Goal: Communication & Community: Answer question/provide support

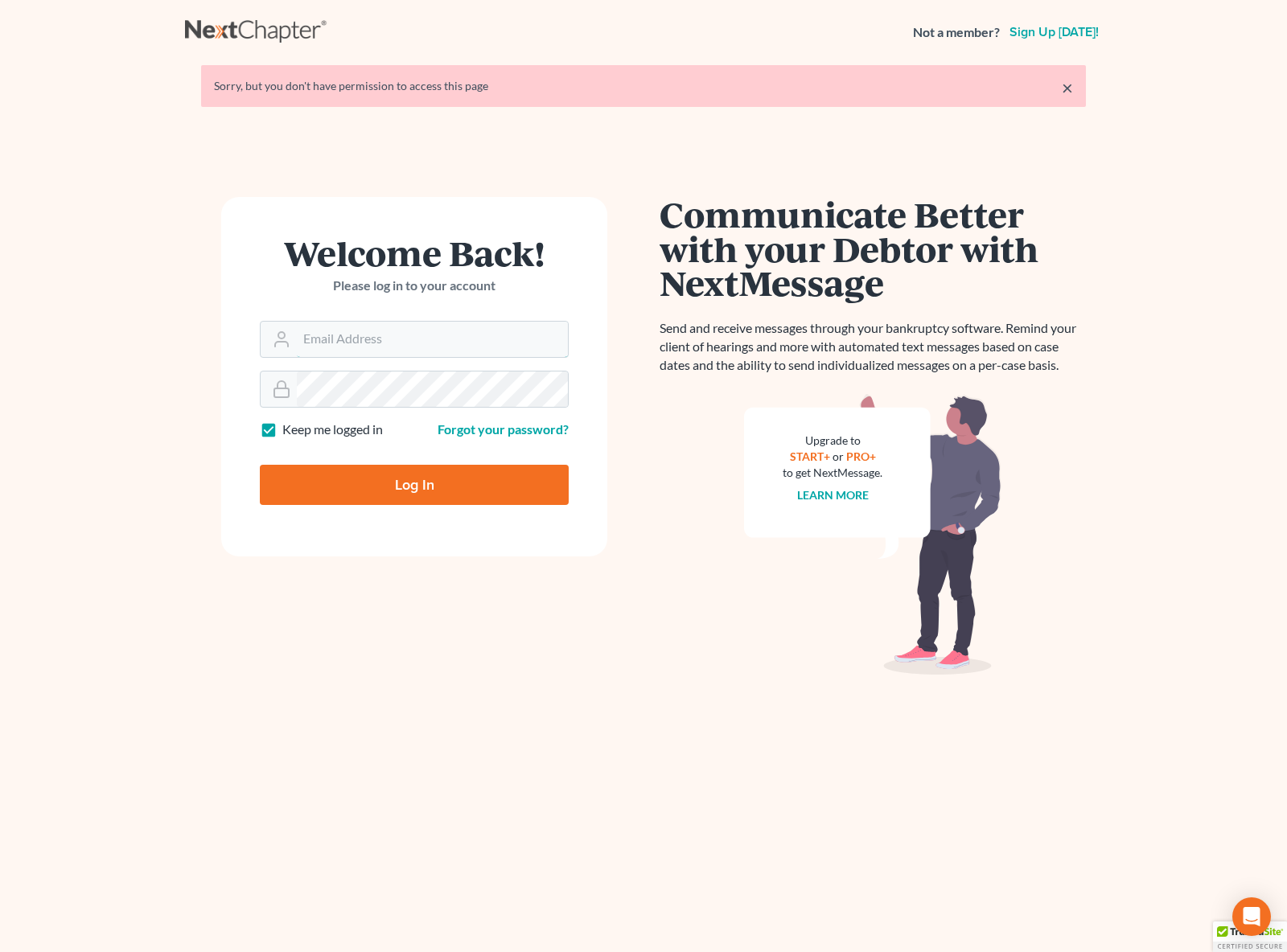
type input "dsolis@bell-law.net"
click at [423, 489] on input "Log In" at bounding box center [414, 484] width 309 height 40
type input "Thinking..."
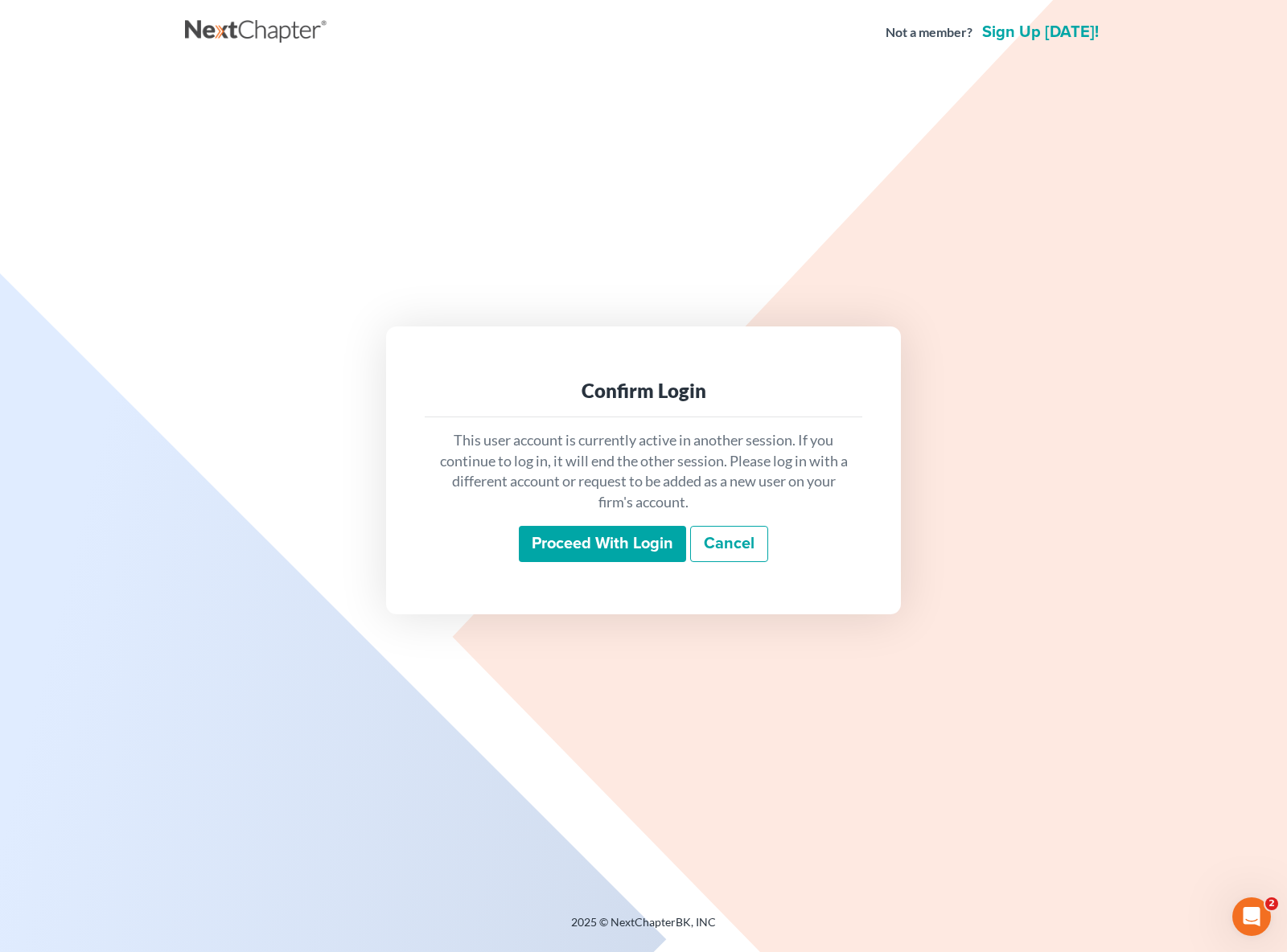
click at [632, 546] on input "Proceed with login" at bounding box center [602, 544] width 167 height 37
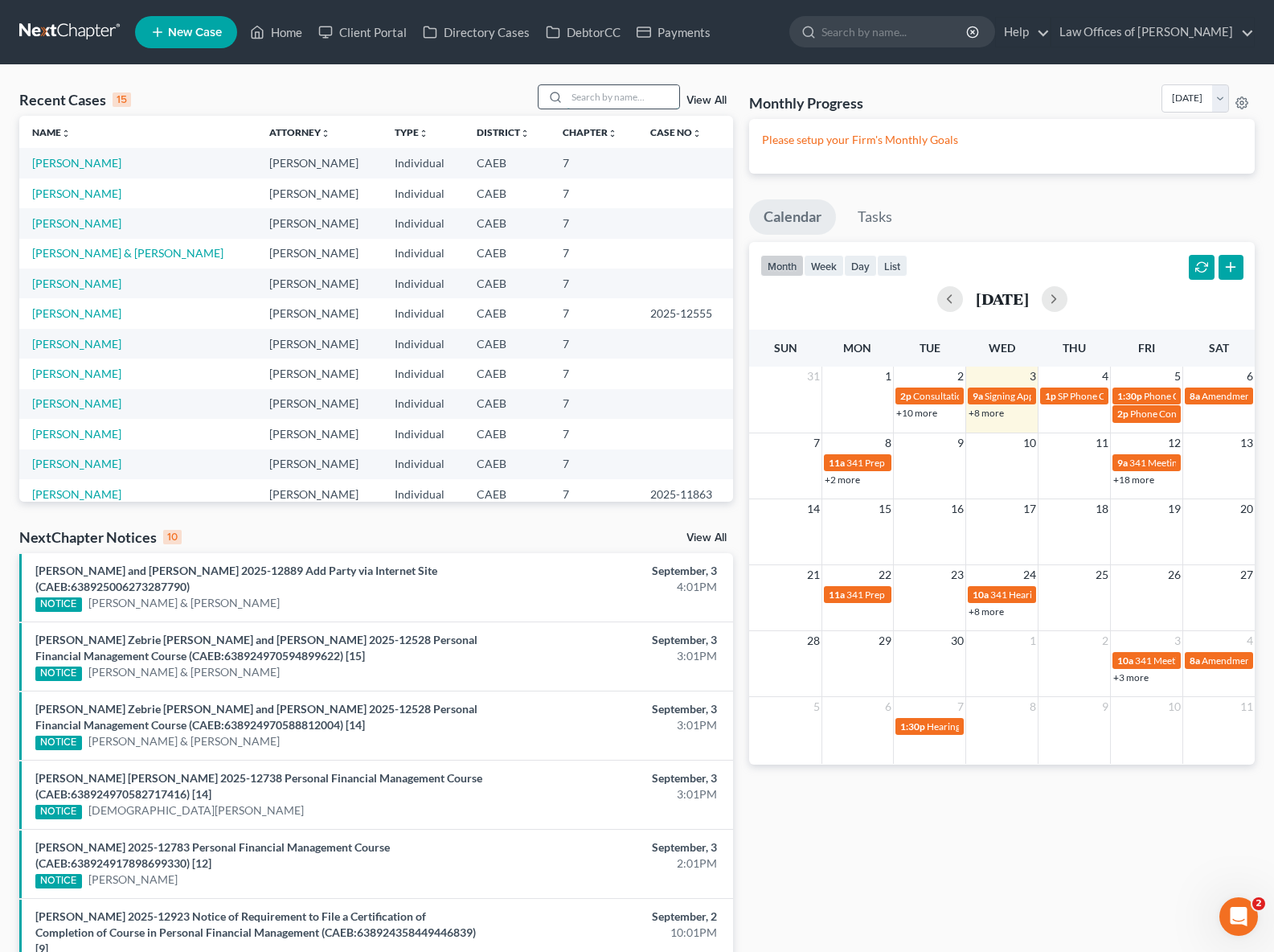
click at [604, 104] on input "search" at bounding box center [623, 97] width 113 height 23
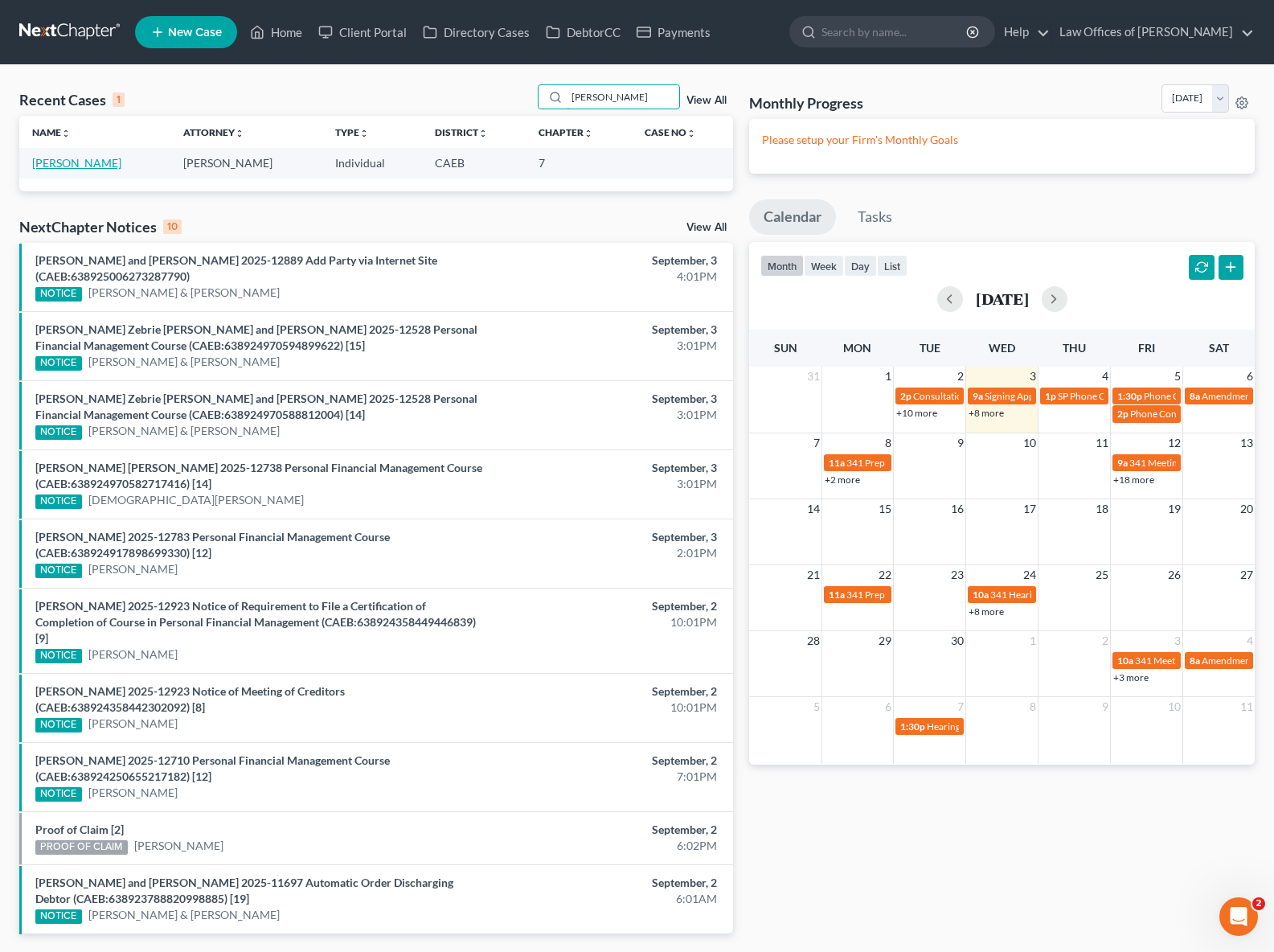
type input "[PERSON_NAME]"
click at [96, 165] on link "[PERSON_NAME]" at bounding box center [76, 163] width 90 height 14
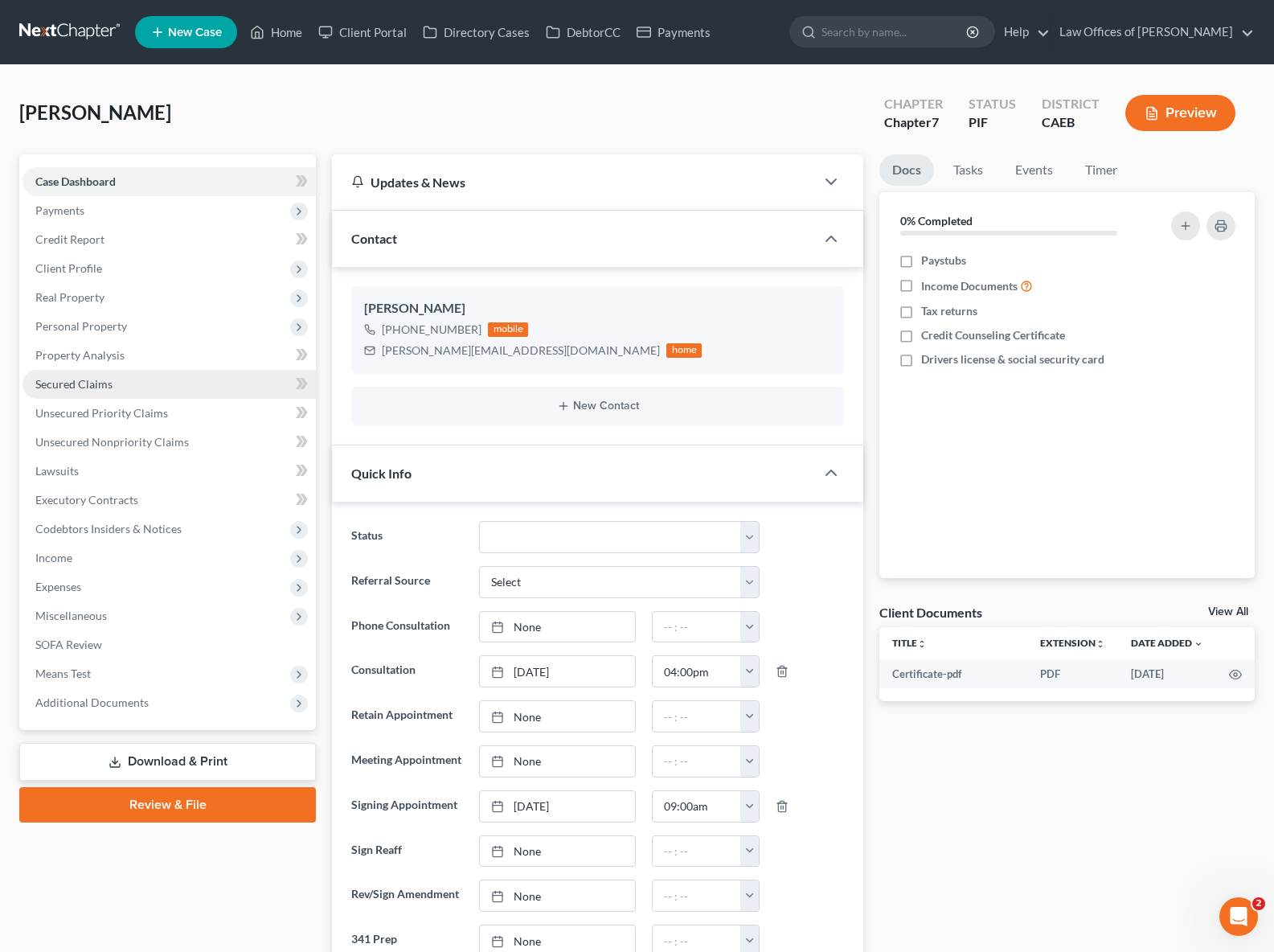
scroll to position [497, 0]
click at [113, 382] on link "Secured Claims" at bounding box center [168, 384] width 293 height 29
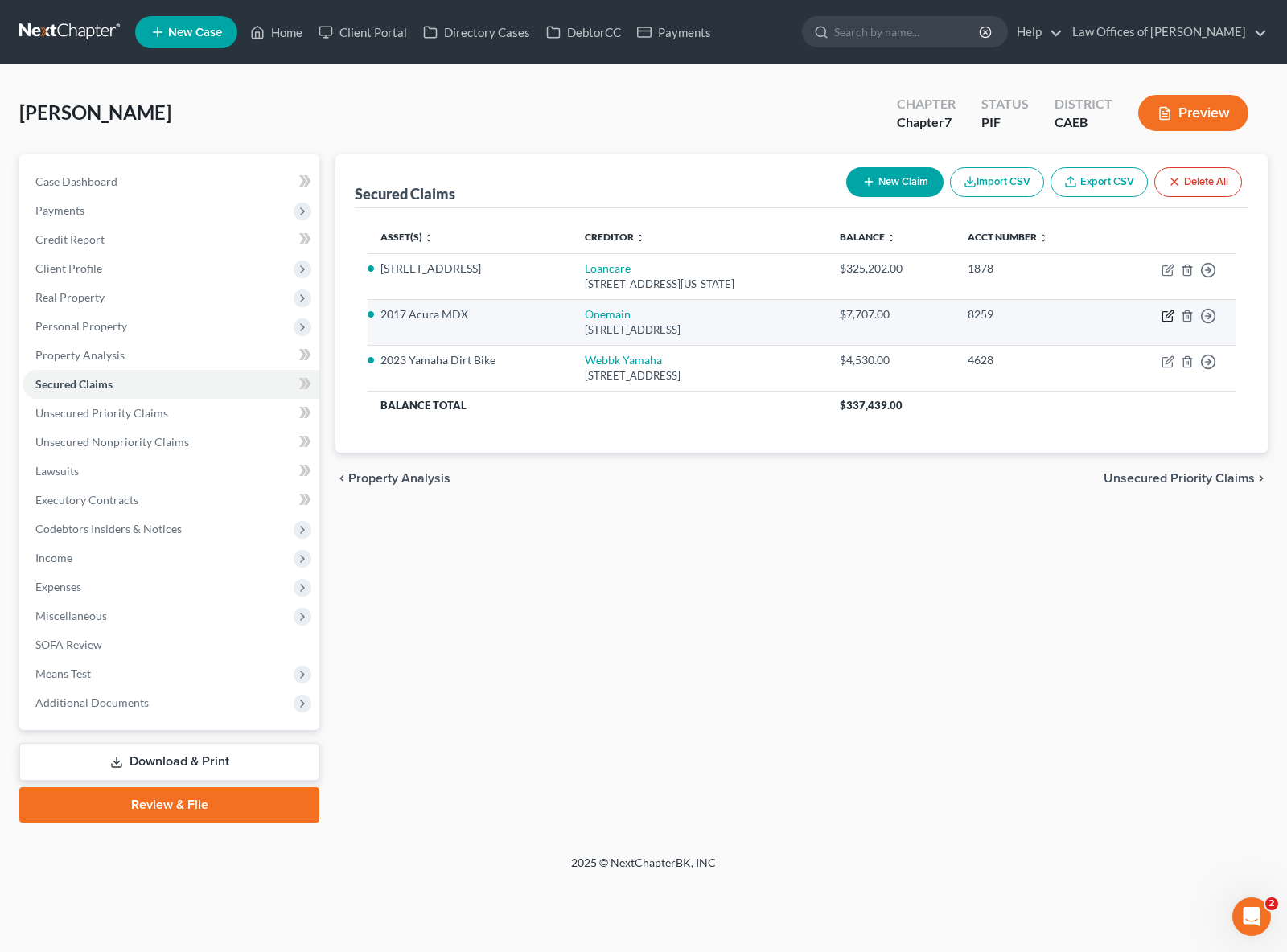
click at [1164, 316] on icon "button" at bounding box center [1168, 317] width 13 height 13
select select "15"
select select "0"
select select "4"
select select "0"
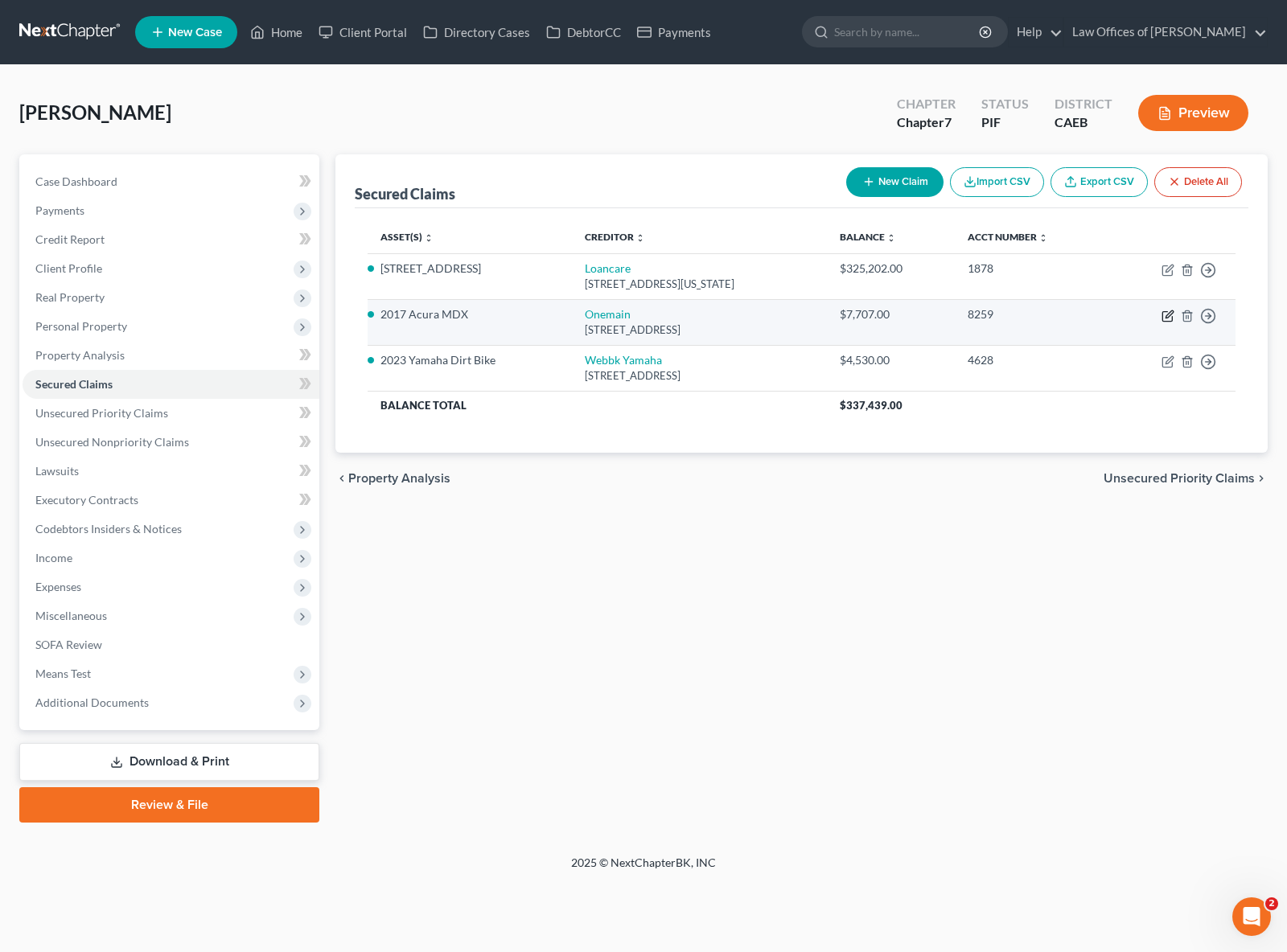
select select "0"
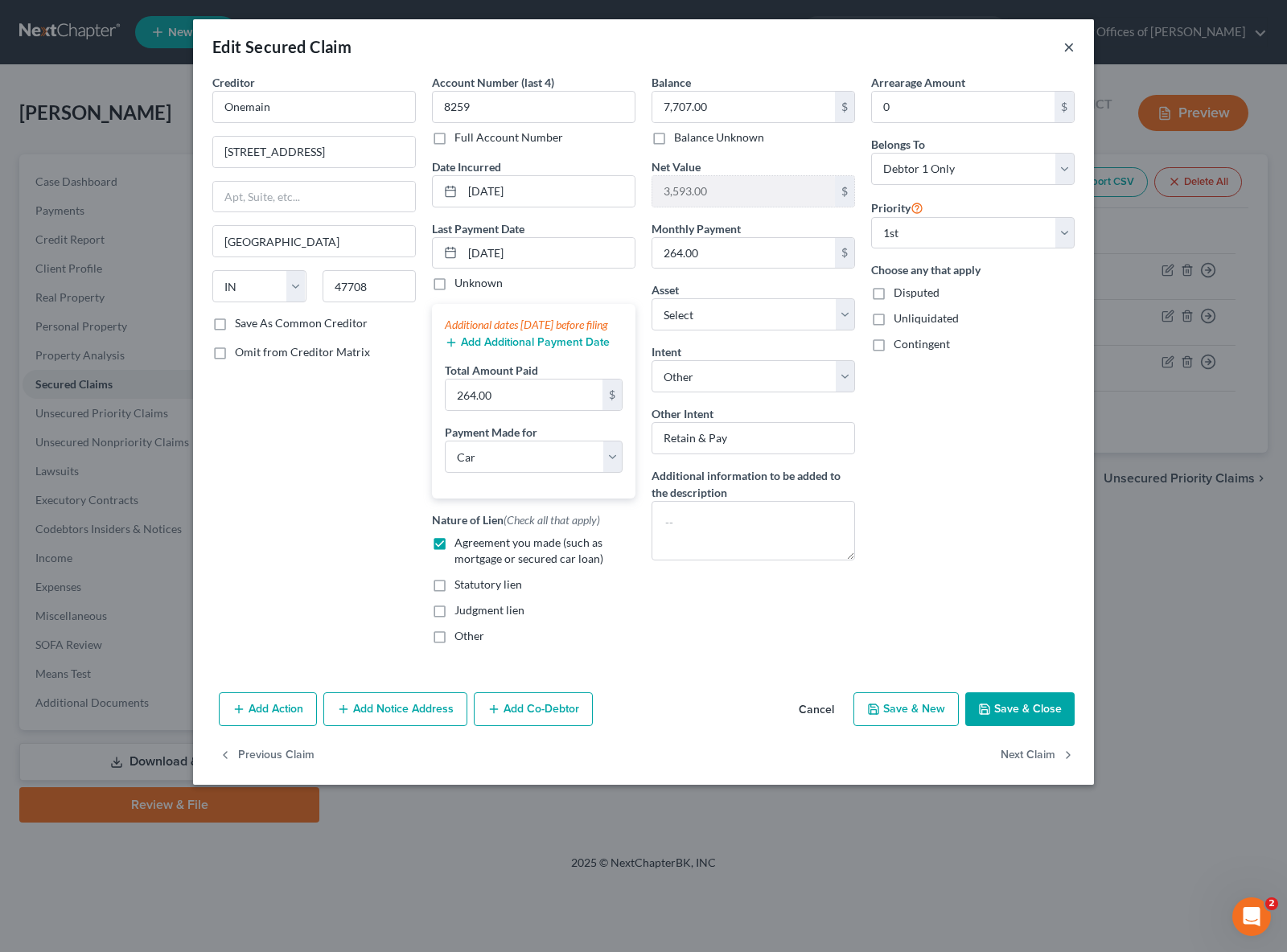
click at [1067, 46] on button "×" at bounding box center [1069, 46] width 12 height 19
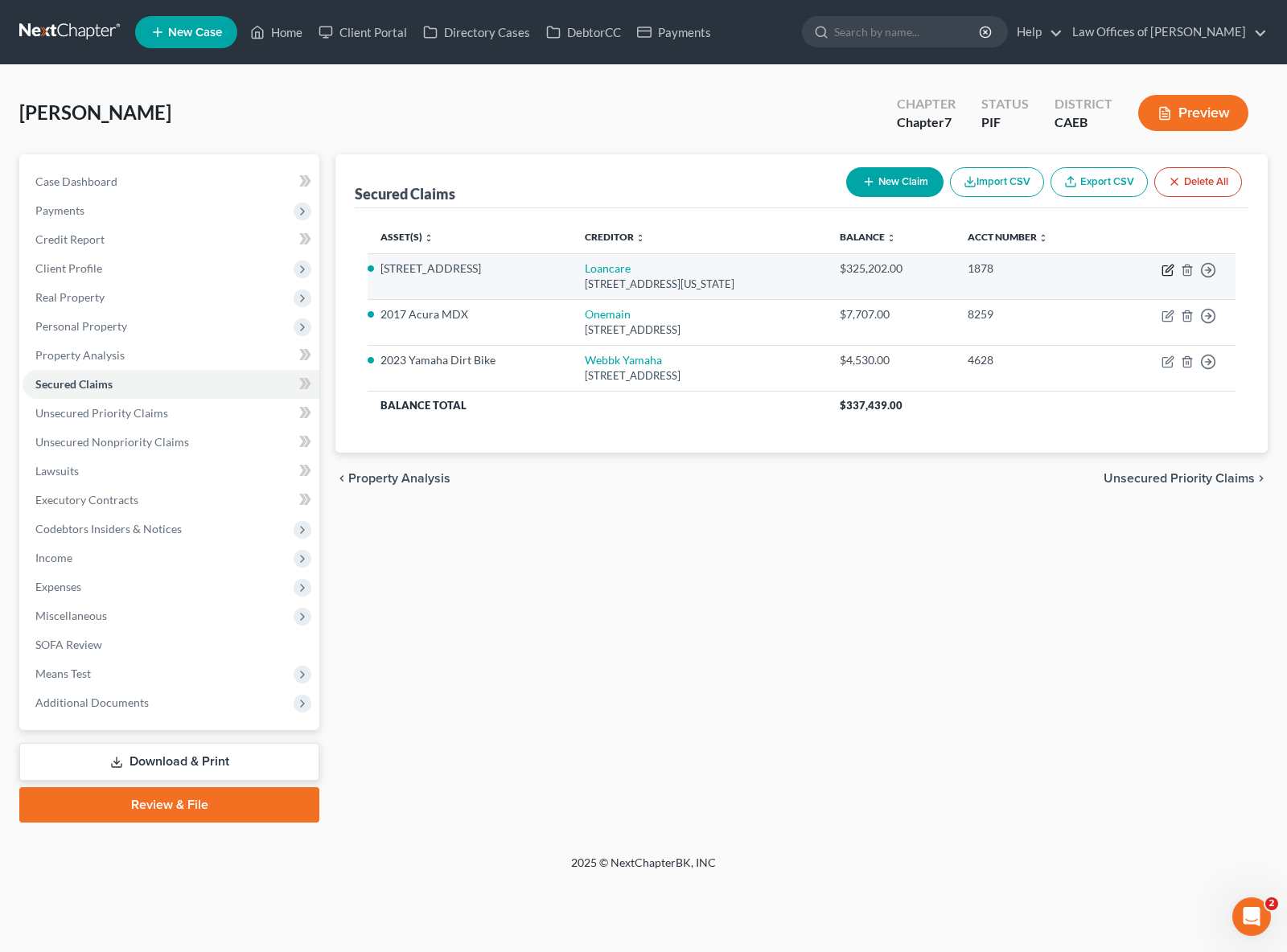
click at [1164, 266] on icon "button" at bounding box center [1167, 271] width 10 height 10
select select "48"
select select "3"
select select "4"
select select "2"
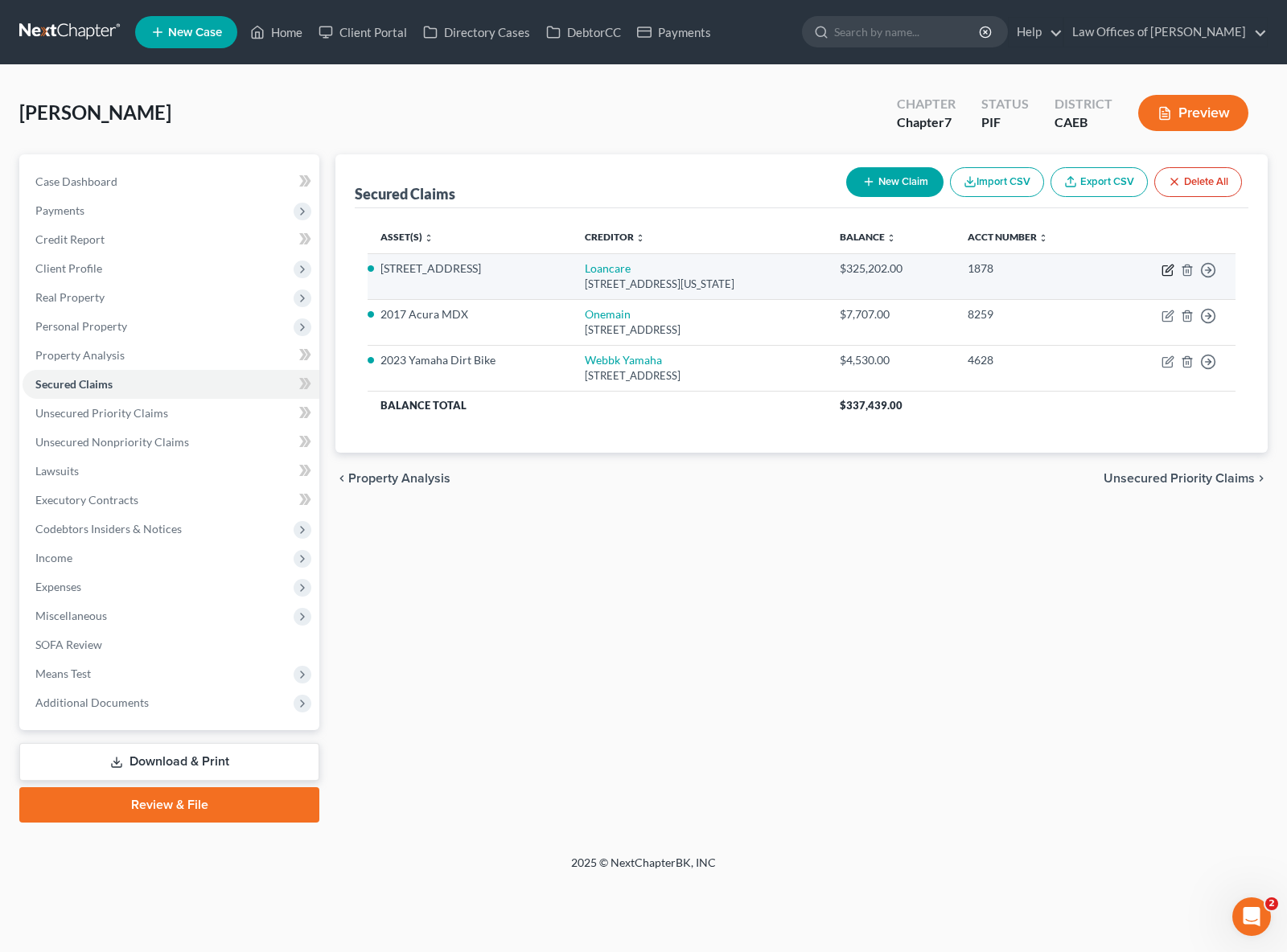
select select "0"
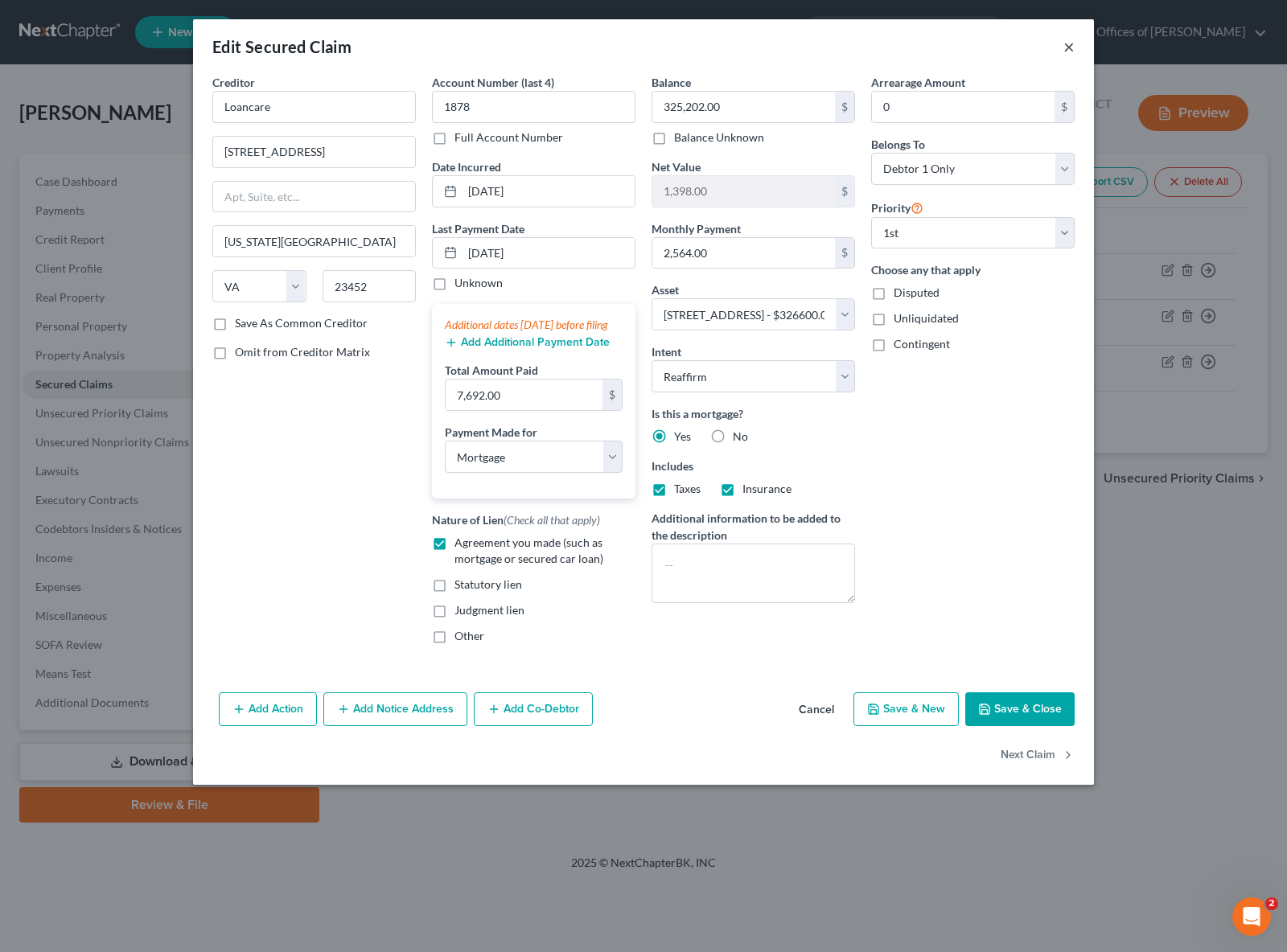
click at [1065, 48] on button "×" at bounding box center [1069, 46] width 12 height 19
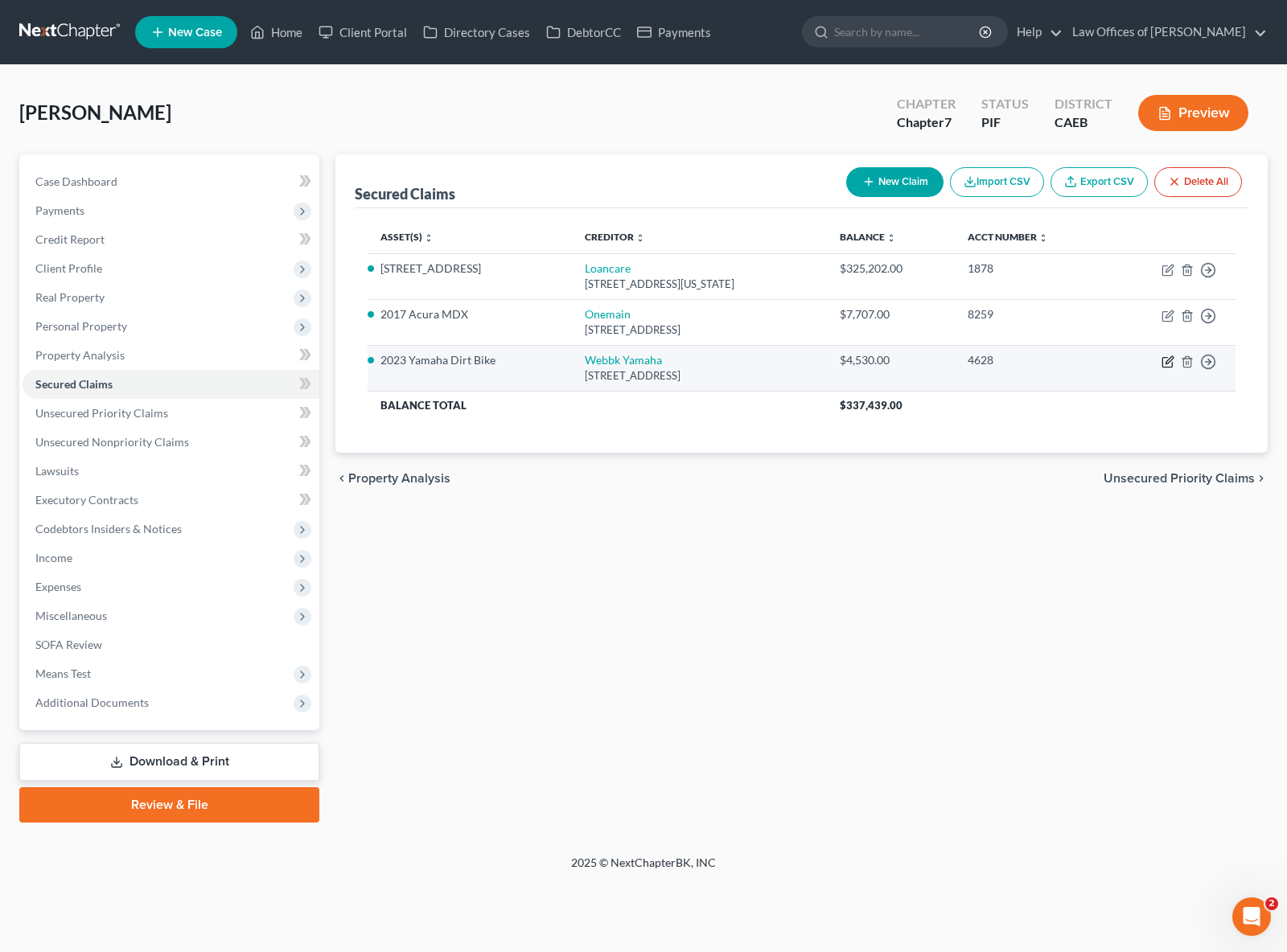
click at [1164, 360] on icon "button" at bounding box center [1168, 362] width 13 height 13
select select "4"
select select "10"
select select "0"
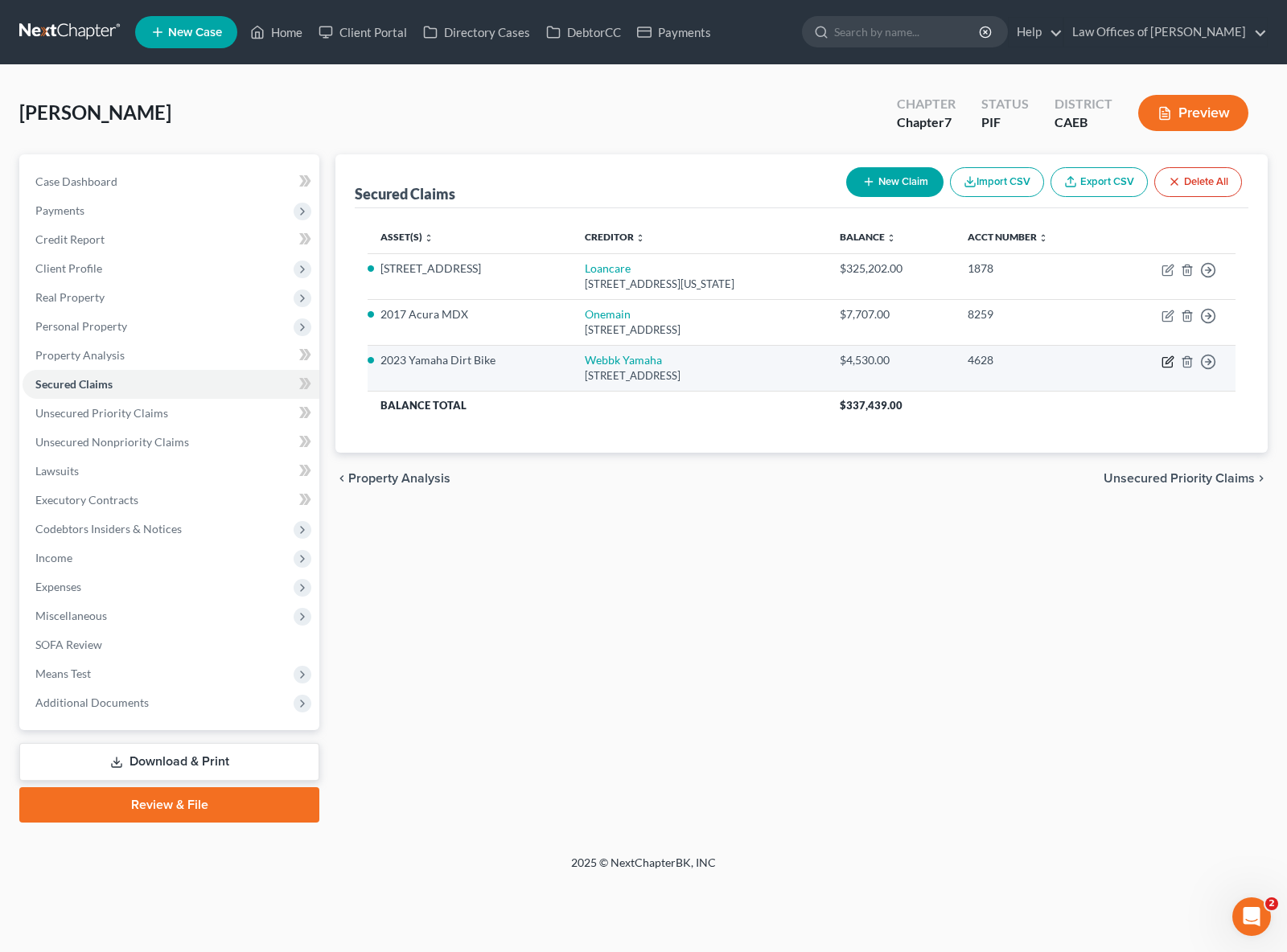
select select "0"
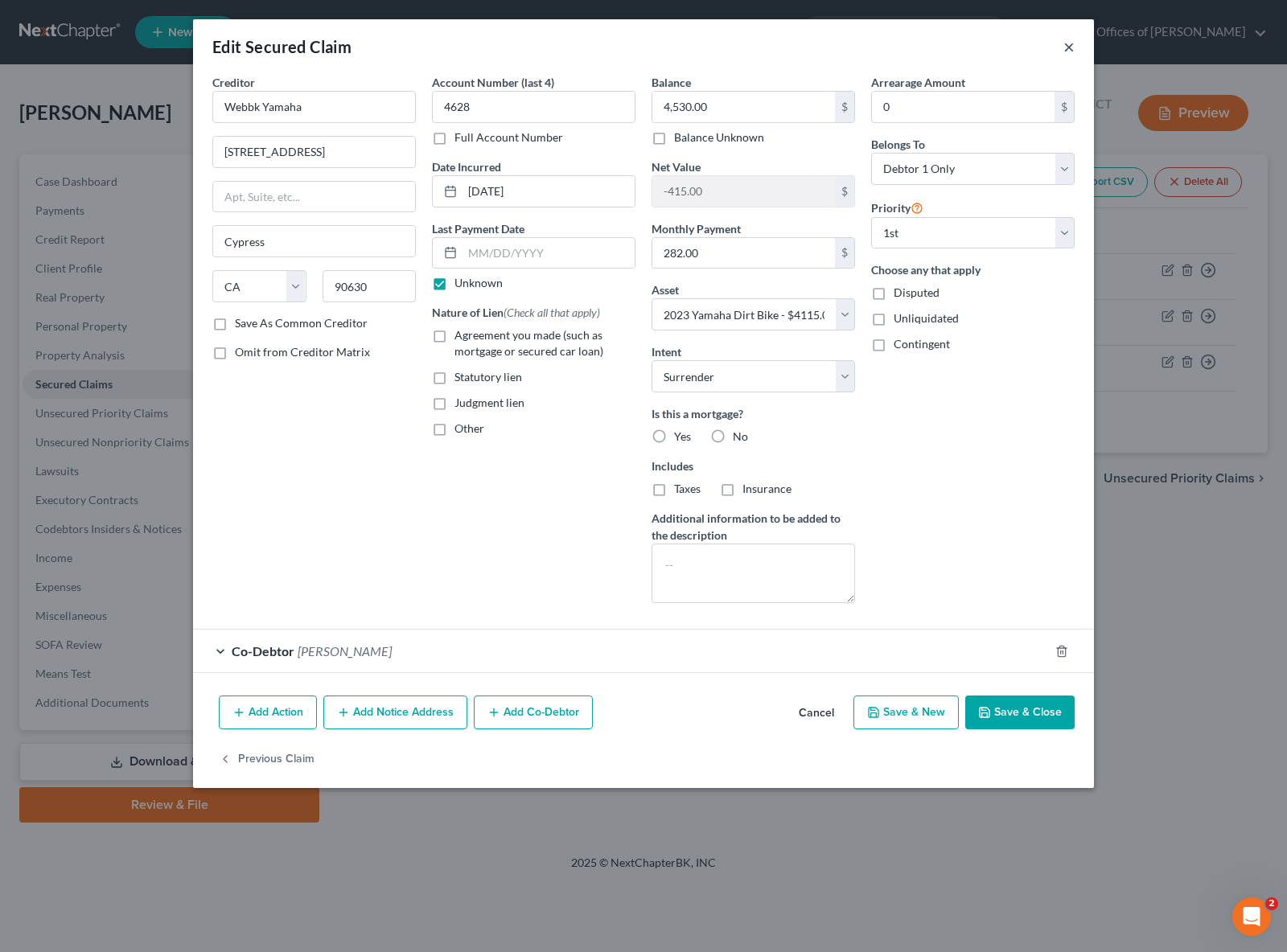
click at [1070, 49] on button "×" at bounding box center [1069, 46] width 12 height 19
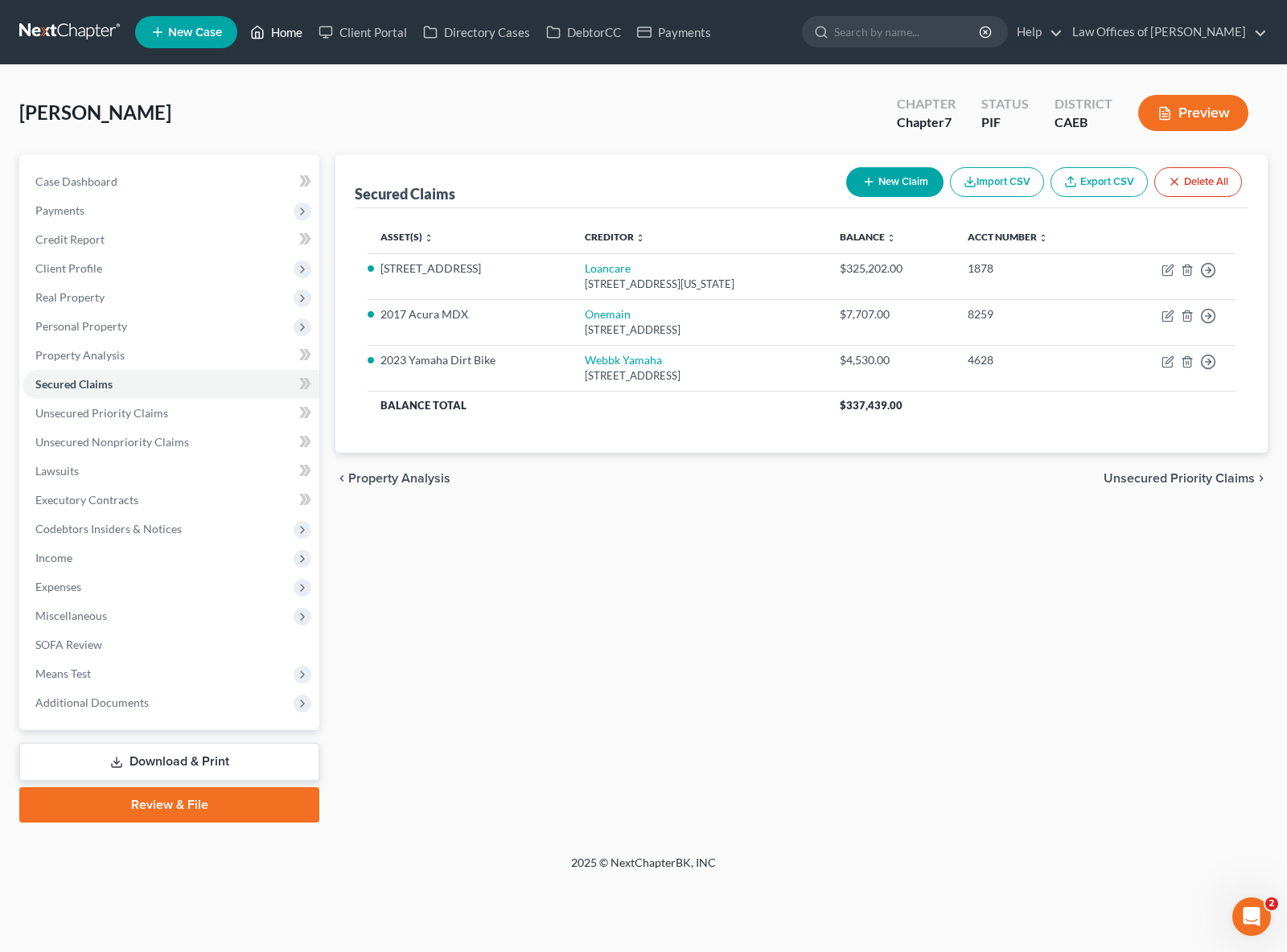
click at [285, 36] on link "Home" at bounding box center [275, 32] width 68 height 29
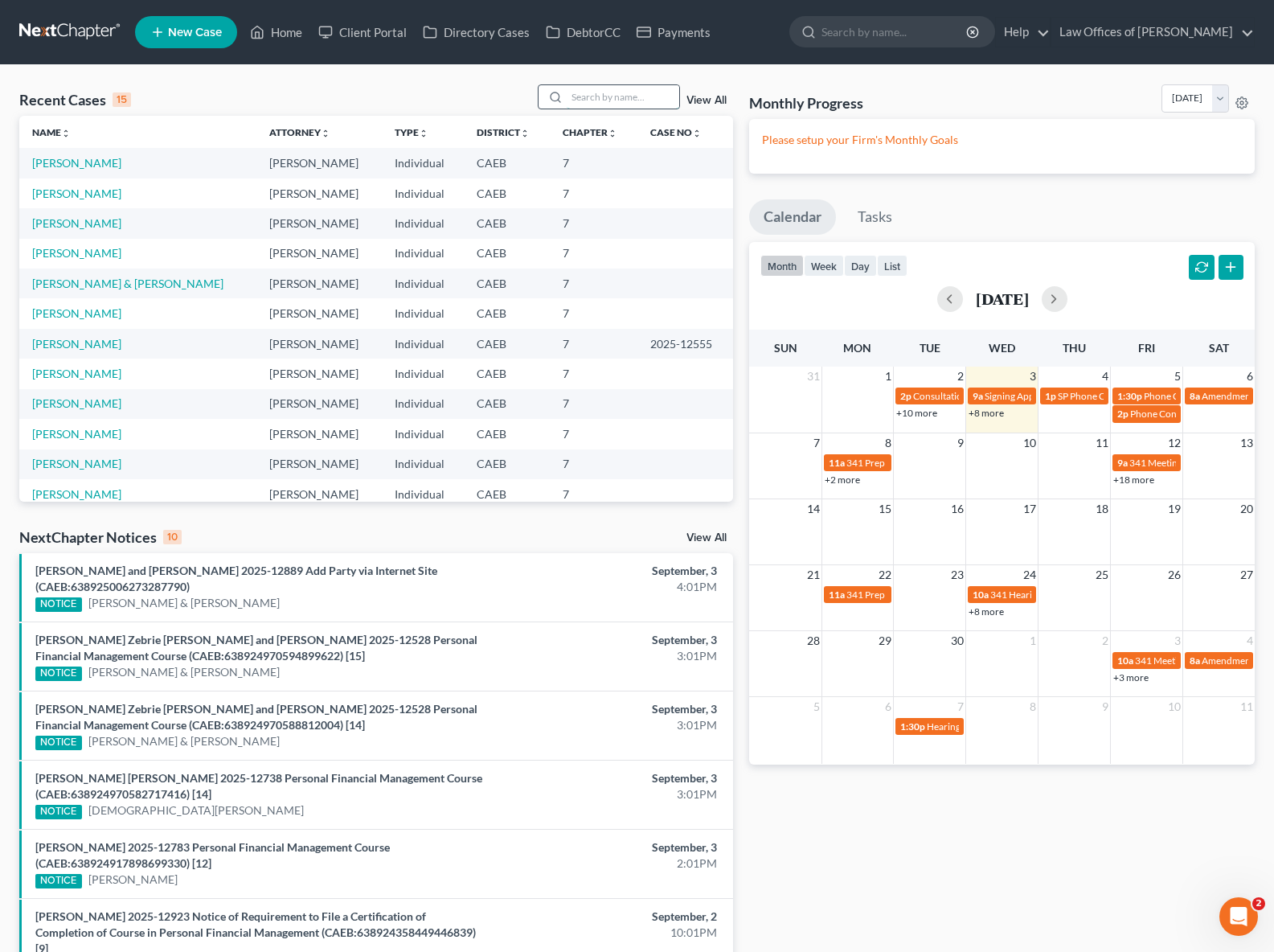
click at [594, 93] on input "search" at bounding box center [623, 97] width 113 height 23
type input "C"
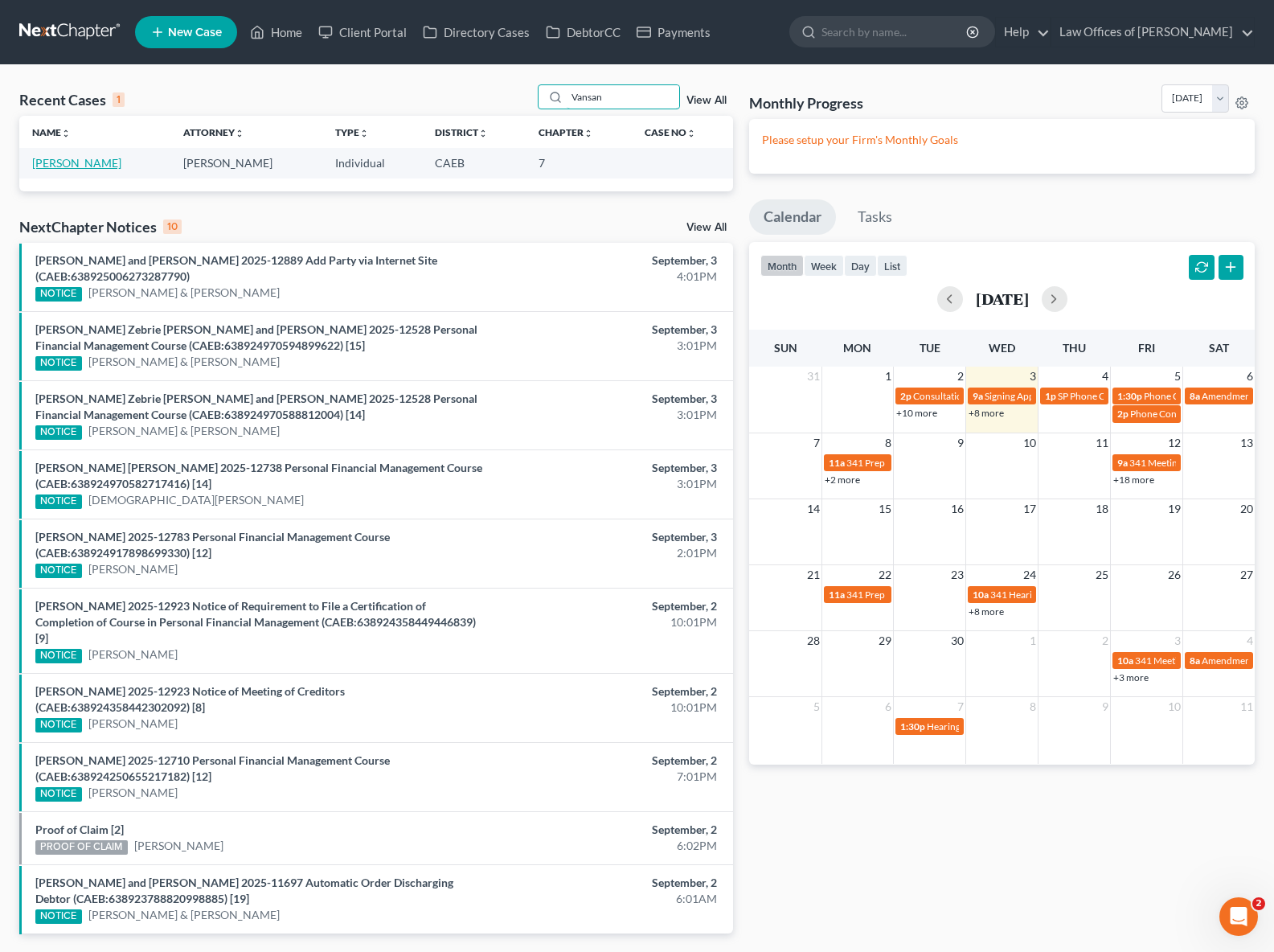
type input "Vansan"
click at [51, 164] on link "[PERSON_NAME]" at bounding box center [76, 163] width 90 height 14
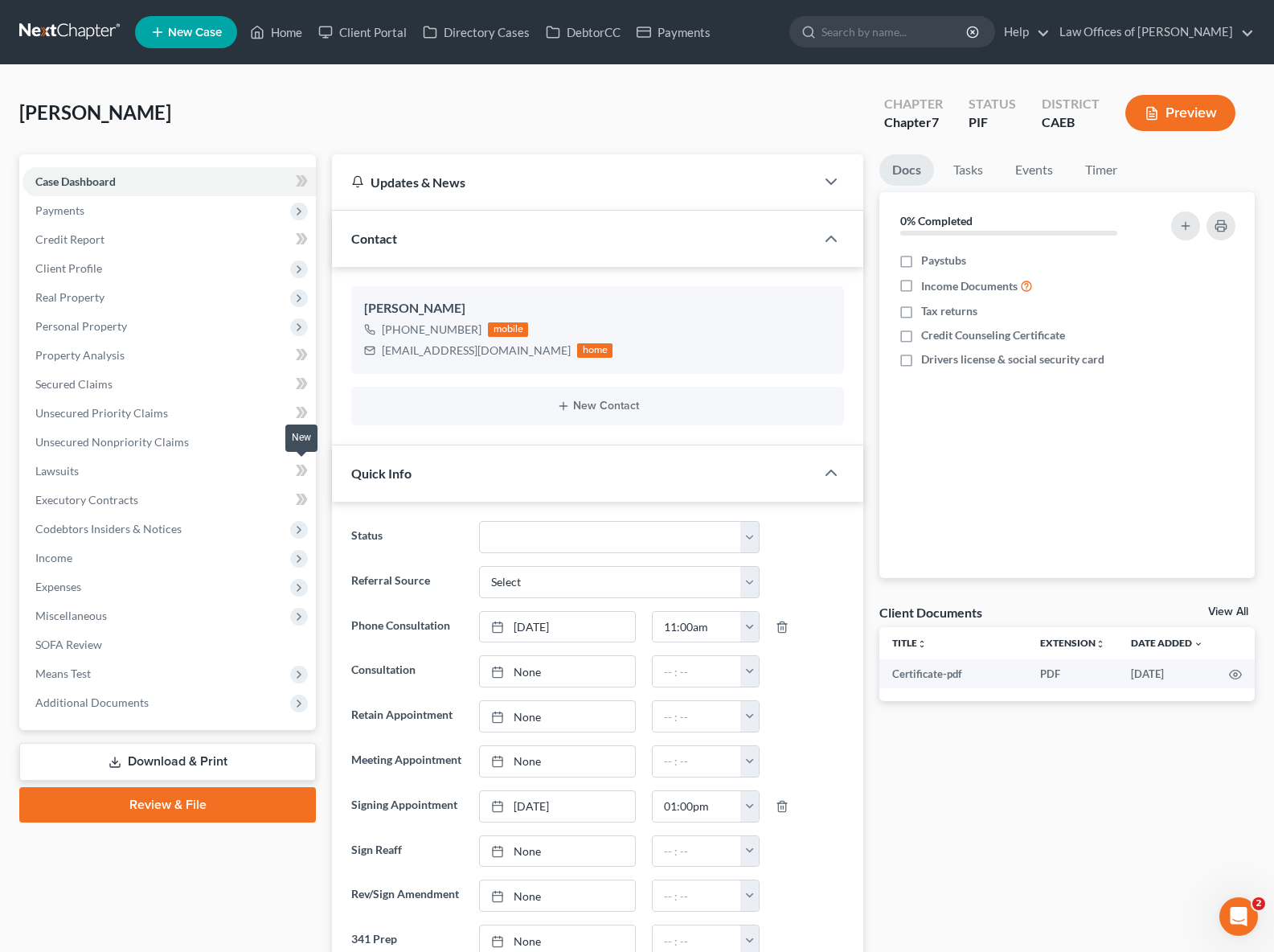
scroll to position [2463, 0]
click at [122, 386] on link "Secured Claims" at bounding box center [168, 384] width 293 height 29
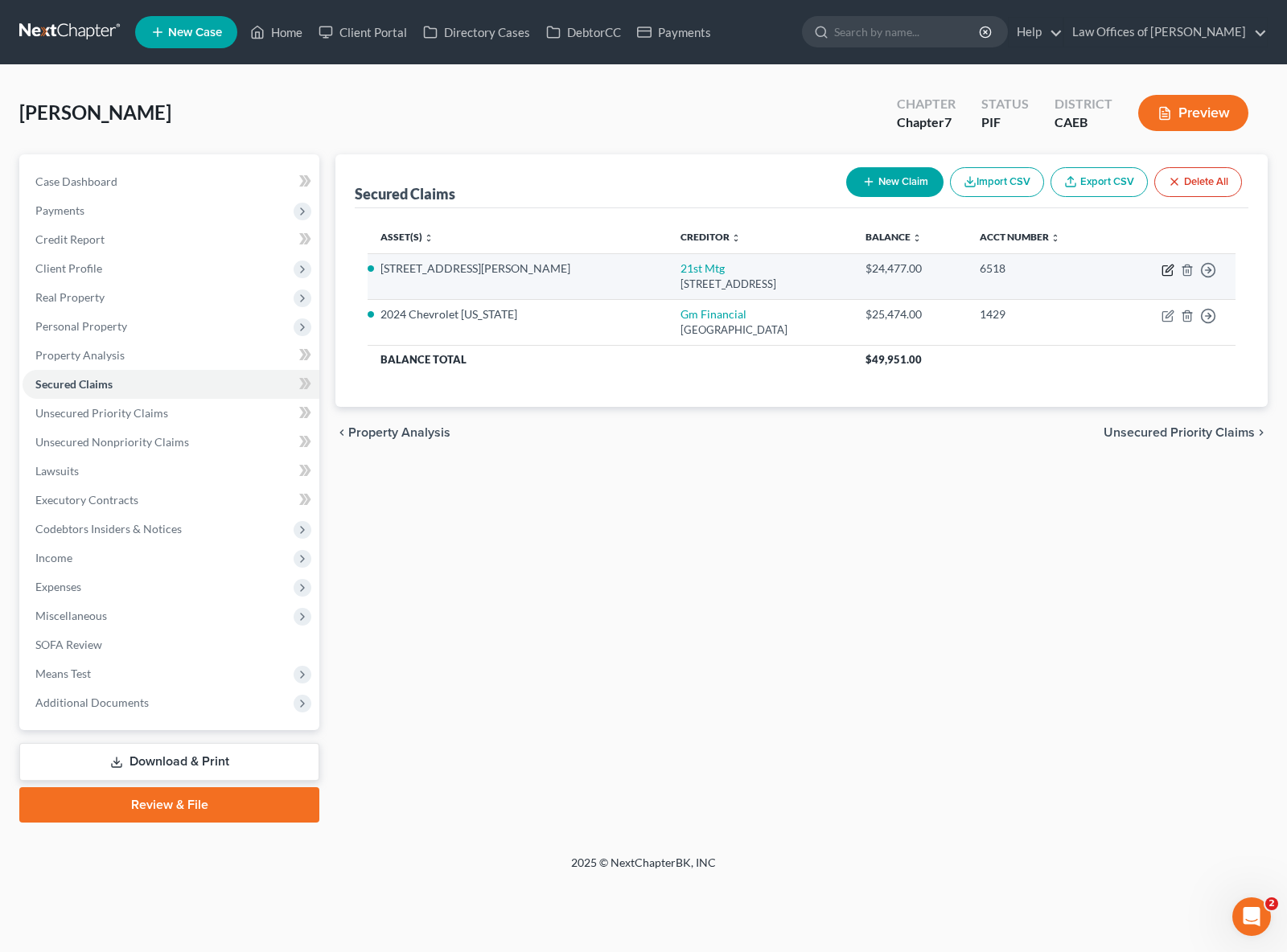
click at [1166, 269] on icon "button" at bounding box center [1169, 268] width 7 height 7
select select "44"
select select "3"
select select "4"
select select "0"
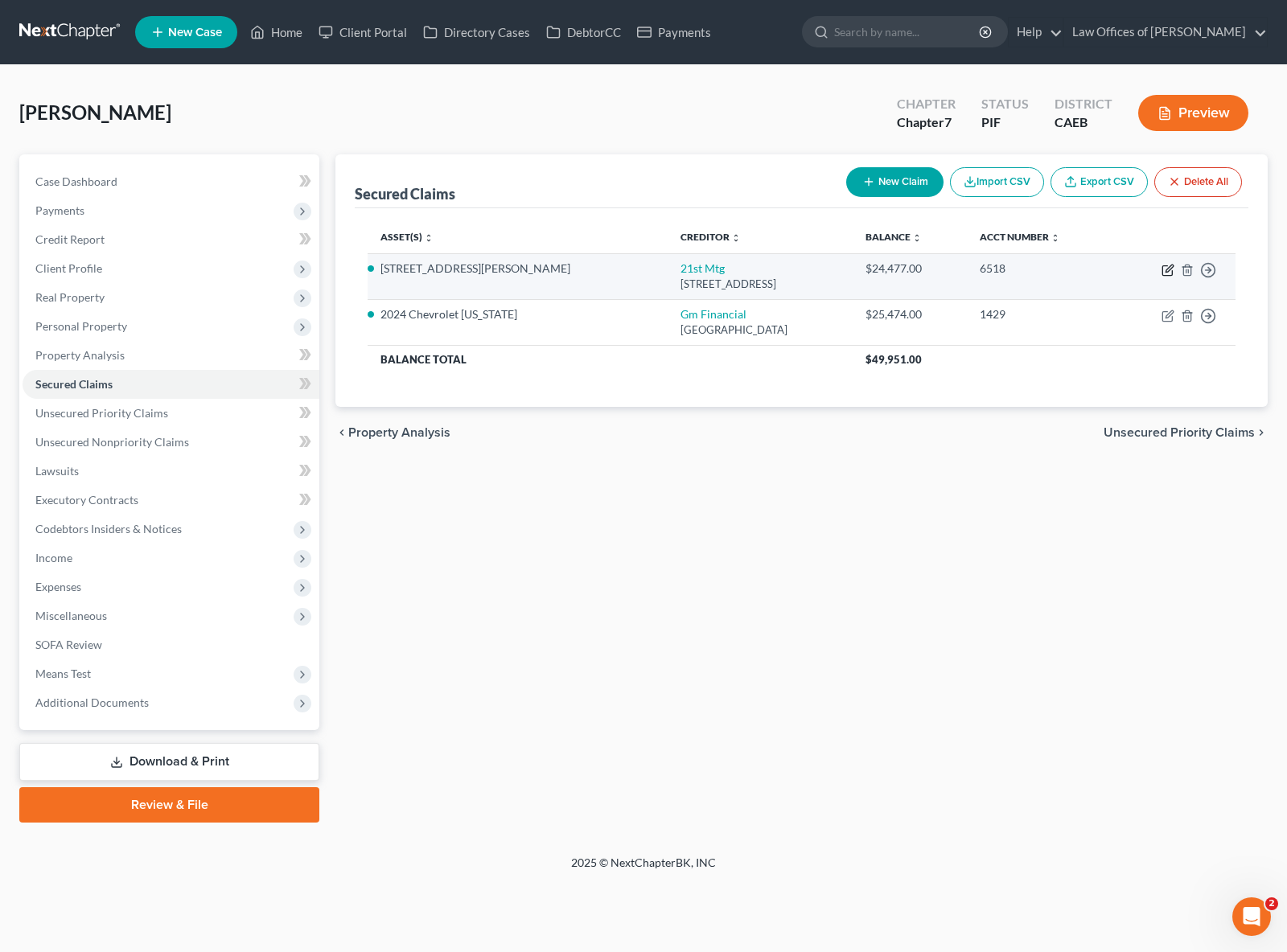
select select "0"
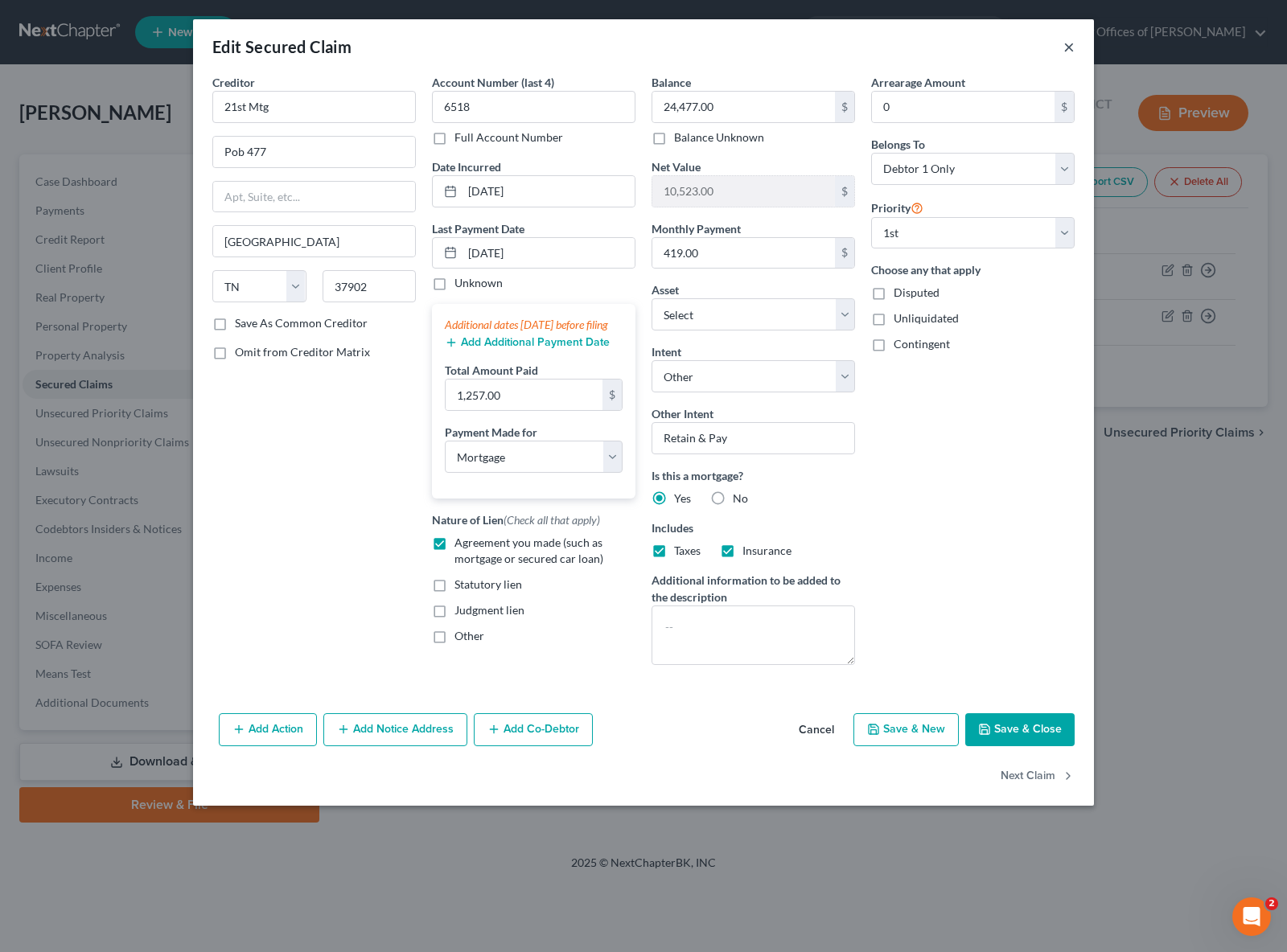
click at [1066, 48] on button "×" at bounding box center [1069, 46] width 12 height 19
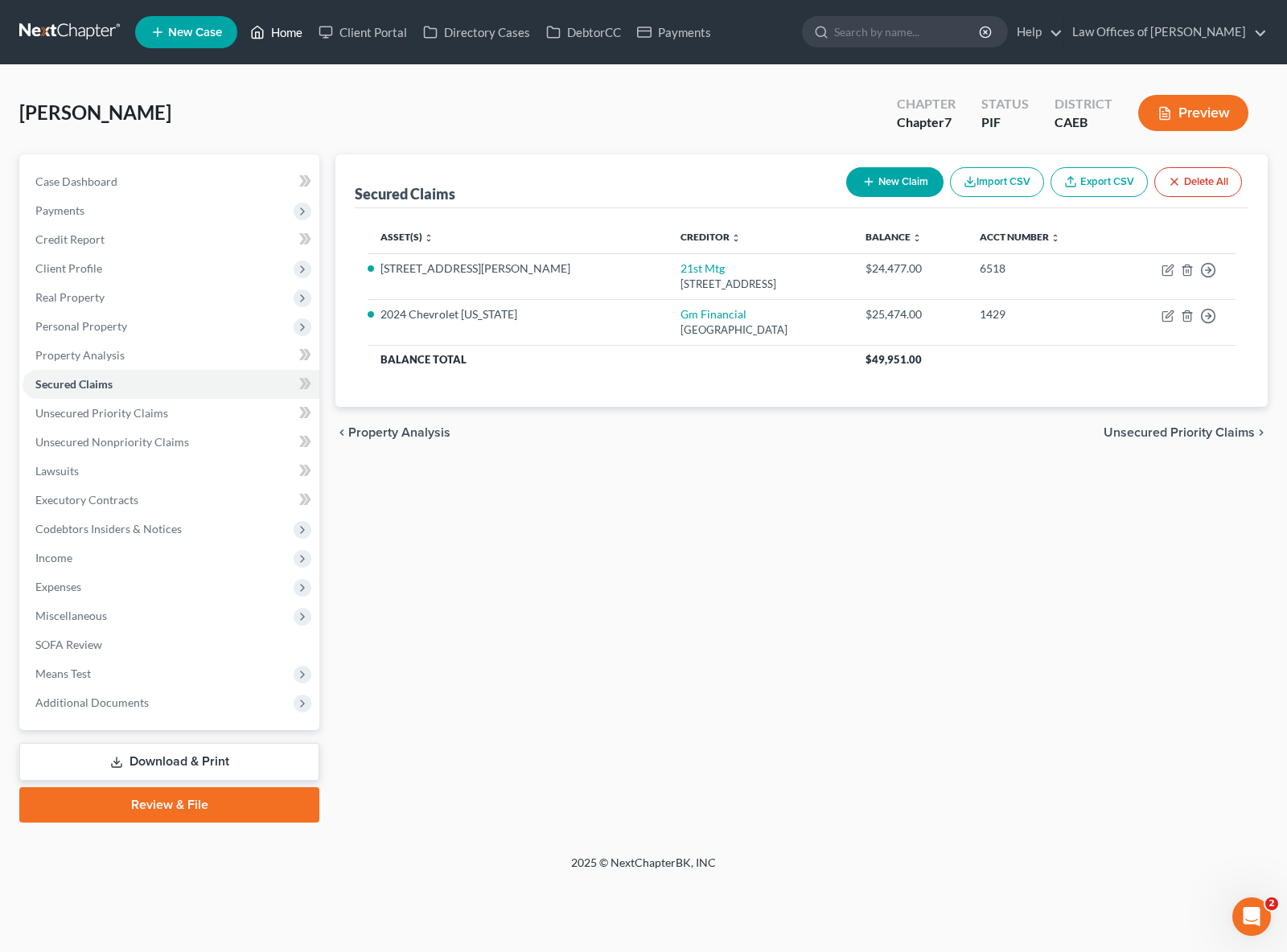
click at [280, 32] on link "Home" at bounding box center [275, 32] width 68 height 29
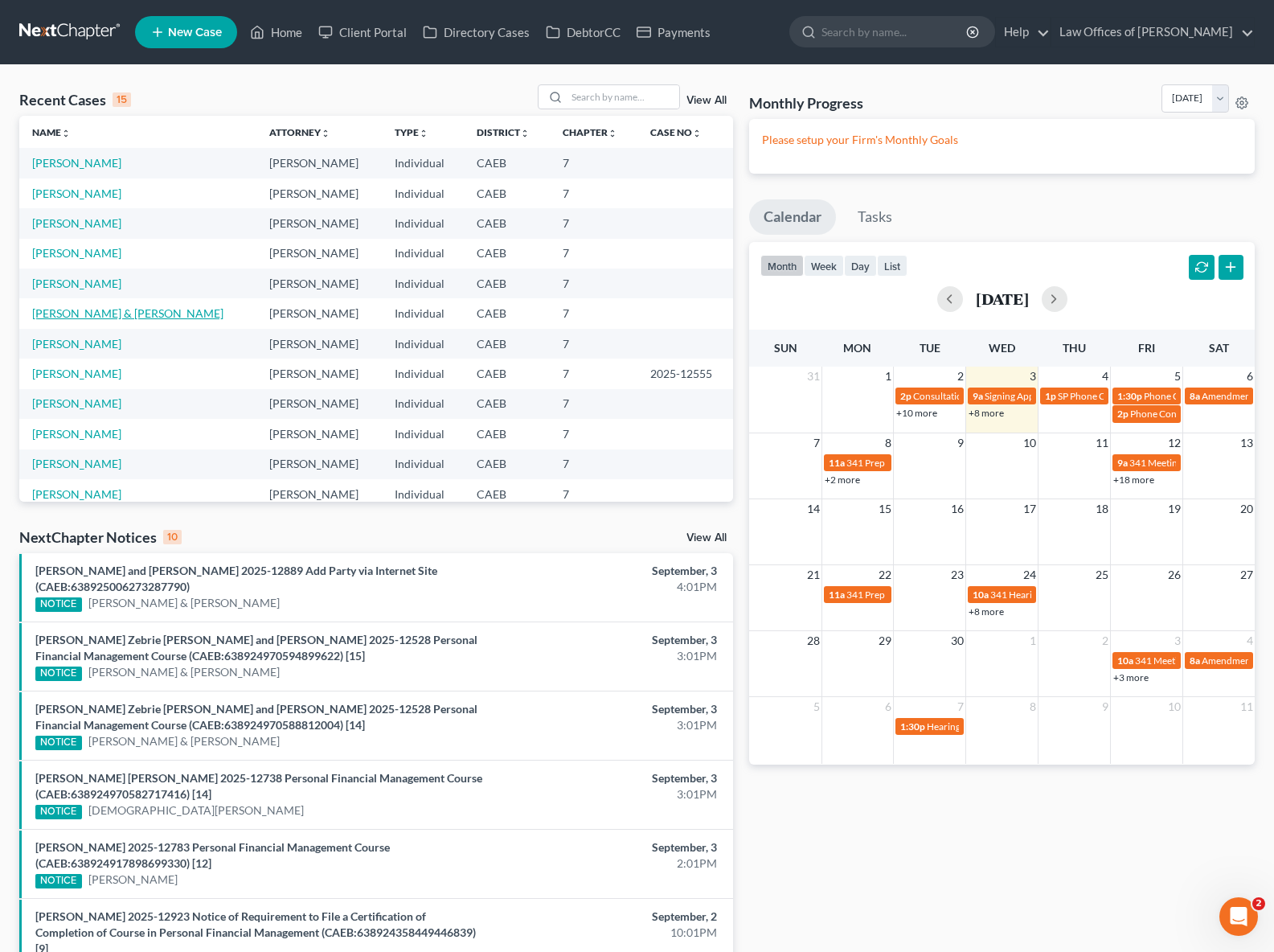
click at [140, 319] on link "[PERSON_NAME] & [PERSON_NAME]" at bounding box center [127, 313] width 192 height 14
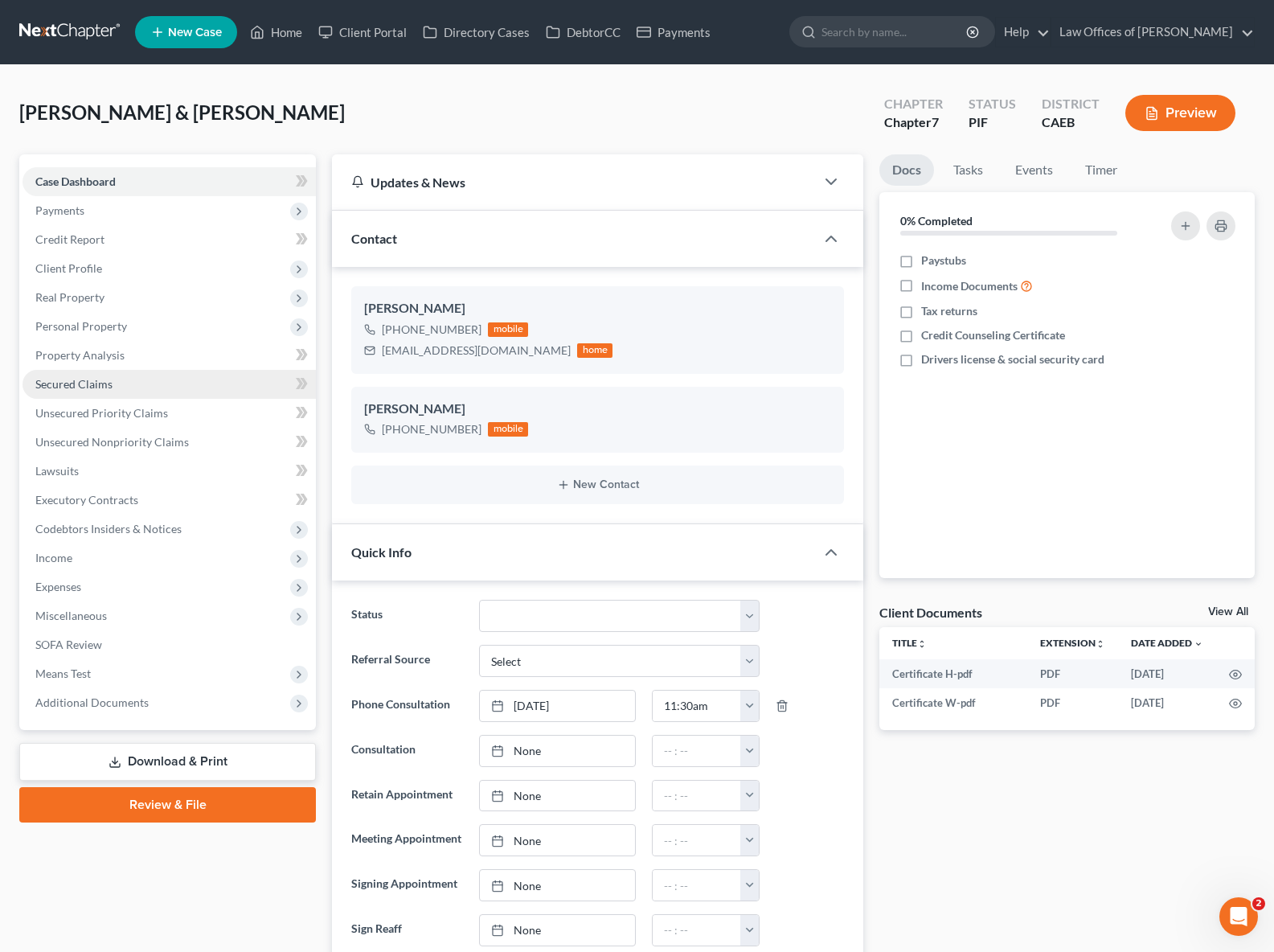
scroll to position [613, 0]
click at [116, 385] on link "Secured Claims" at bounding box center [168, 384] width 293 height 29
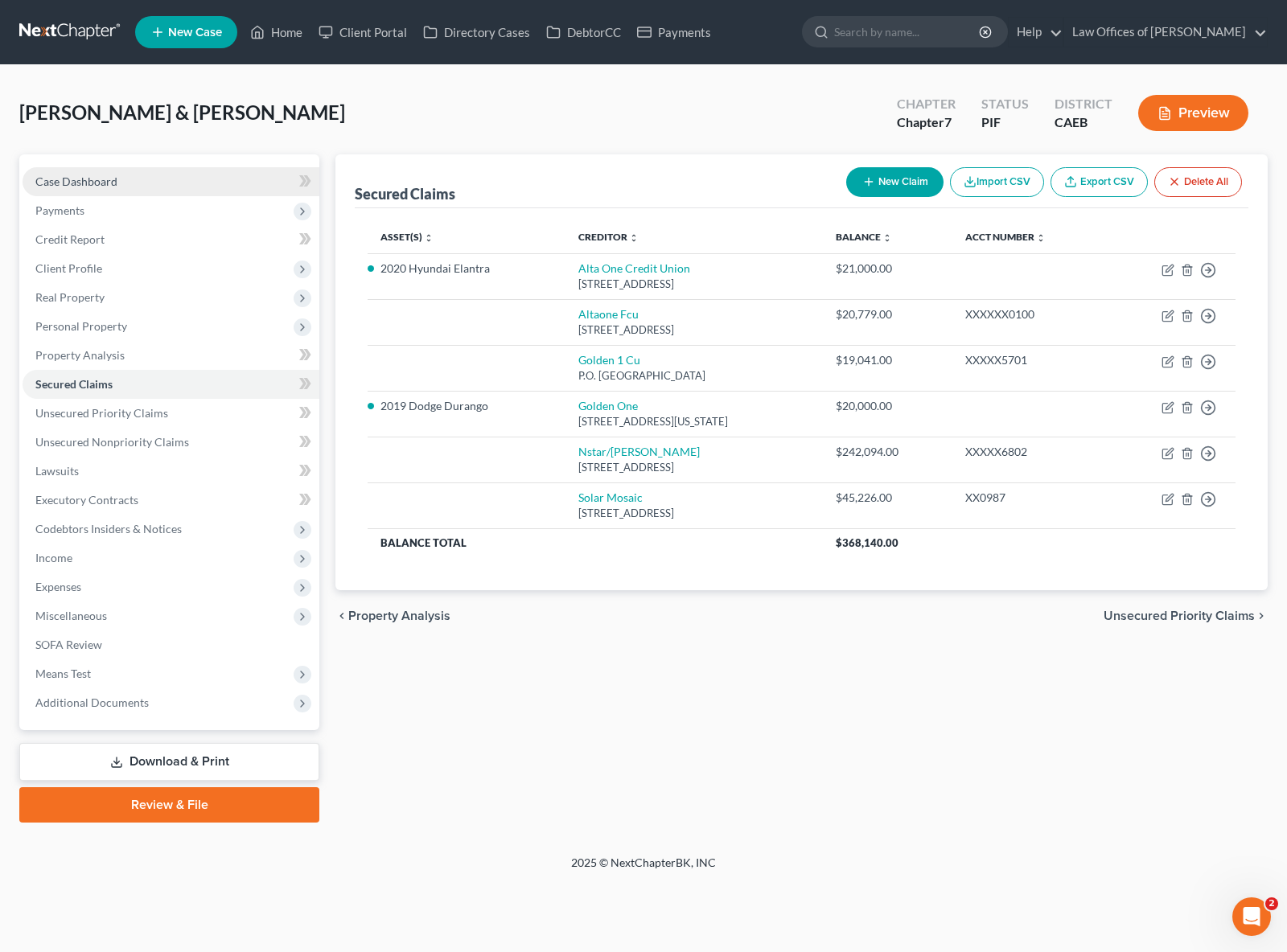
click at [104, 183] on span "Case Dashboard" at bounding box center [76, 181] width 82 height 14
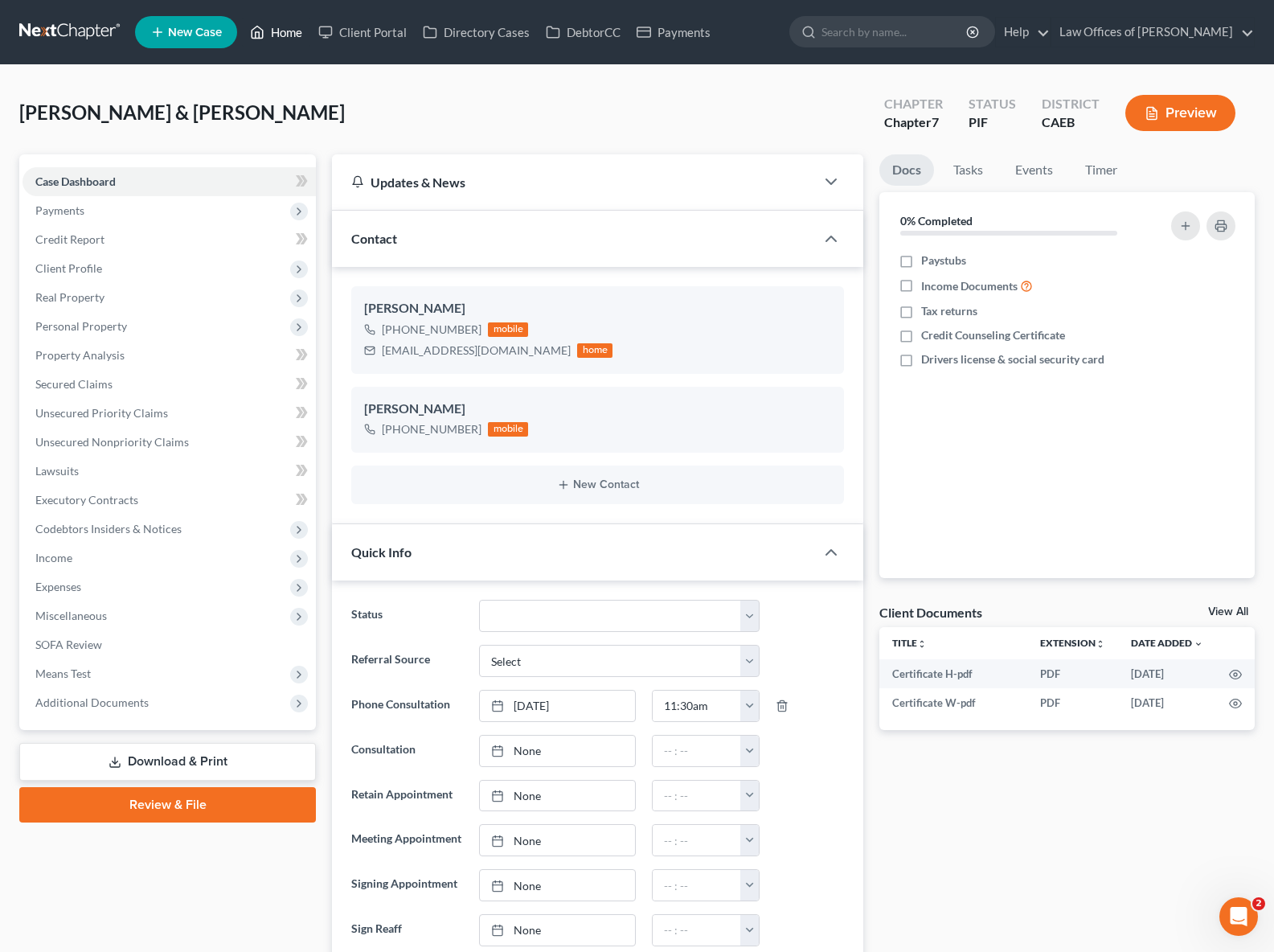
click at [286, 33] on link "Home" at bounding box center [275, 32] width 68 height 29
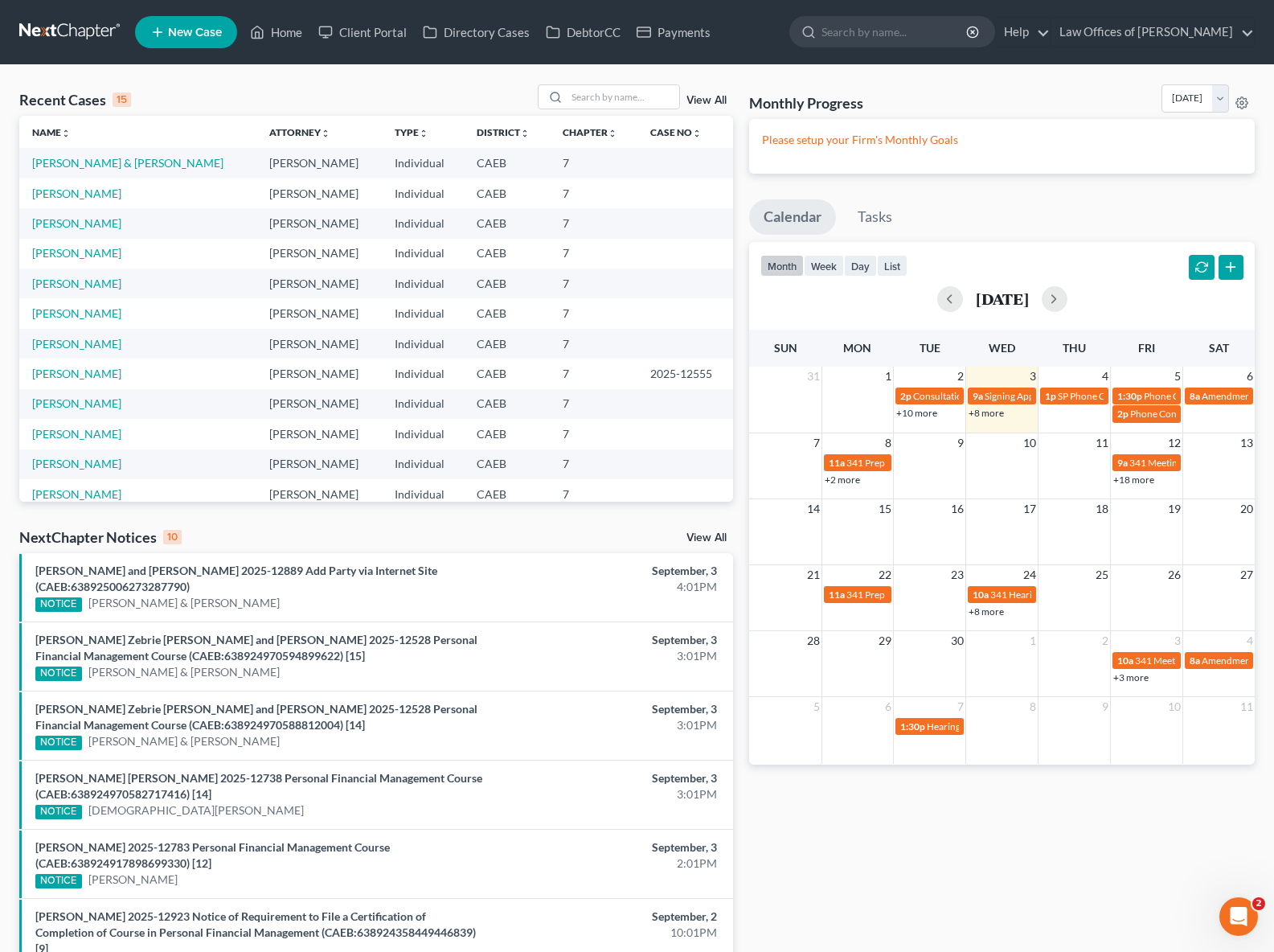
click at [638, 120] on th "Case No unfold_more expand_more expand_less" at bounding box center [685, 132] width 95 height 32
click at [597, 97] on input "search" at bounding box center [623, 97] width 113 height 23
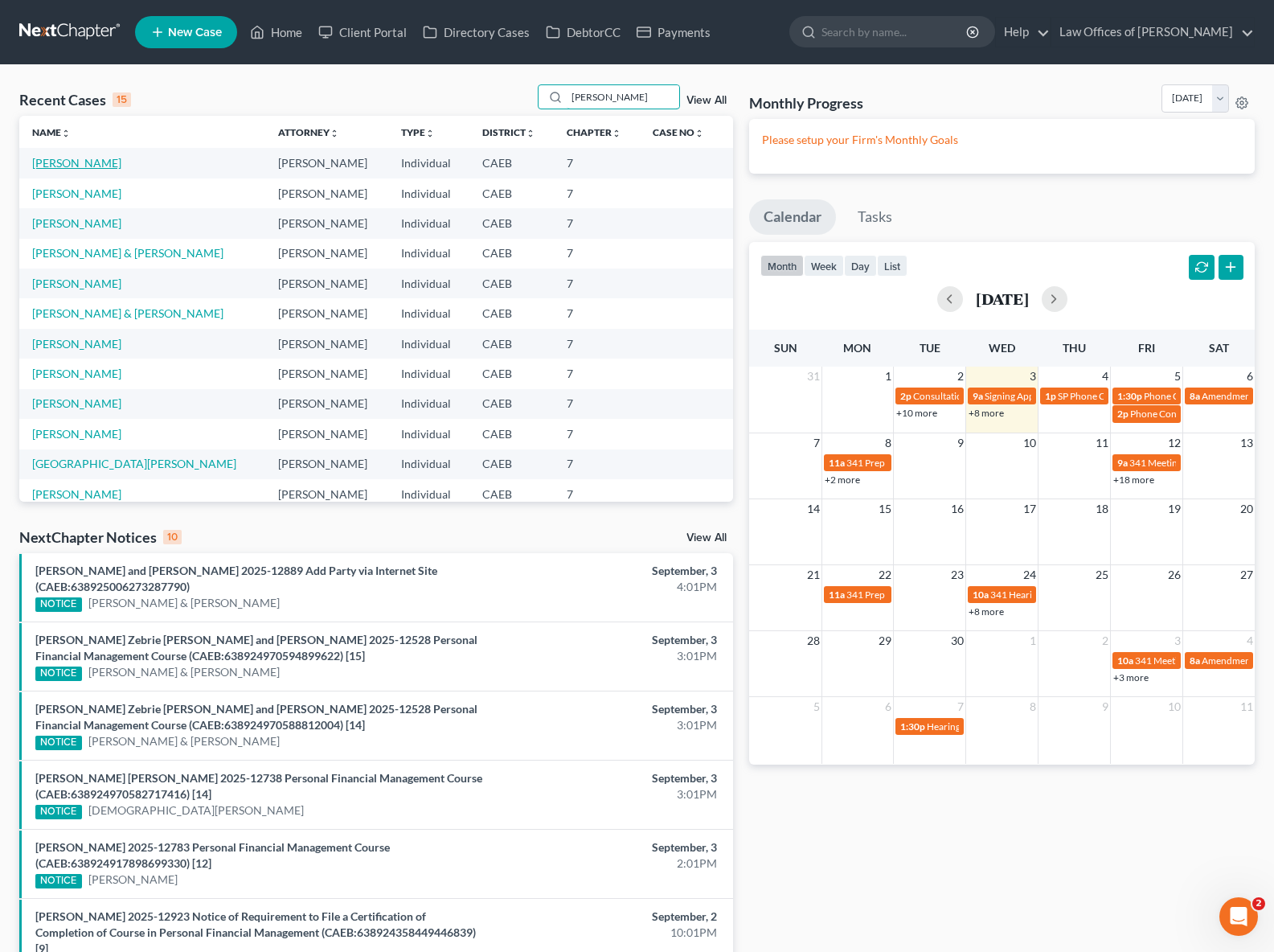
type input "[PERSON_NAME]"
click at [48, 167] on link "[PERSON_NAME]" at bounding box center [76, 163] width 90 height 14
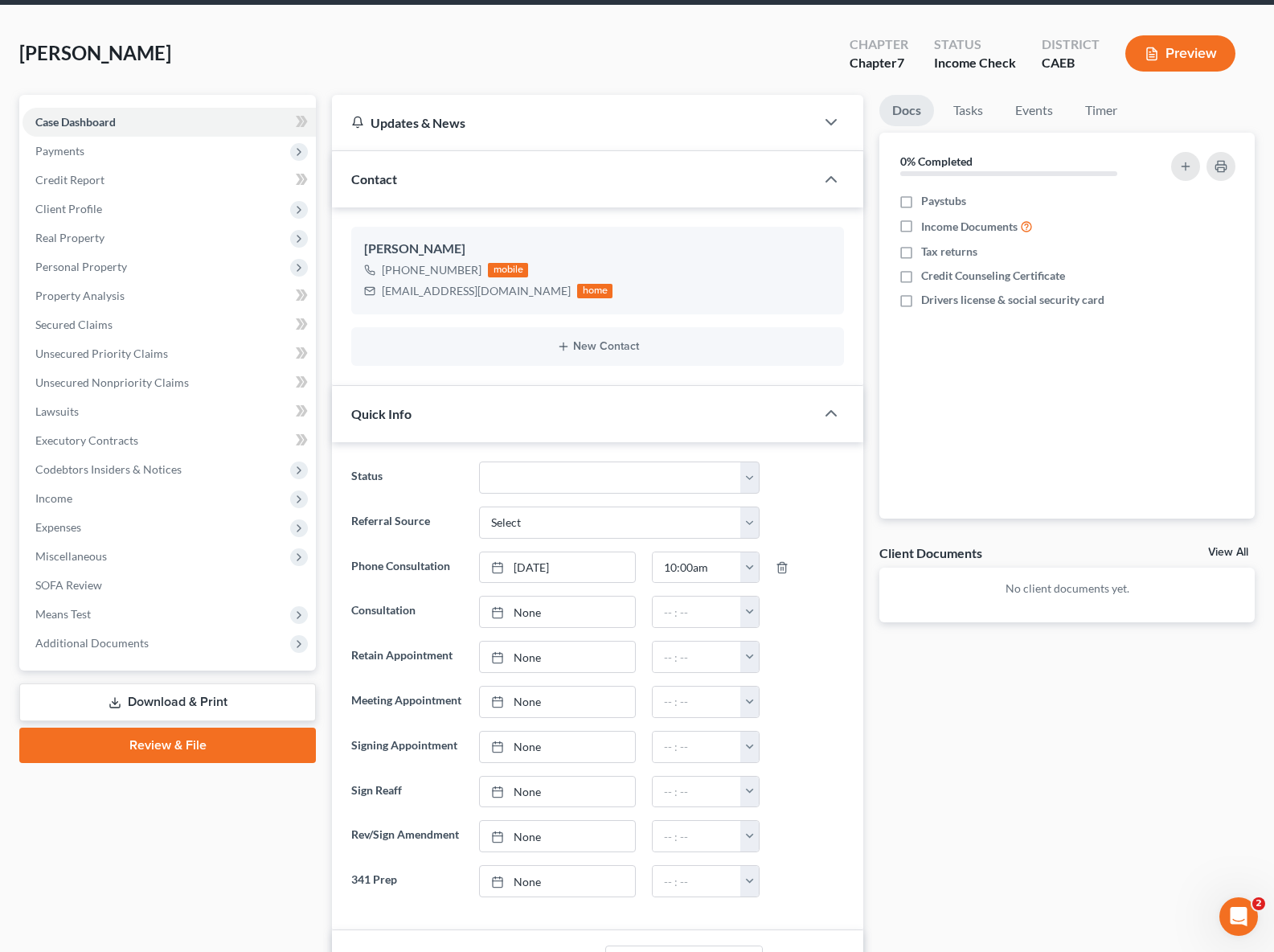
scroll to position [7, 0]
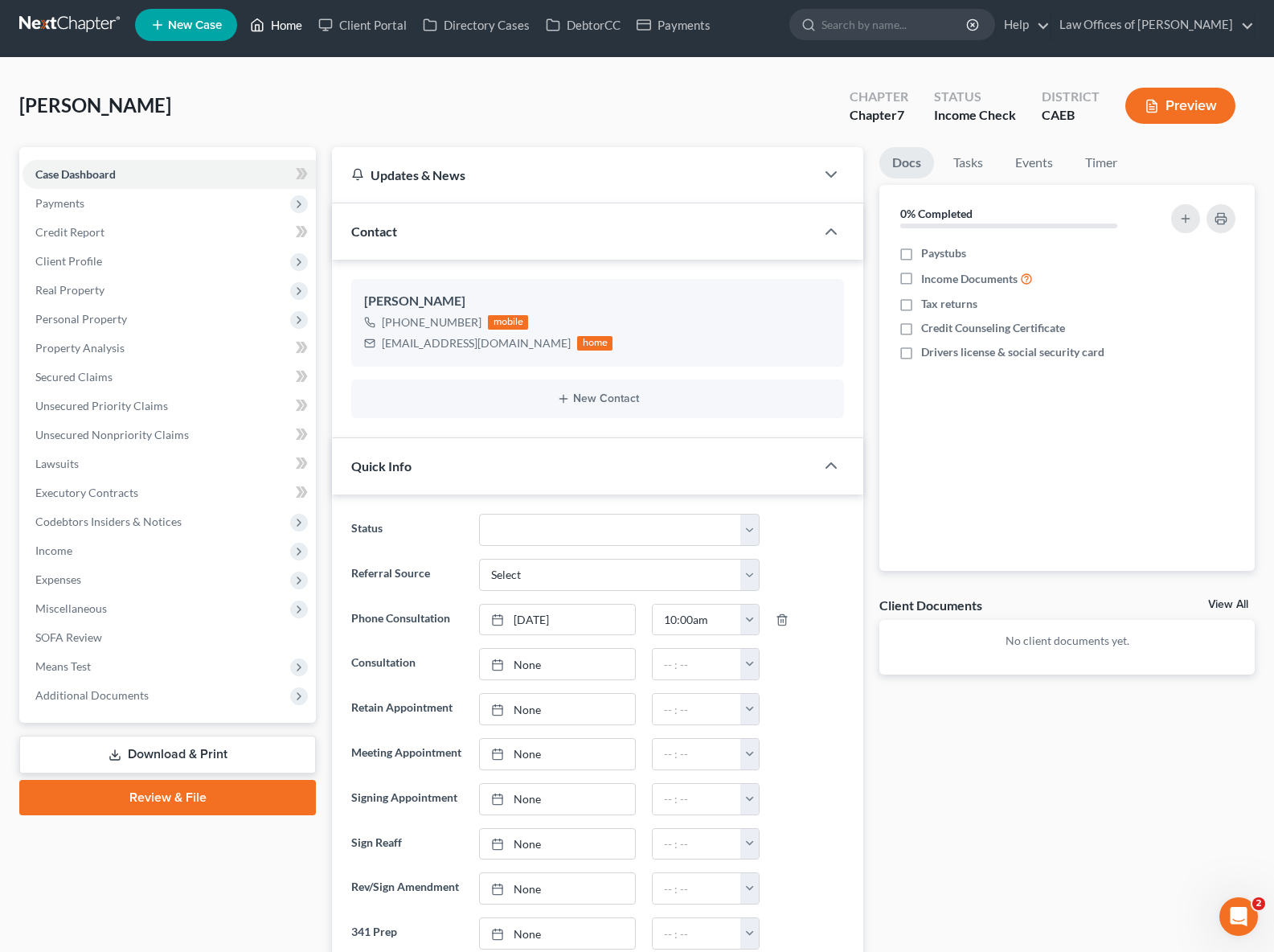
click at [285, 30] on link "Home" at bounding box center [275, 25] width 68 height 29
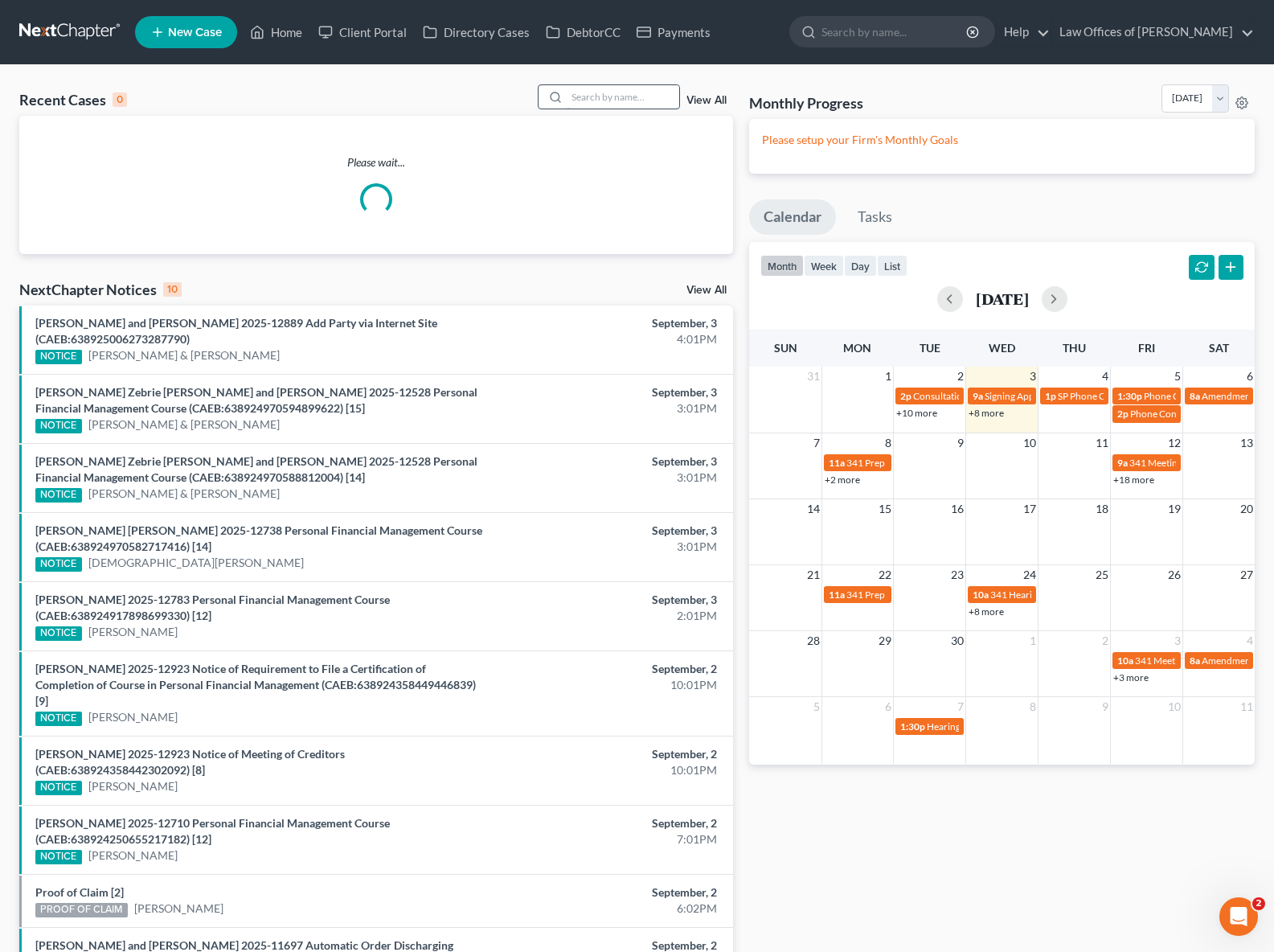
click at [612, 98] on input "search" at bounding box center [623, 97] width 113 height 23
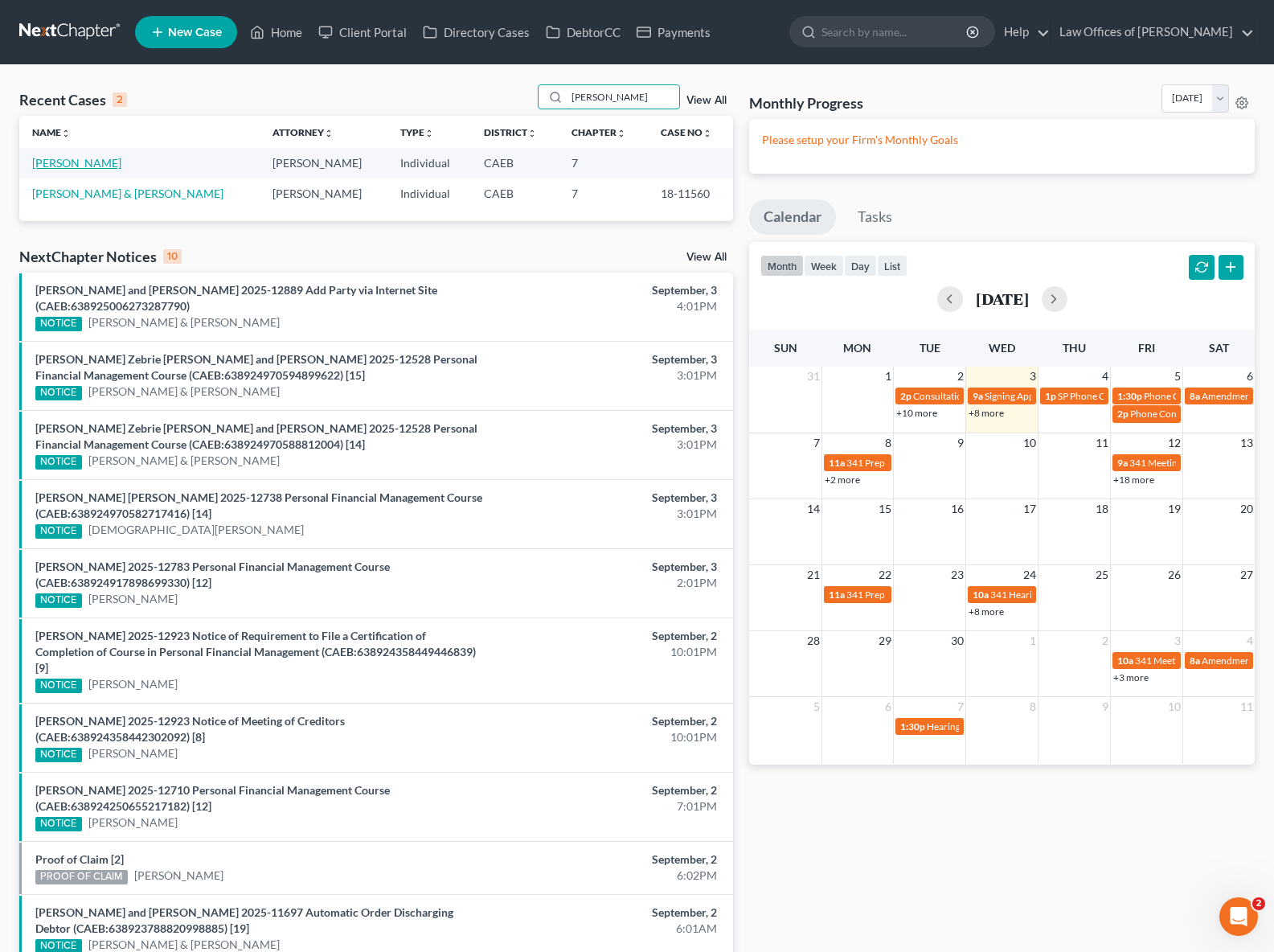
type input "[PERSON_NAME]"
click at [85, 164] on link "[PERSON_NAME]" at bounding box center [76, 163] width 90 height 14
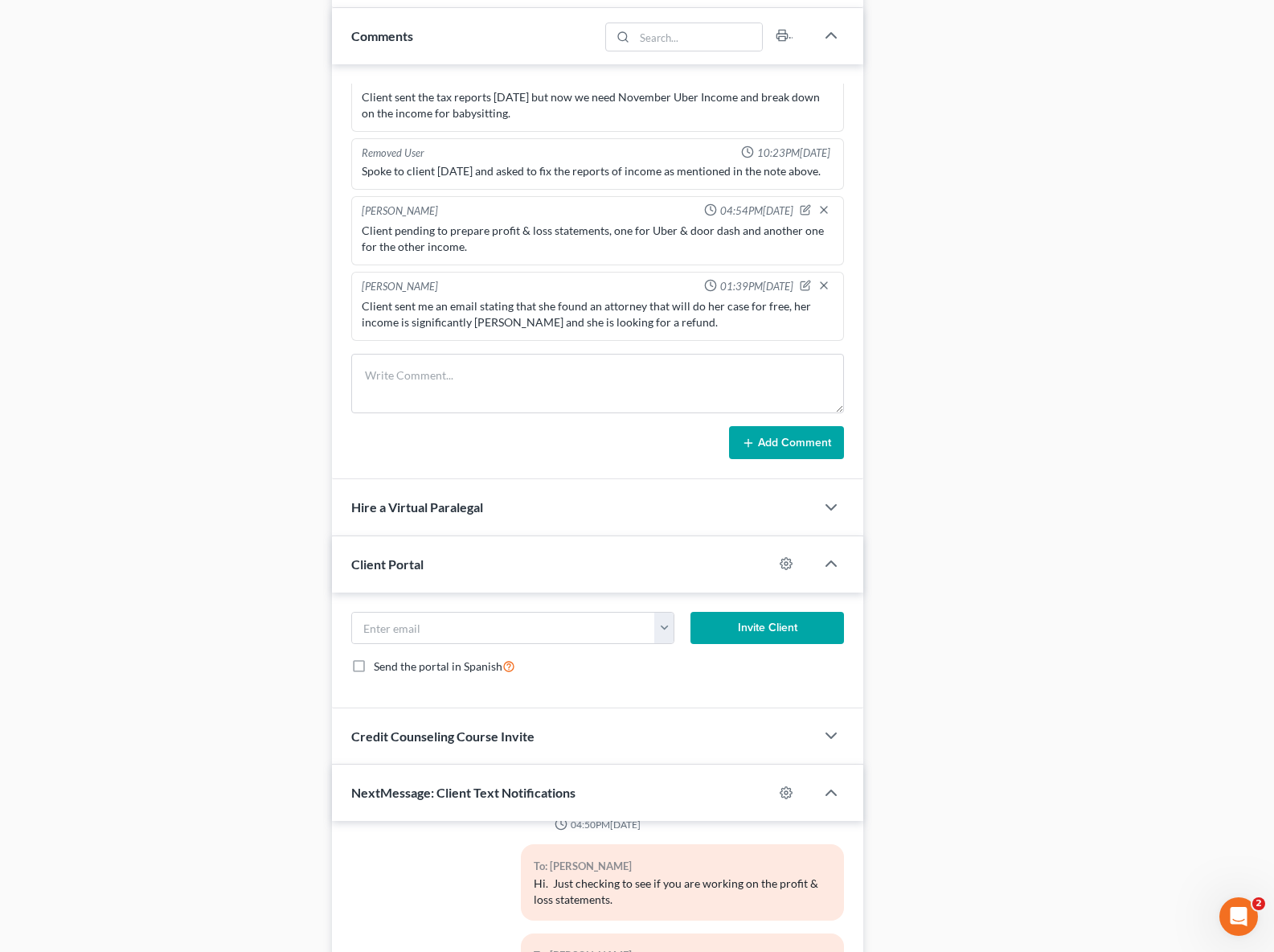
scroll to position [1140, 0]
click at [804, 287] on icon "button" at bounding box center [807, 284] width 7 height 7
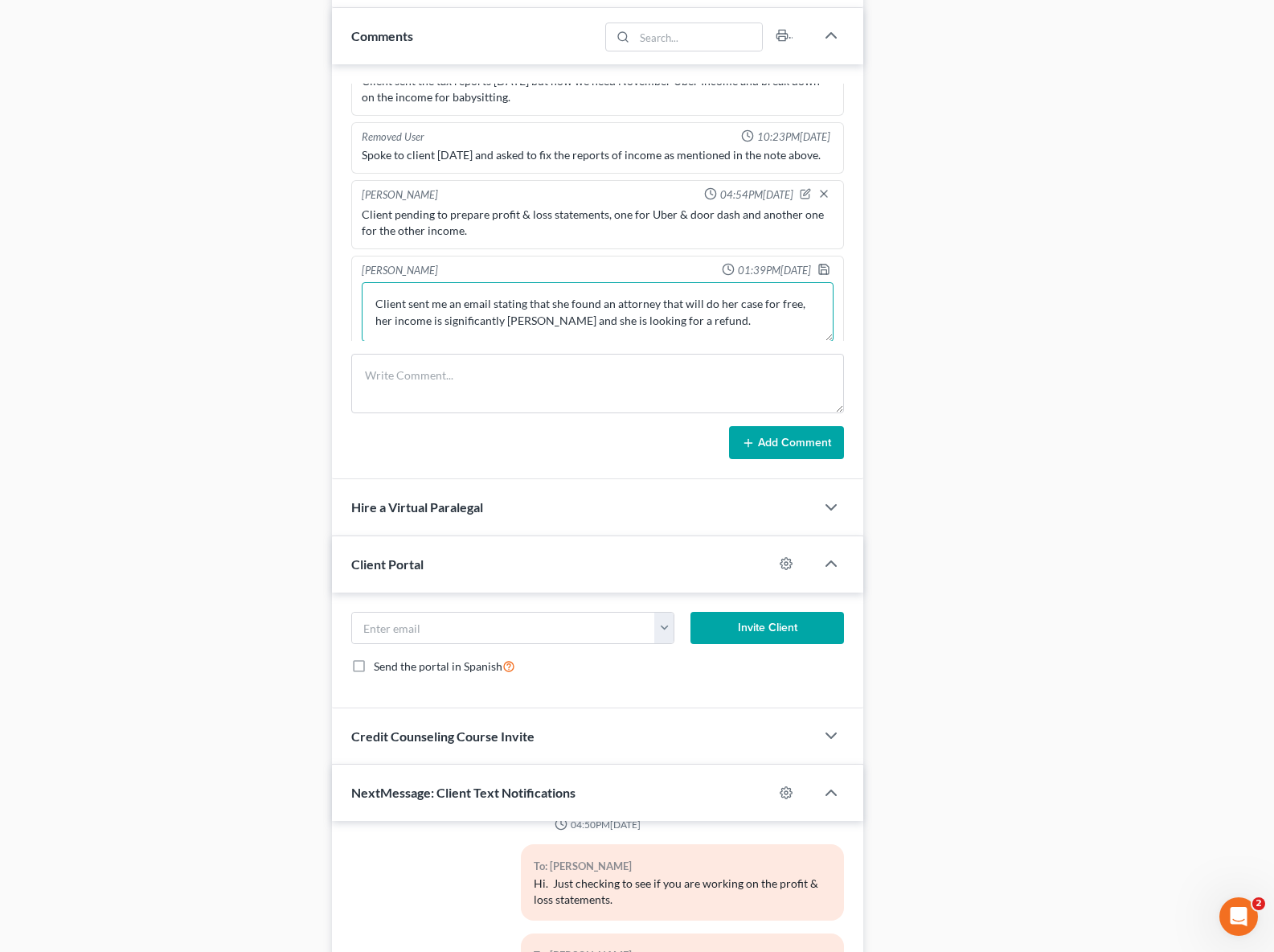
click at [486, 342] on textarea "Client sent me an email stating that she found an attorney that will do her cas…" at bounding box center [598, 312] width 472 height 59
type textarea "Client sent me an email stating that she found an attorney that will do her cas…"
drag, startPoint x: 812, startPoint y: 300, endPoint x: 819, endPoint y: 307, distance: 9.9
click at [818, 273] on icon "button" at bounding box center [824, 266] width 13 height 13
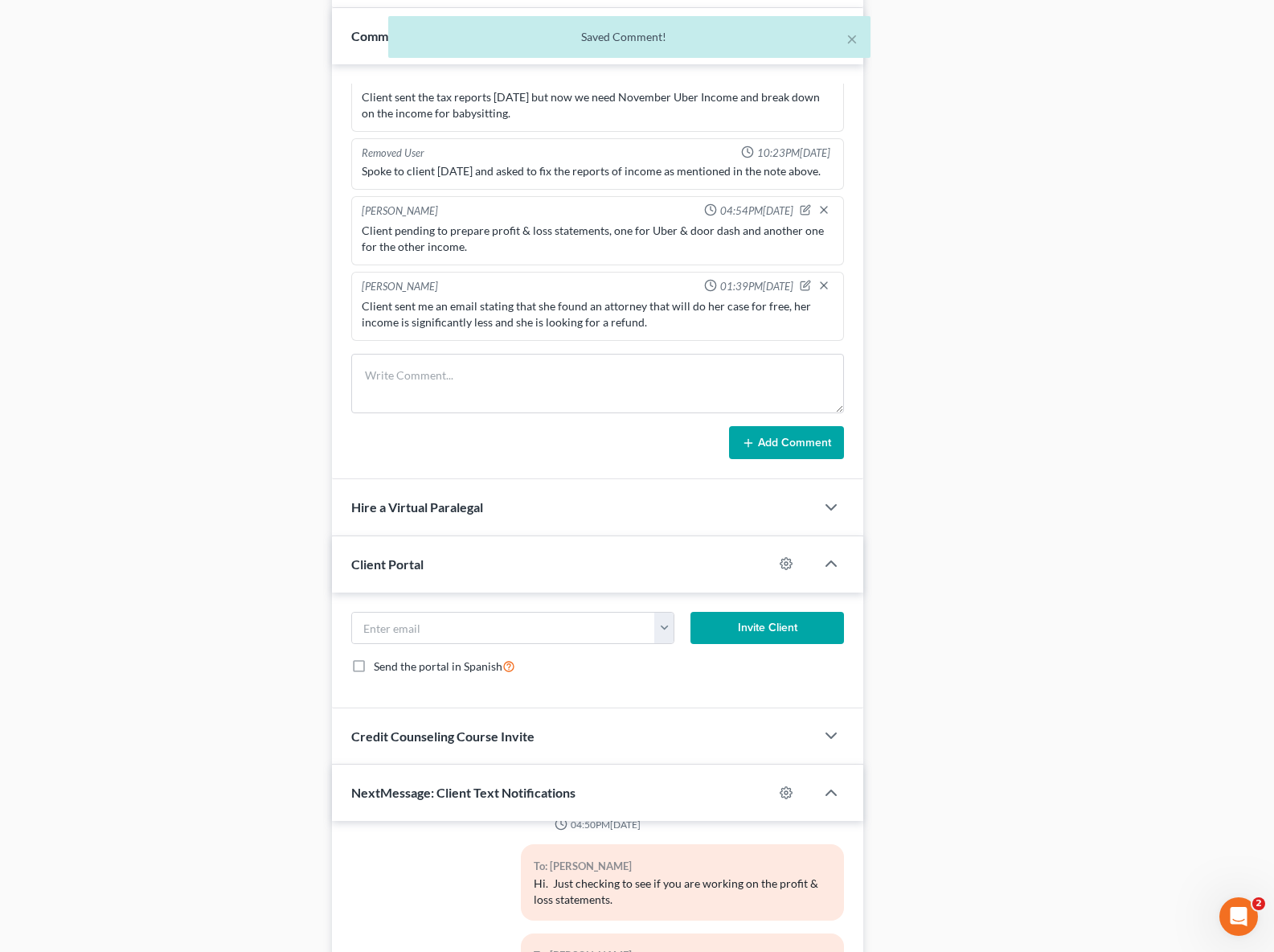
scroll to position [787, 0]
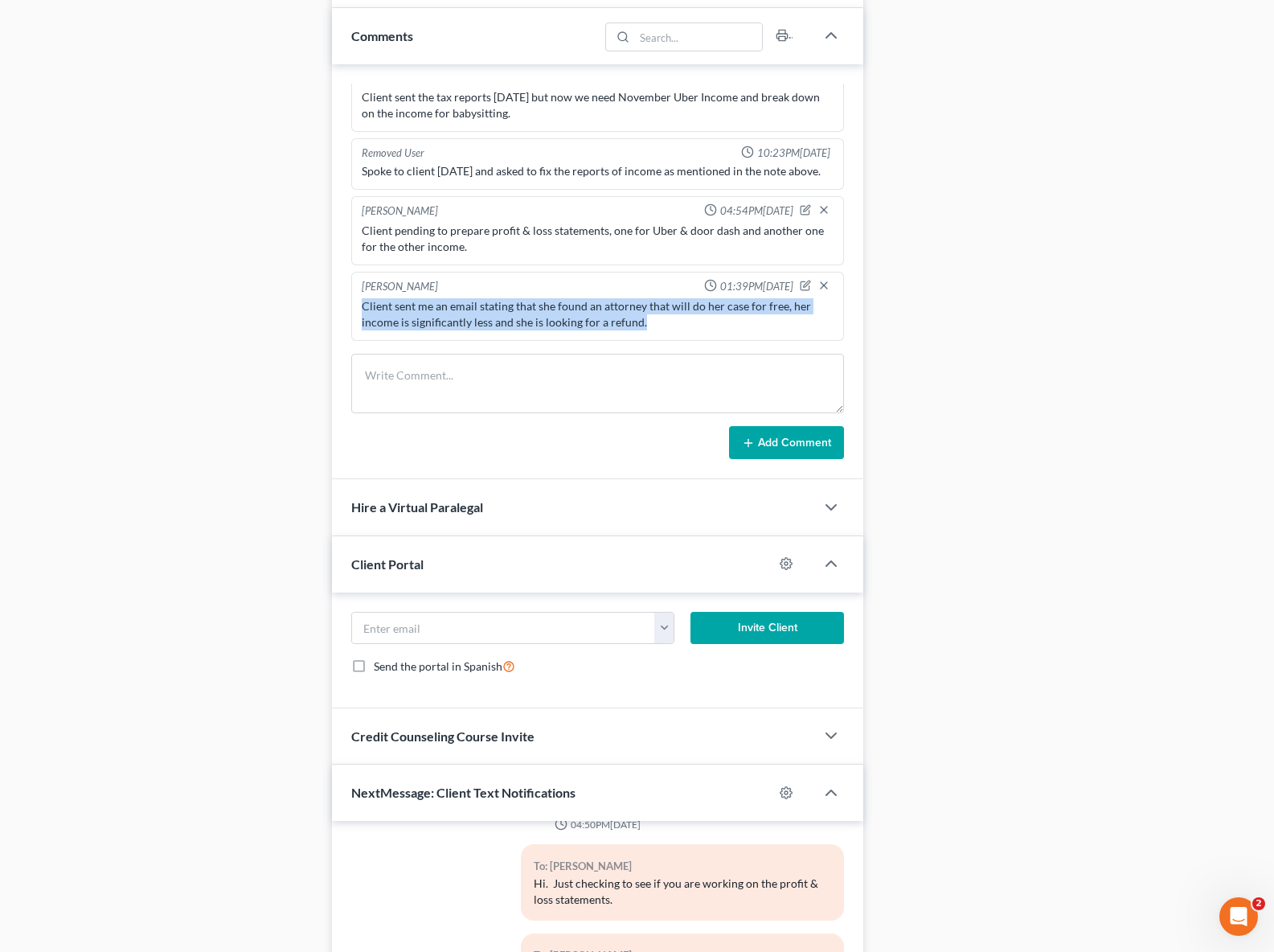
drag, startPoint x: 358, startPoint y: 318, endPoint x: 724, endPoint y: 335, distance: 366.4
click at [779, 340] on div "[PERSON_NAME] 01:39PM[DATE] Client sent me an email stating that she found an a…" at bounding box center [598, 307] width 493 height 69
copy div "Client sent me an email stating that she found an attorney that will do her cas…"
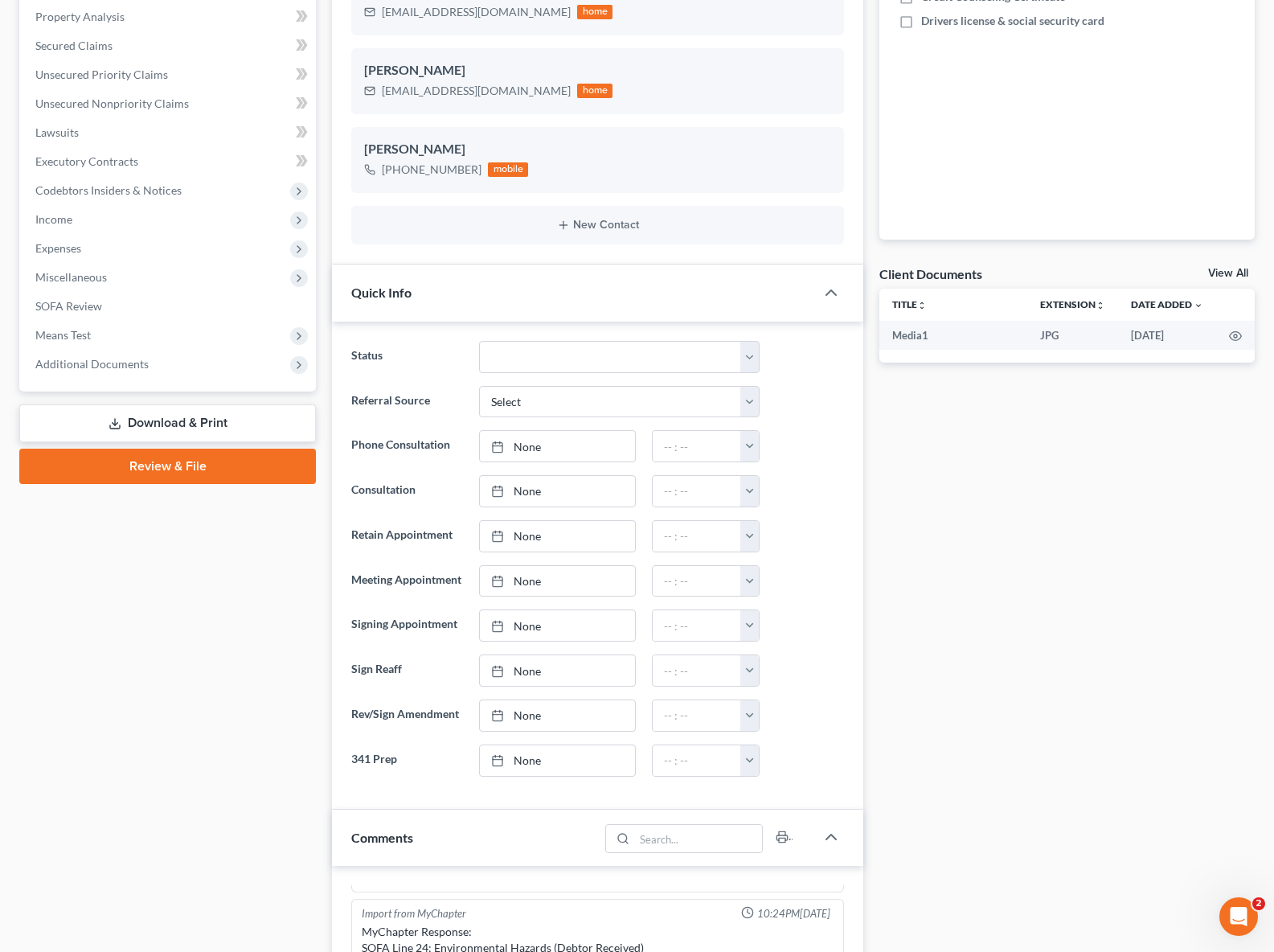
scroll to position [0, 0]
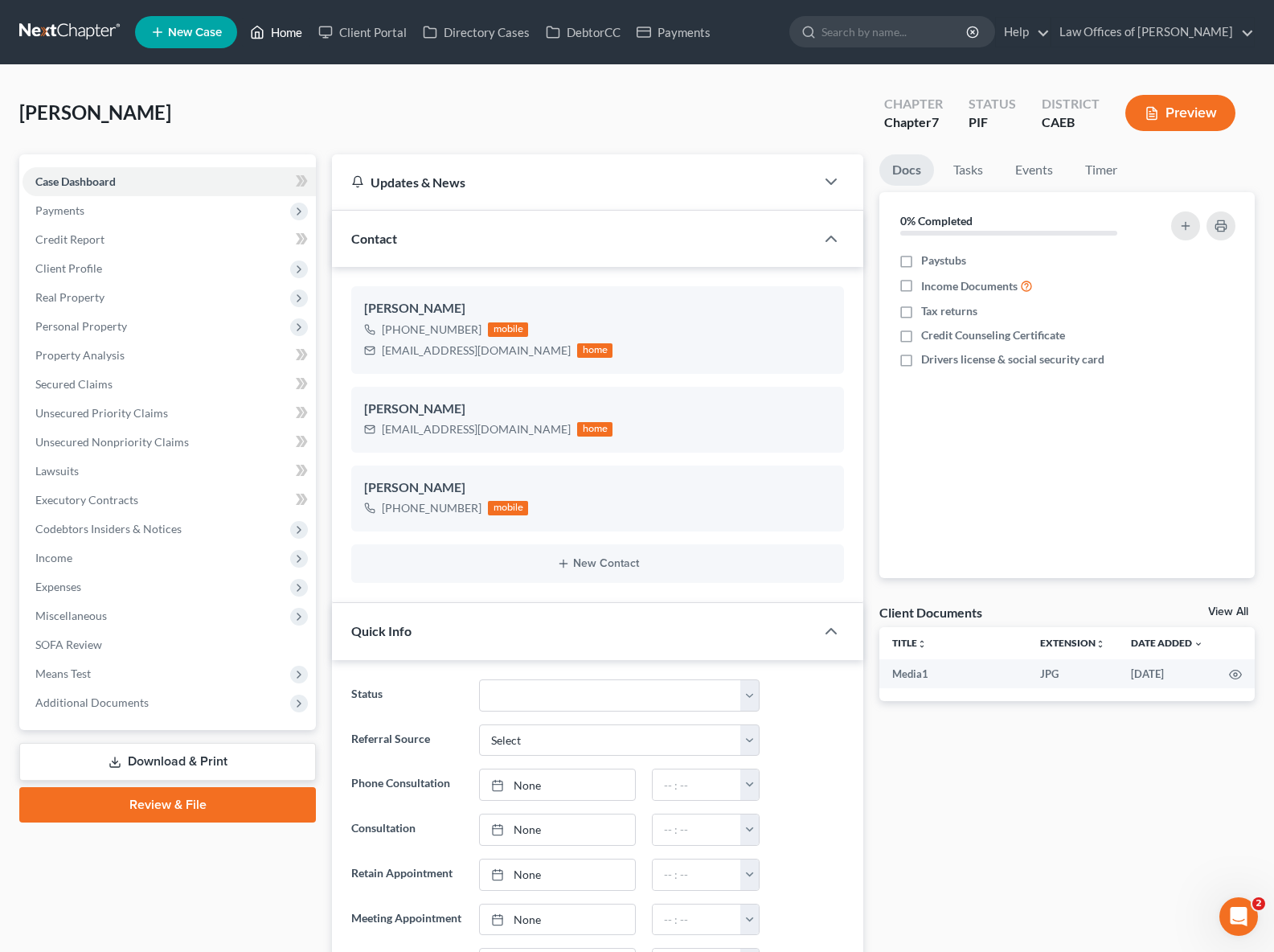
click at [279, 31] on link "Home" at bounding box center [275, 32] width 68 height 29
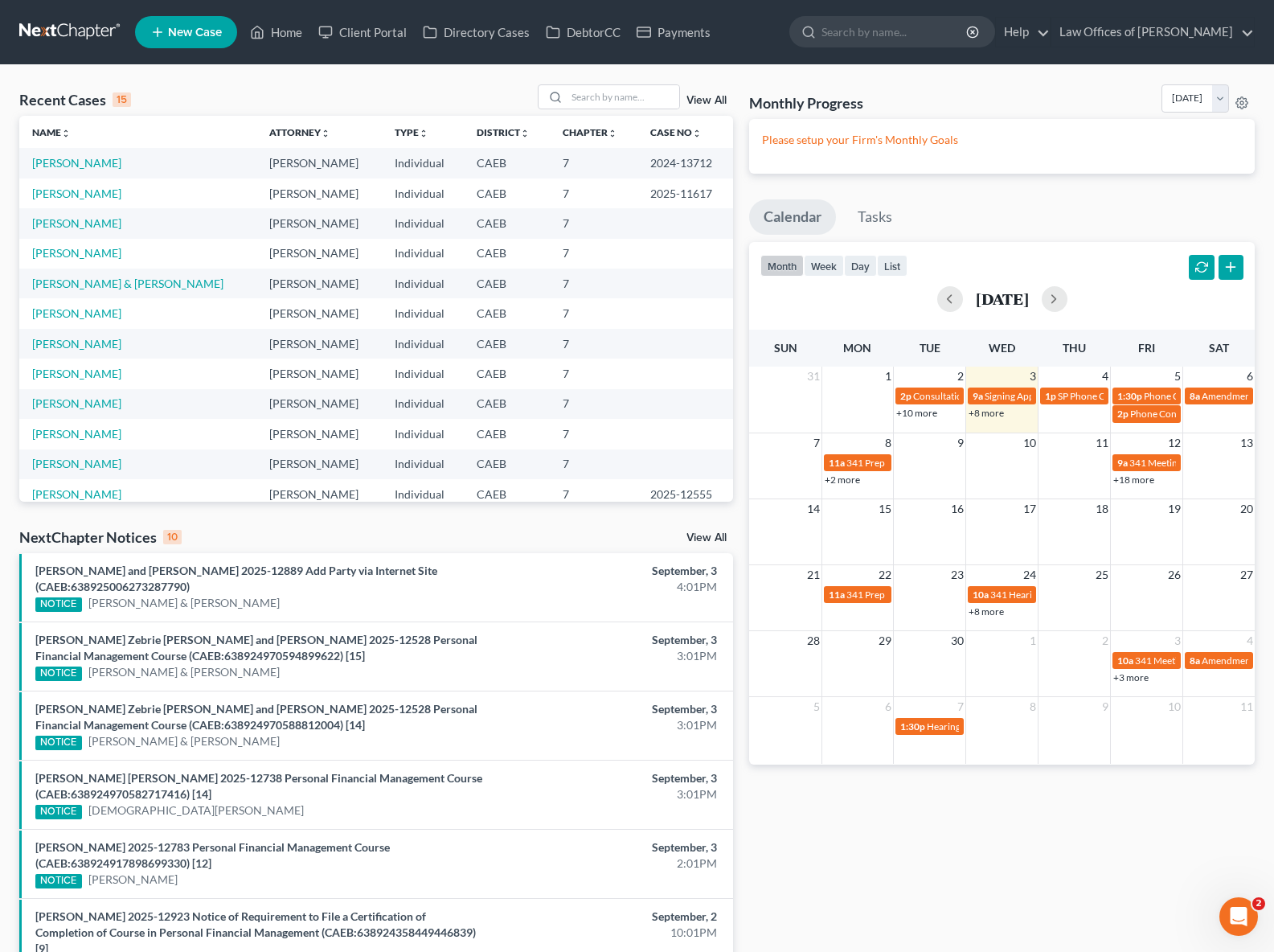
click at [986, 415] on link "+8 more" at bounding box center [986, 413] width 35 height 12
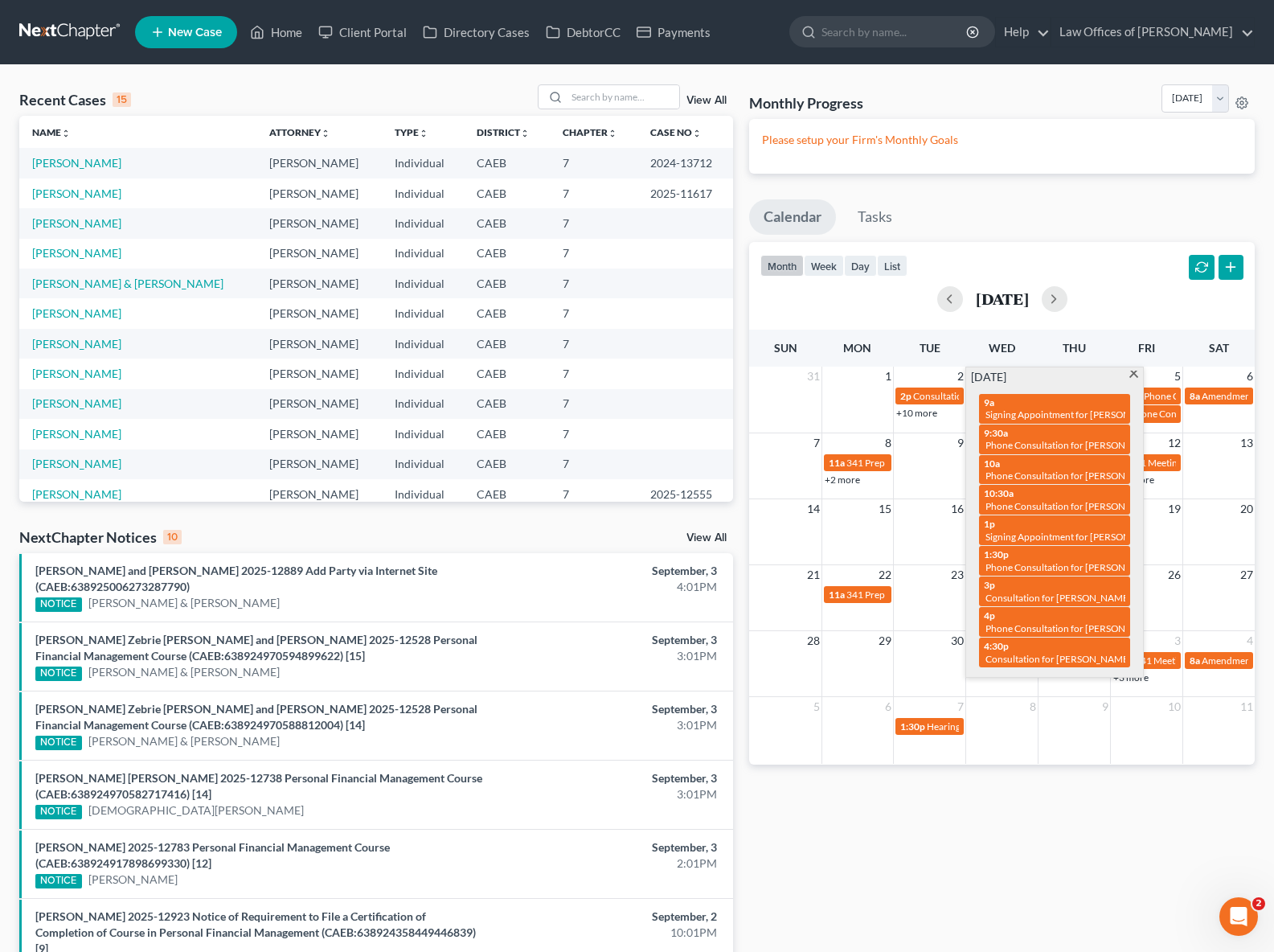
click at [1133, 377] on span at bounding box center [1133, 376] width 12 height 11
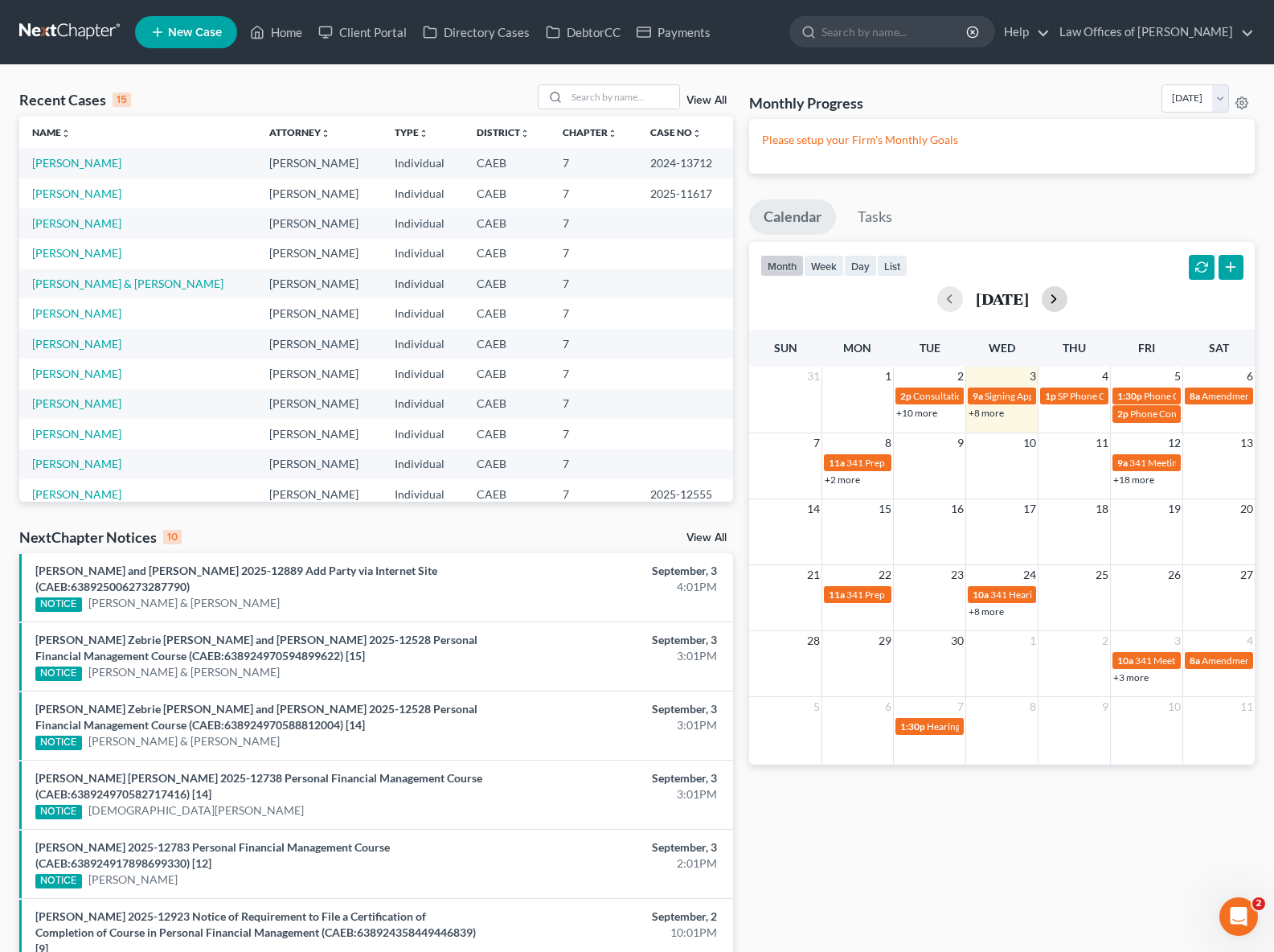
click at [1068, 303] on button "button" at bounding box center [1055, 298] width 25 height 25
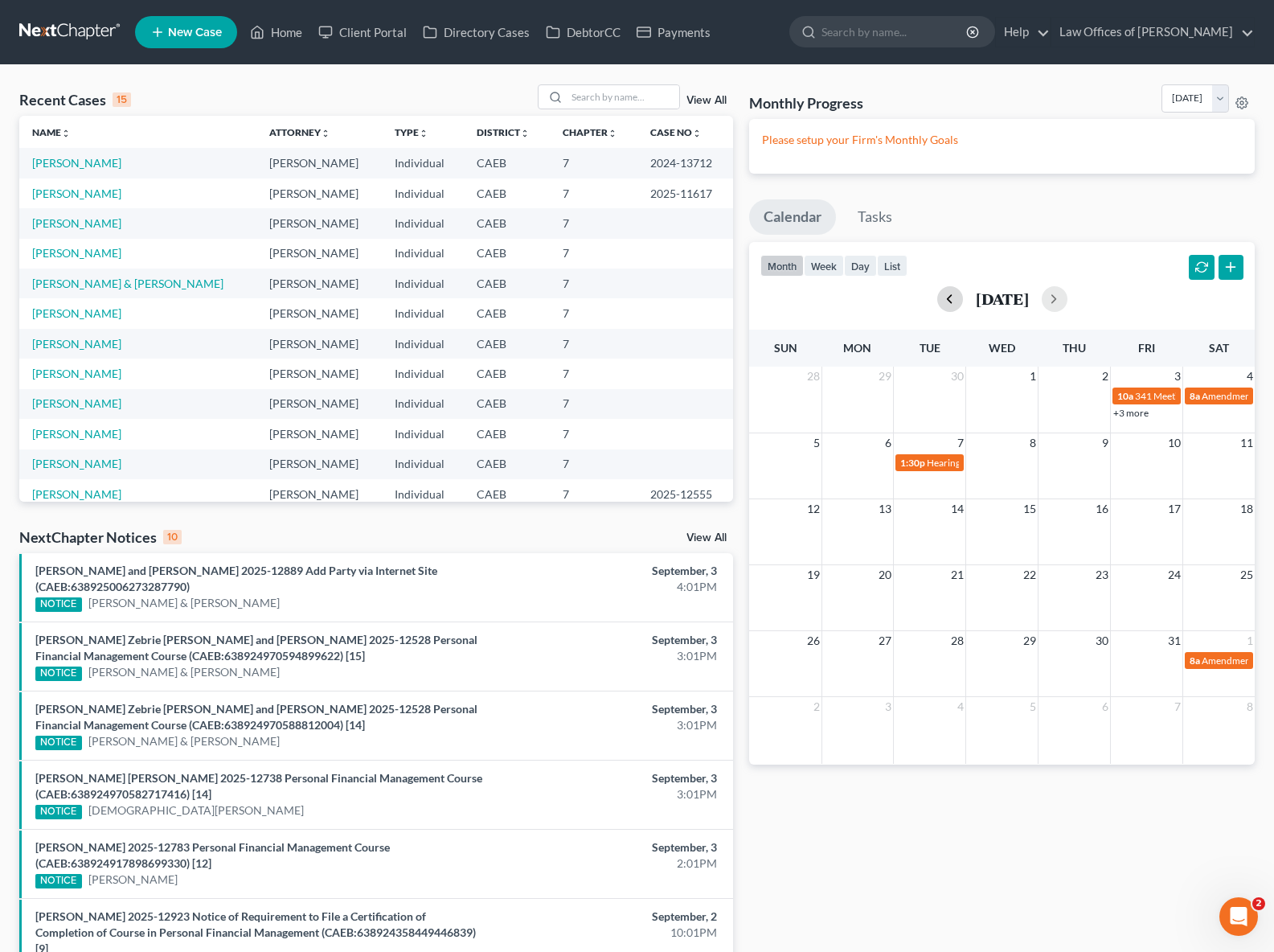
click at [937, 297] on button "button" at bounding box center [949, 298] width 25 height 25
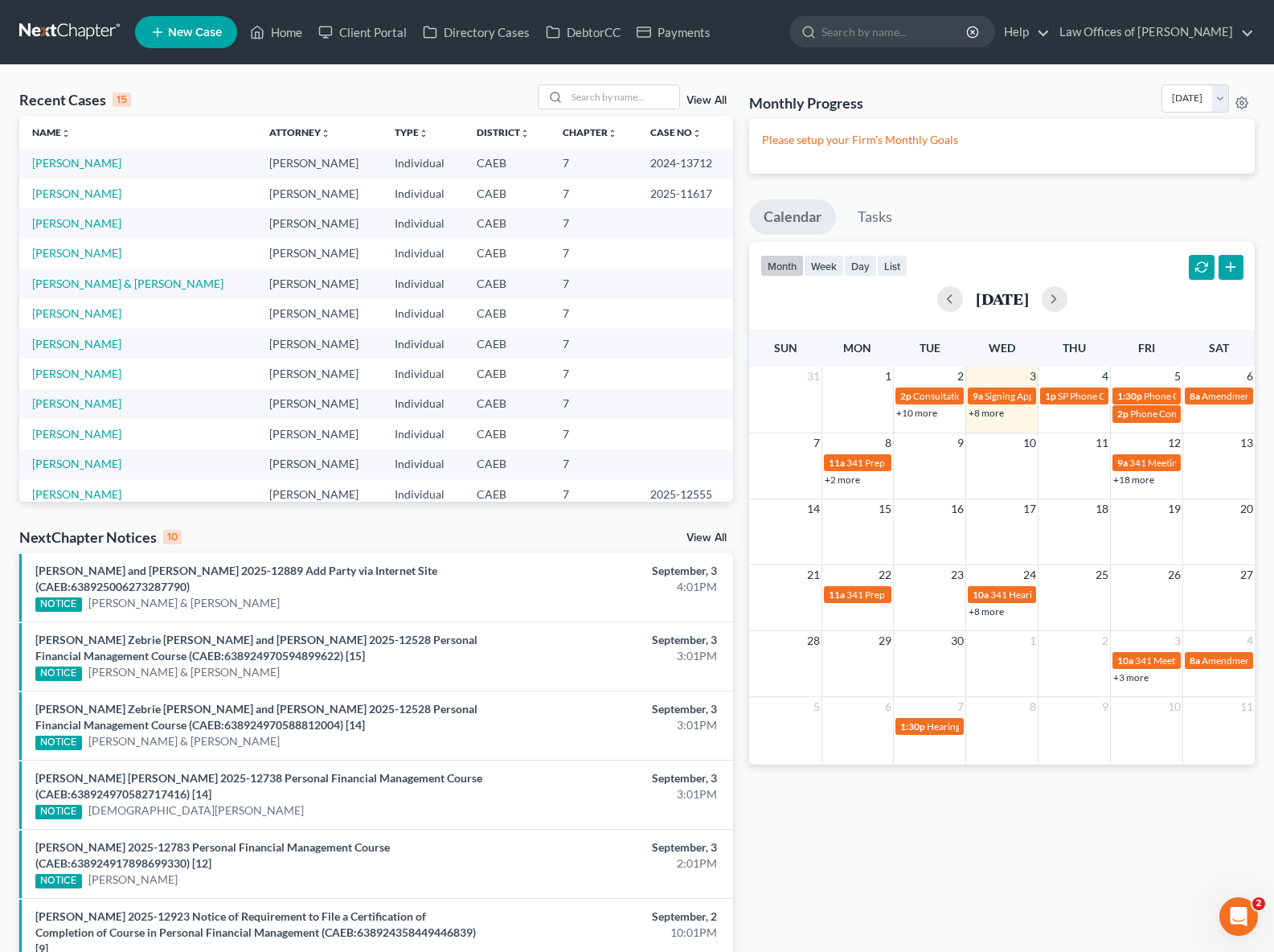
click at [1122, 482] on link "+18 more" at bounding box center [1134, 479] width 41 height 12
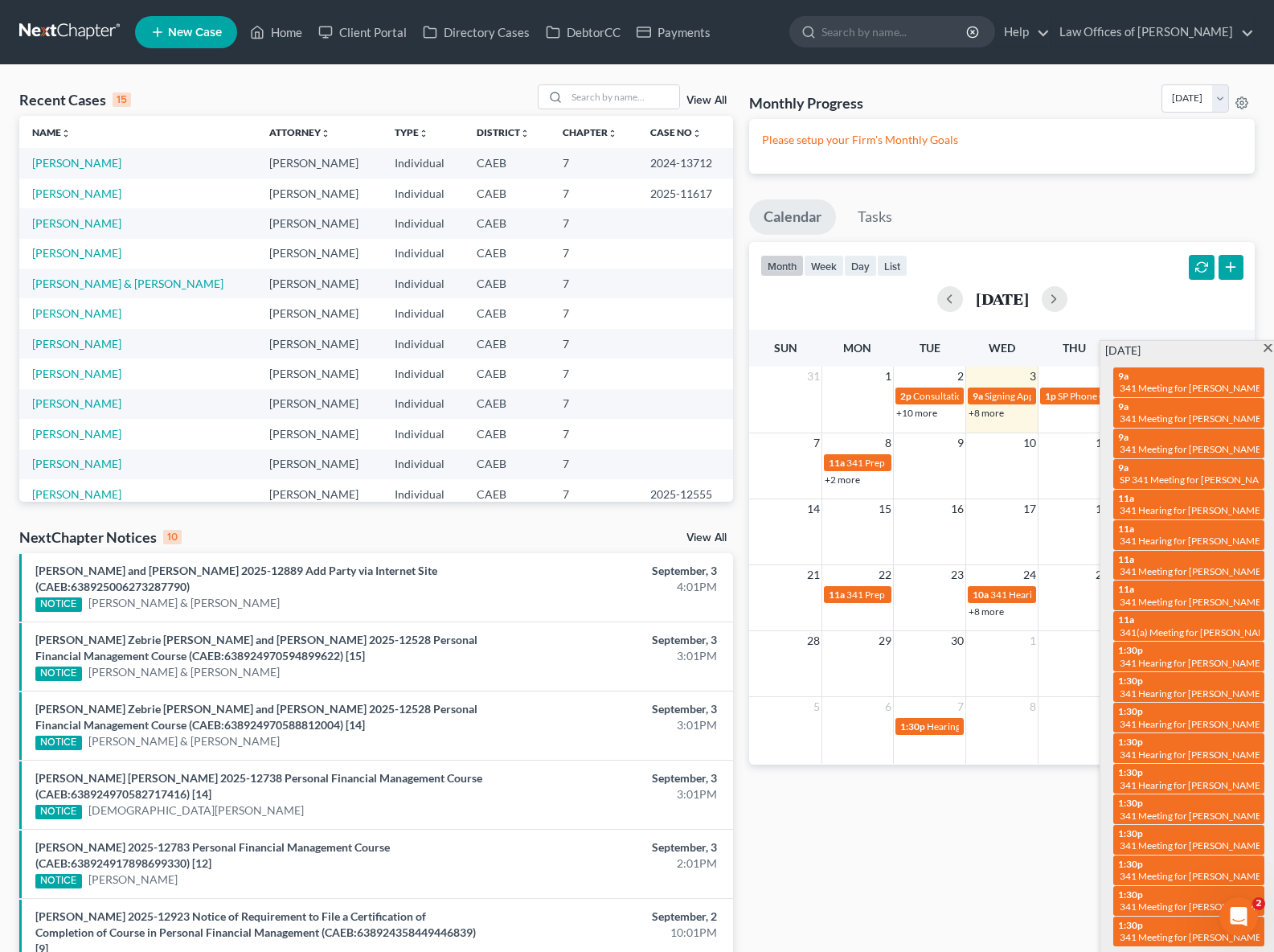
click at [1020, 567] on td "24" at bounding box center [1003, 575] width 72 height 20
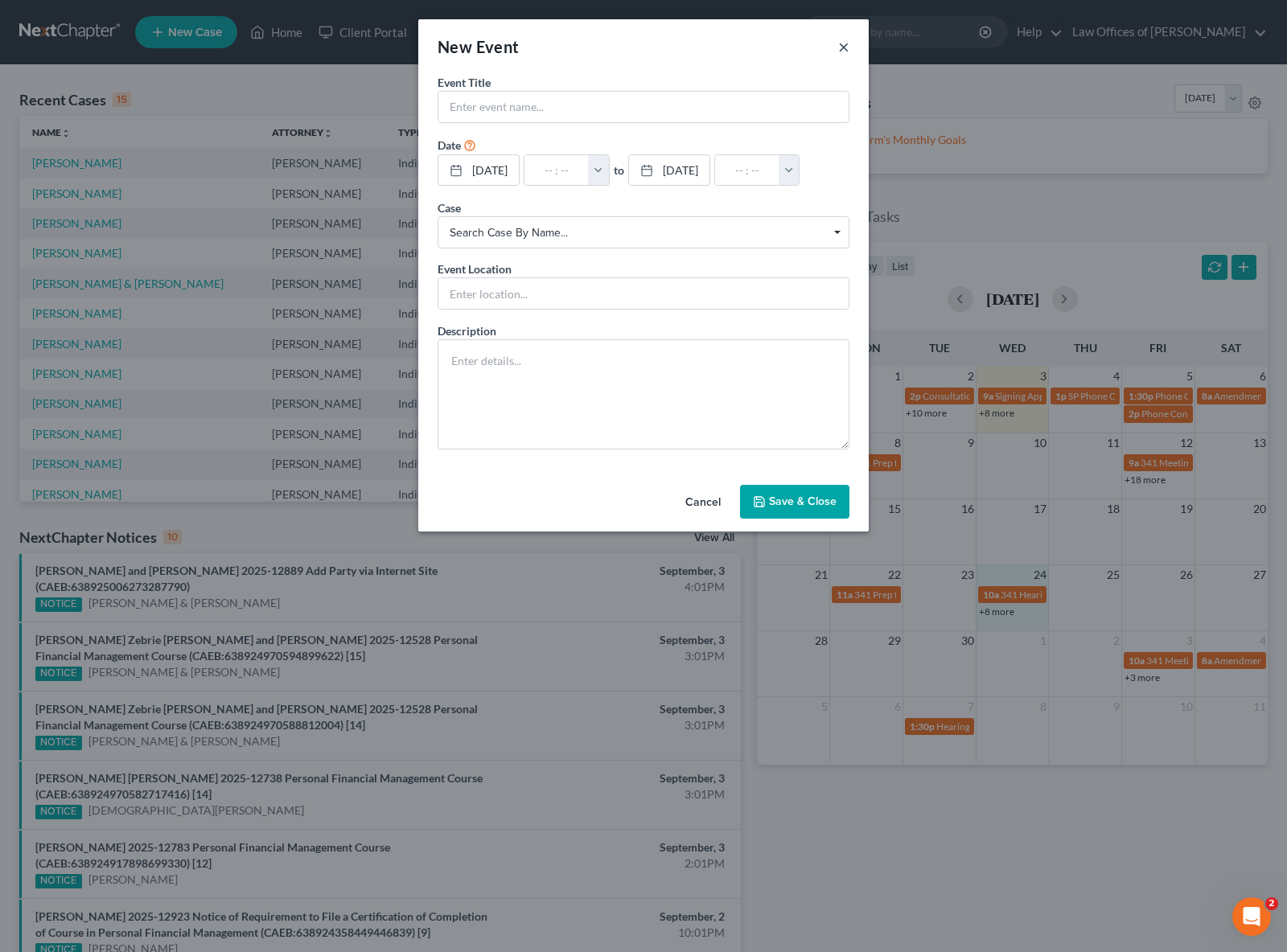
click at [843, 46] on button "×" at bounding box center [844, 46] width 12 height 19
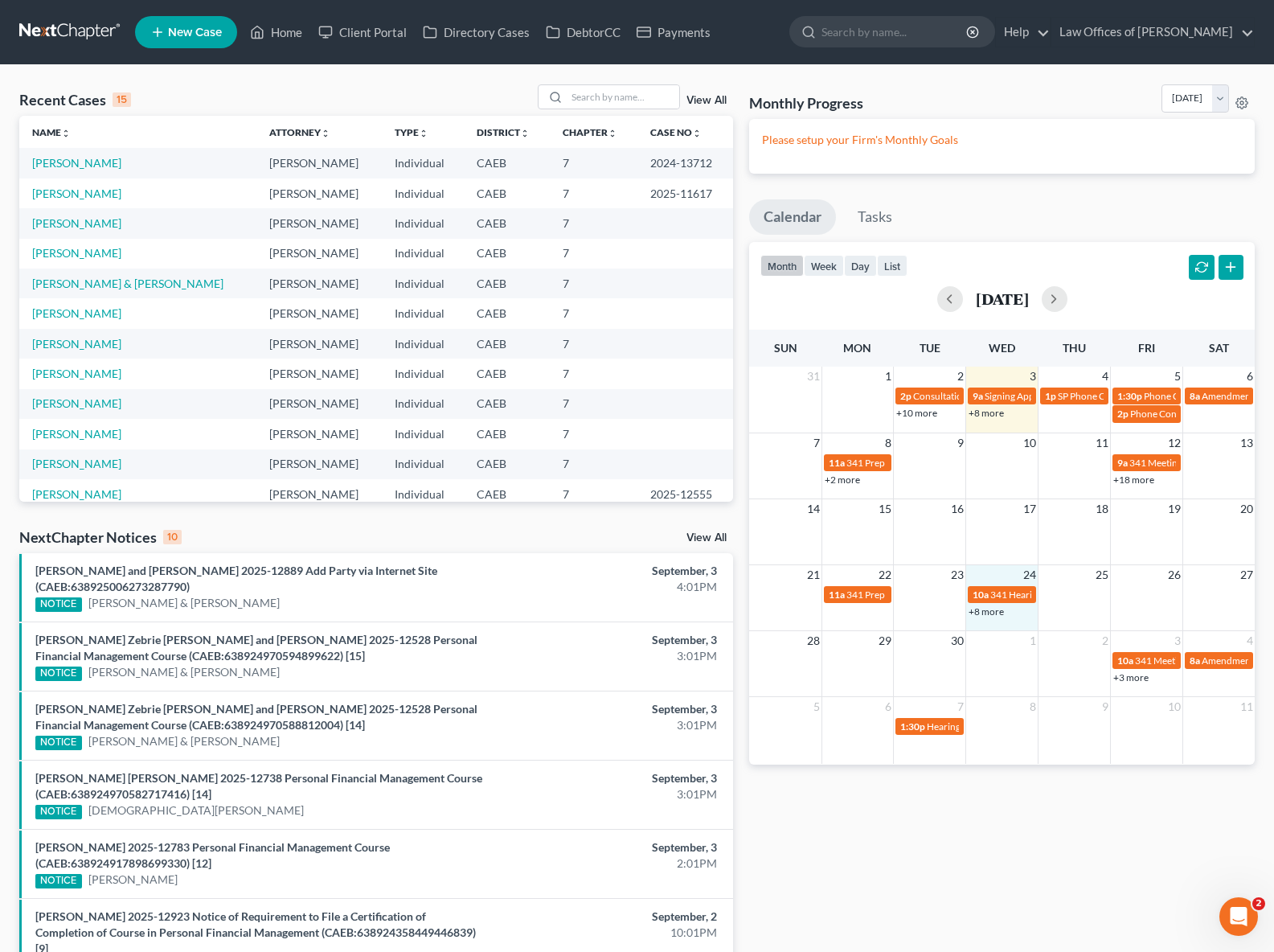
click at [992, 612] on link "+8 more" at bounding box center [986, 612] width 35 height 12
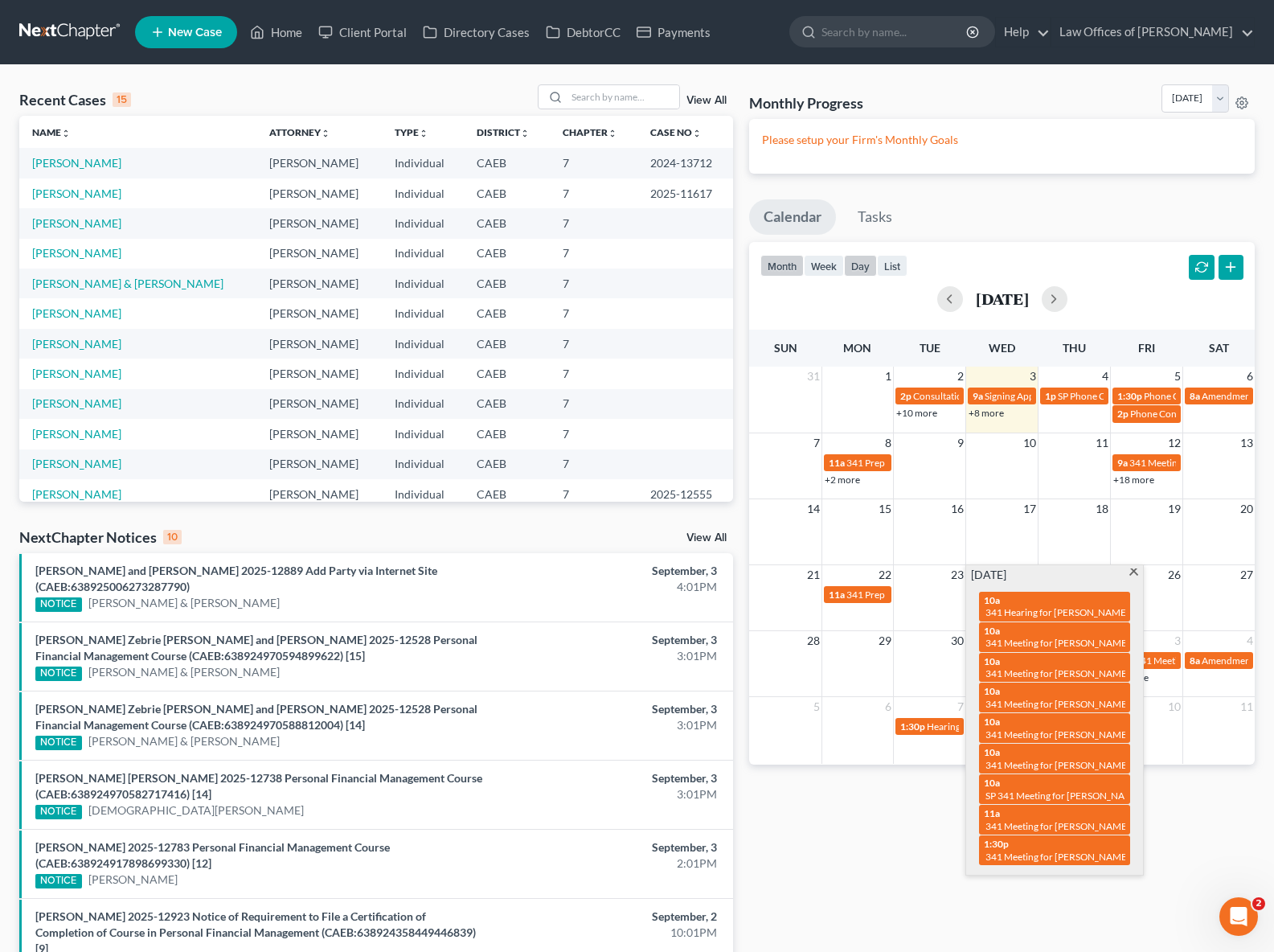
click at [865, 265] on button "day" at bounding box center [861, 266] width 33 height 21
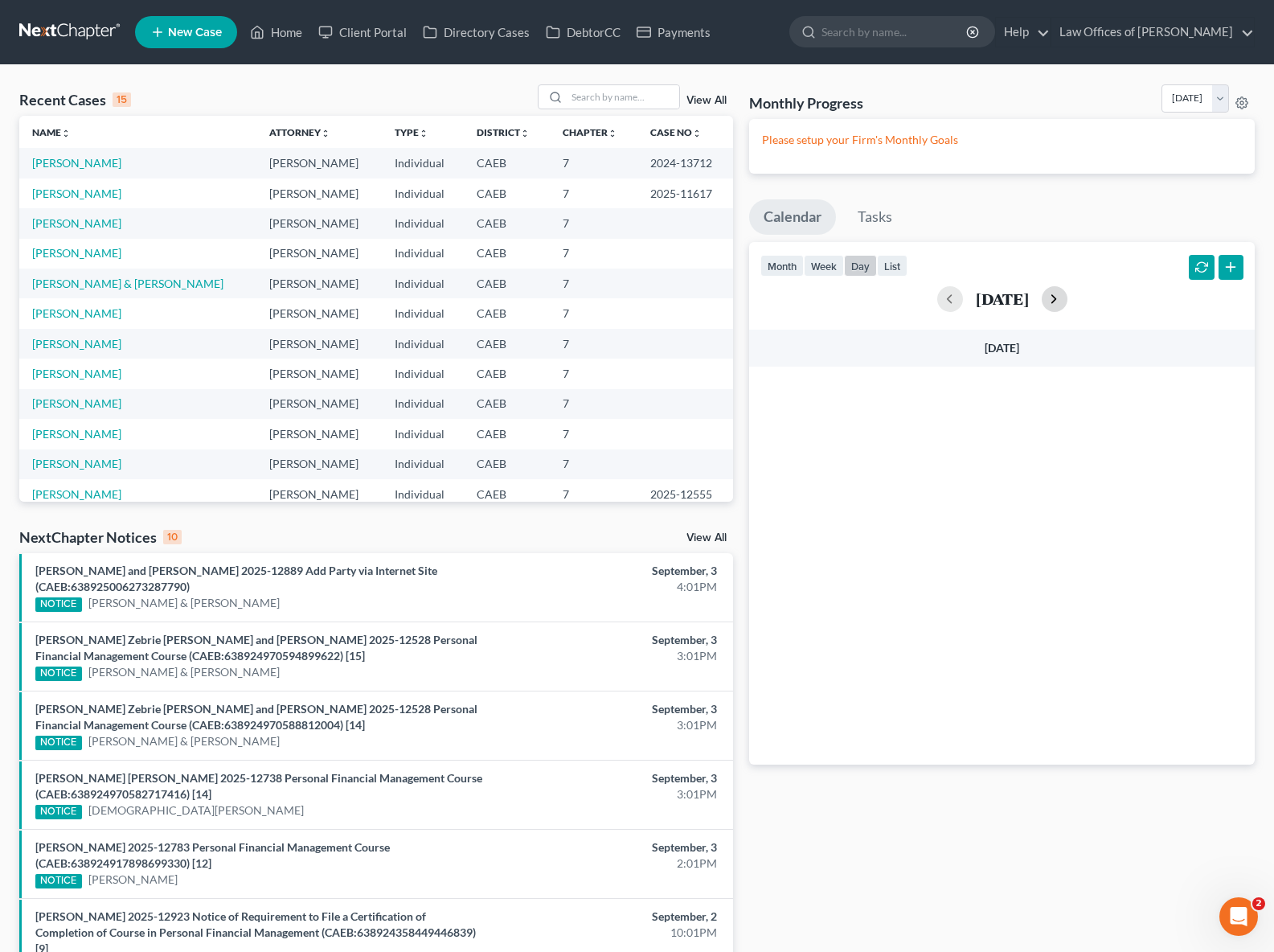
click at [1068, 299] on button "button" at bounding box center [1055, 298] width 25 height 25
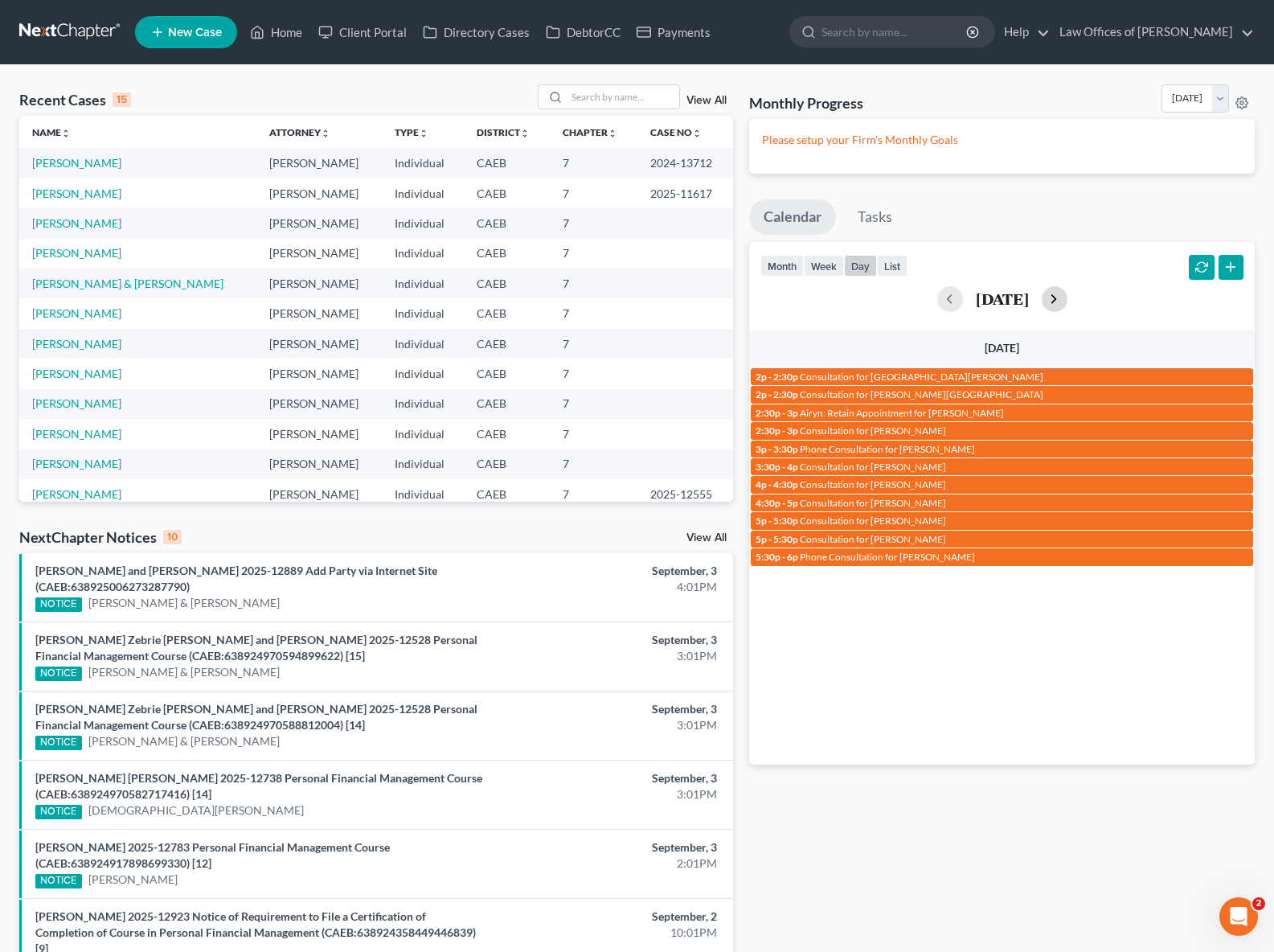
click at [1068, 299] on button "button" at bounding box center [1055, 298] width 25 height 25
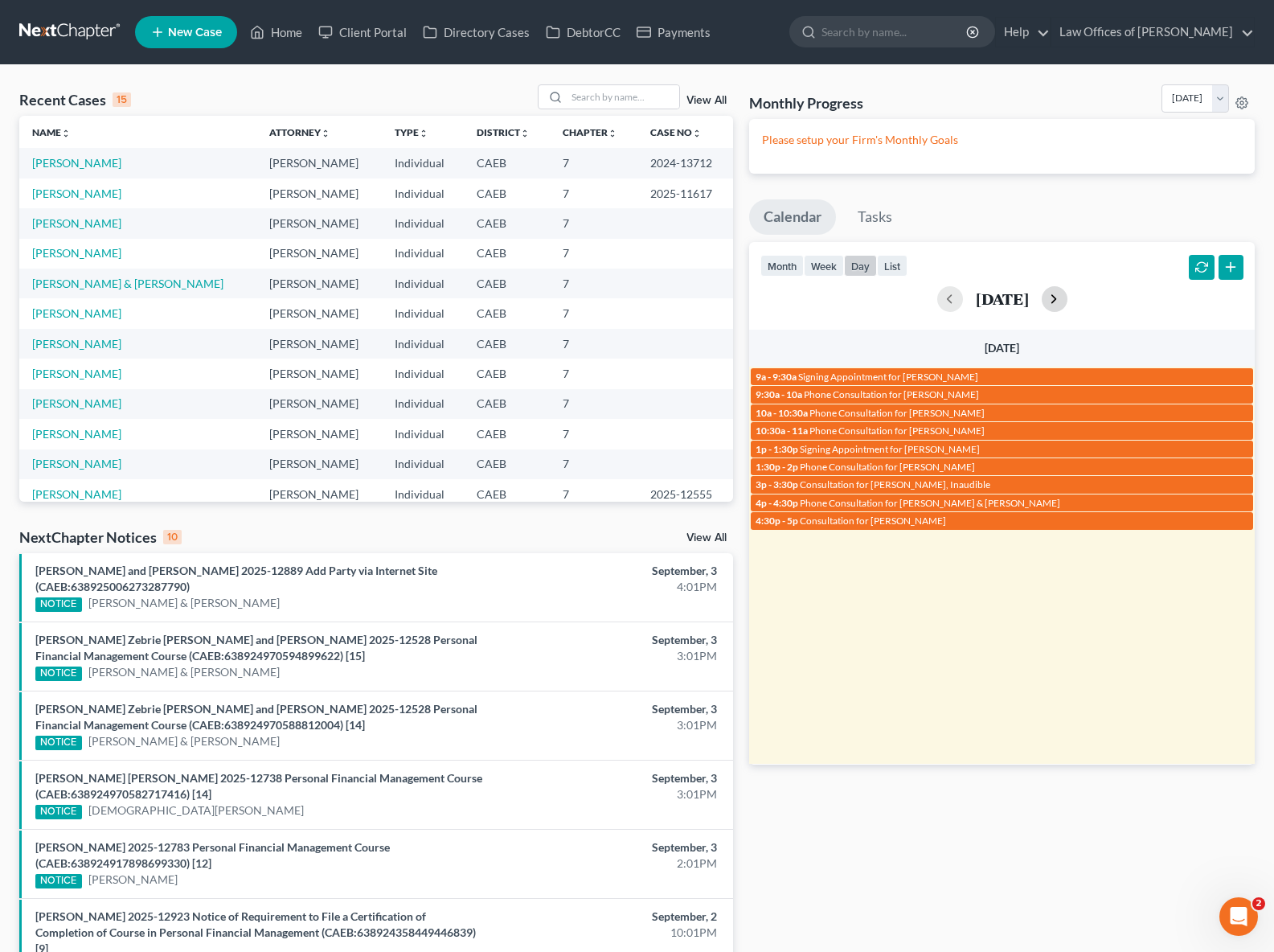
click at [1068, 299] on button "button" at bounding box center [1055, 298] width 25 height 25
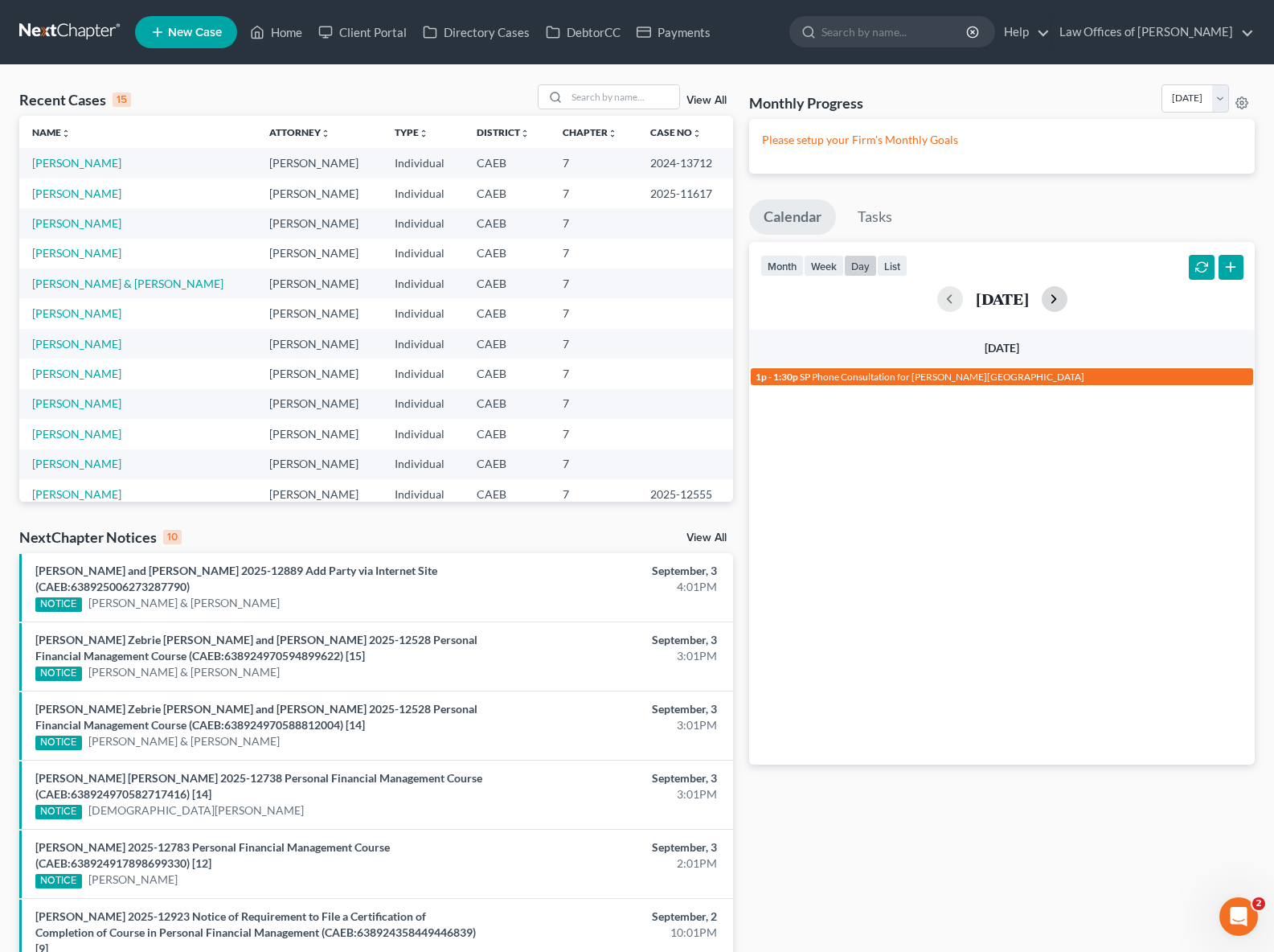
click at [1068, 299] on button "button" at bounding box center [1055, 298] width 25 height 25
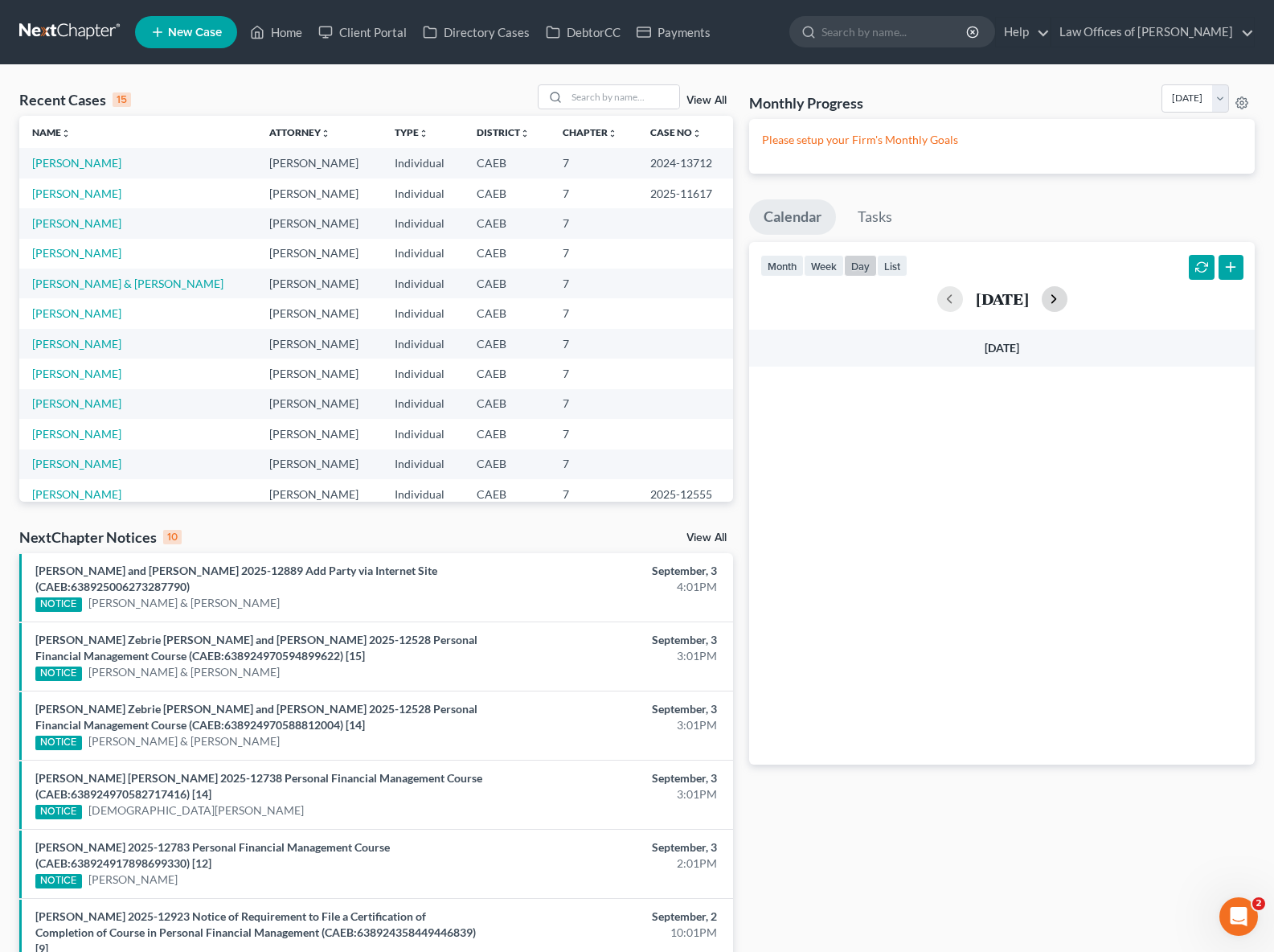
click at [1068, 301] on button "button" at bounding box center [1055, 298] width 25 height 25
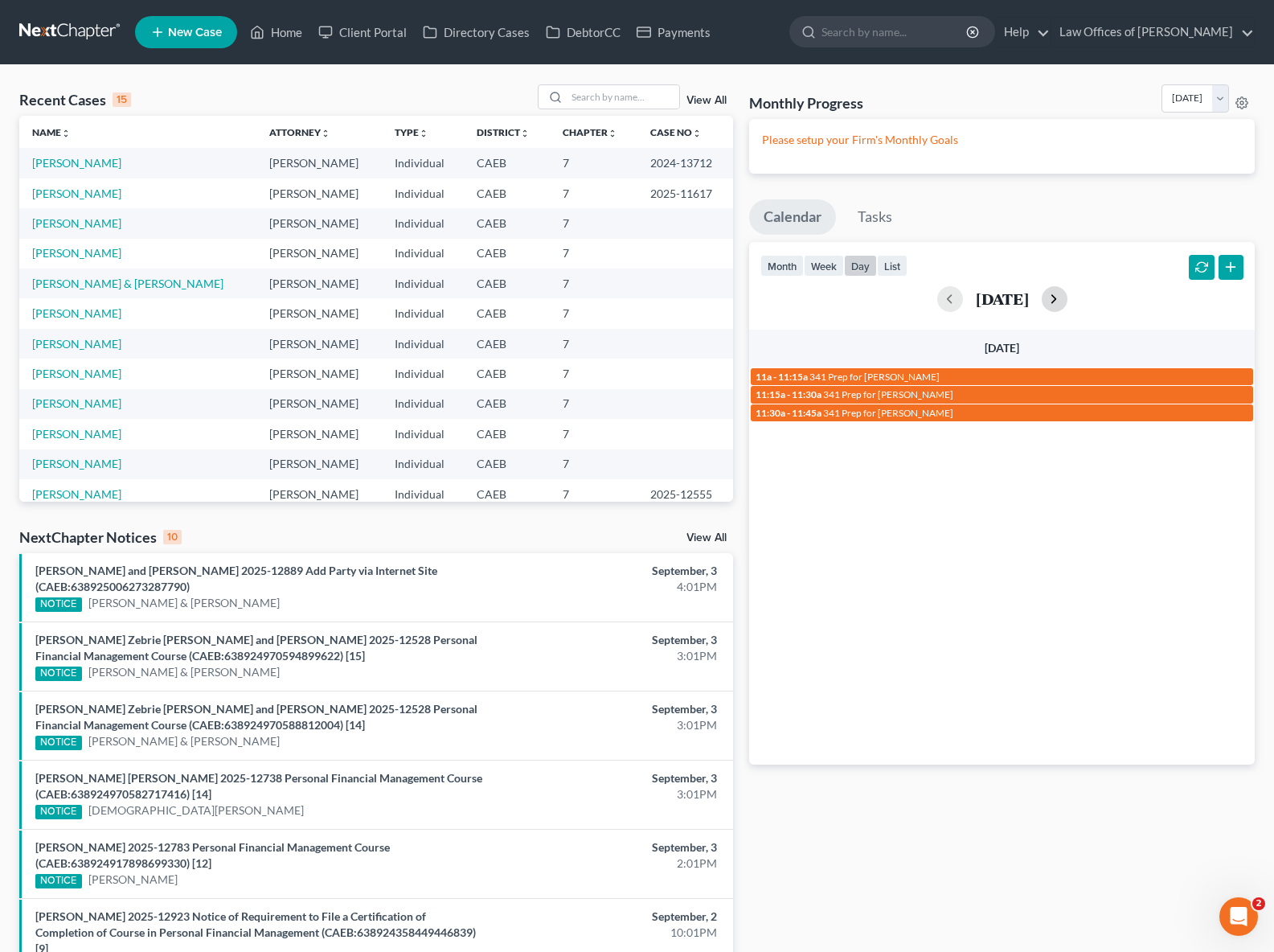
click at [1068, 301] on button "button" at bounding box center [1055, 298] width 25 height 25
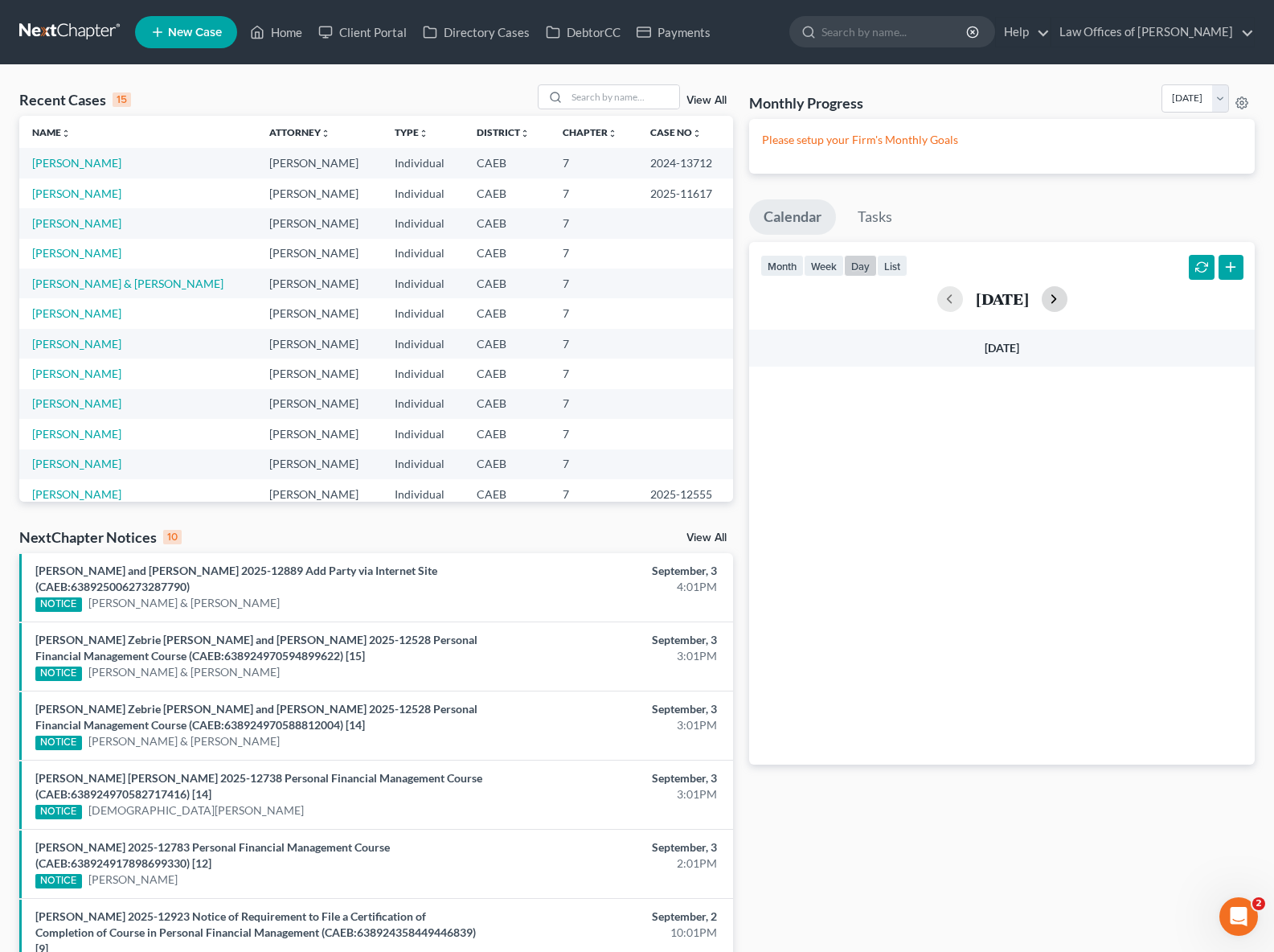
click at [1068, 301] on button "button" at bounding box center [1055, 298] width 25 height 25
click at [1068, 300] on button "button" at bounding box center [1055, 298] width 25 height 25
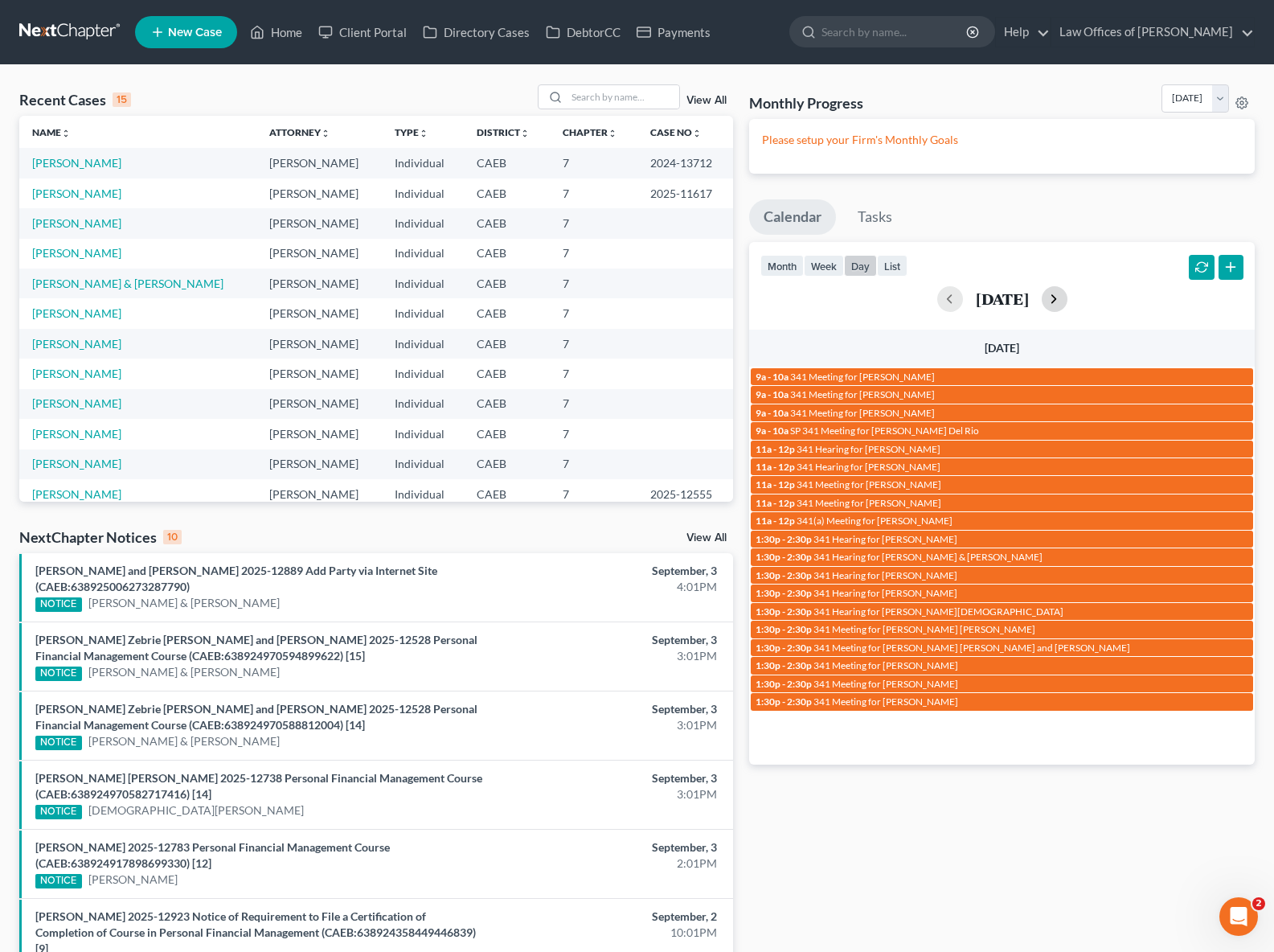
click at [1068, 297] on button "button" at bounding box center [1055, 298] width 25 height 25
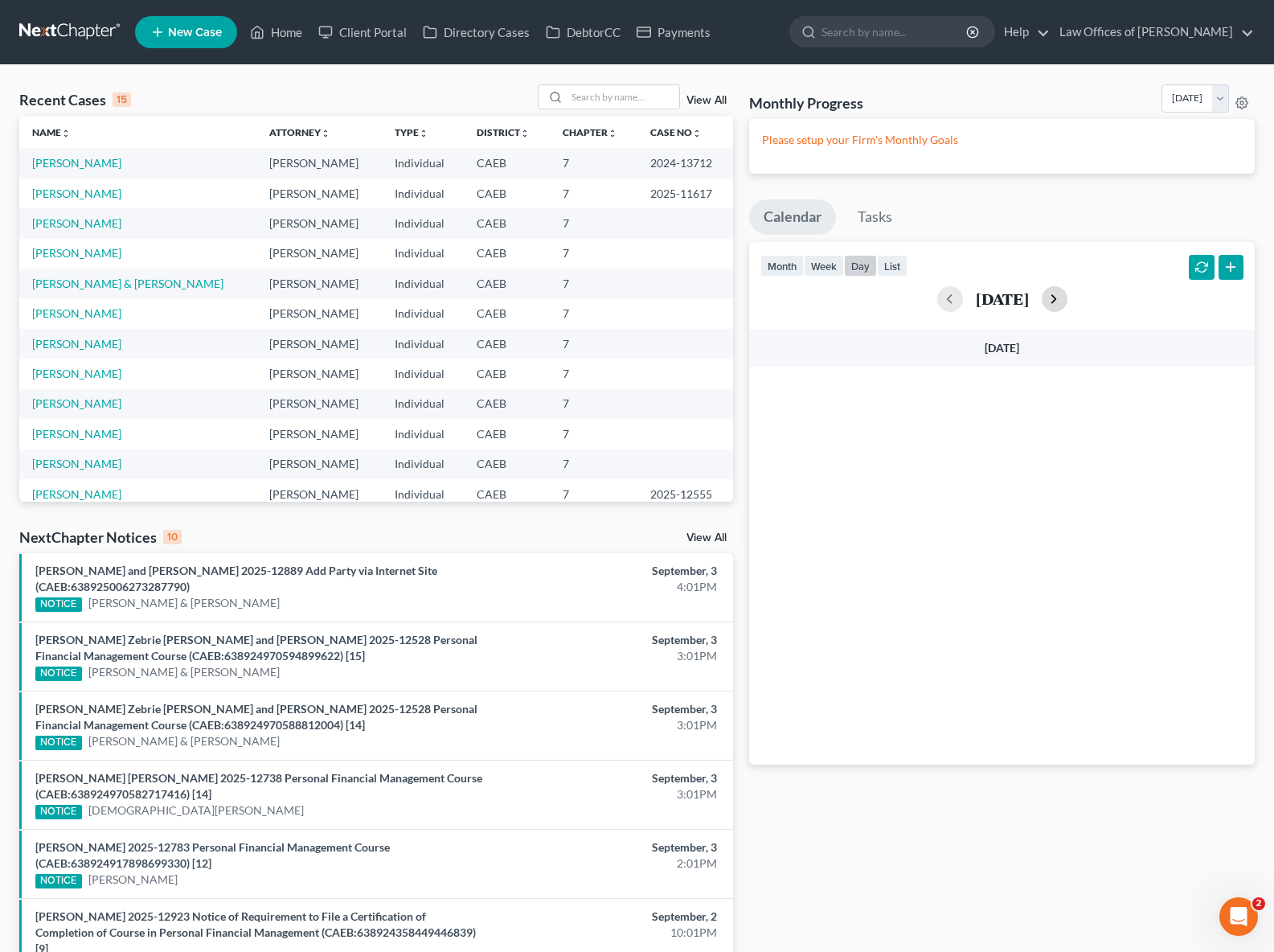
click at [1068, 297] on button "button" at bounding box center [1055, 298] width 25 height 25
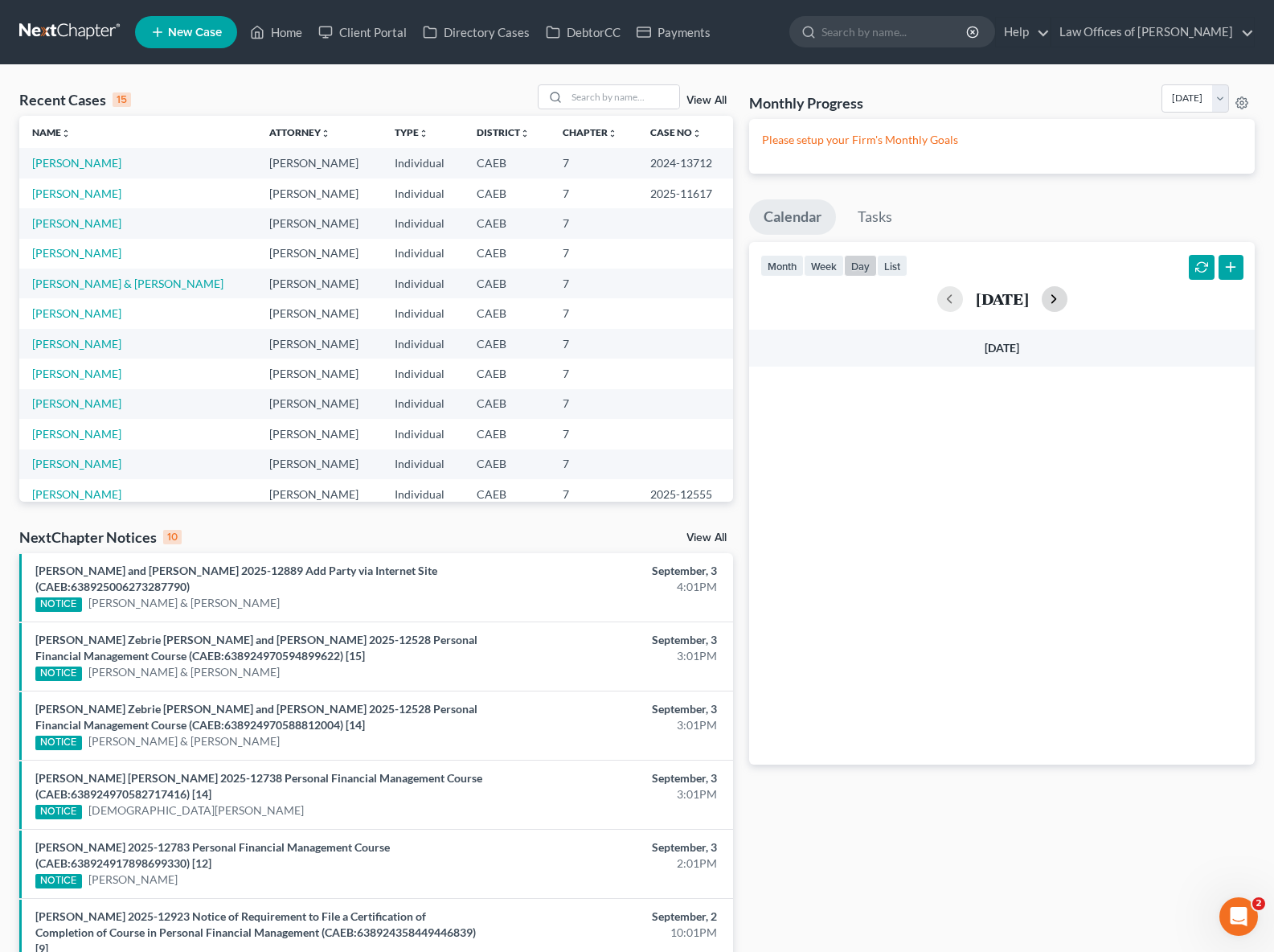
click at [1068, 297] on button "button" at bounding box center [1055, 298] width 25 height 25
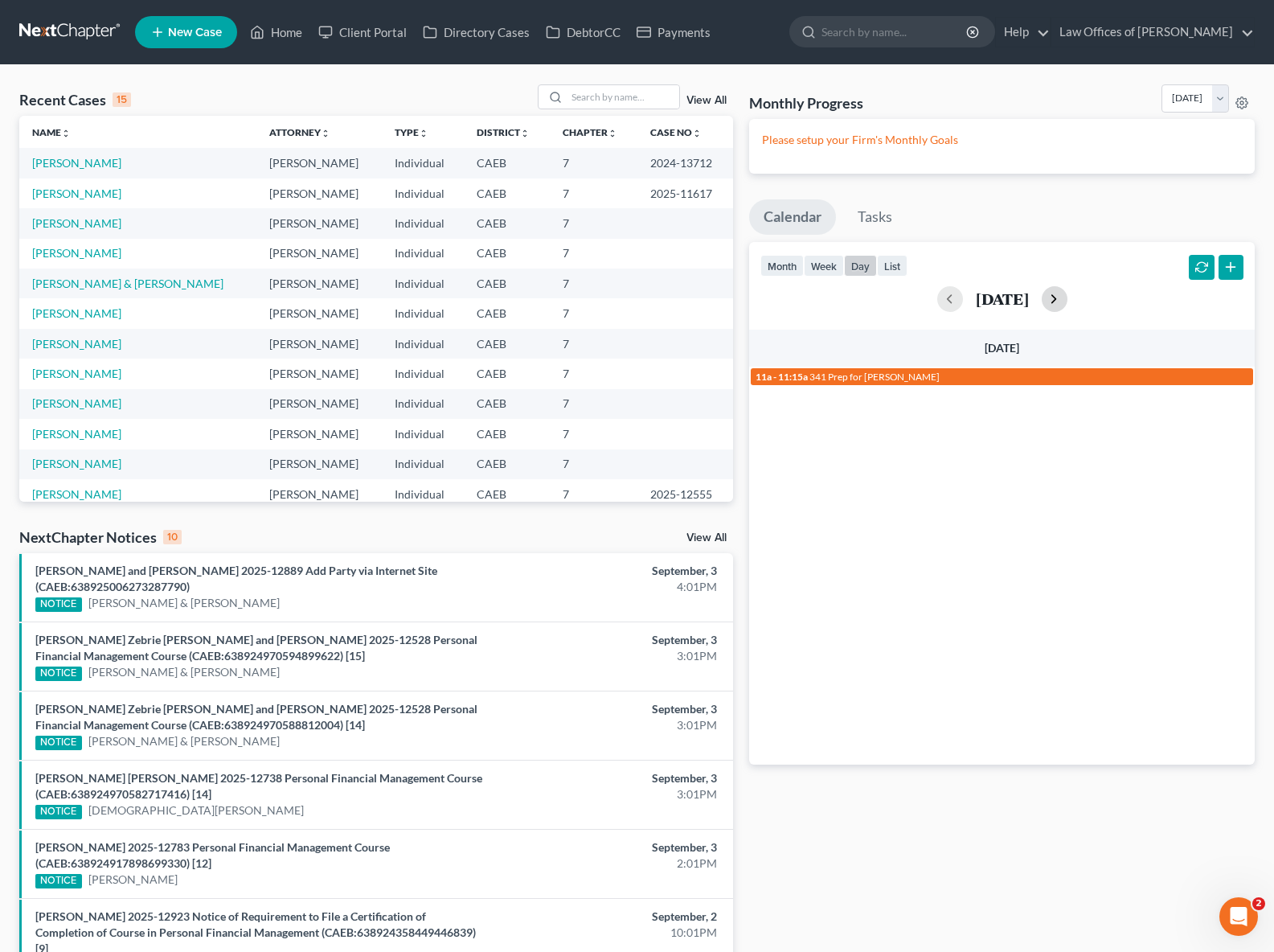
click at [1068, 297] on button "button" at bounding box center [1055, 298] width 25 height 25
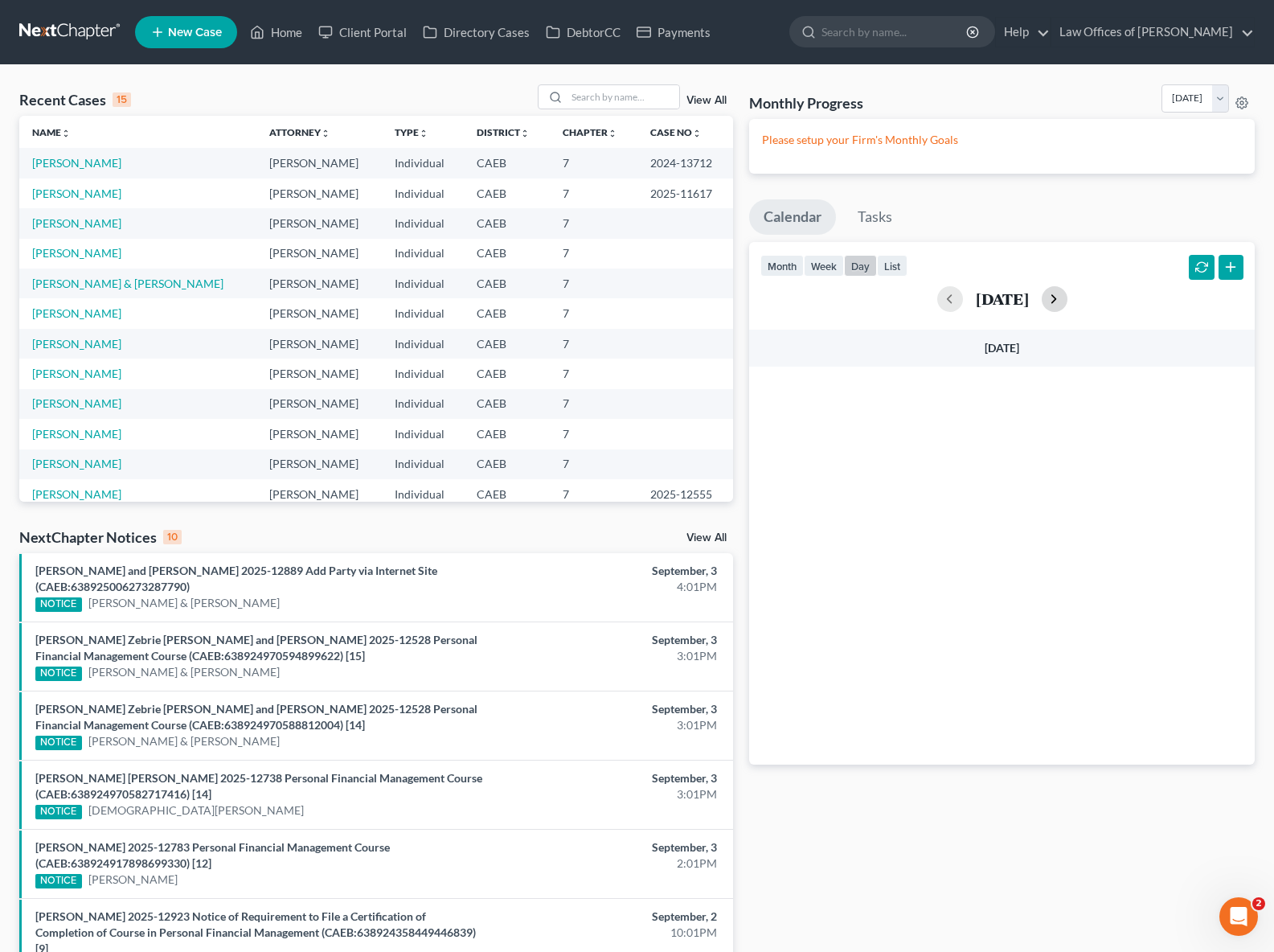
click at [1068, 297] on button "button" at bounding box center [1055, 298] width 25 height 25
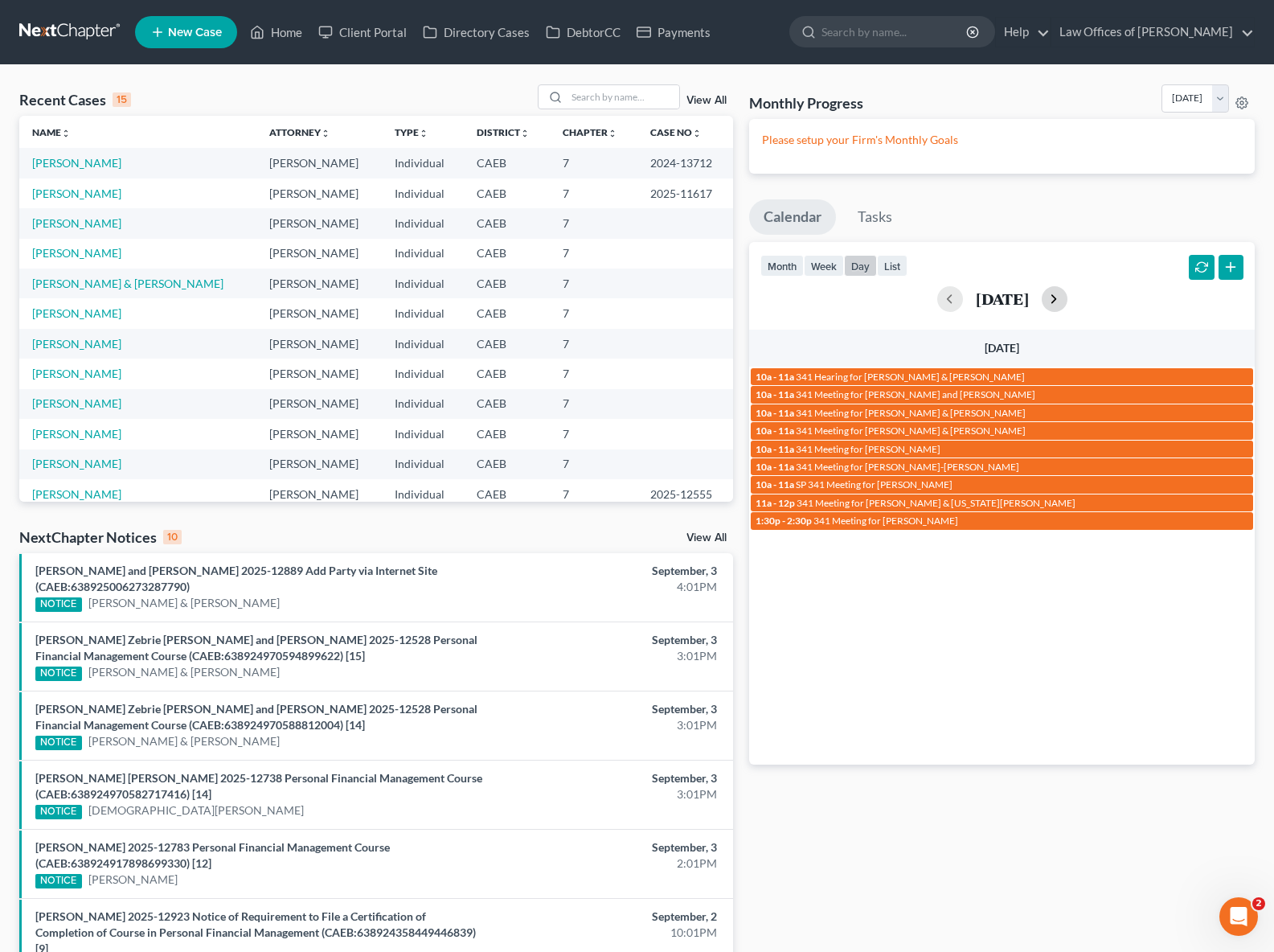
click at [1068, 294] on button "button" at bounding box center [1055, 298] width 25 height 25
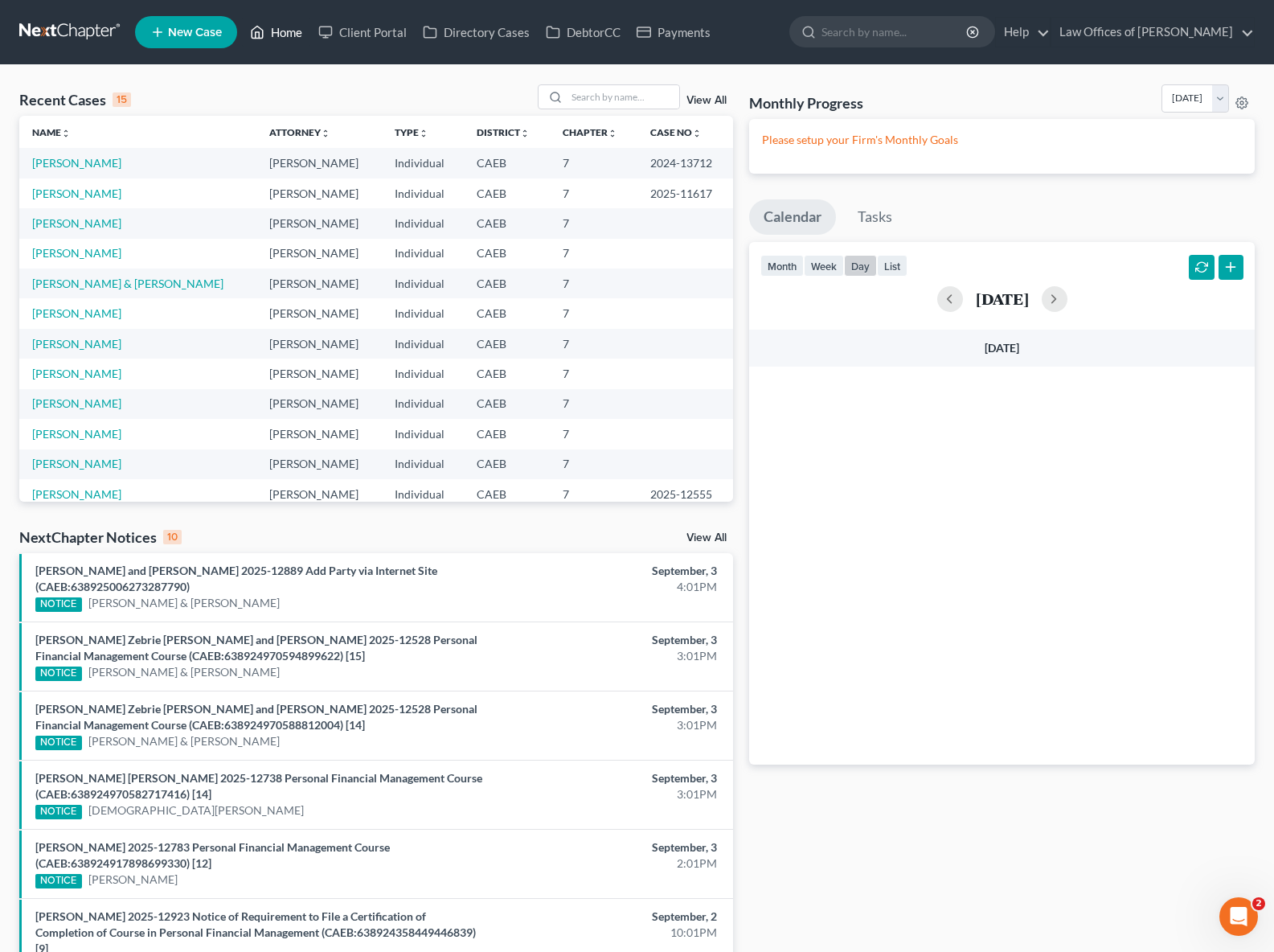
click at [287, 39] on link "Home" at bounding box center [275, 32] width 68 height 29
click at [288, 33] on link "Home" at bounding box center [275, 32] width 68 height 29
click at [286, 39] on link "Home" at bounding box center [275, 32] width 68 height 29
click at [286, 34] on link "Home" at bounding box center [275, 32] width 68 height 29
click at [293, 31] on link "Home" at bounding box center [275, 32] width 68 height 29
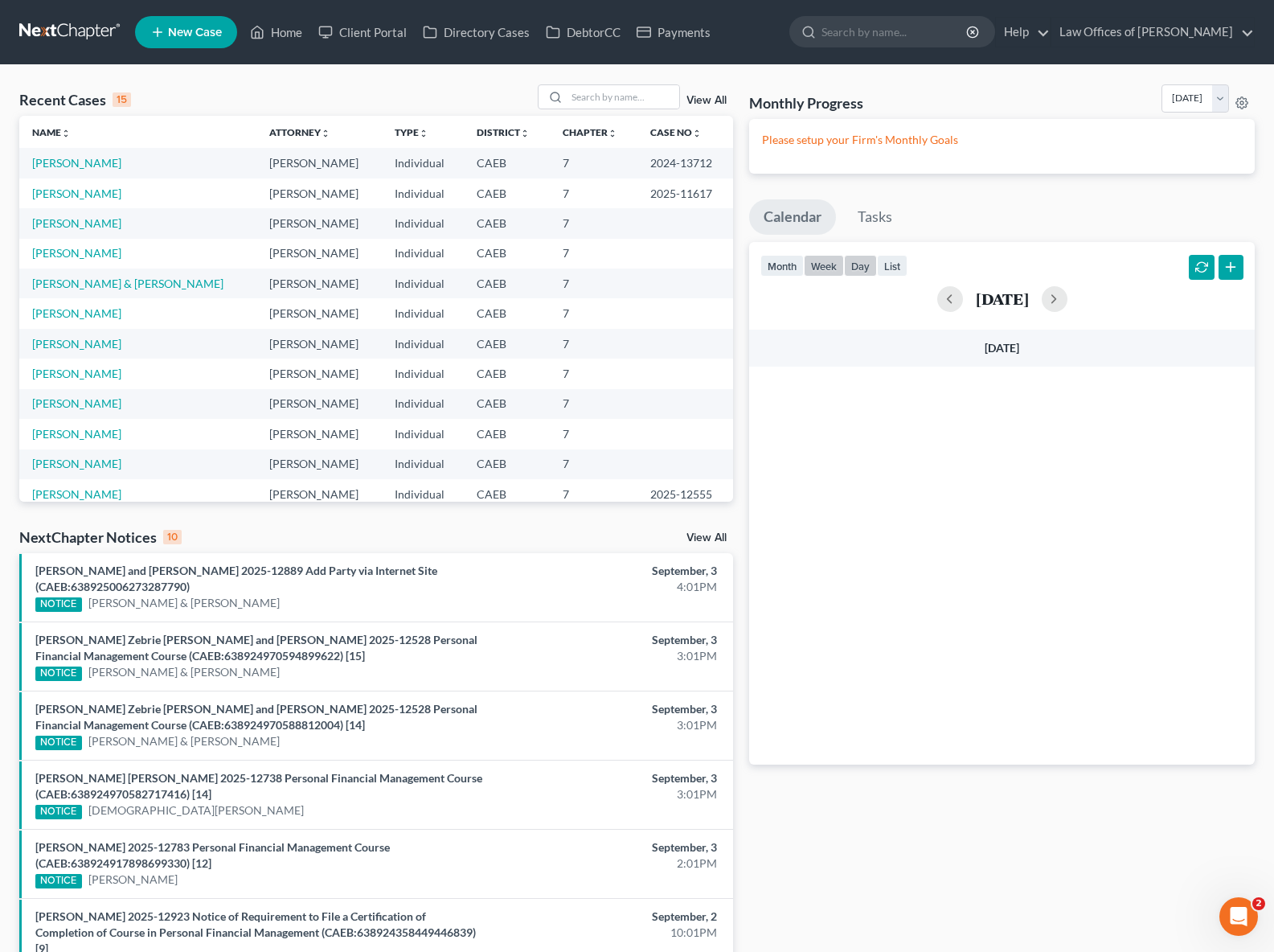
click at [812, 262] on button "week" at bounding box center [824, 266] width 40 height 21
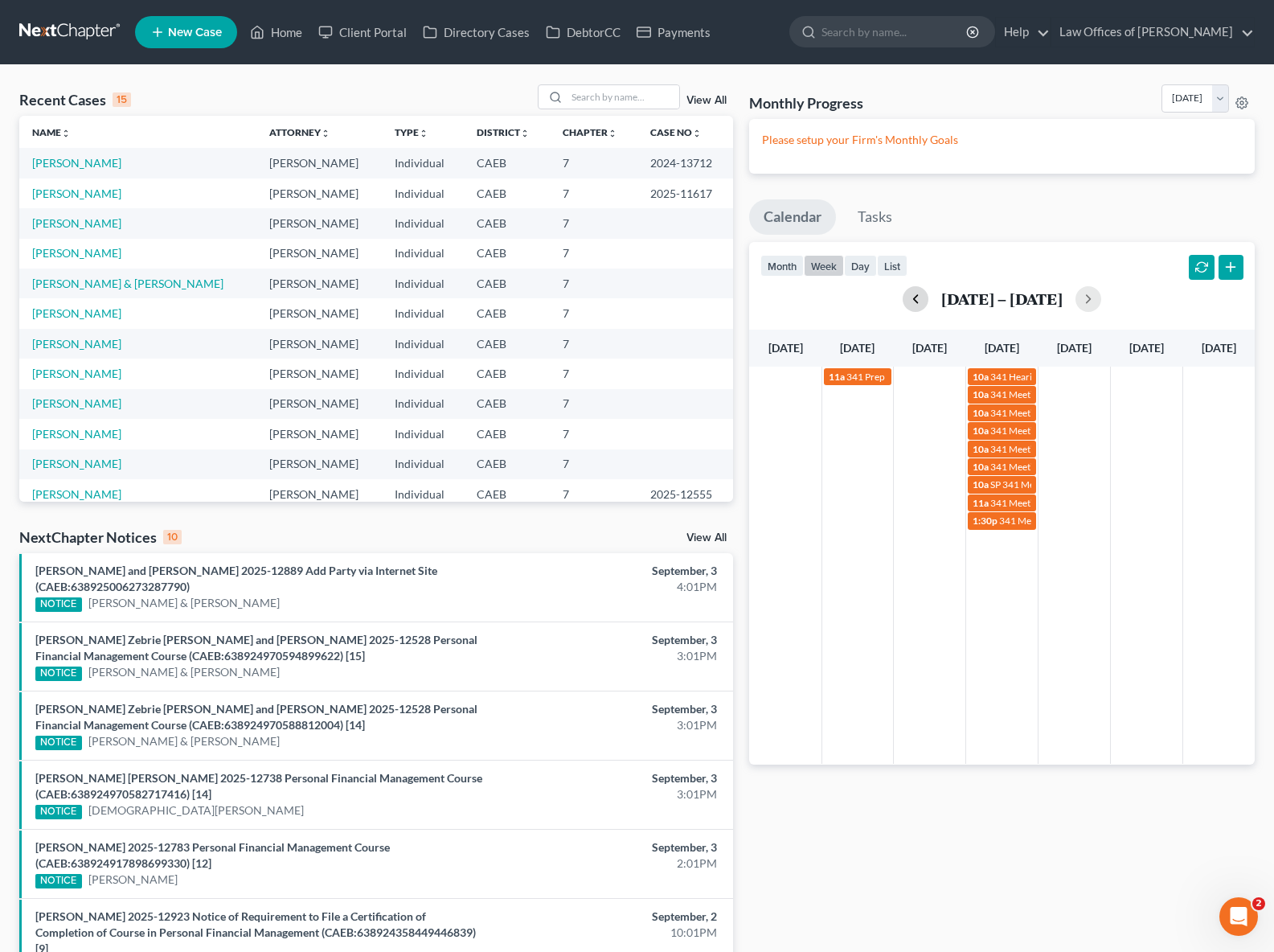
click at [908, 300] on button "button" at bounding box center [915, 298] width 25 height 25
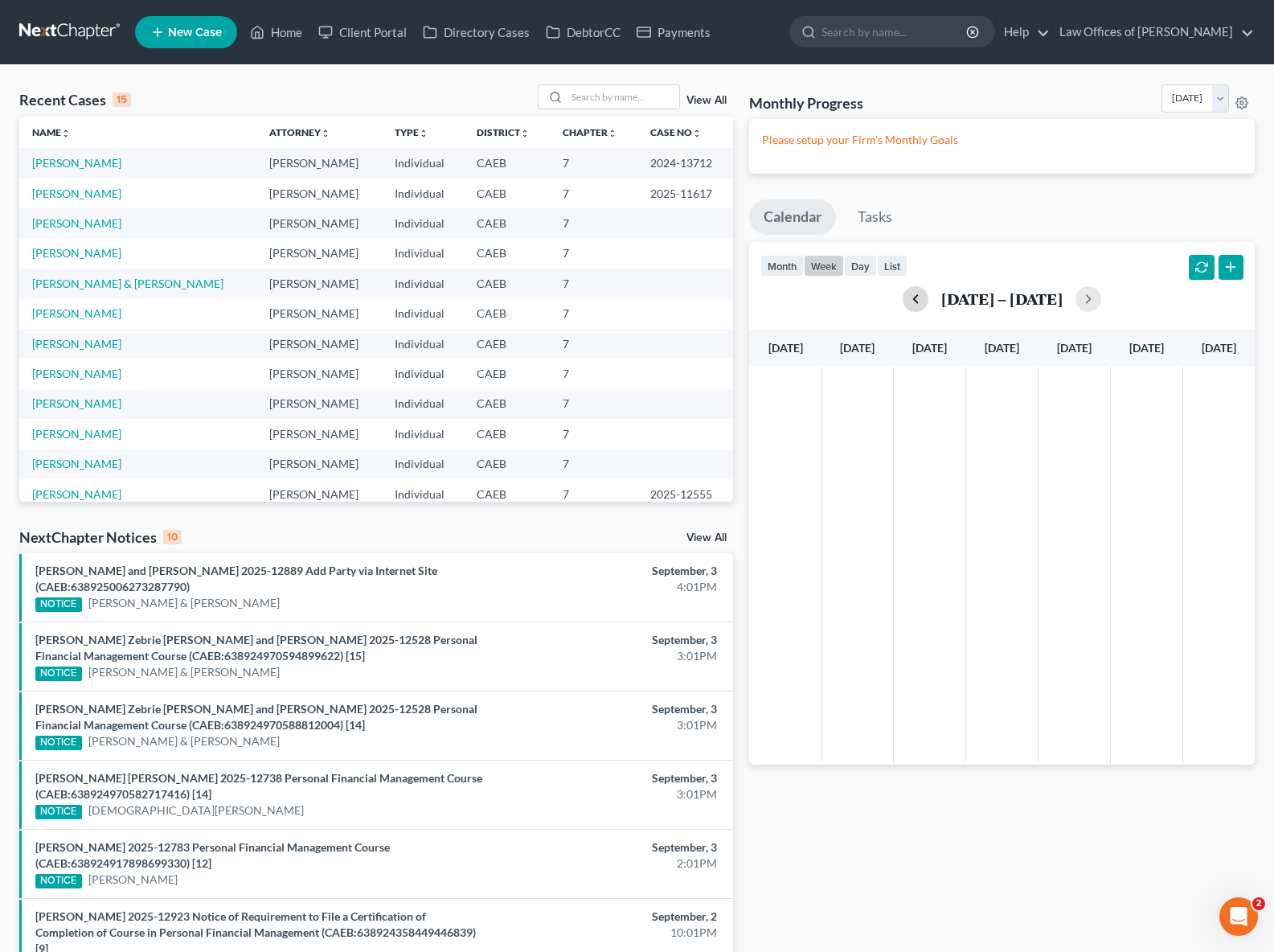
click at [909, 299] on button "button" at bounding box center [915, 298] width 25 height 25
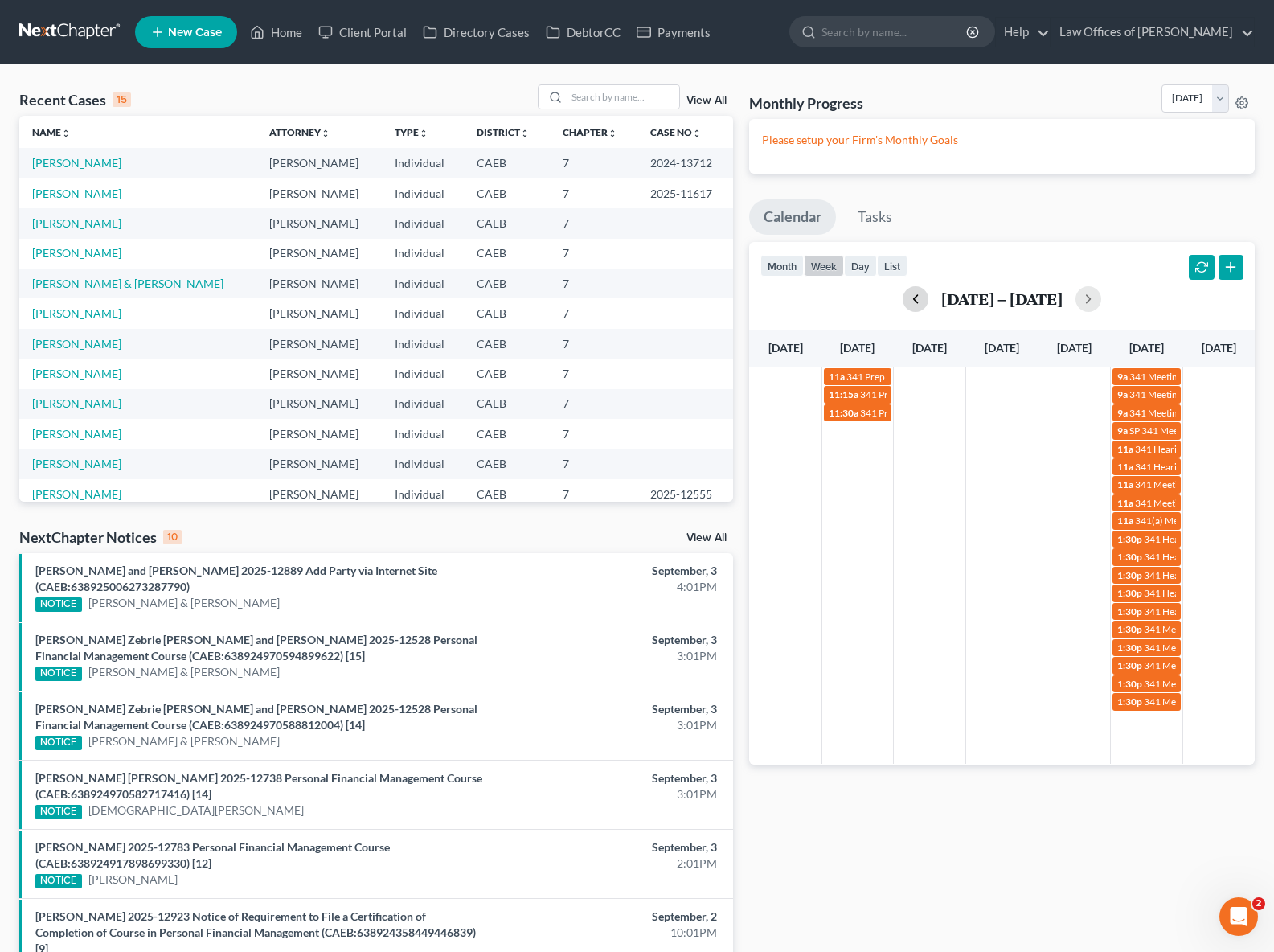
click at [909, 299] on button "button" at bounding box center [915, 298] width 25 height 25
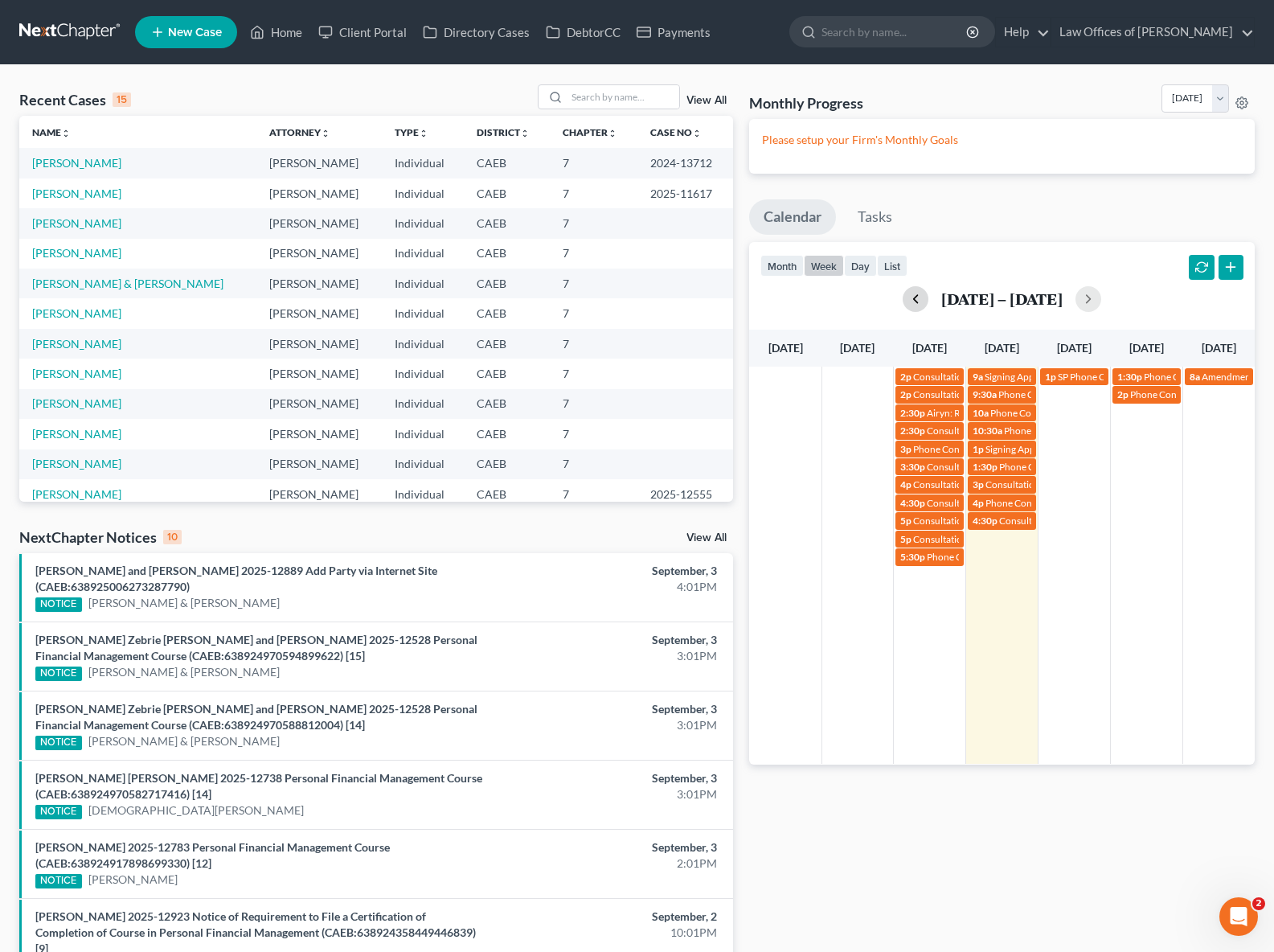
click at [909, 299] on button "button" at bounding box center [915, 298] width 25 height 25
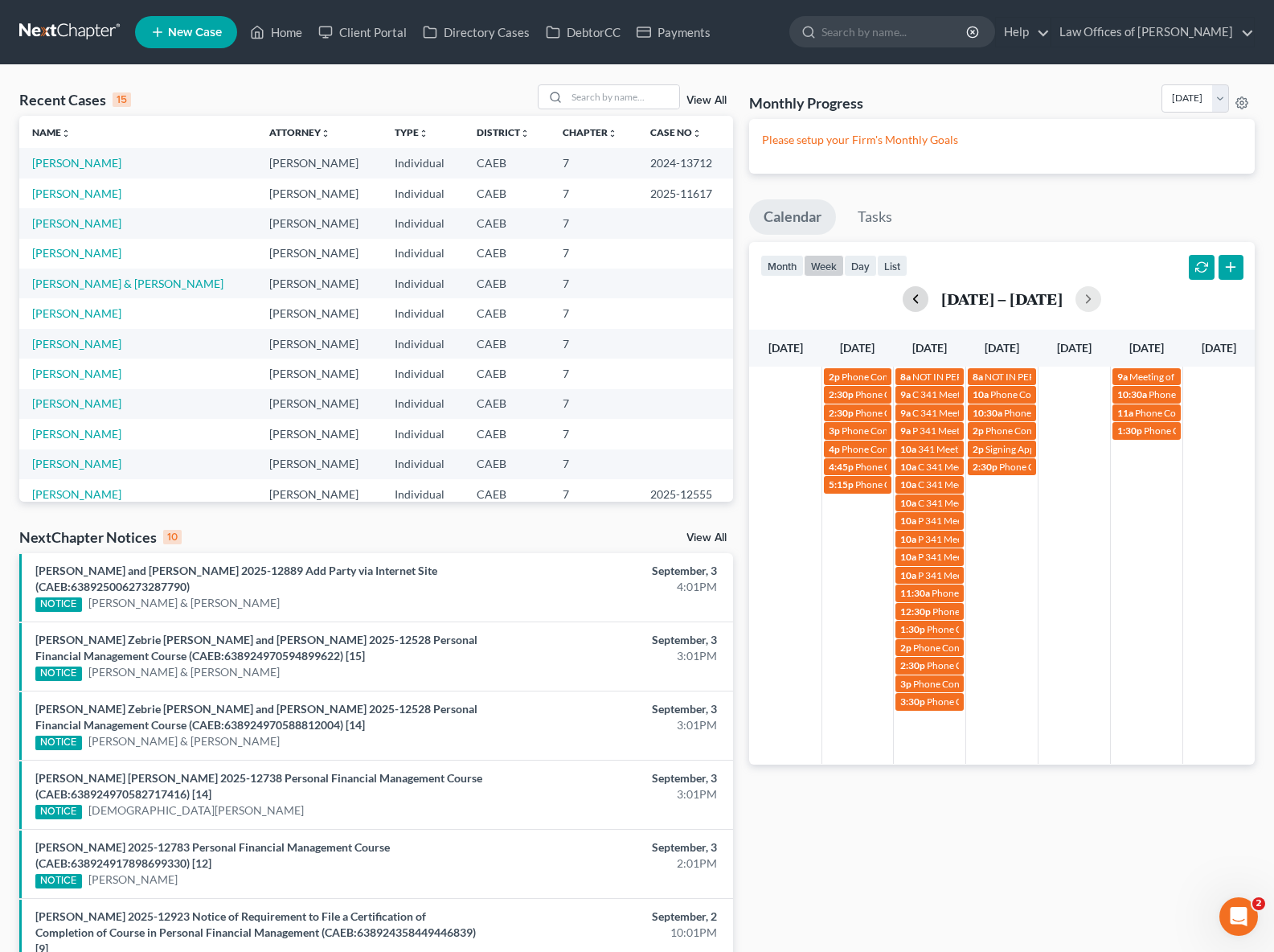
click at [911, 299] on button "button" at bounding box center [915, 298] width 25 height 25
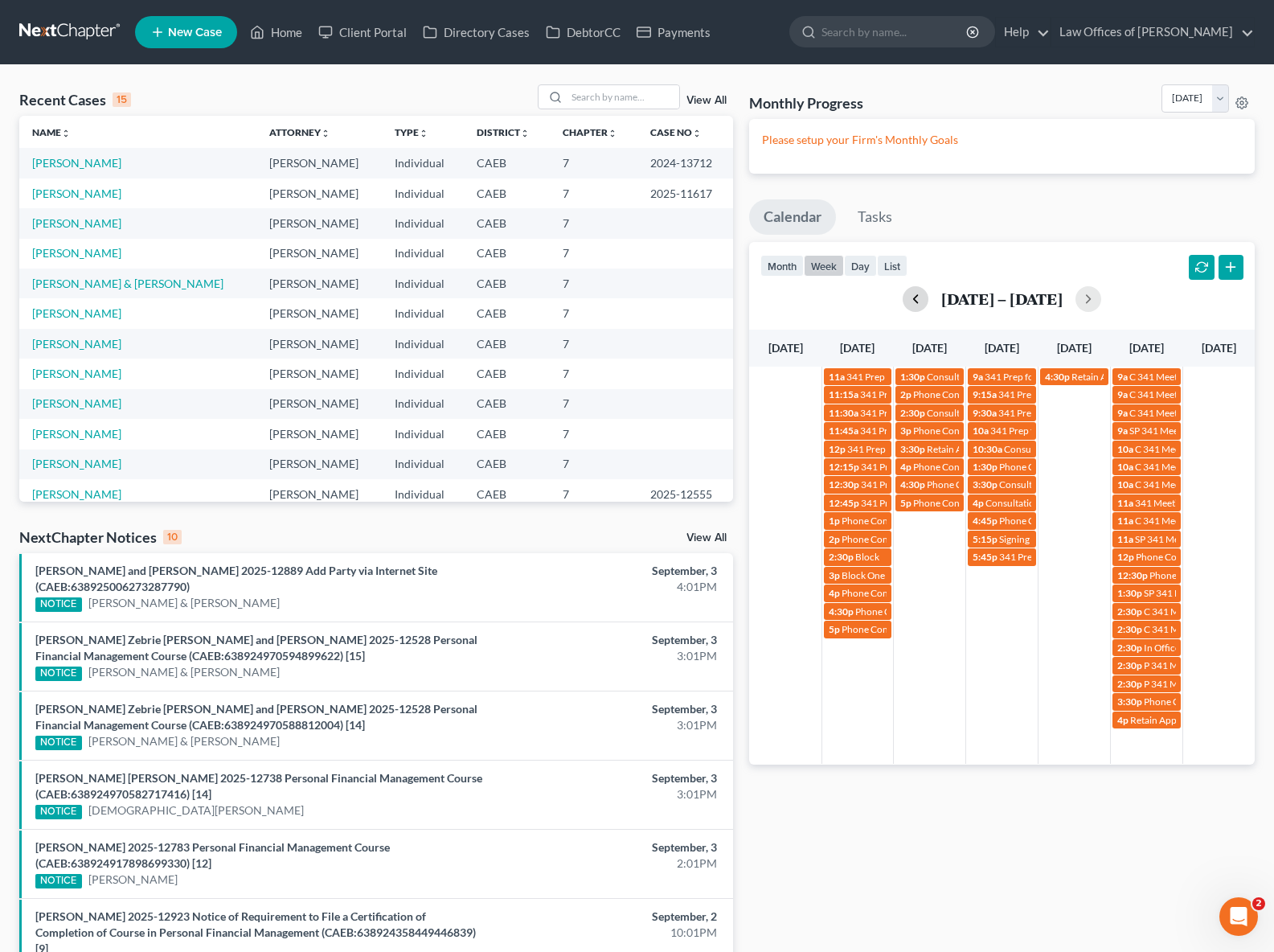
click at [911, 299] on button "button" at bounding box center [915, 298] width 25 height 25
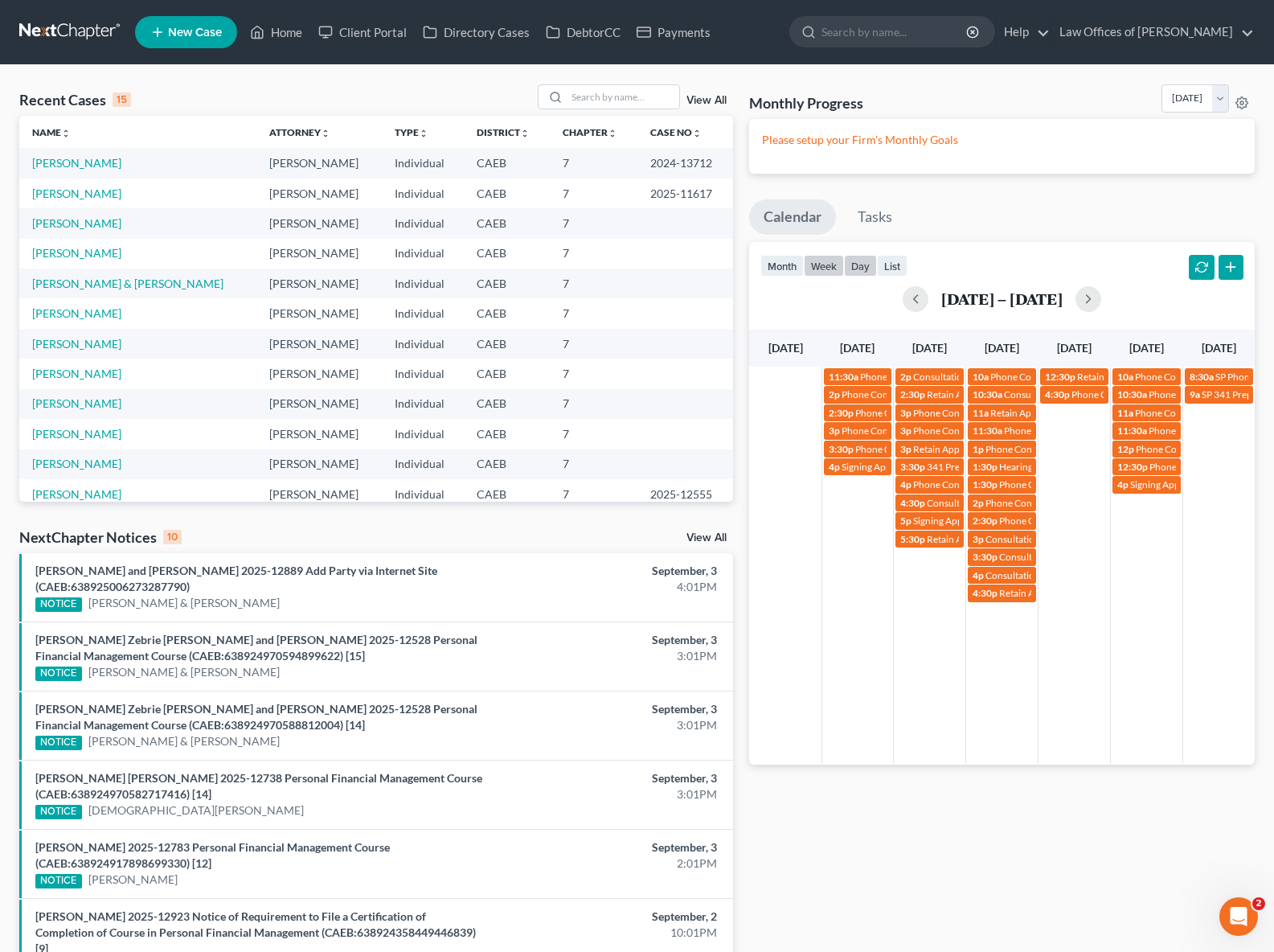
click at [864, 266] on button "day" at bounding box center [861, 266] width 33 height 21
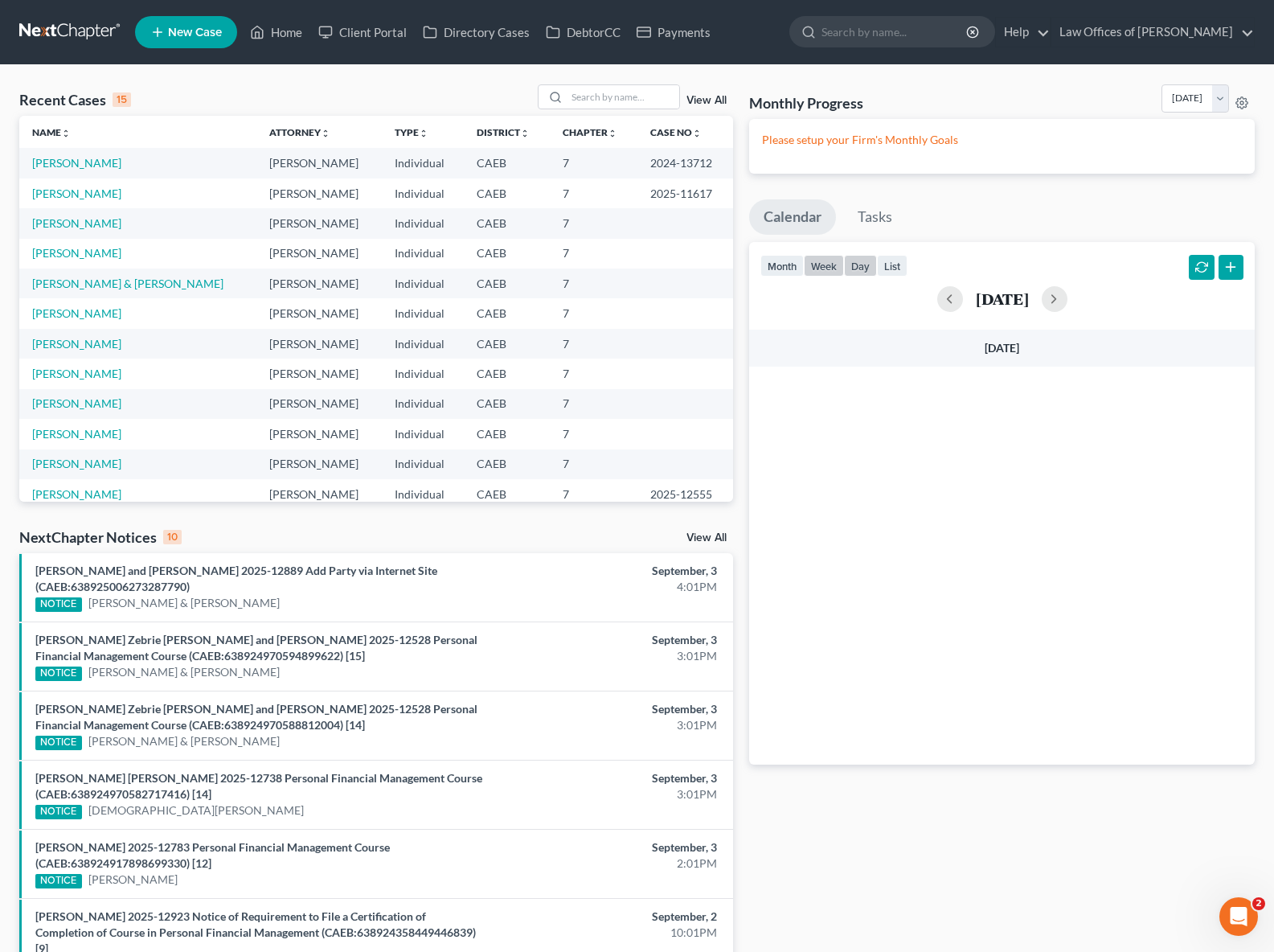
click at [826, 267] on button "week" at bounding box center [824, 266] width 40 height 21
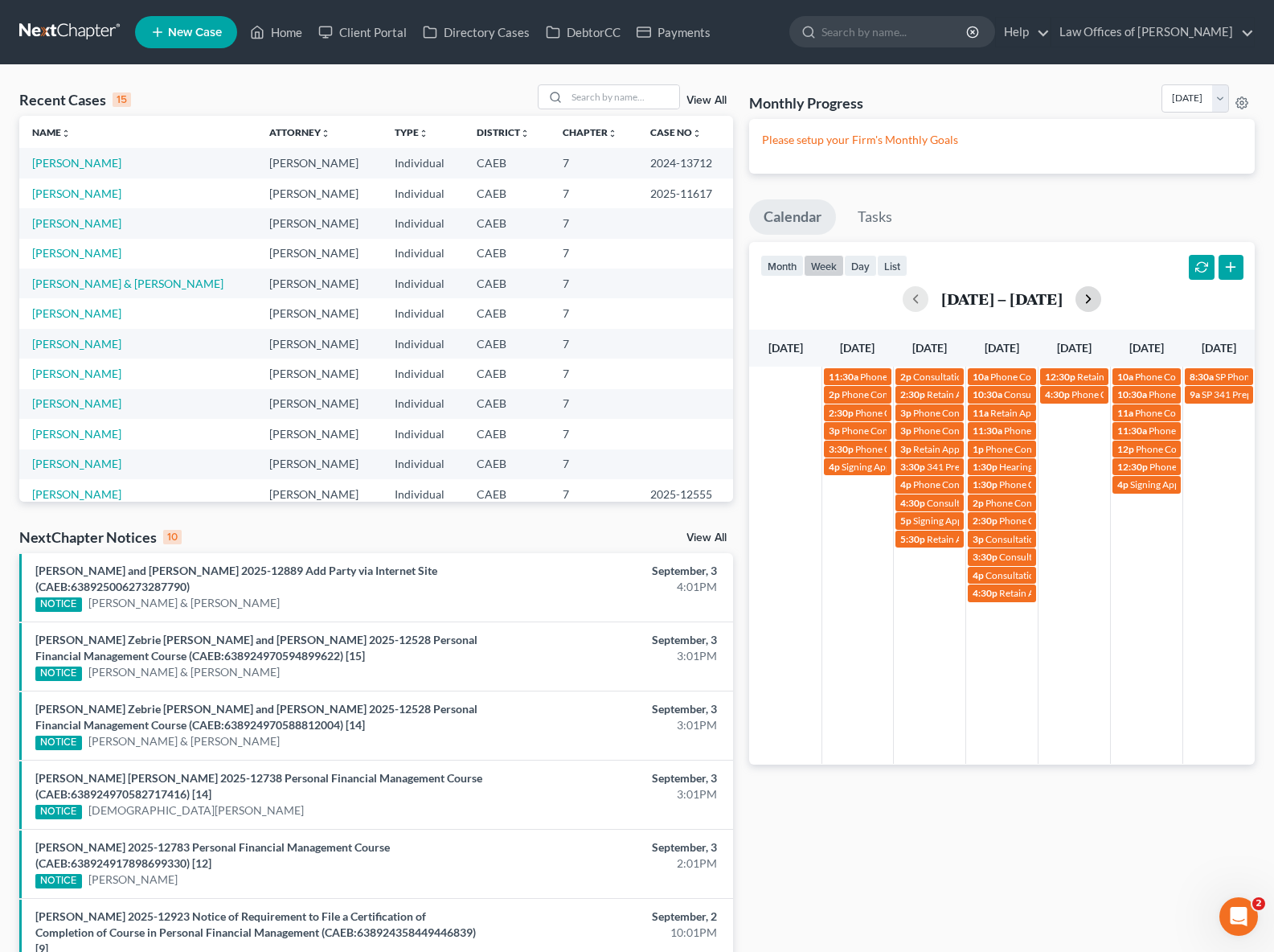
click at [1087, 296] on button "button" at bounding box center [1088, 298] width 25 height 25
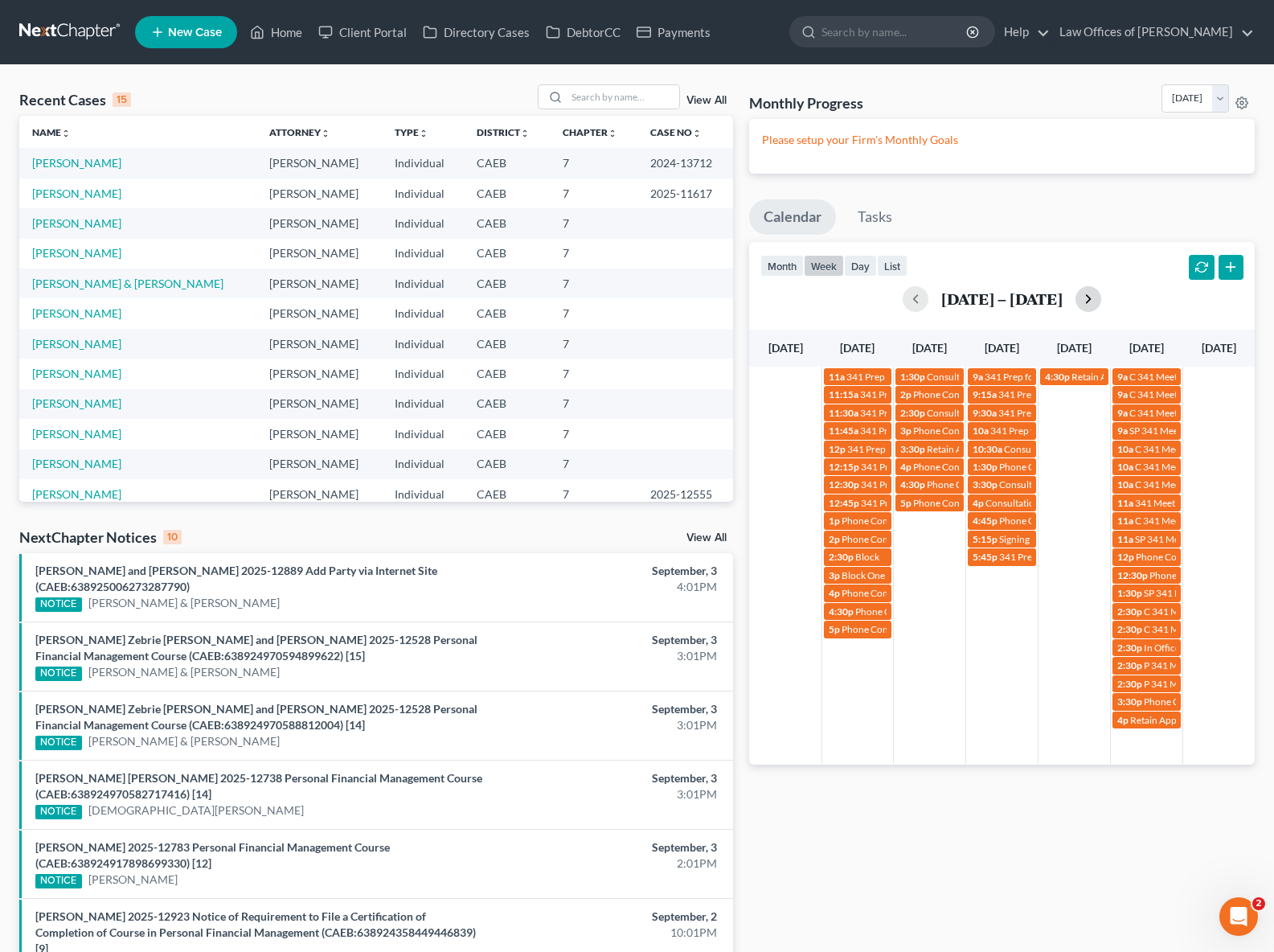
click at [1087, 296] on button "button" at bounding box center [1088, 298] width 25 height 25
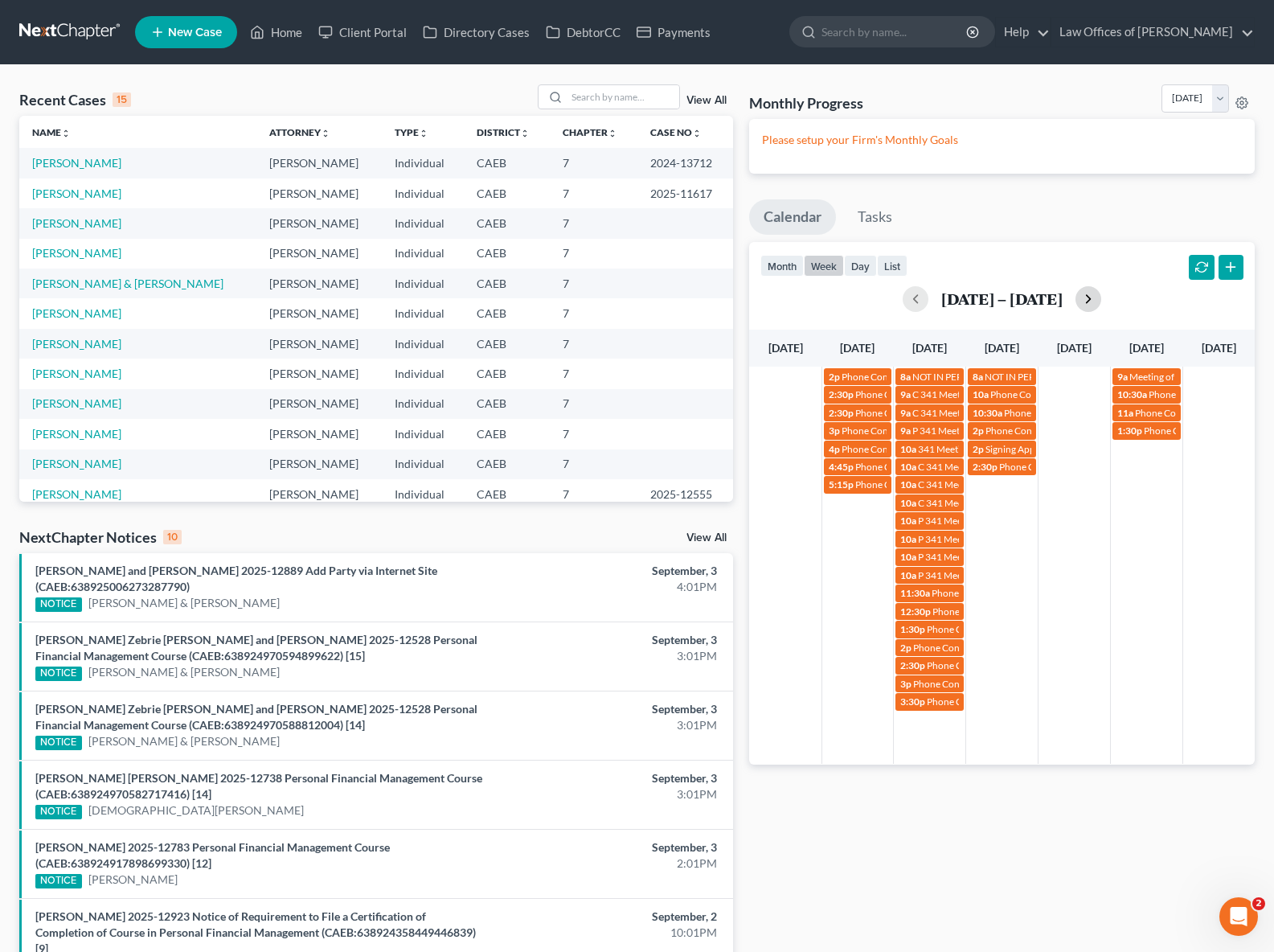
click at [1087, 296] on button "button" at bounding box center [1088, 298] width 25 height 25
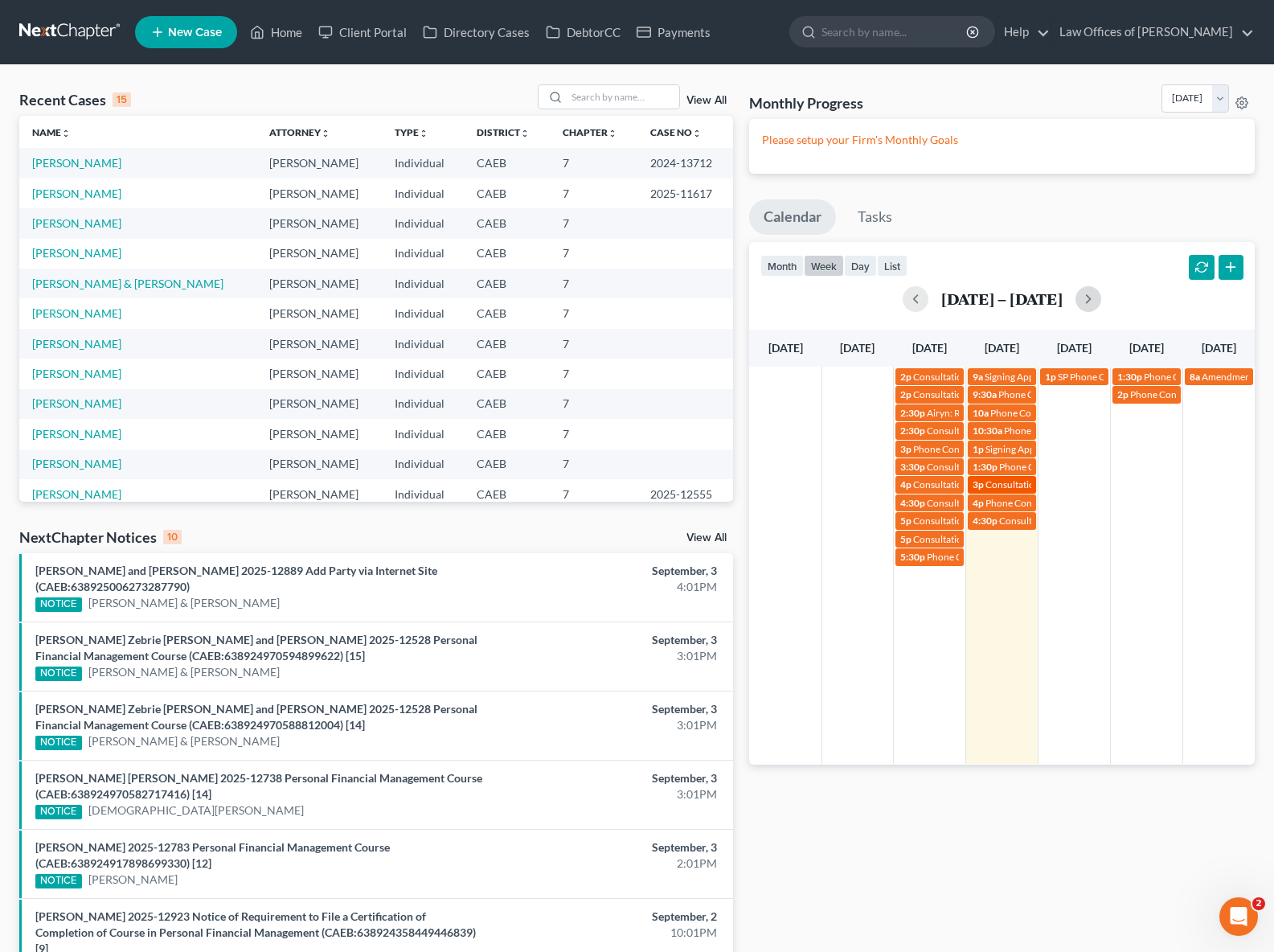
click at [1010, 483] on span "Consultation for [PERSON_NAME], Inaudible" at bounding box center [1081, 484] width 191 height 12
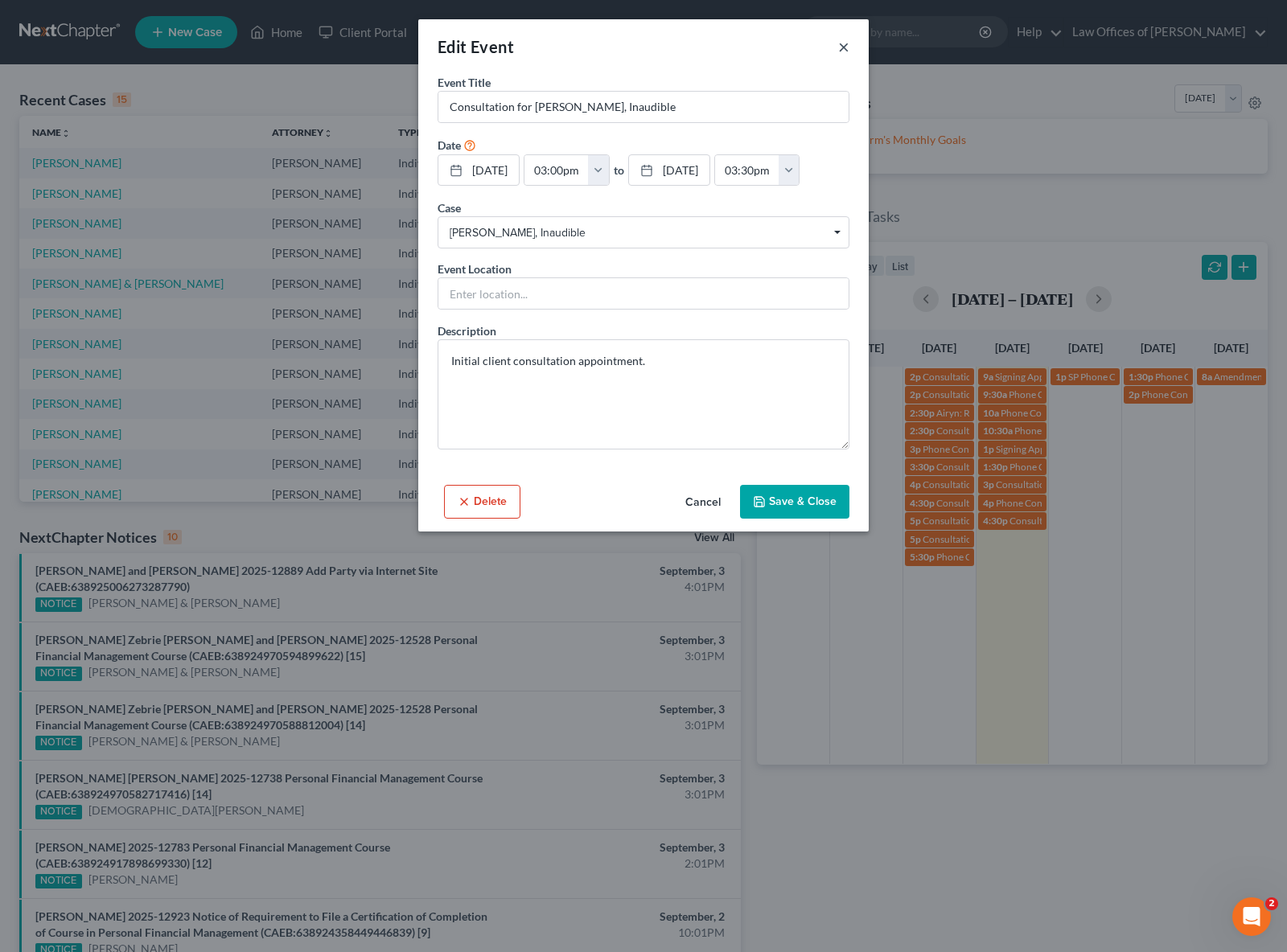
click at [842, 44] on button "×" at bounding box center [844, 46] width 12 height 19
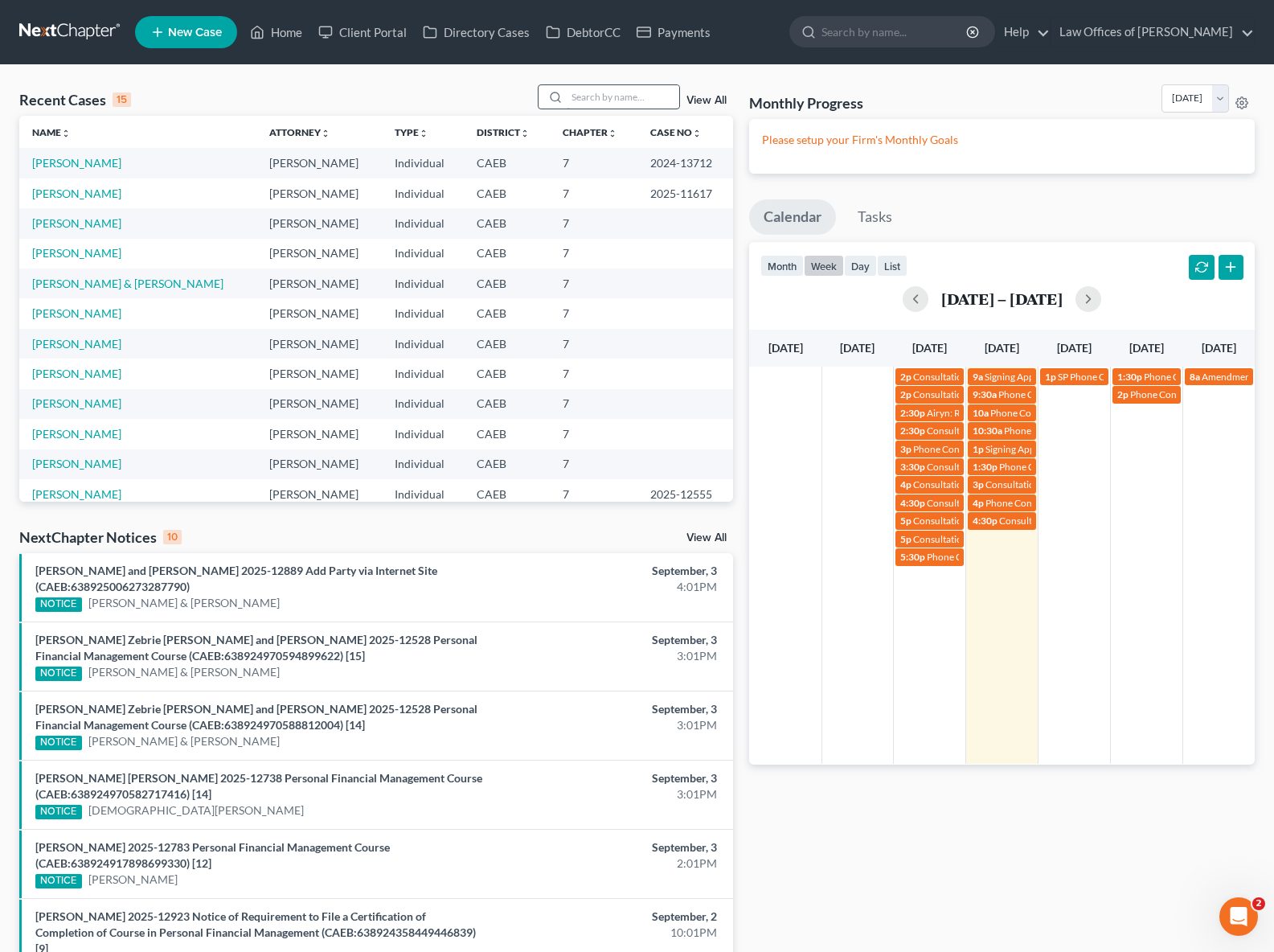
click at [603, 101] on input "search" at bounding box center [623, 97] width 113 height 23
click at [59, 248] on link "[PERSON_NAME]" at bounding box center [76, 252] width 90 height 14
select select "6"
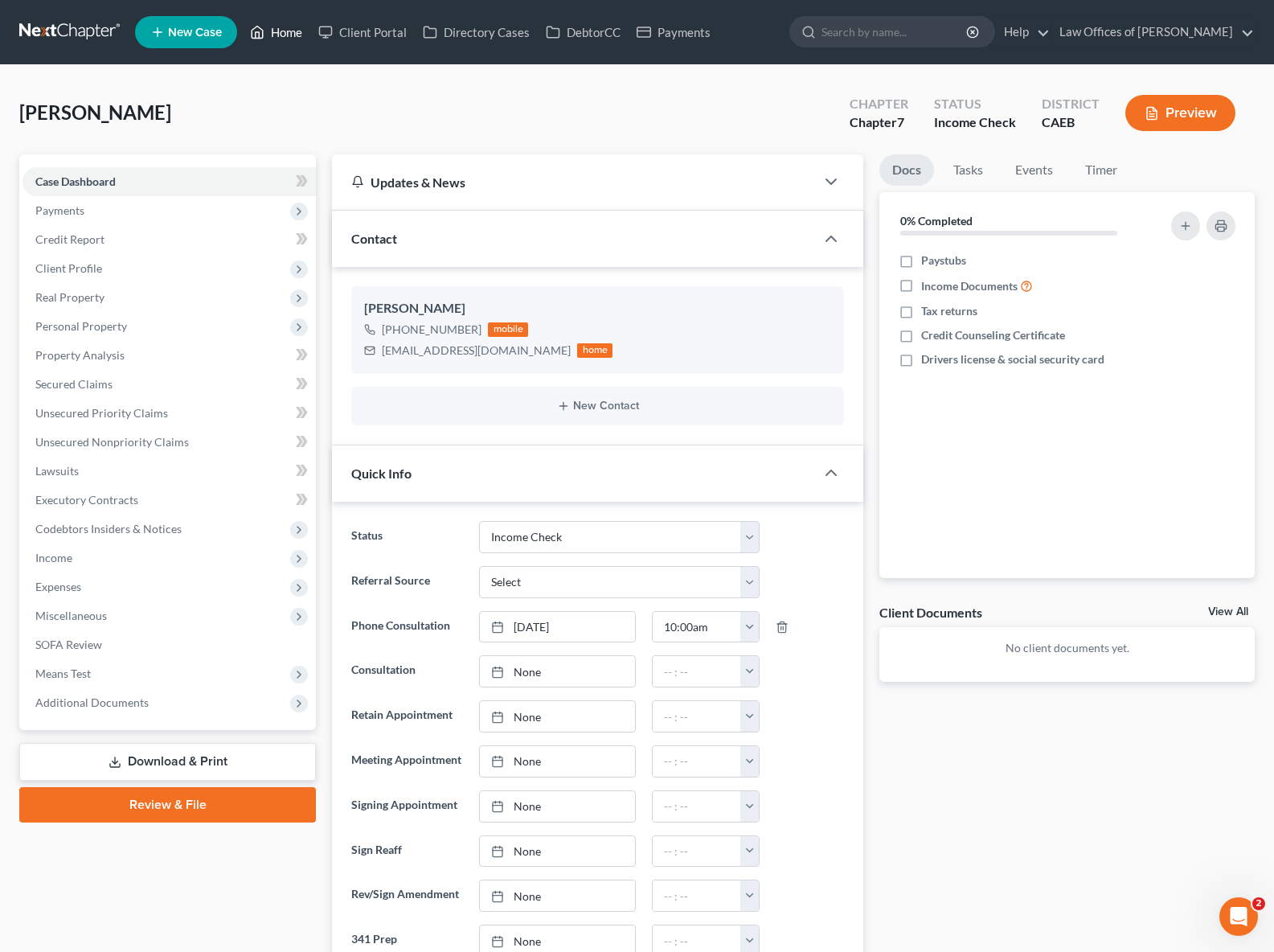
click at [295, 36] on link "Home" at bounding box center [275, 32] width 68 height 29
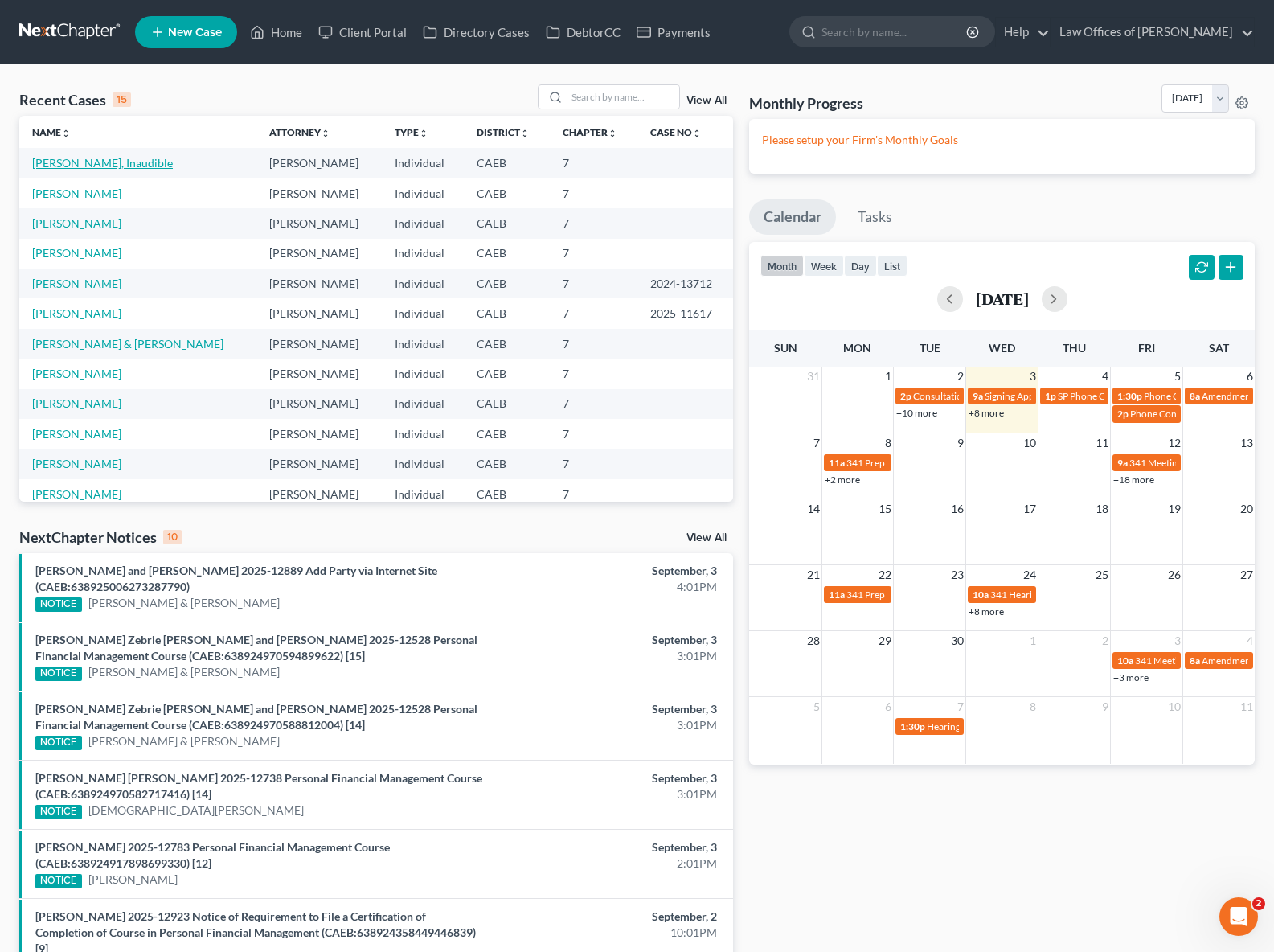
click at [99, 165] on link "[PERSON_NAME], Inaudible" at bounding box center [102, 163] width 141 height 14
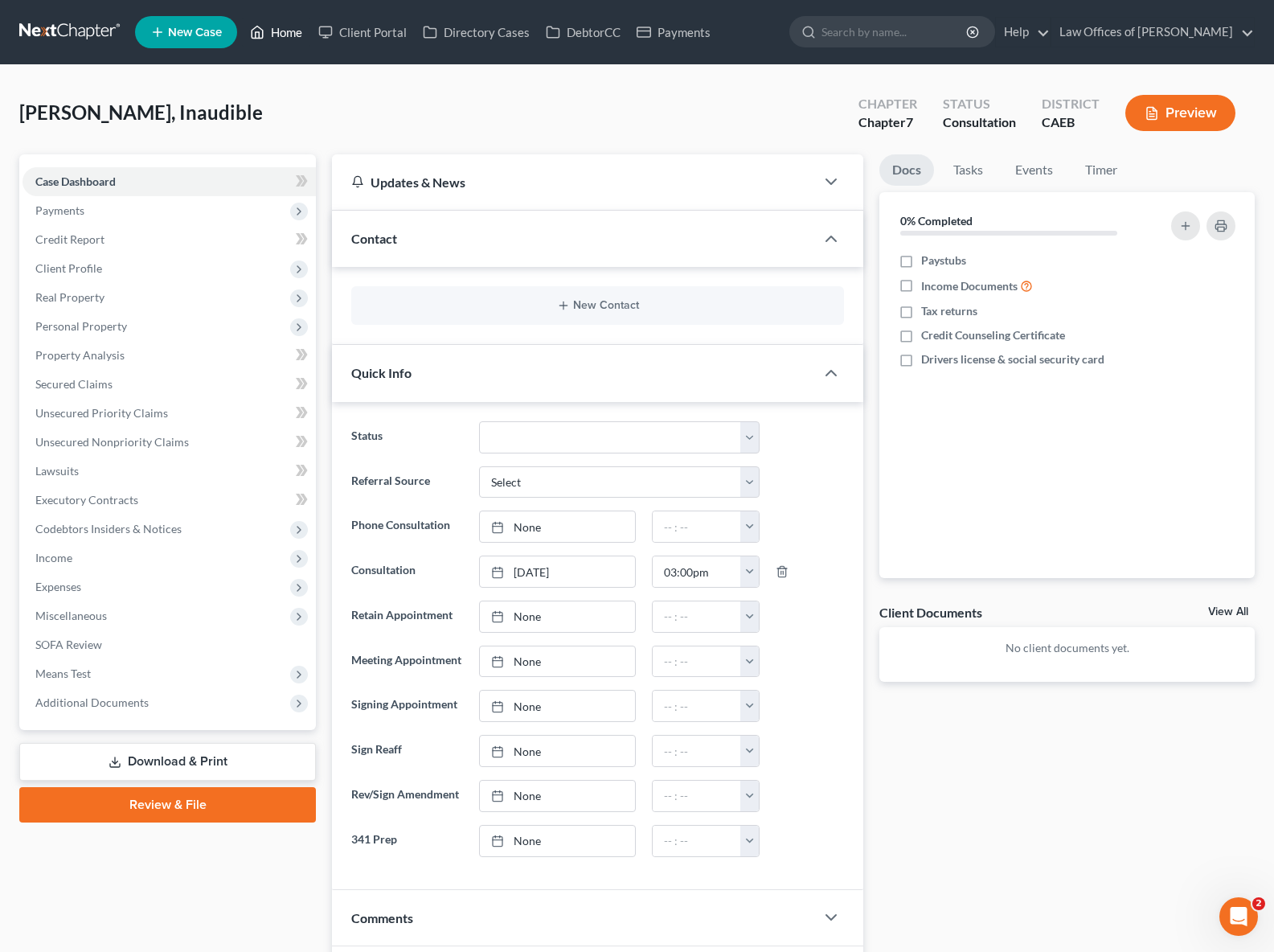
click at [288, 32] on link "Home" at bounding box center [275, 32] width 68 height 29
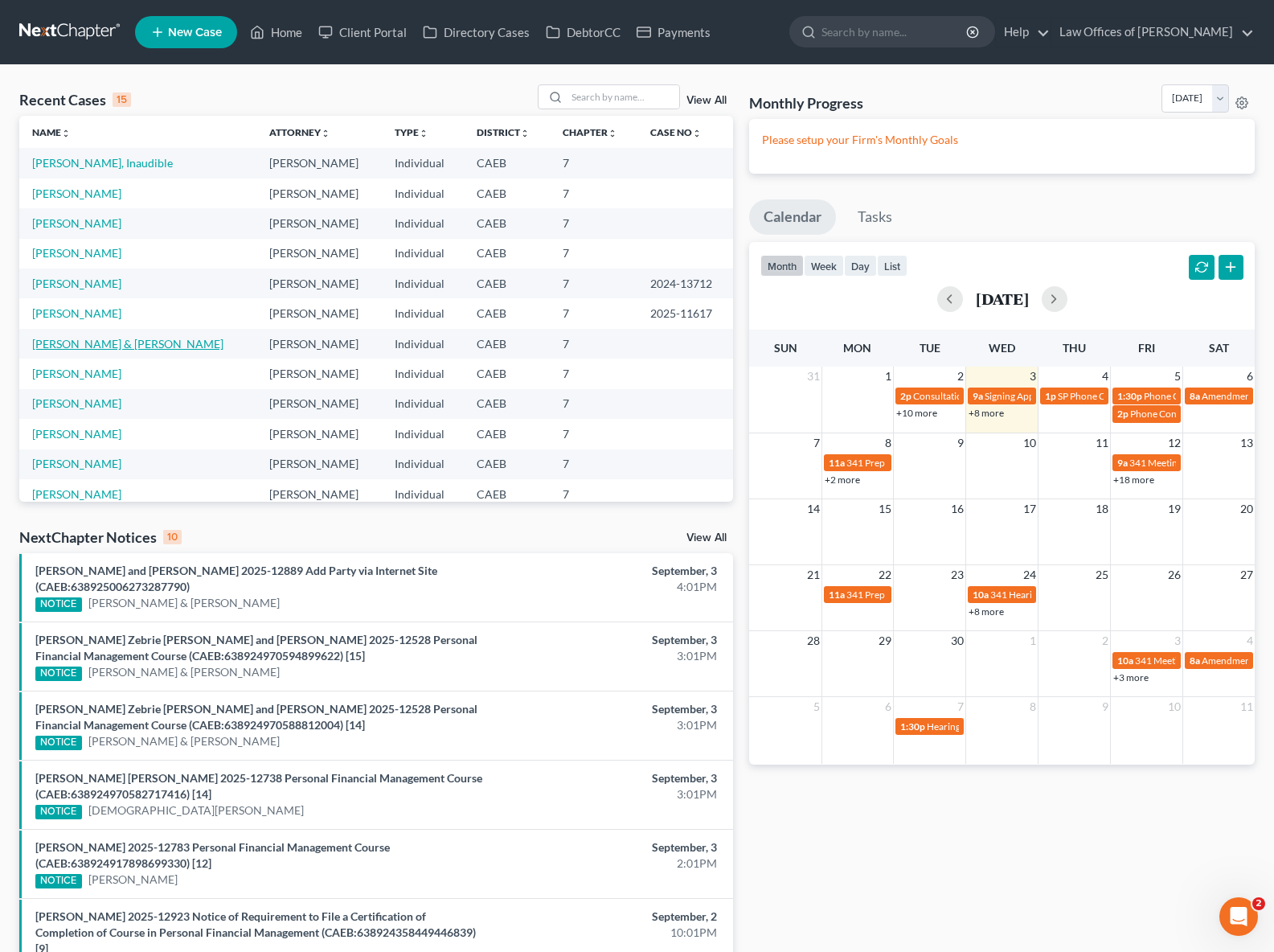
click at [118, 344] on link "[PERSON_NAME] & [PERSON_NAME]" at bounding box center [127, 344] width 192 height 14
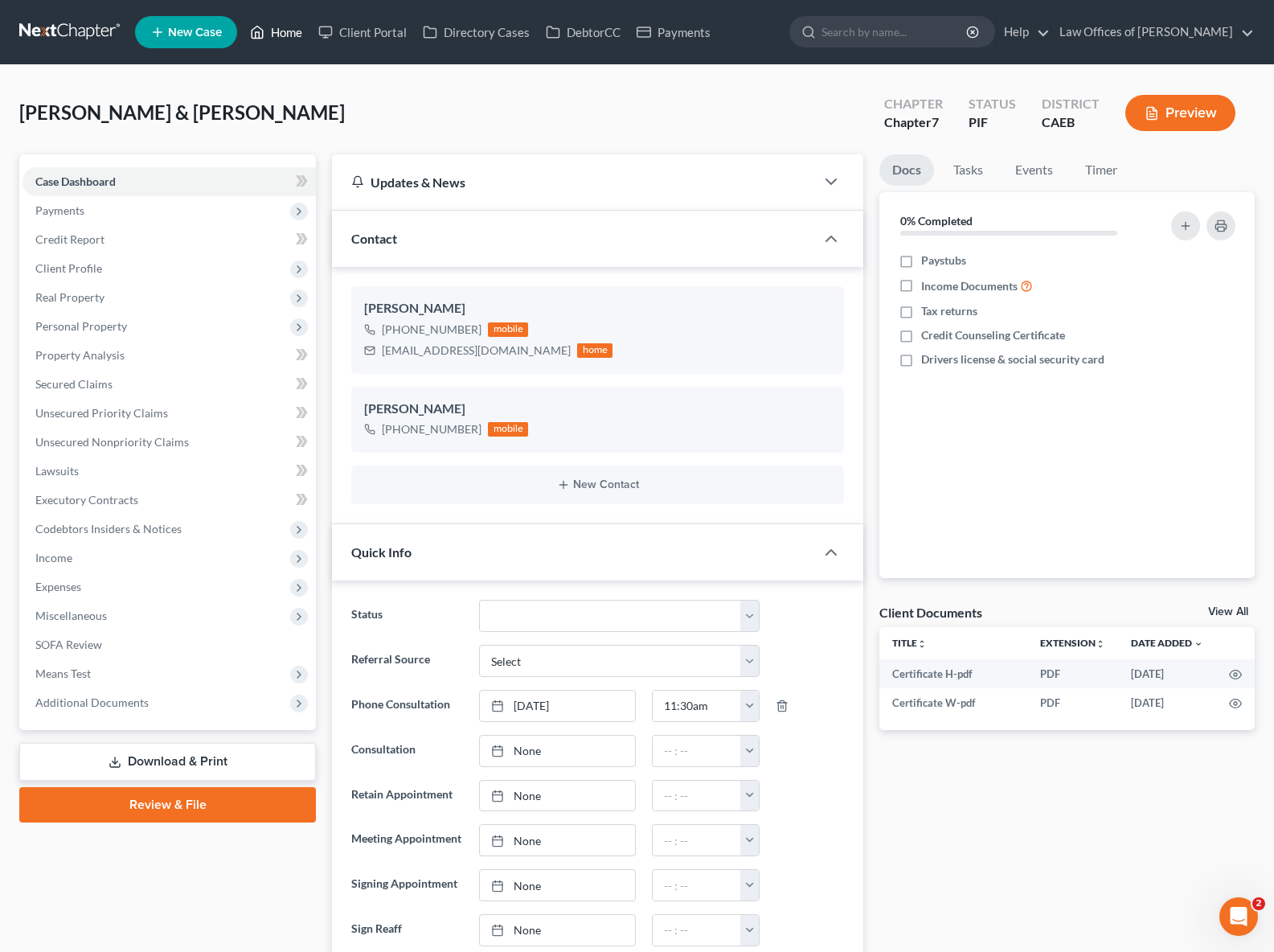
click at [287, 30] on link "Home" at bounding box center [275, 32] width 68 height 29
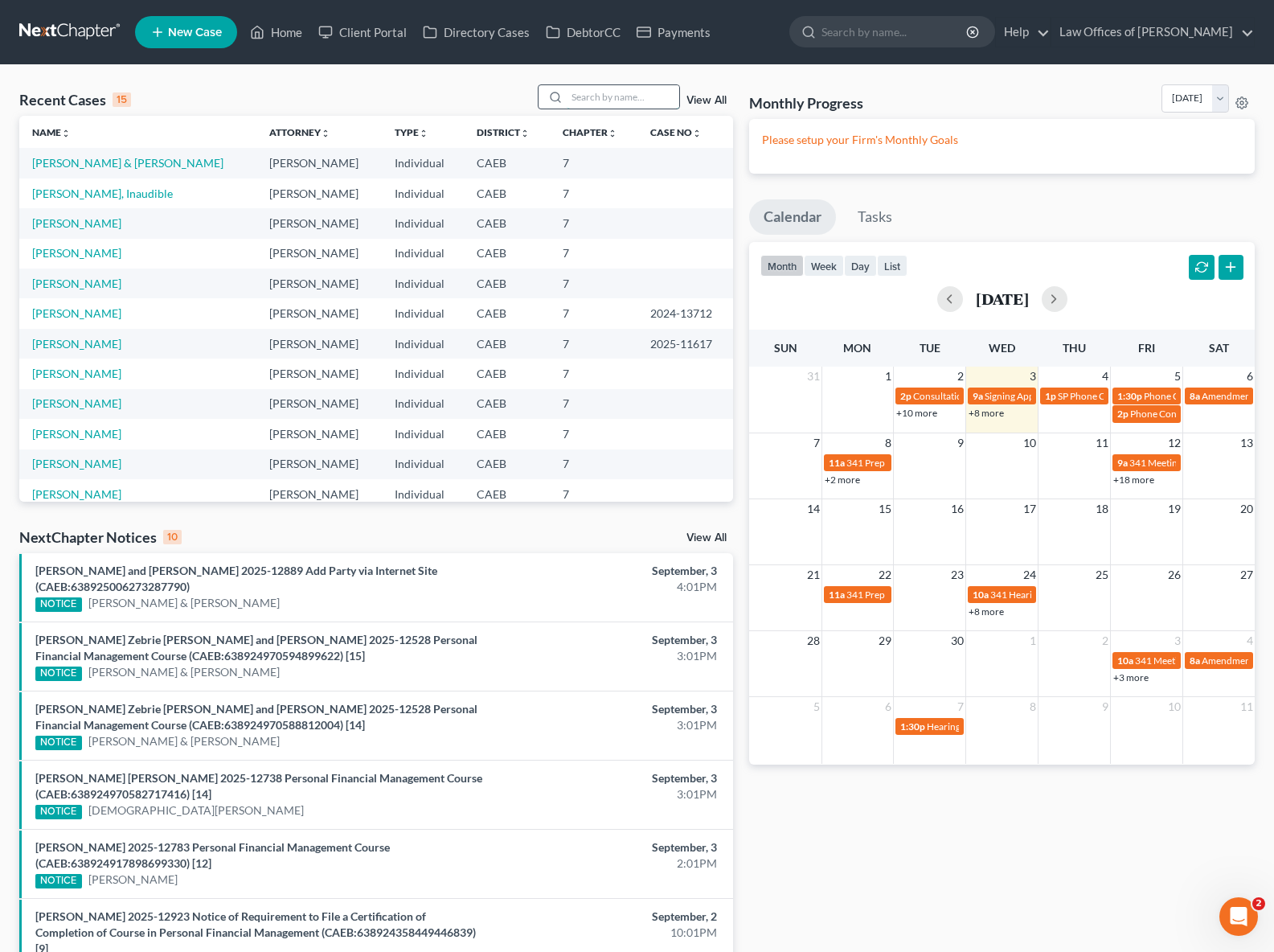
click at [579, 96] on input "search" at bounding box center [623, 97] width 113 height 23
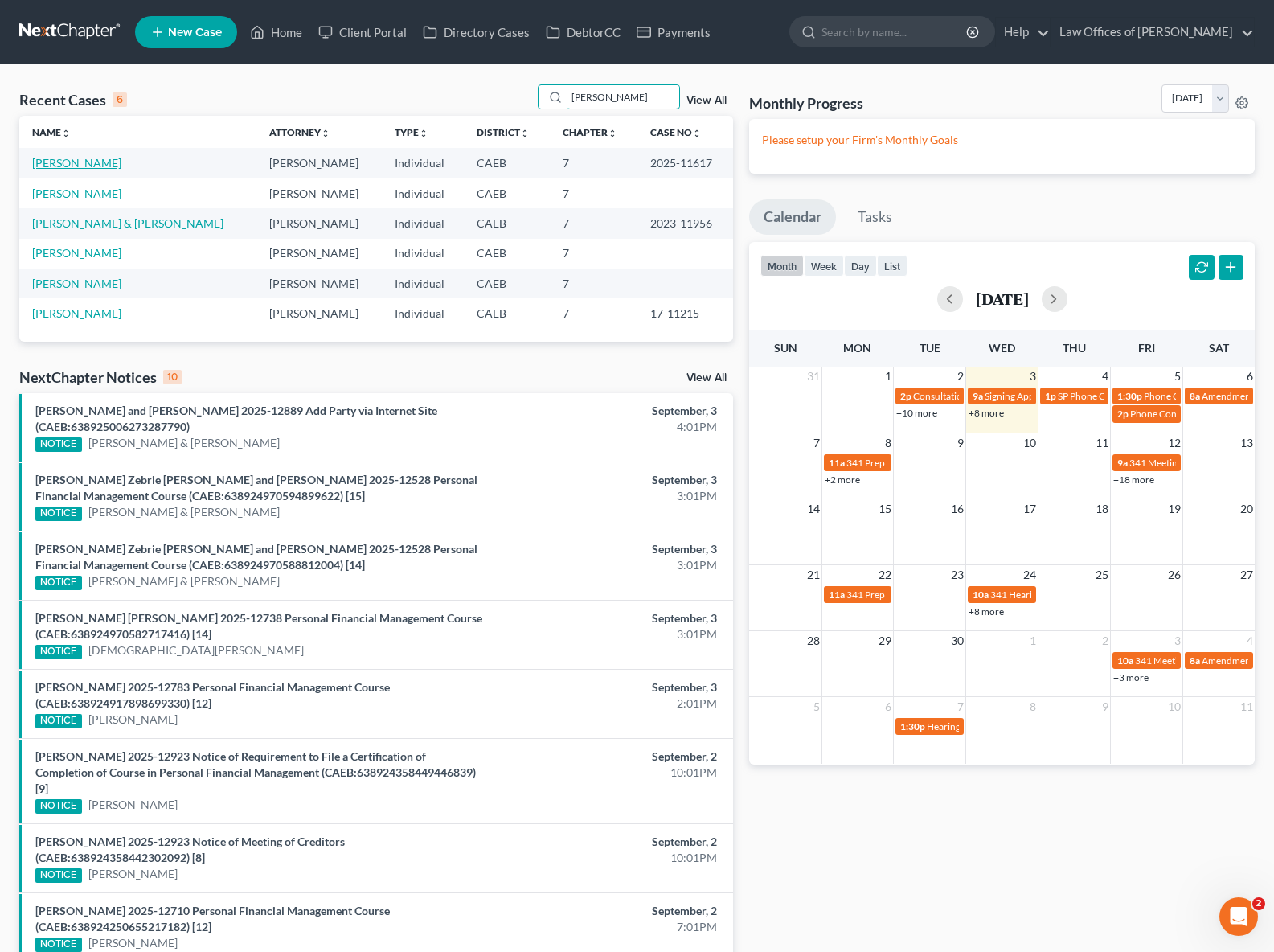
type input "[PERSON_NAME]"
click at [61, 164] on link "[PERSON_NAME]" at bounding box center [76, 163] width 90 height 14
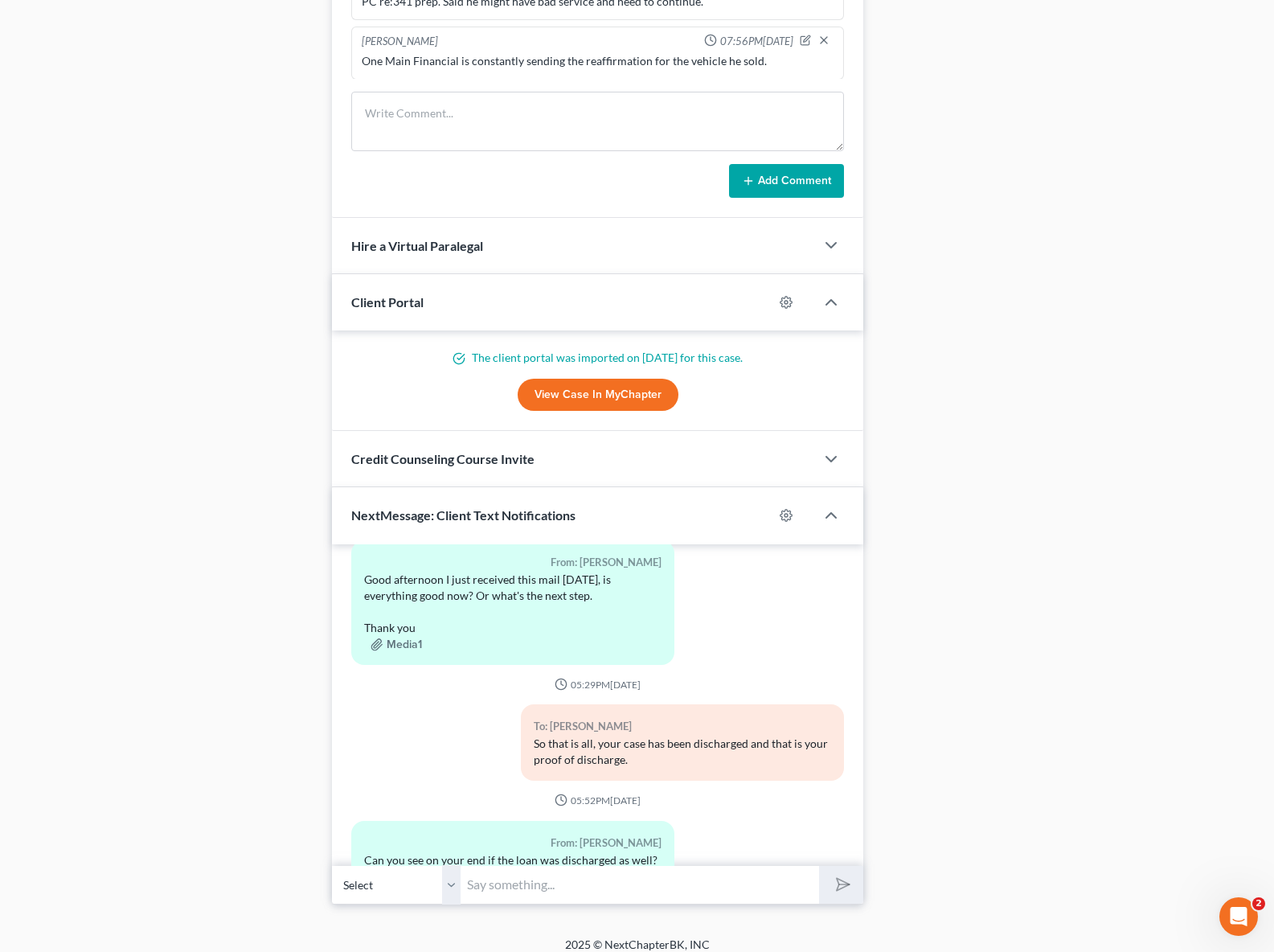
scroll to position [1243, 0]
click at [595, 895] on input "text" at bounding box center [639, 885] width 358 height 39
click at [441, 705] on div "To: [PERSON_NAME] So that is all, your case has been discharged and that is you…" at bounding box center [598, 750] width 509 height 90
click at [495, 890] on input "text" at bounding box center [639, 885] width 358 height 39
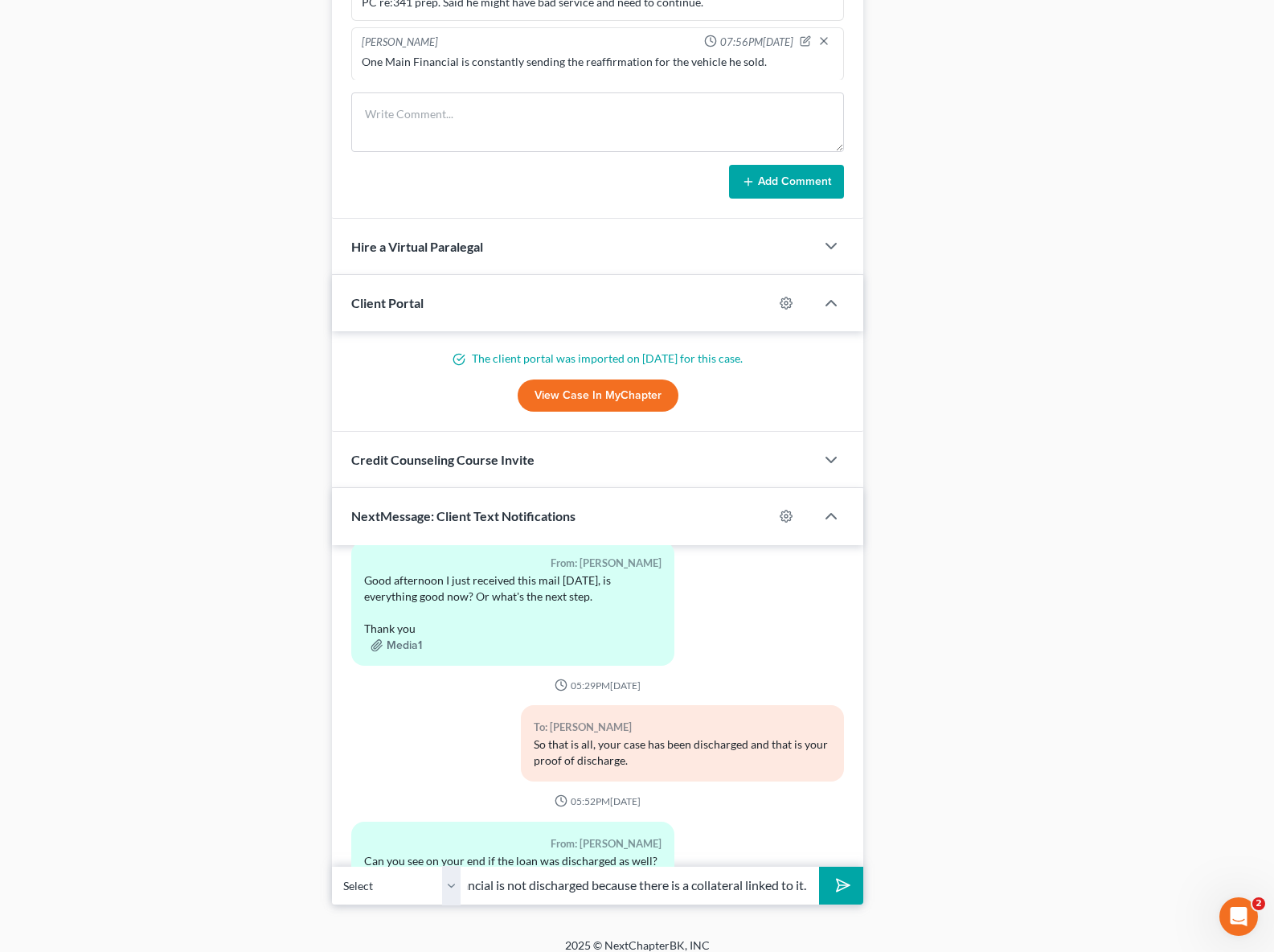
type input "The loan with one Main Financial is not discharged because there is a collatera…"
click at [819, 867] on button "submit" at bounding box center [842, 885] width 44 height 38
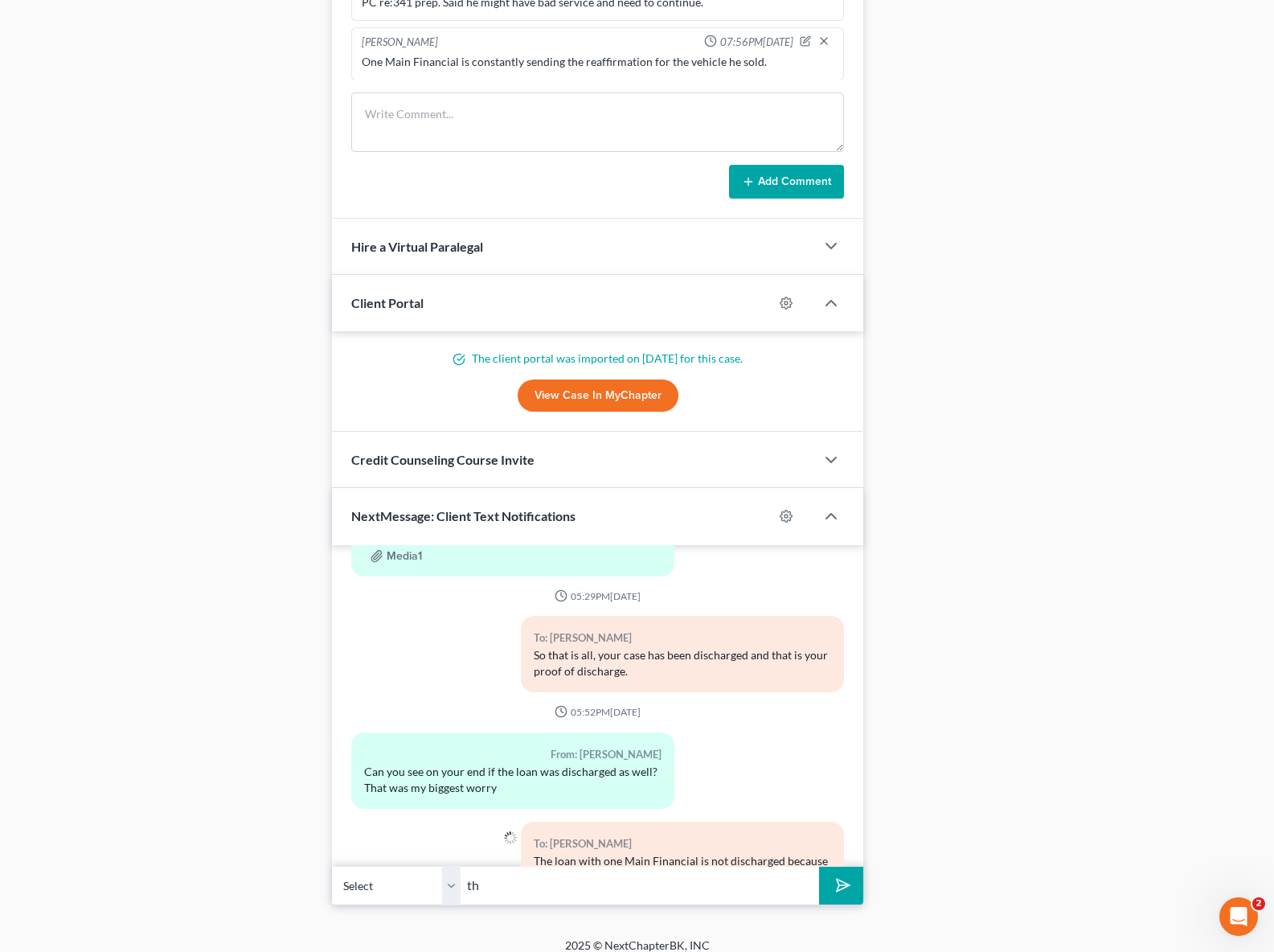
type input "t"
type input "They have sent us the reaffirmation agreement multiple times."
click at [819, 867] on button "submit" at bounding box center [842, 885] width 44 height 38
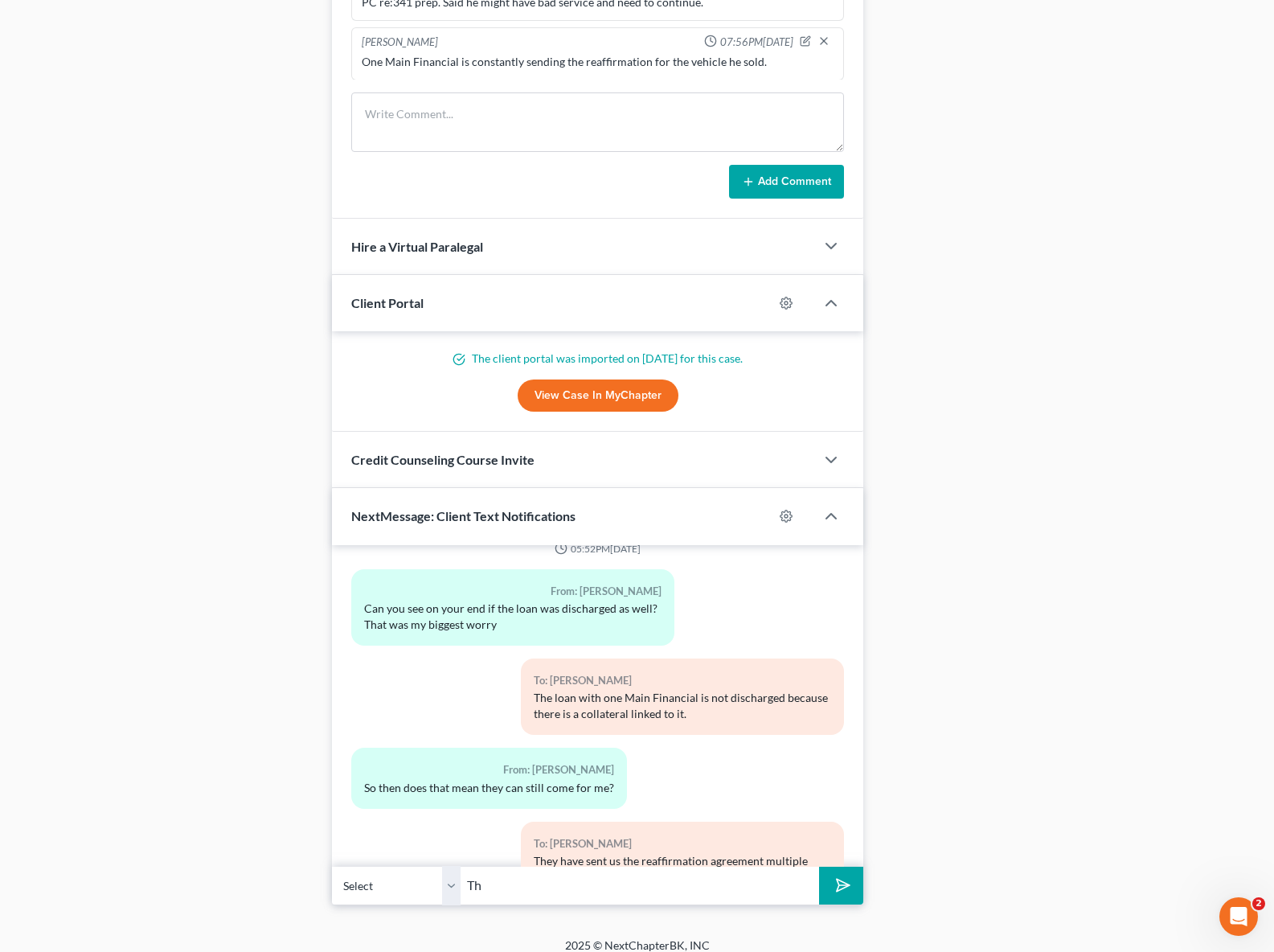
type input "T"
type input "Technically they won't release the [PERSON_NAME] until the debt is paid off. Ho…"
click at [819, 867] on button "submit" at bounding box center [842, 885] width 44 height 38
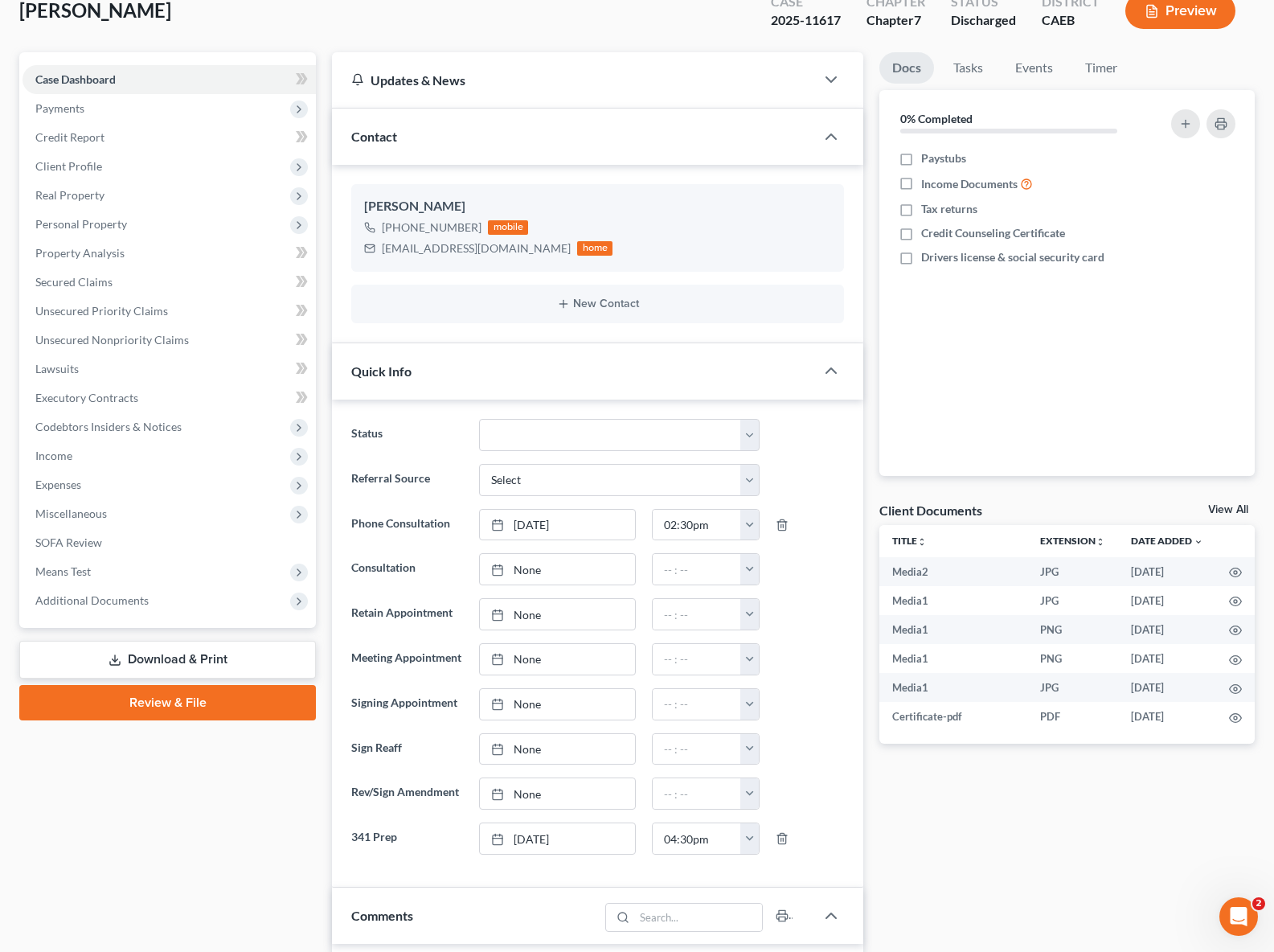
scroll to position [0, 0]
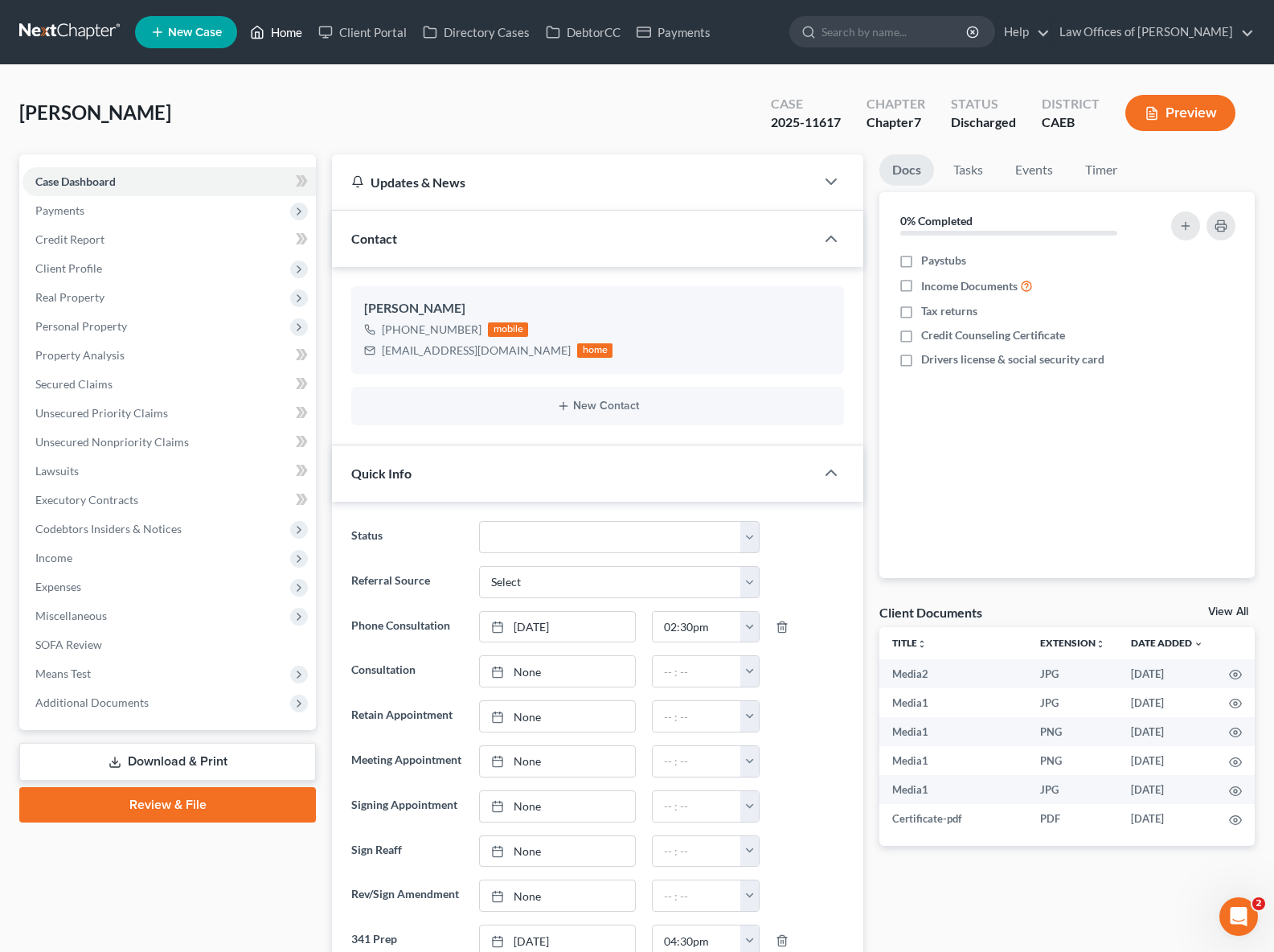
click at [279, 35] on link "Home" at bounding box center [275, 32] width 68 height 29
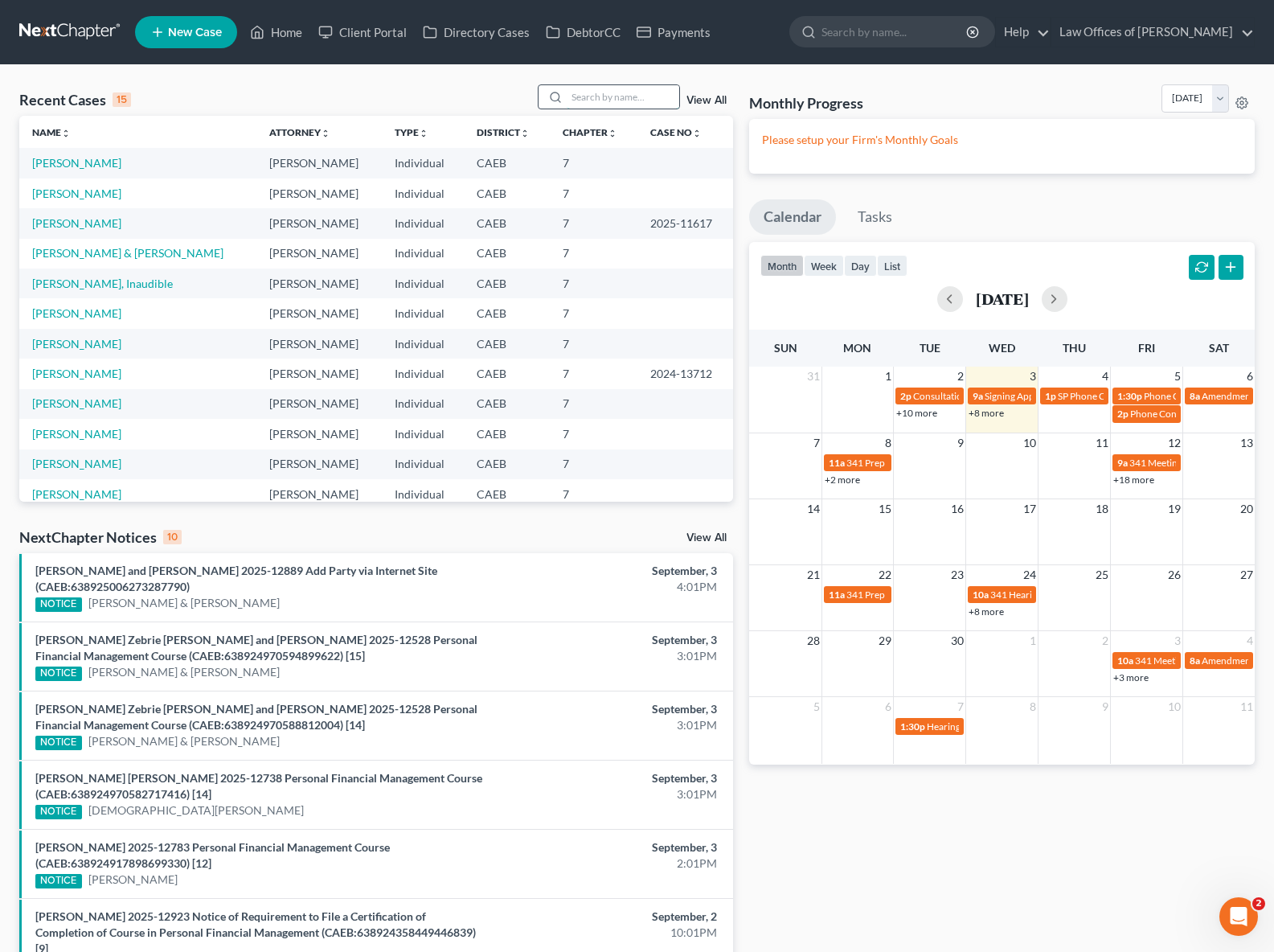
click at [594, 96] on input "search" at bounding box center [623, 97] width 113 height 23
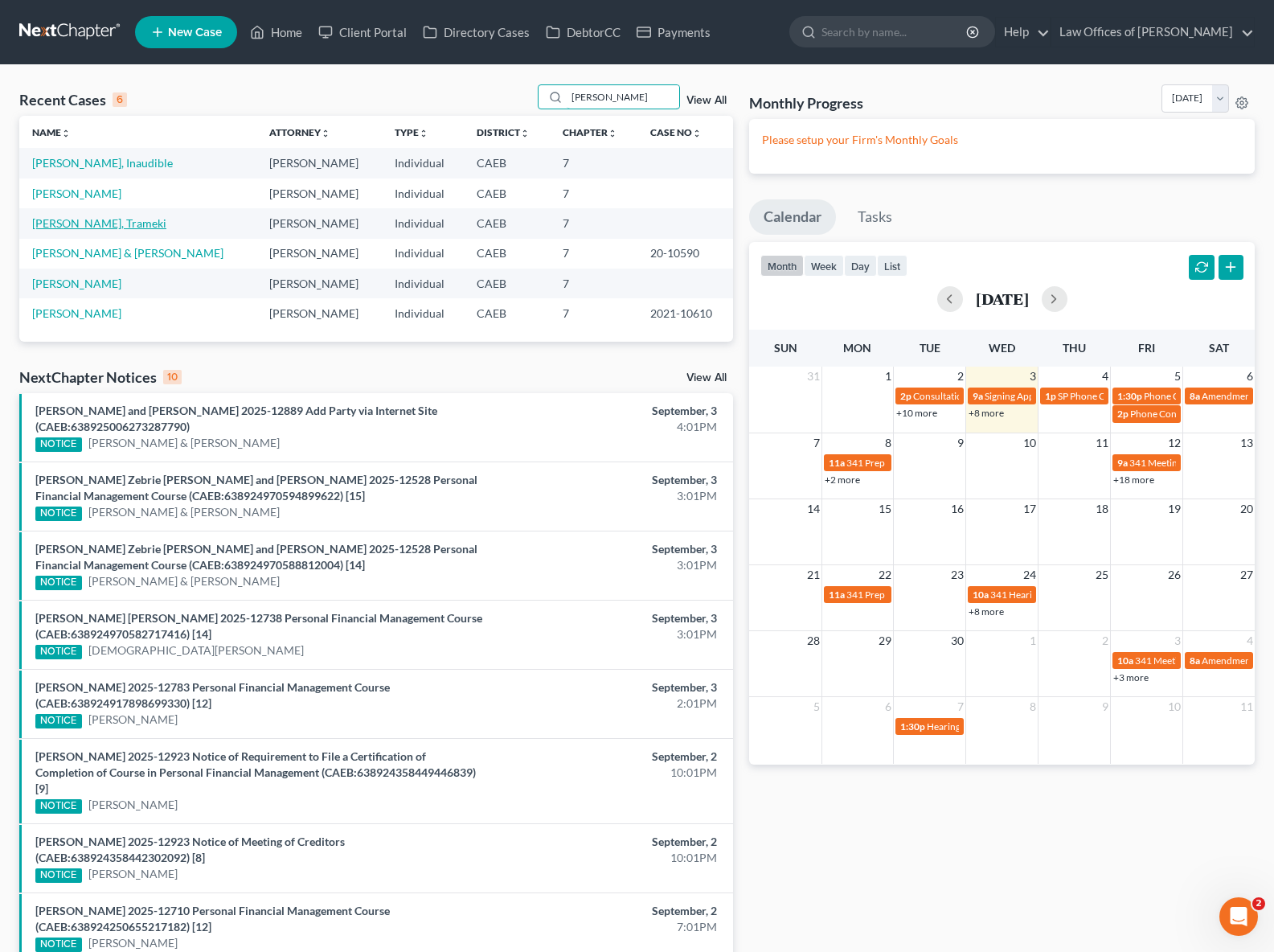
type input "[PERSON_NAME]"
click at [78, 226] on link "[PERSON_NAME], Trameki" at bounding box center [99, 223] width 134 height 14
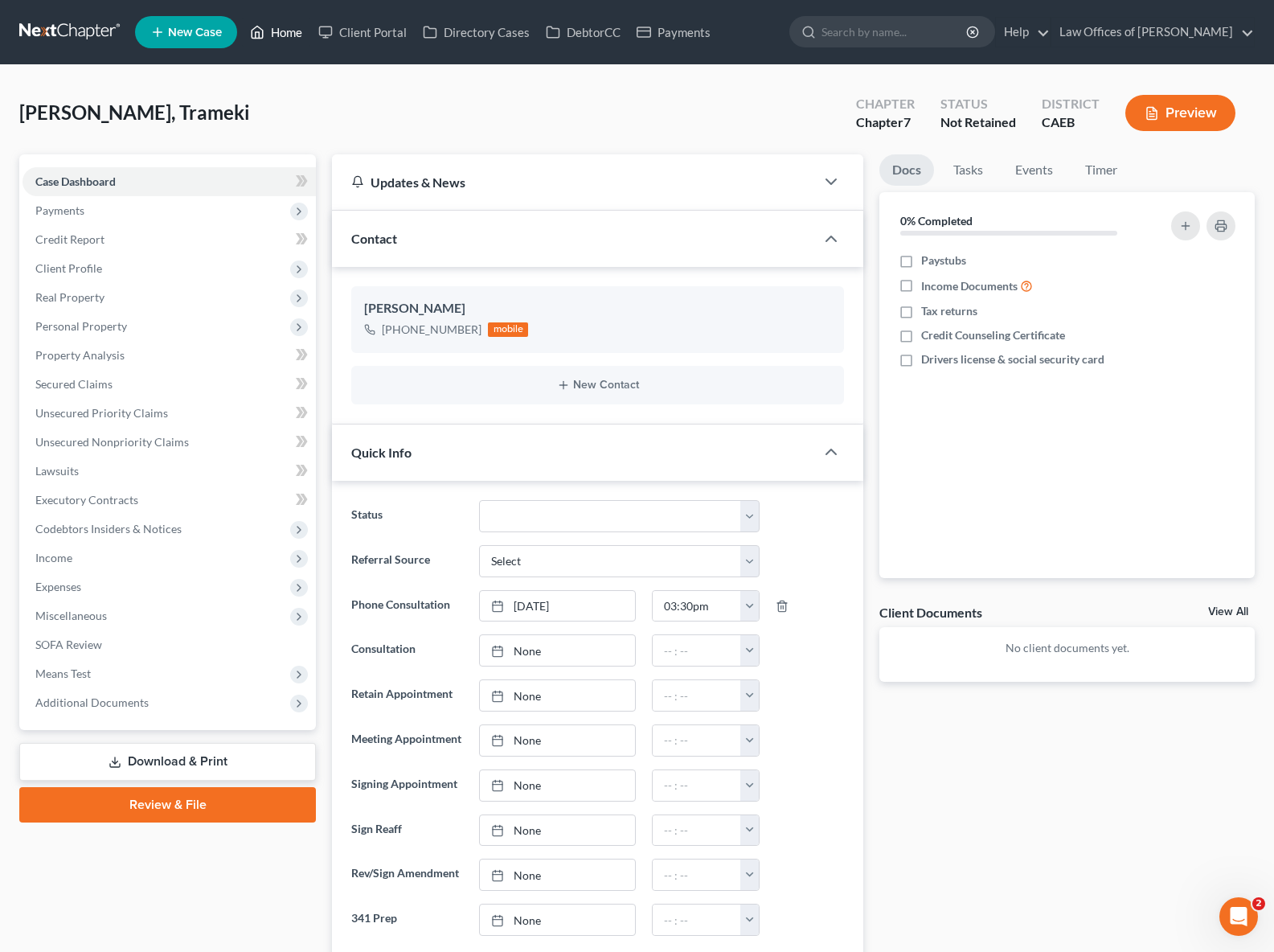
click at [275, 25] on link "Home" at bounding box center [275, 32] width 68 height 29
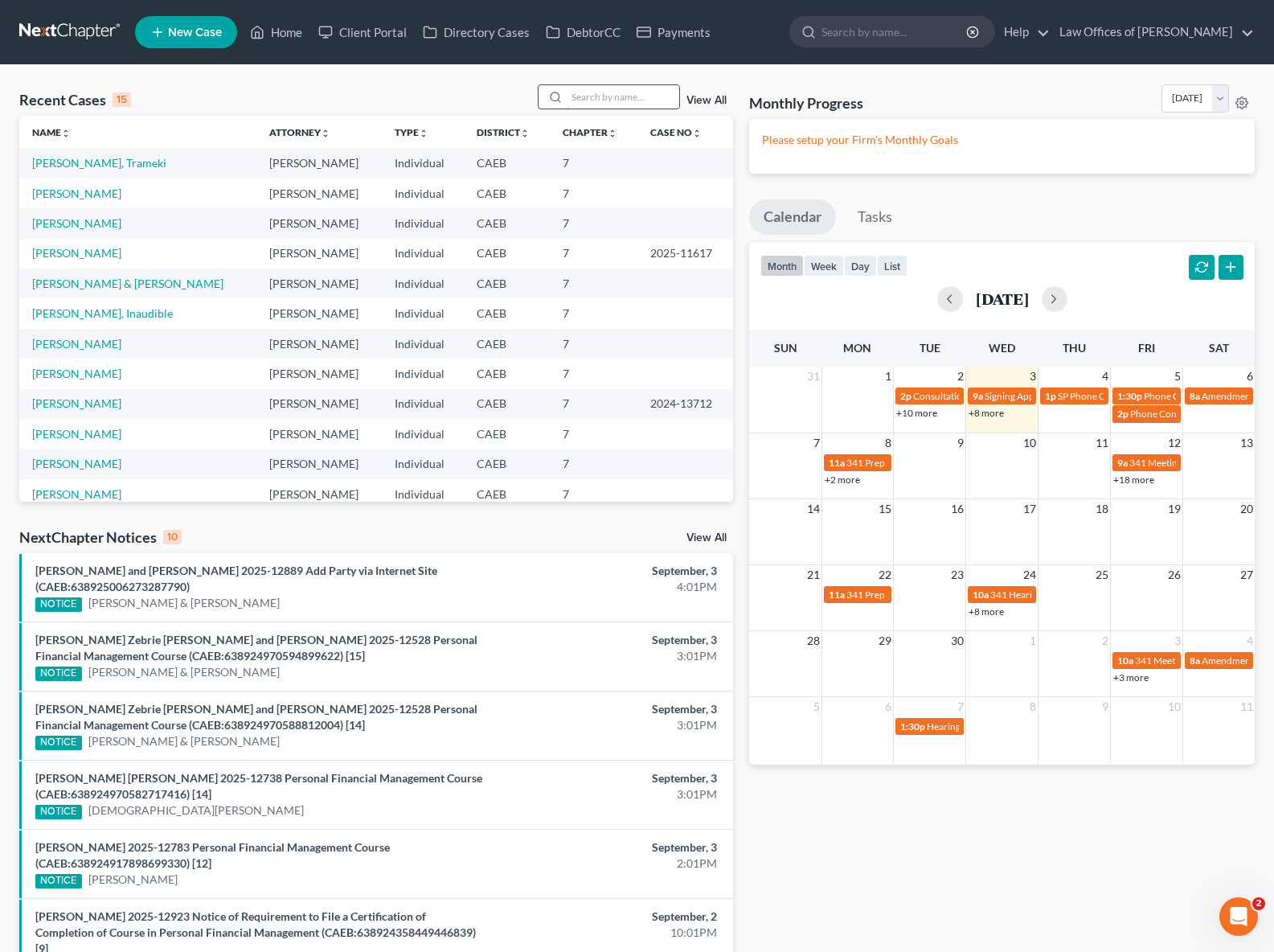
click at [605, 95] on input "search" at bounding box center [623, 97] width 113 height 23
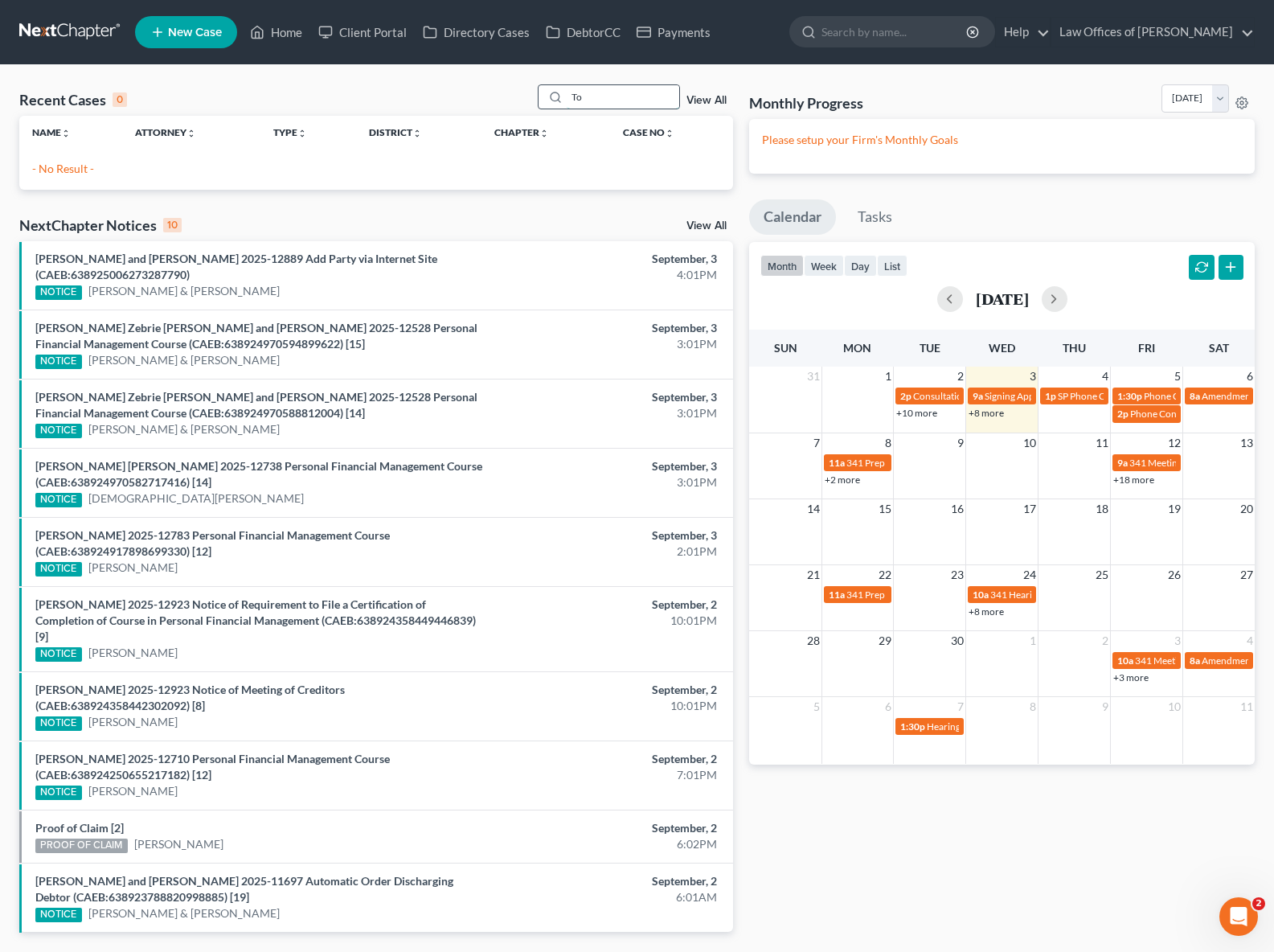
type input "T"
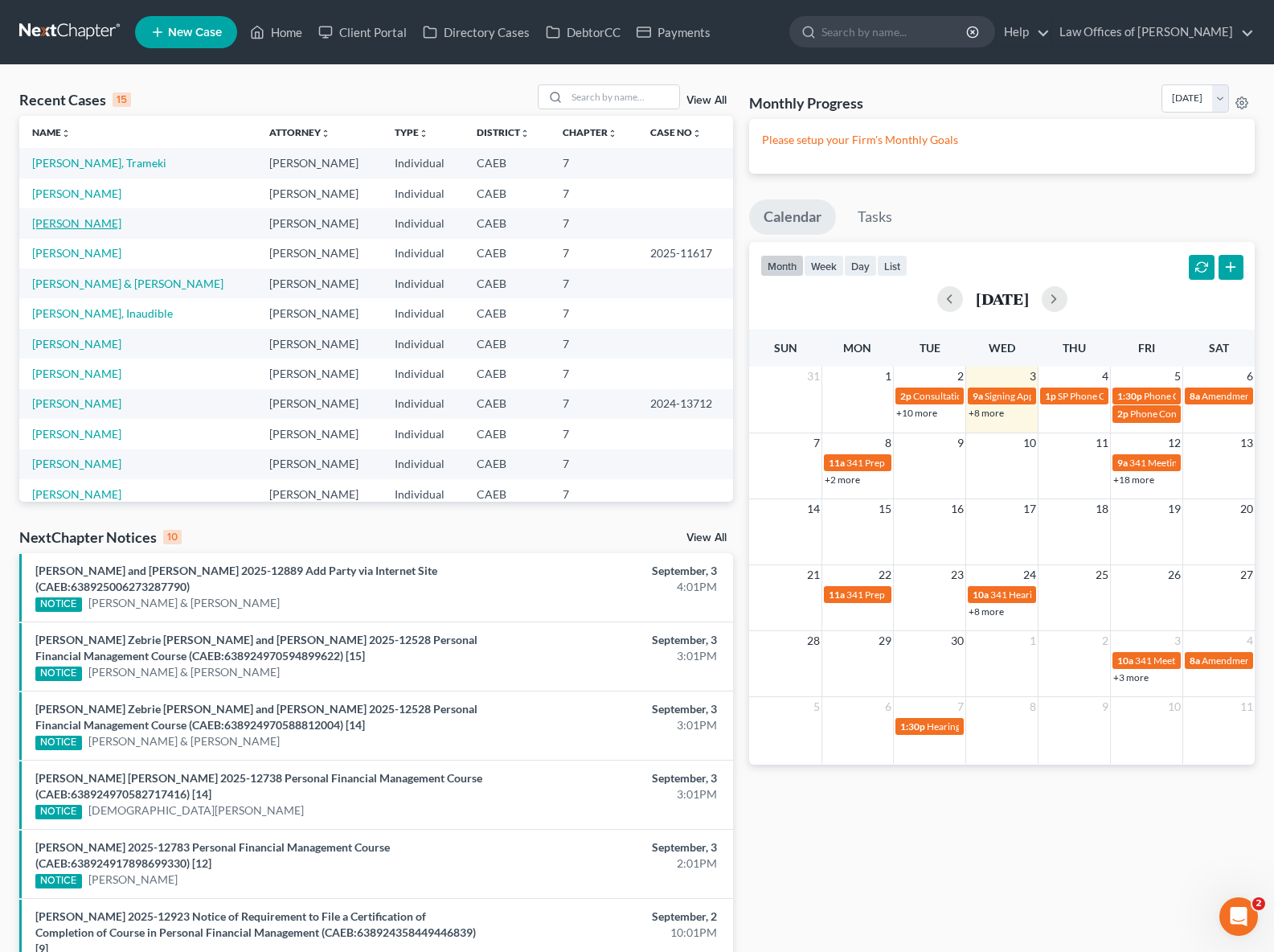
click at [69, 220] on link "[PERSON_NAME]" at bounding box center [76, 223] width 90 height 14
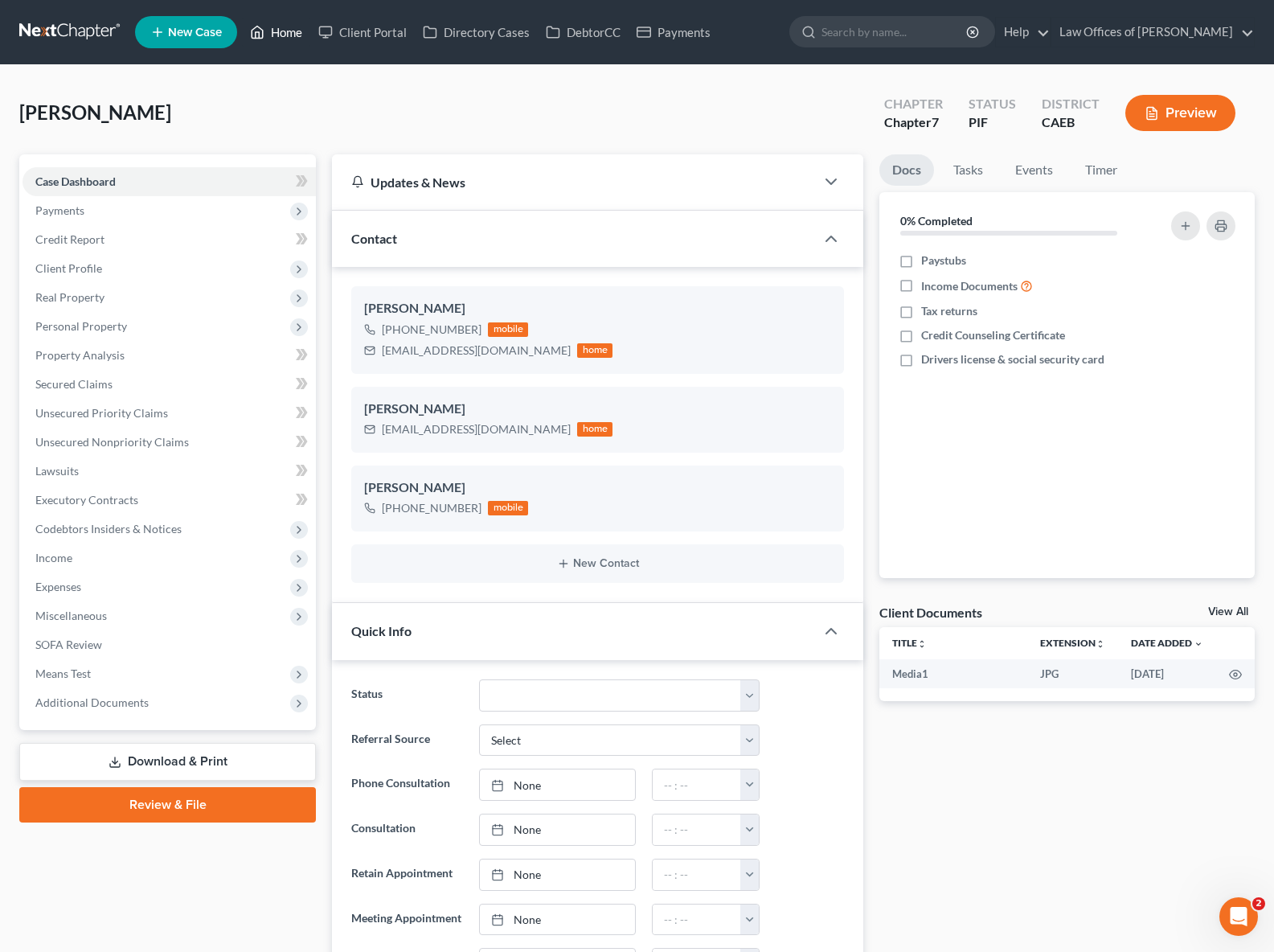
click at [292, 37] on link "Home" at bounding box center [275, 32] width 68 height 29
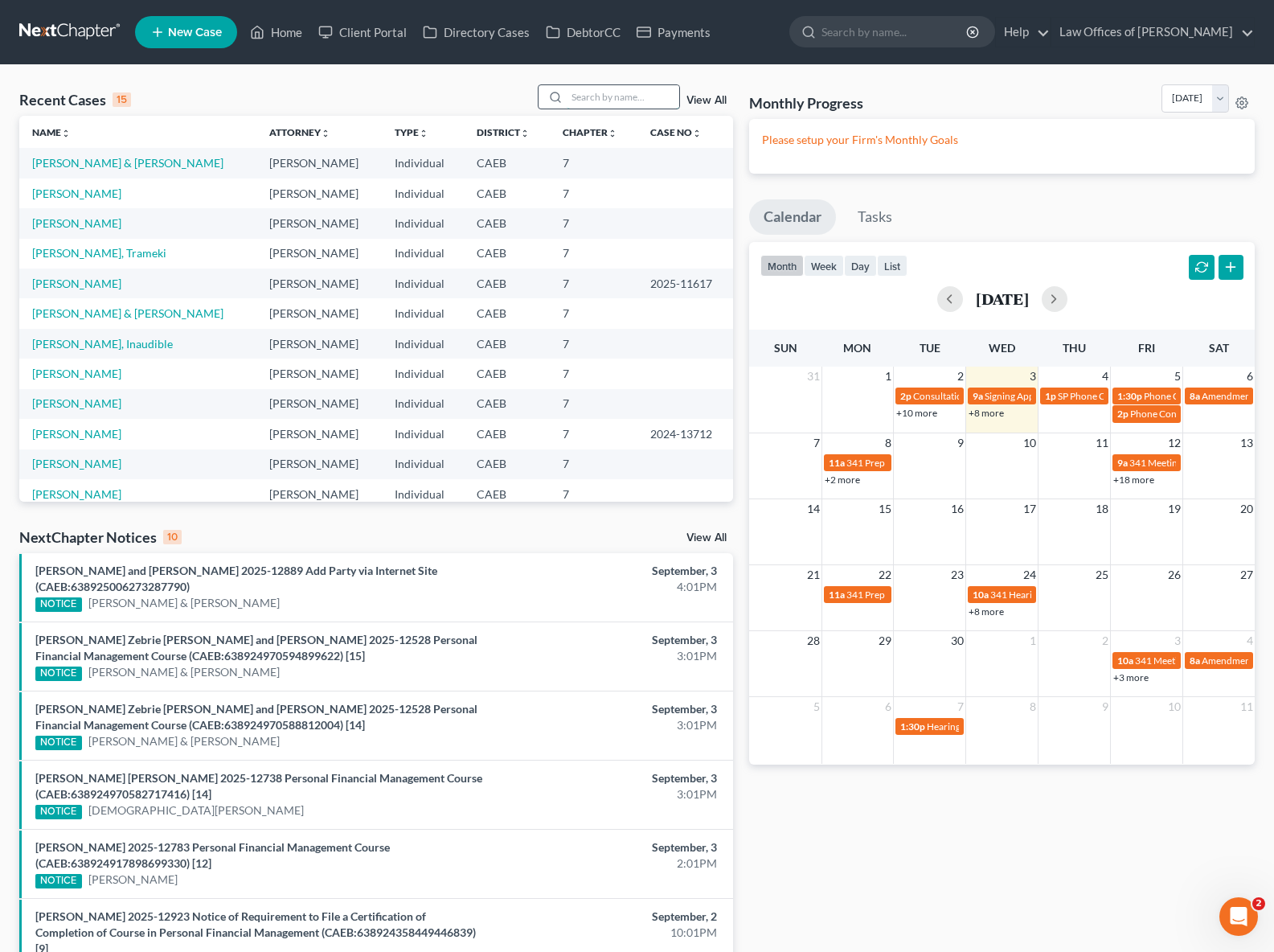
click at [607, 98] on input "search" at bounding box center [623, 97] width 113 height 23
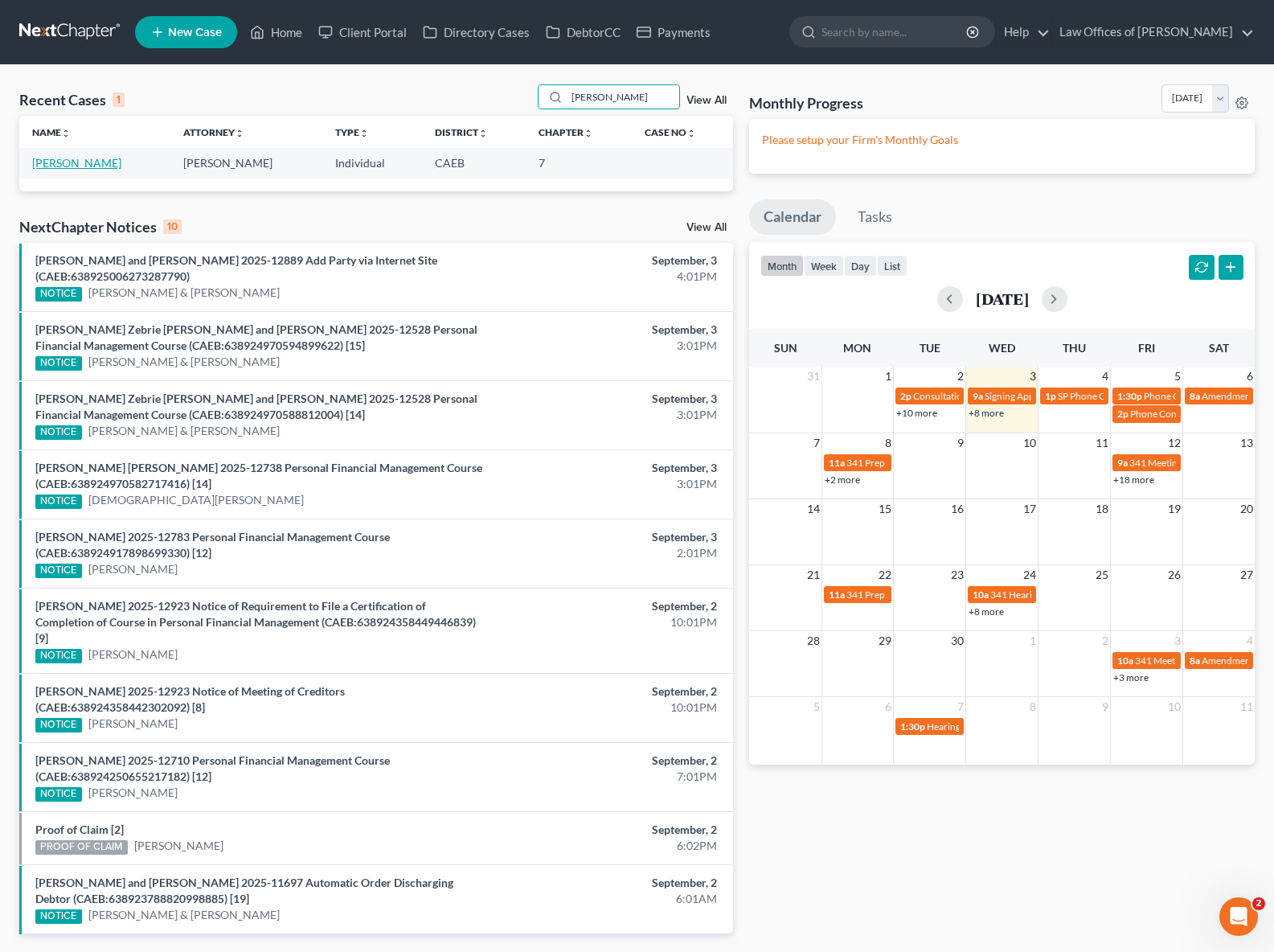
type input "[PERSON_NAME]"
click at [53, 162] on link "[PERSON_NAME]" at bounding box center [76, 163] width 90 height 14
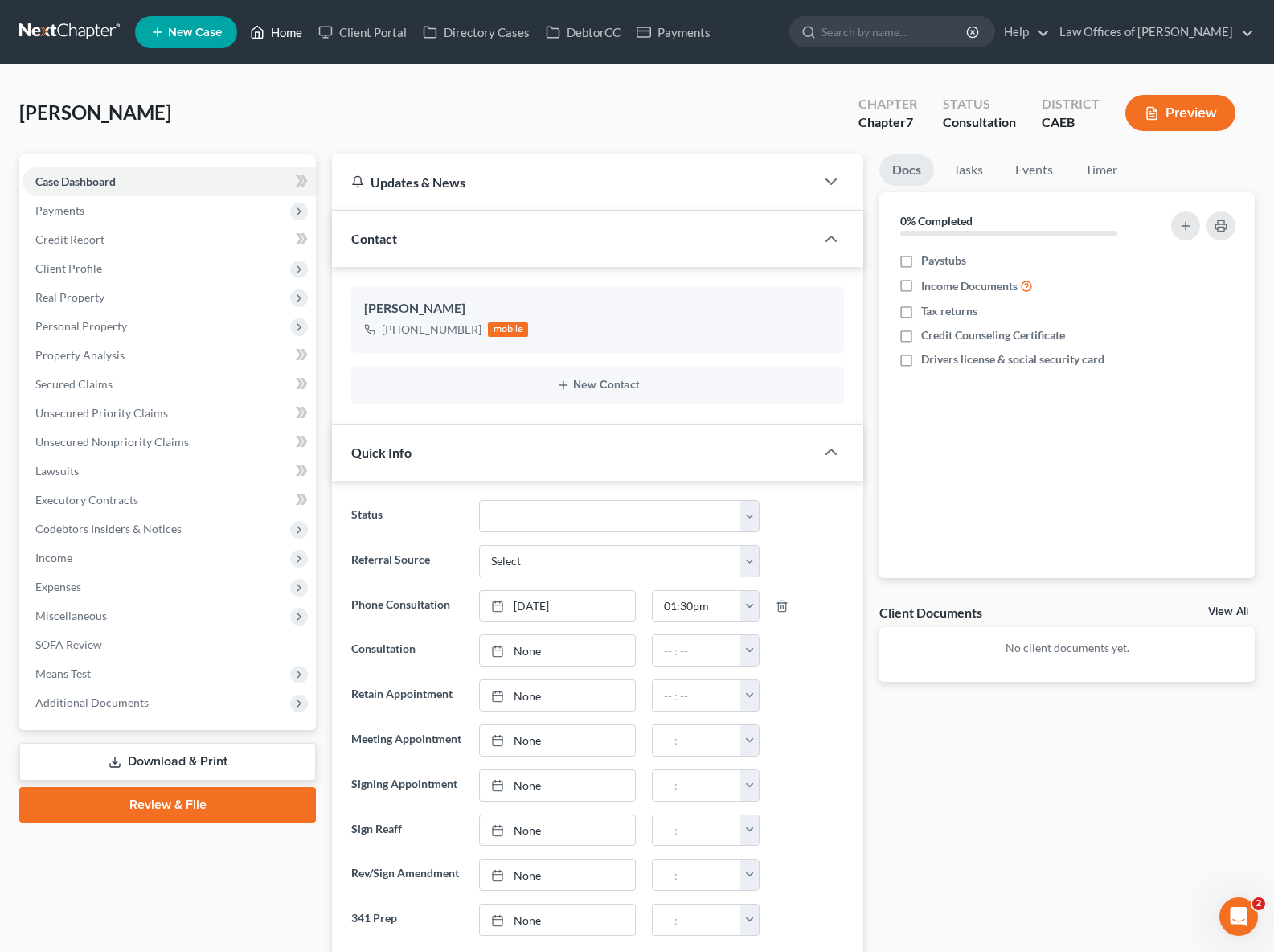
click at [292, 32] on link "Home" at bounding box center [275, 32] width 68 height 29
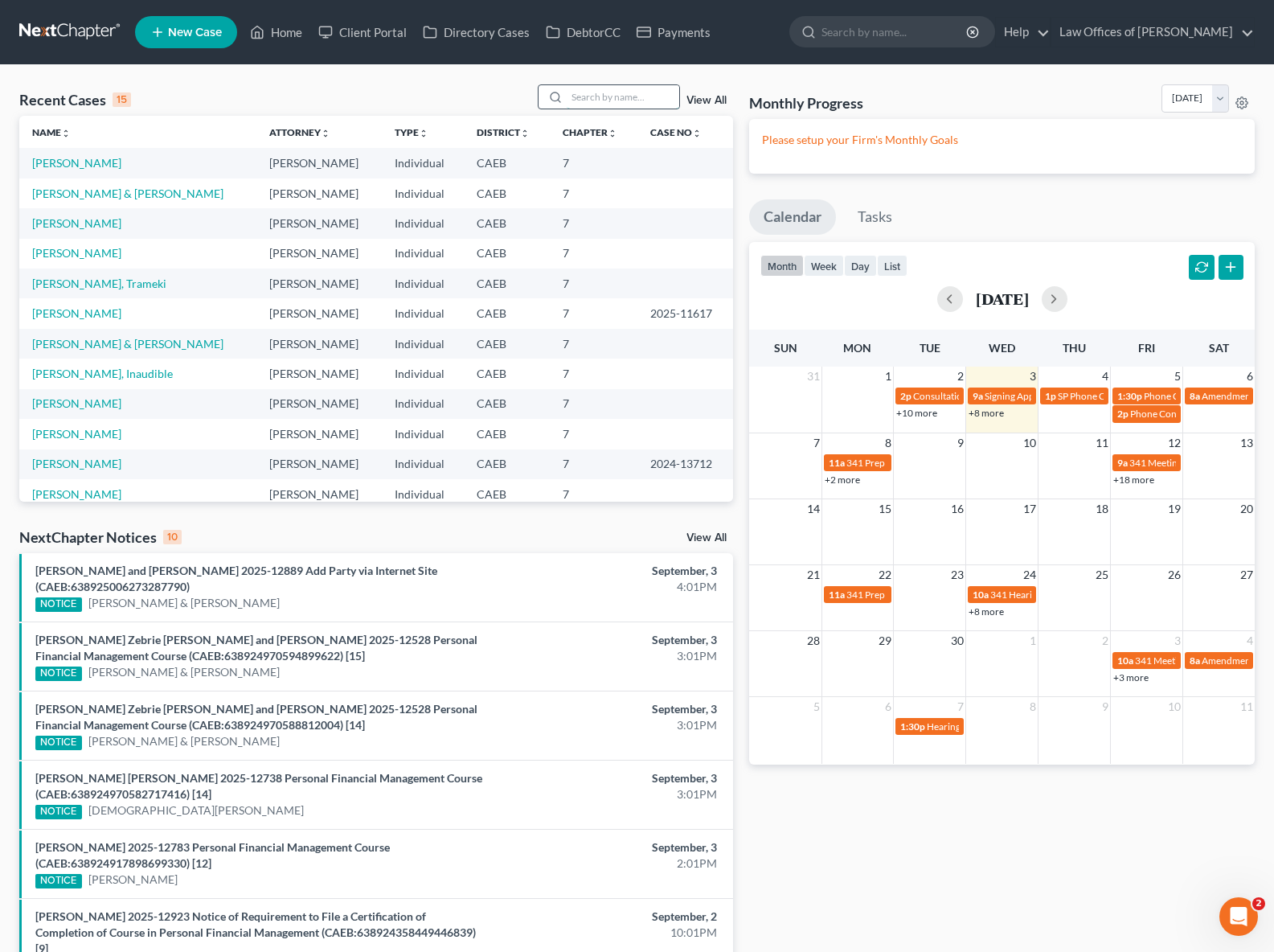
click at [602, 95] on input "search" at bounding box center [623, 97] width 113 height 23
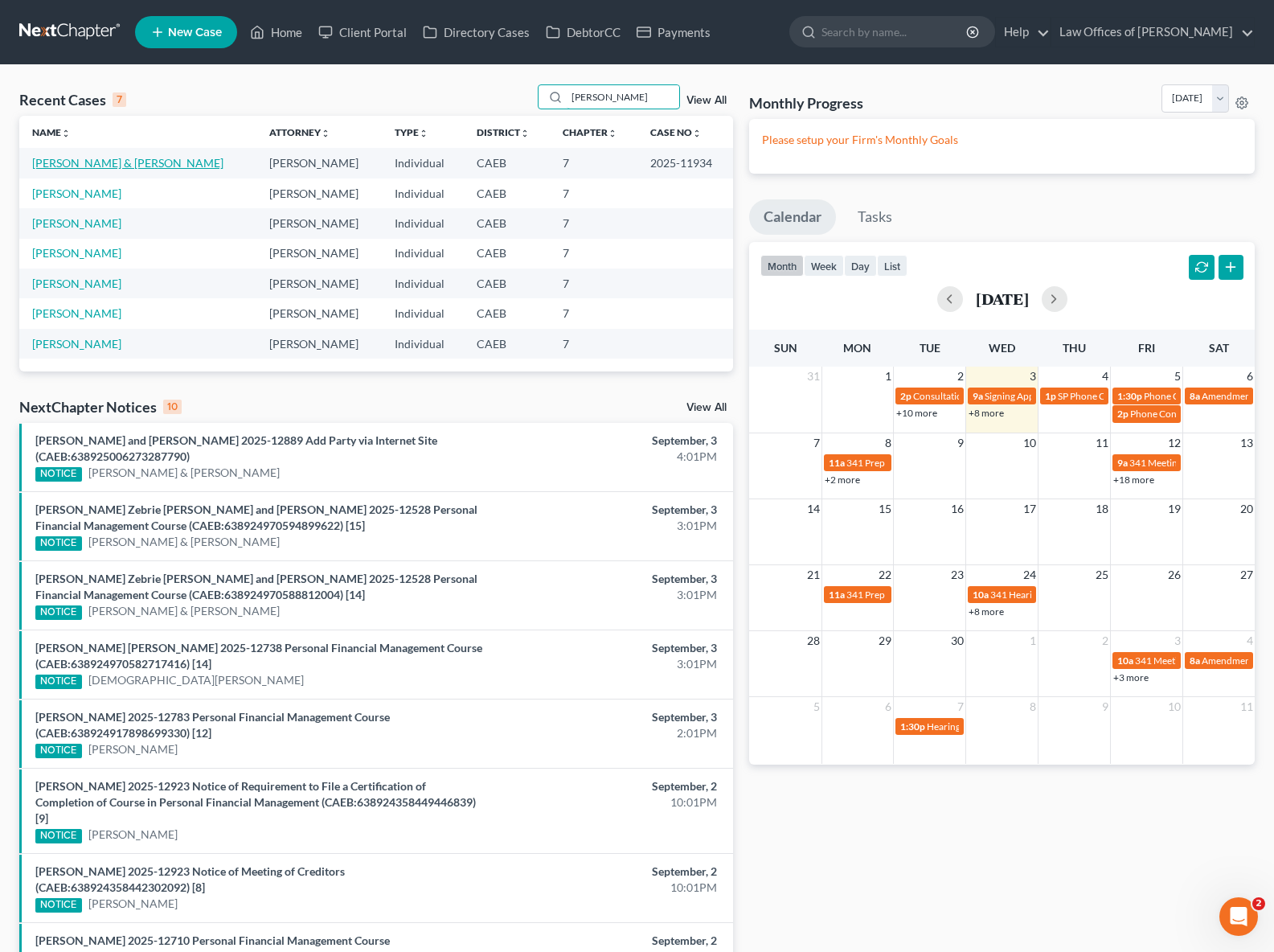
type input "[PERSON_NAME]"
click at [55, 165] on link "[PERSON_NAME] & [PERSON_NAME]" at bounding box center [127, 163] width 192 height 14
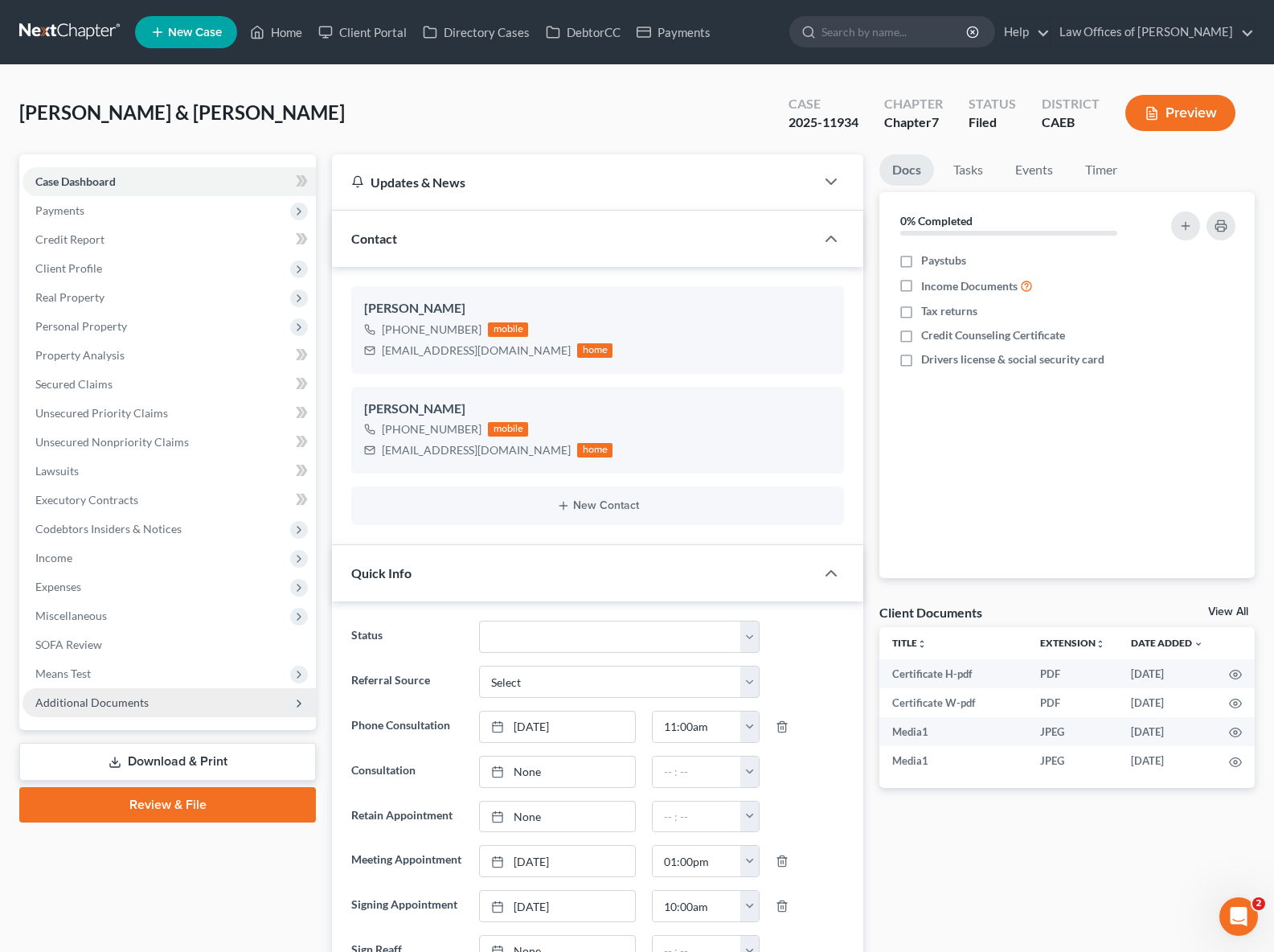
scroll to position [697, 0]
click at [121, 704] on span "Additional Documents" at bounding box center [92, 702] width 113 height 14
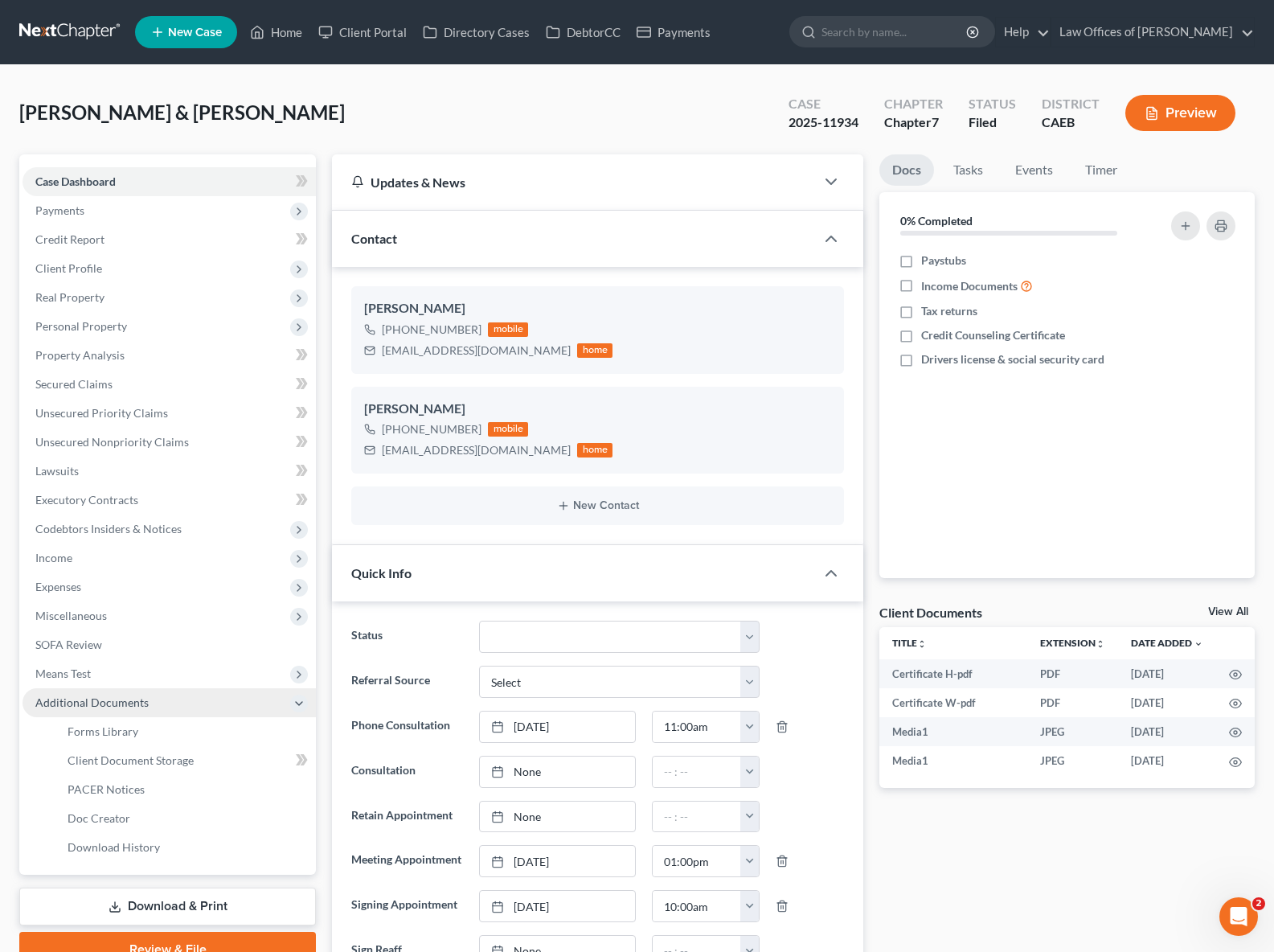
scroll to position [4576, 0]
click at [170, 796] on link "PACER Notices" at bounding box center [186, 789] width 261 height 29
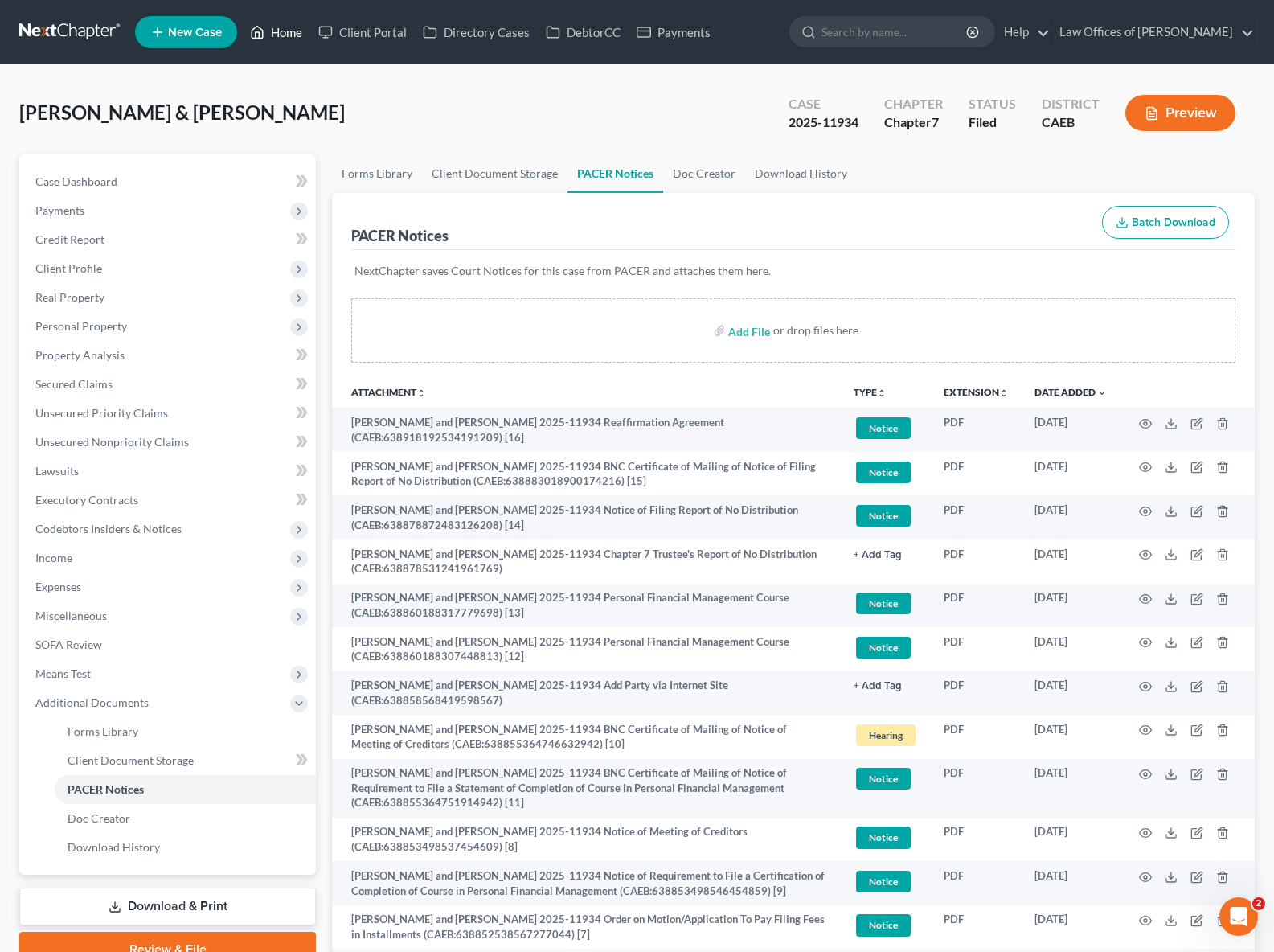
click at [293, 37] on link "Home" at bounding box center [275, 32] width 68 height 29
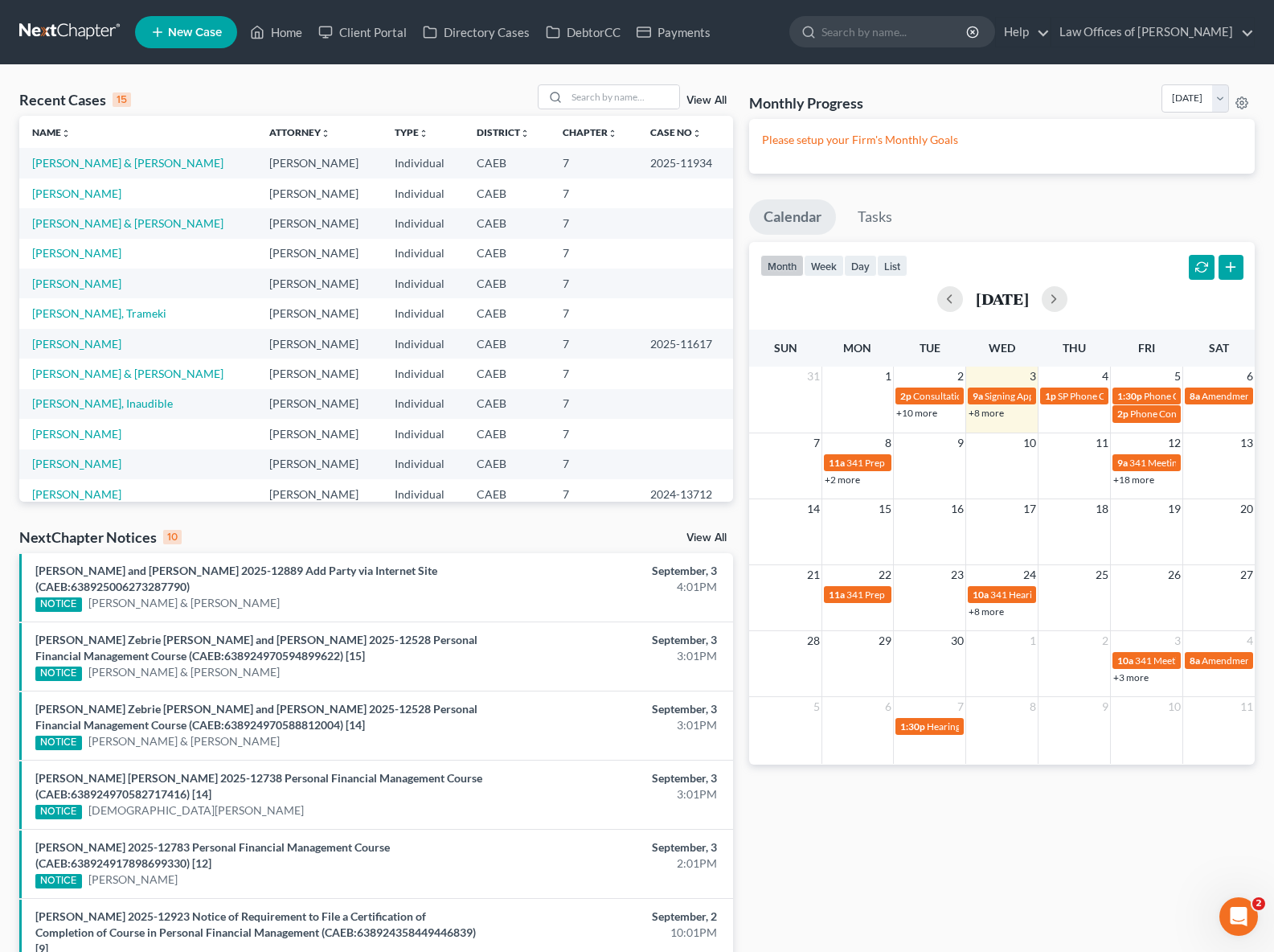
click at [981, 415] on link "+8 more" at bounding box center [986, 413] width 35 height 12
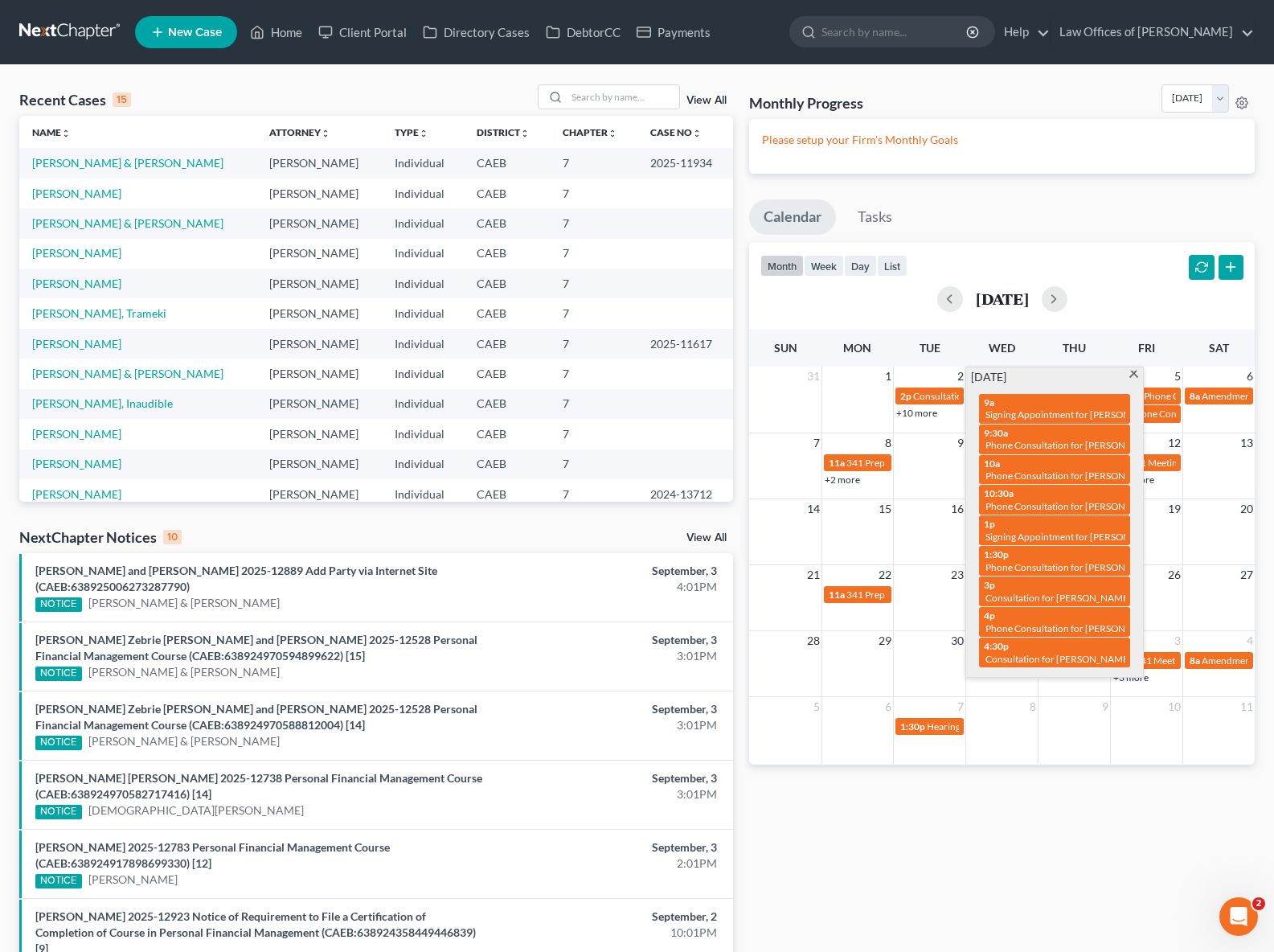
click at [1133, 374] on span at bounding box center [1133, 376] width 12 height 11
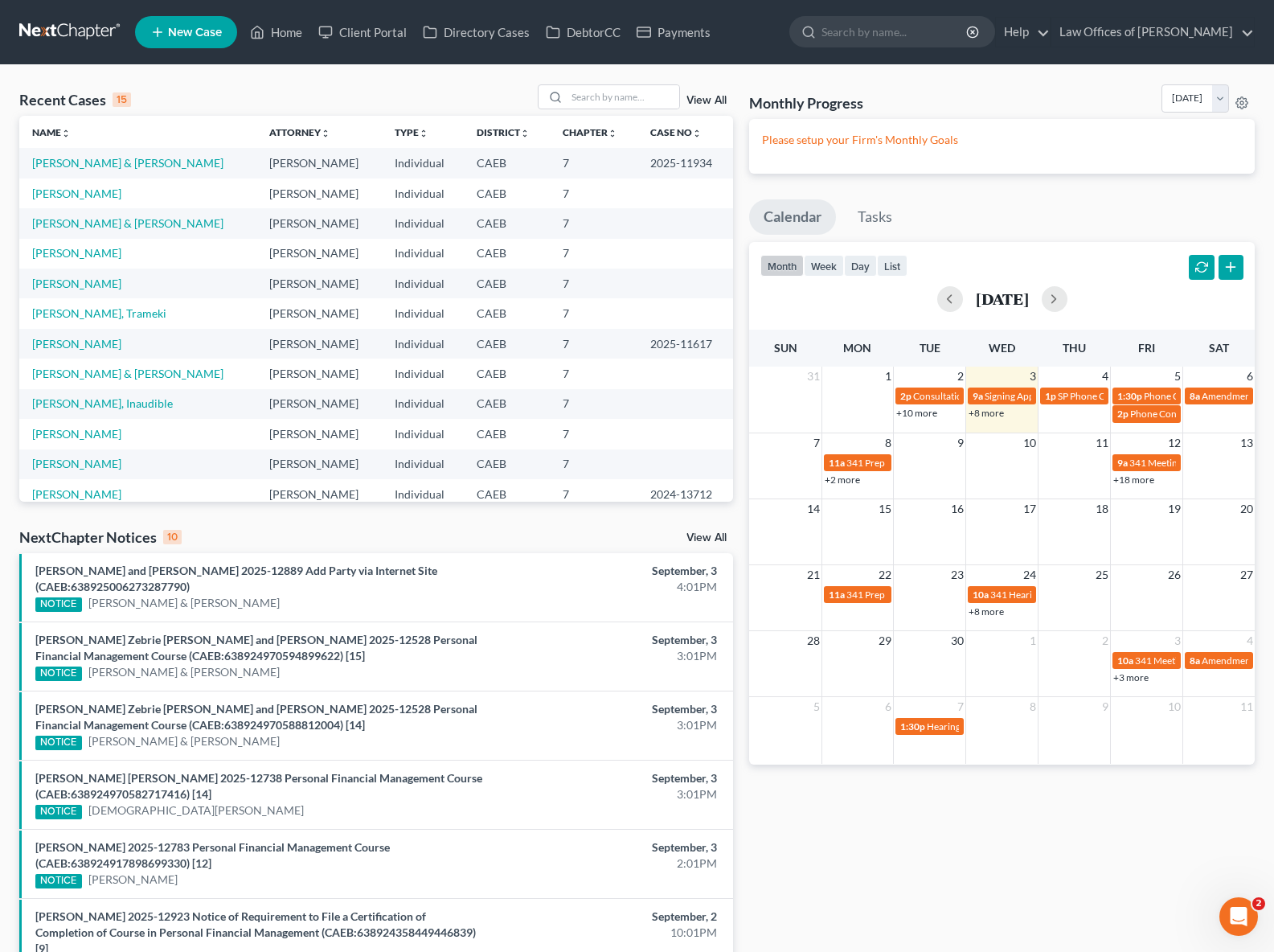
click at [985, 416] on link "+8 more" at bounding box center [986, 413] width 35 height 12
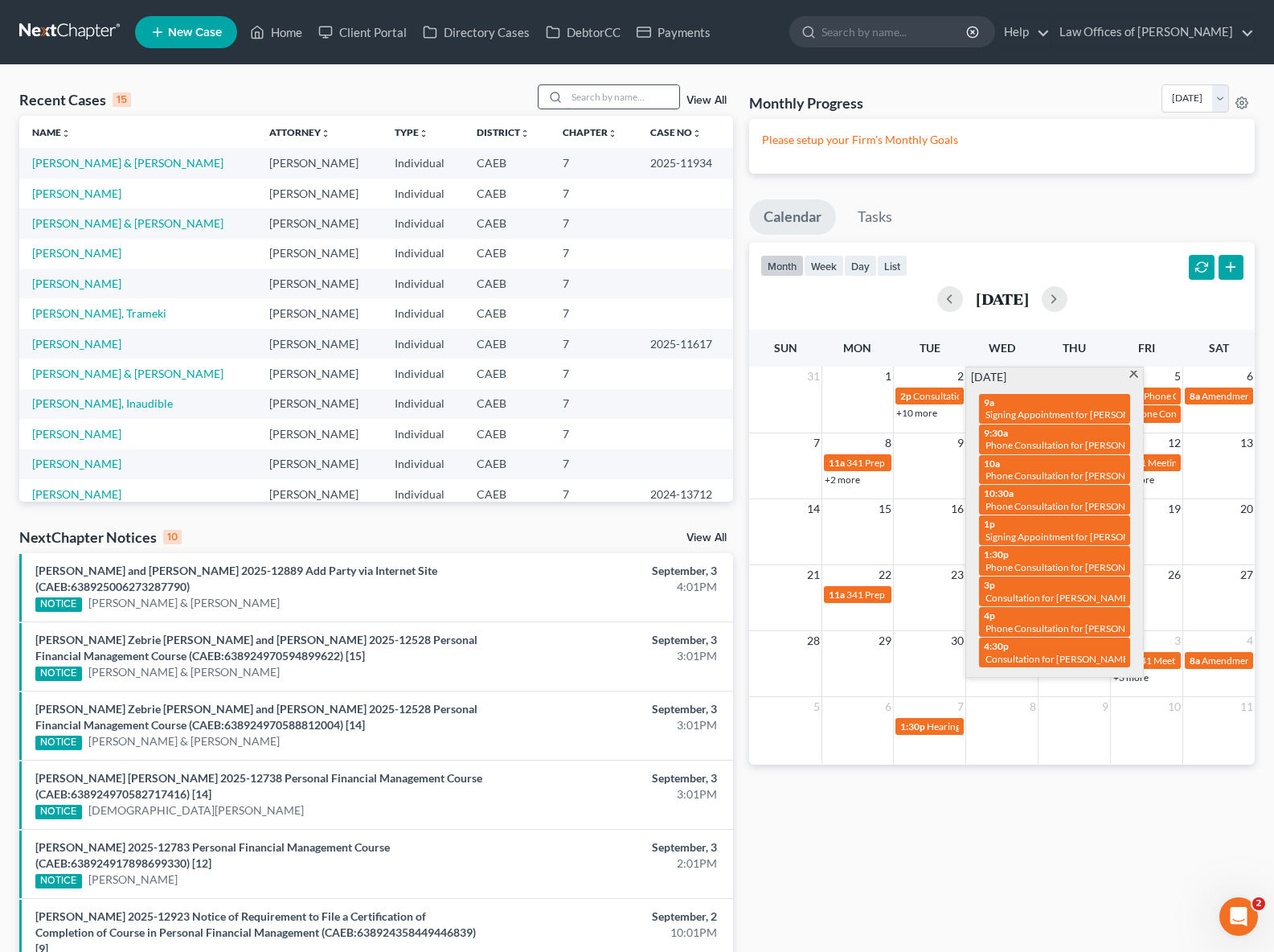
click at [623, 99] on input "search" at bounding box center [623, 97] width 113 height 23
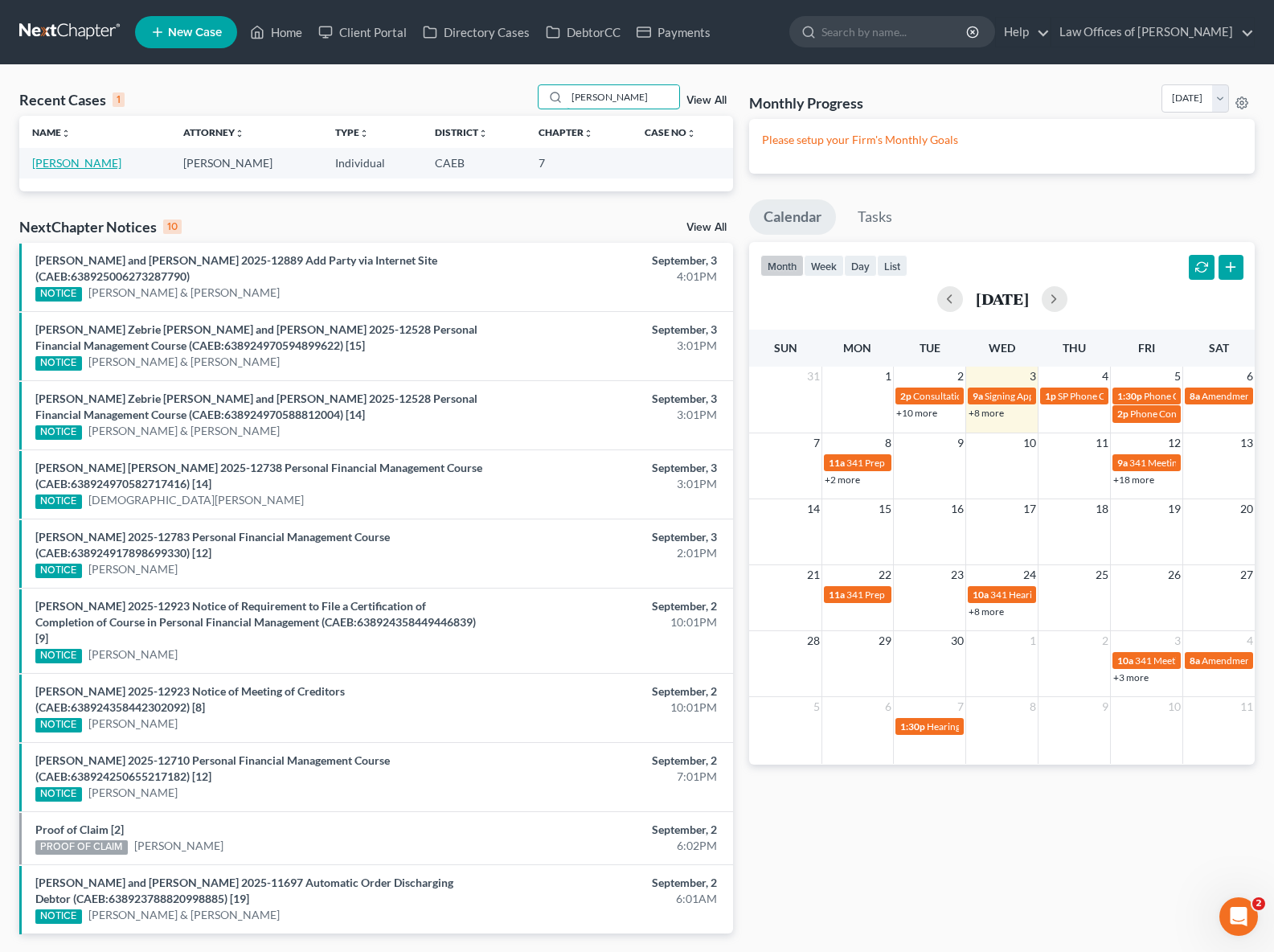
type input "[PERSON_NAME]"
click at [78, 160] on link "[PERSON_NAME]" at bounding box center [76, 163] width 90 height 14
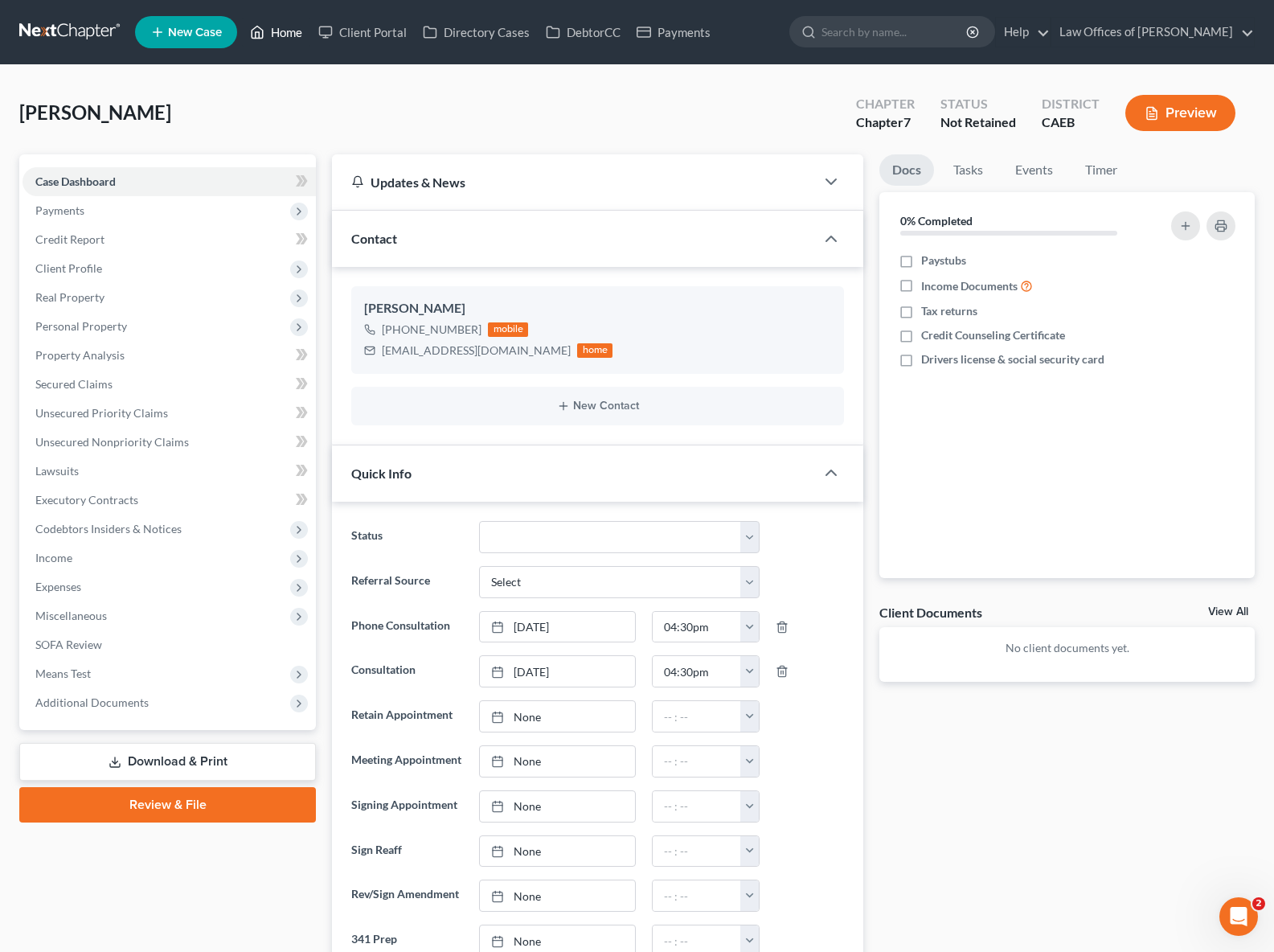
click at [283, 35] on link "Home" at bounding box center [275, 32] width 68 height 29
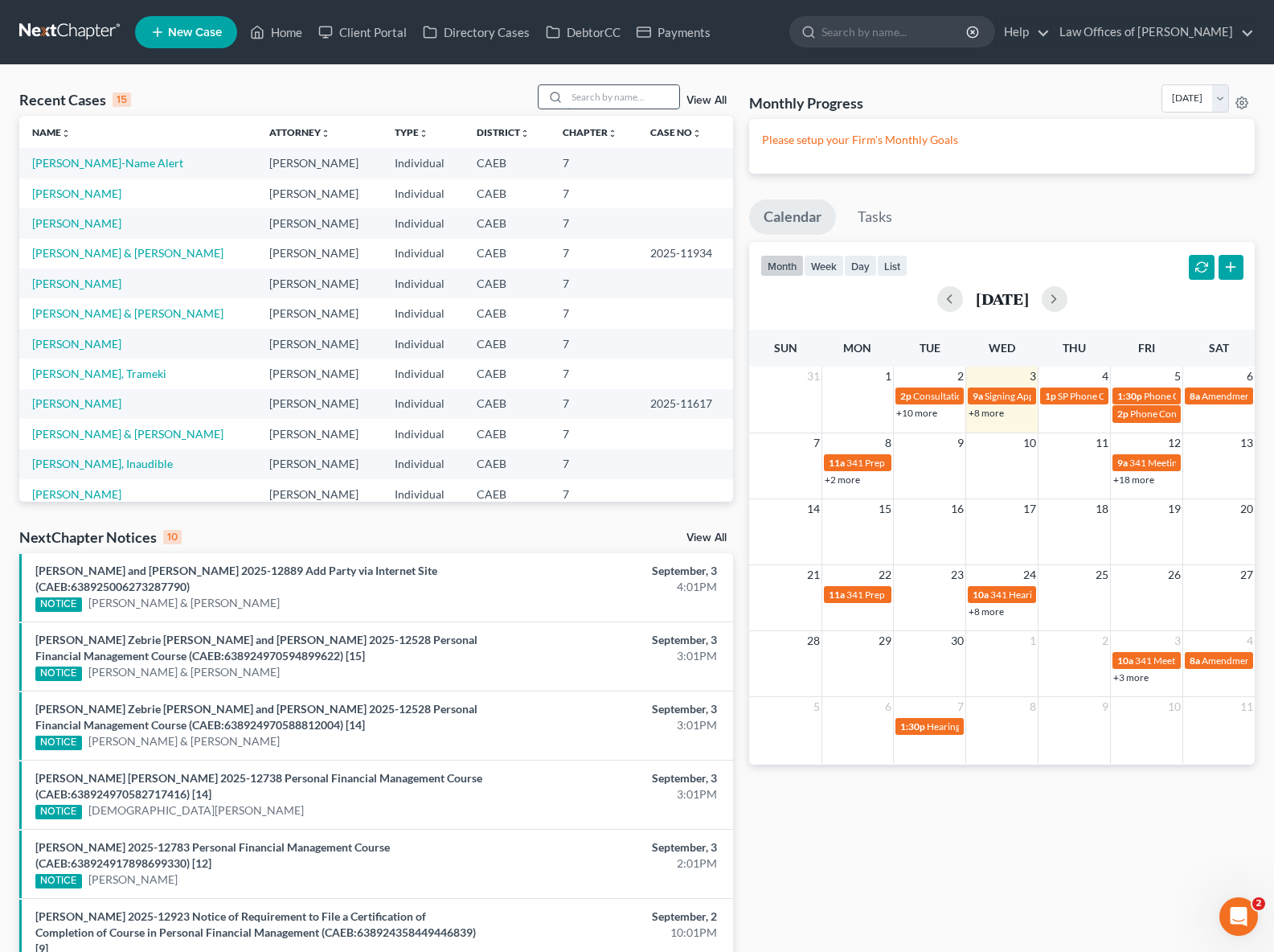
click at [607, 94] on input "search" at bounding box center [623, 97] width 113 height 23
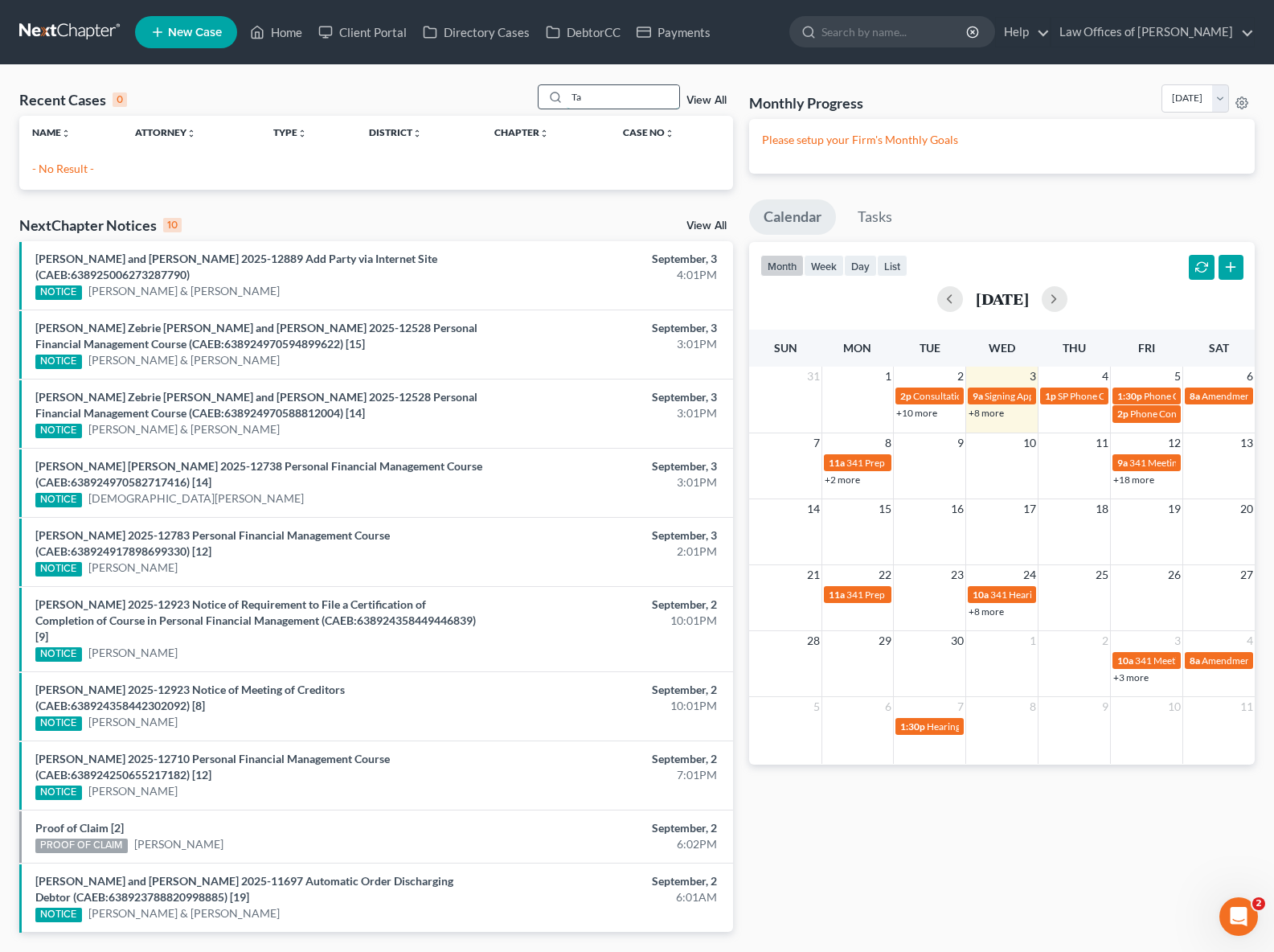
type input "T"
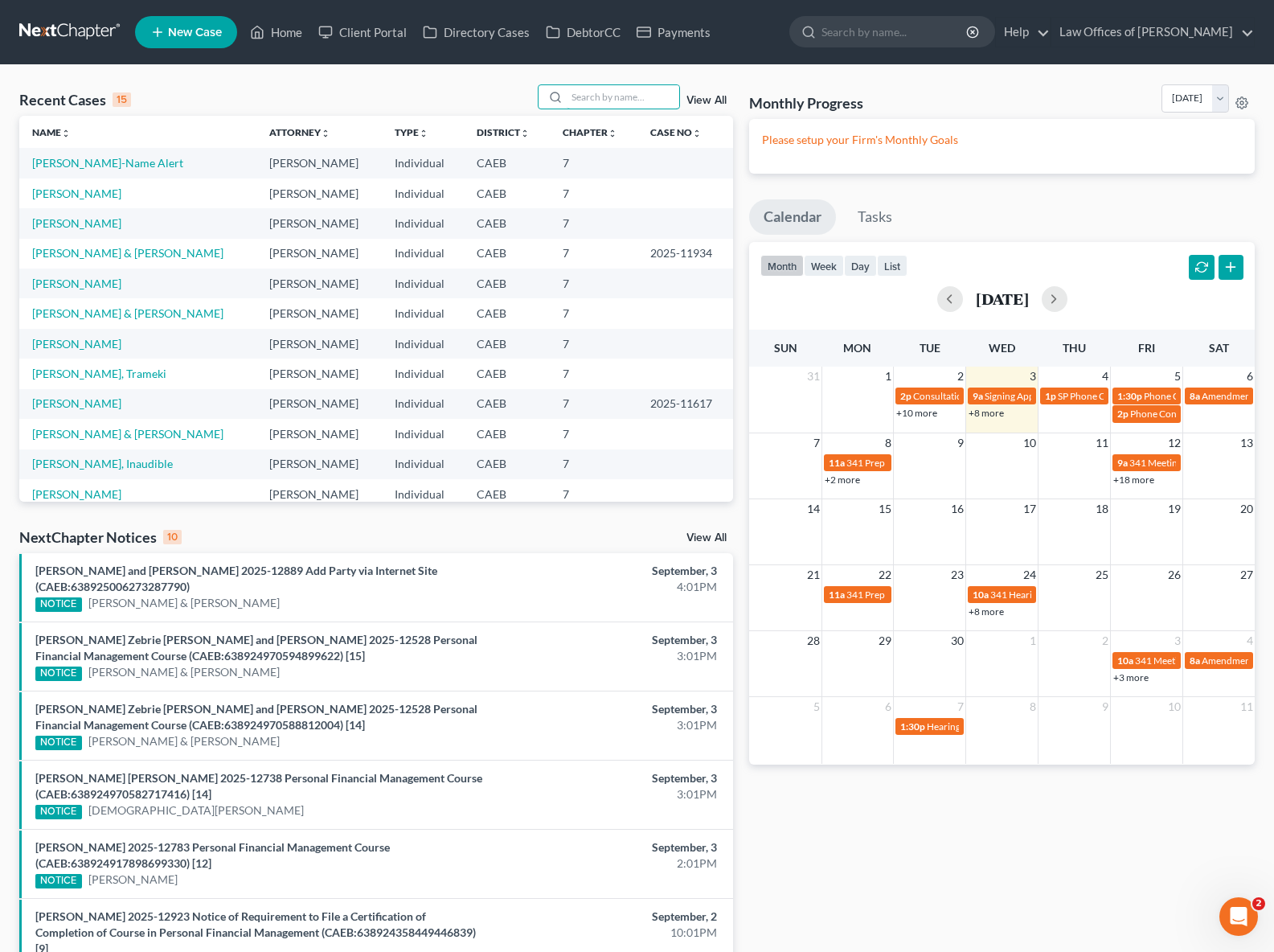
scroll to position [3, 0]
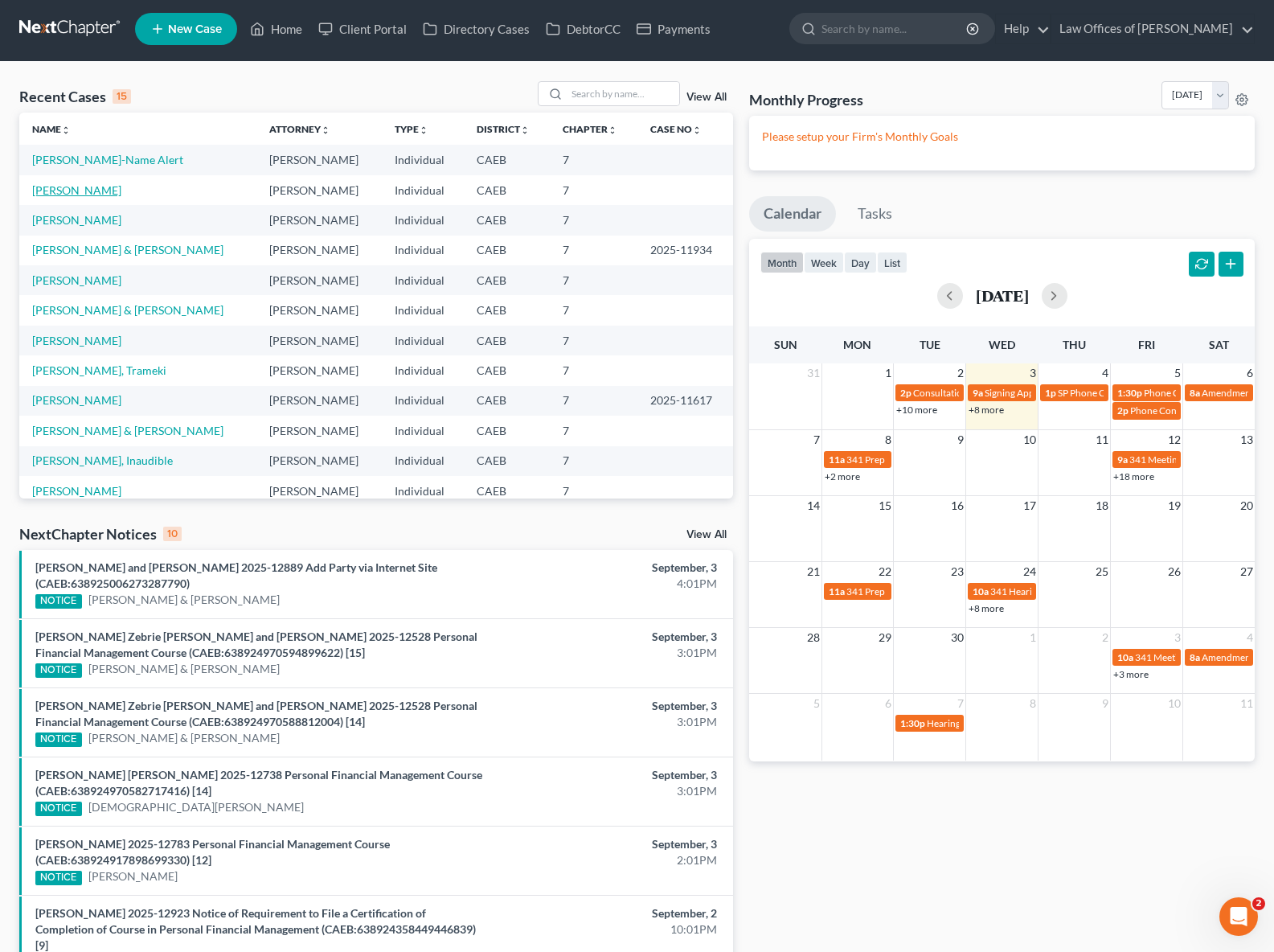
click at [74, 193] on link "[PERSON_NAME]" at bounding box center [76, 190] width 90 height 14
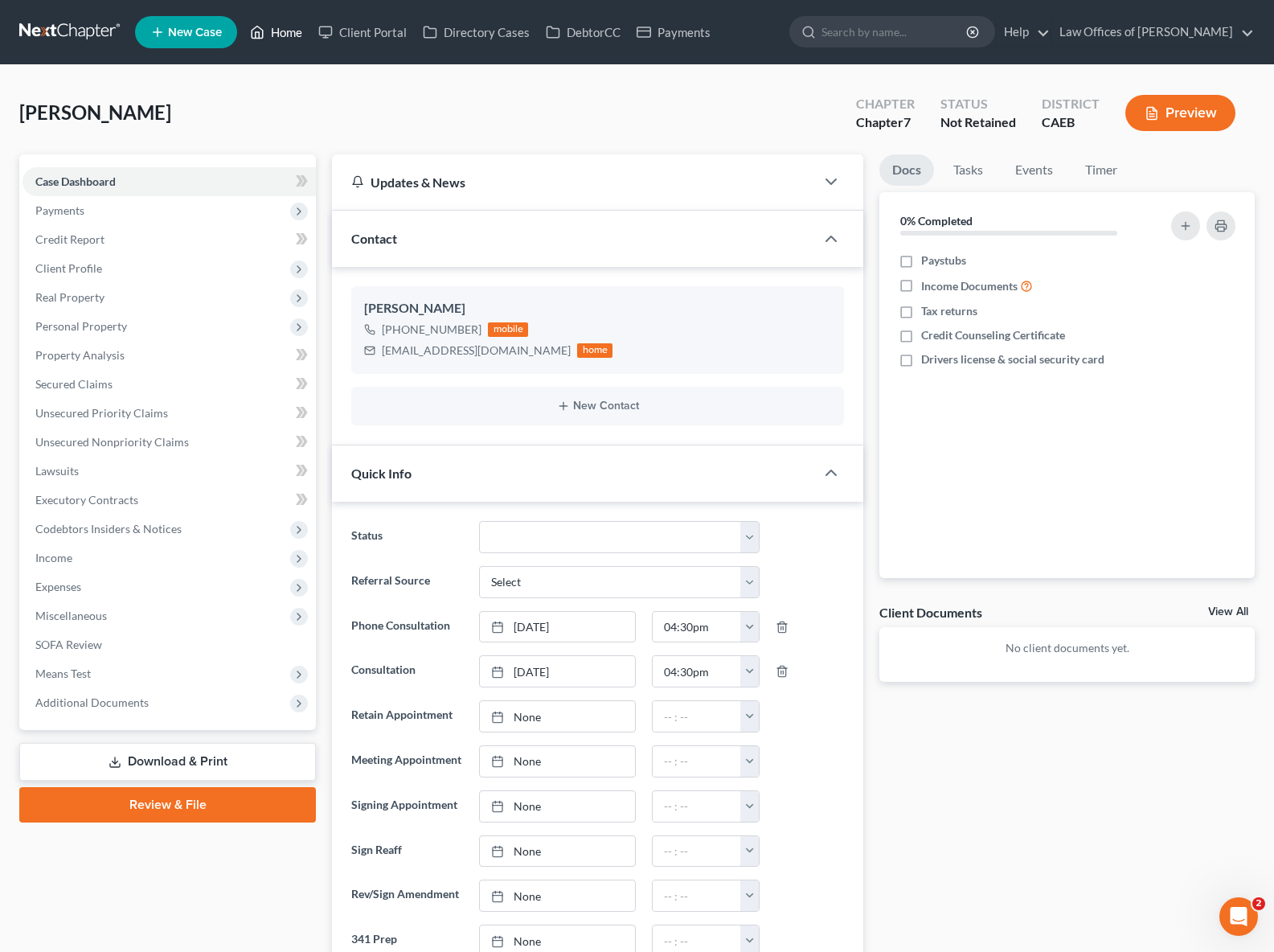
click at [271, 29] on link "Home" at bounding box center [275, 32] width 68 height 29
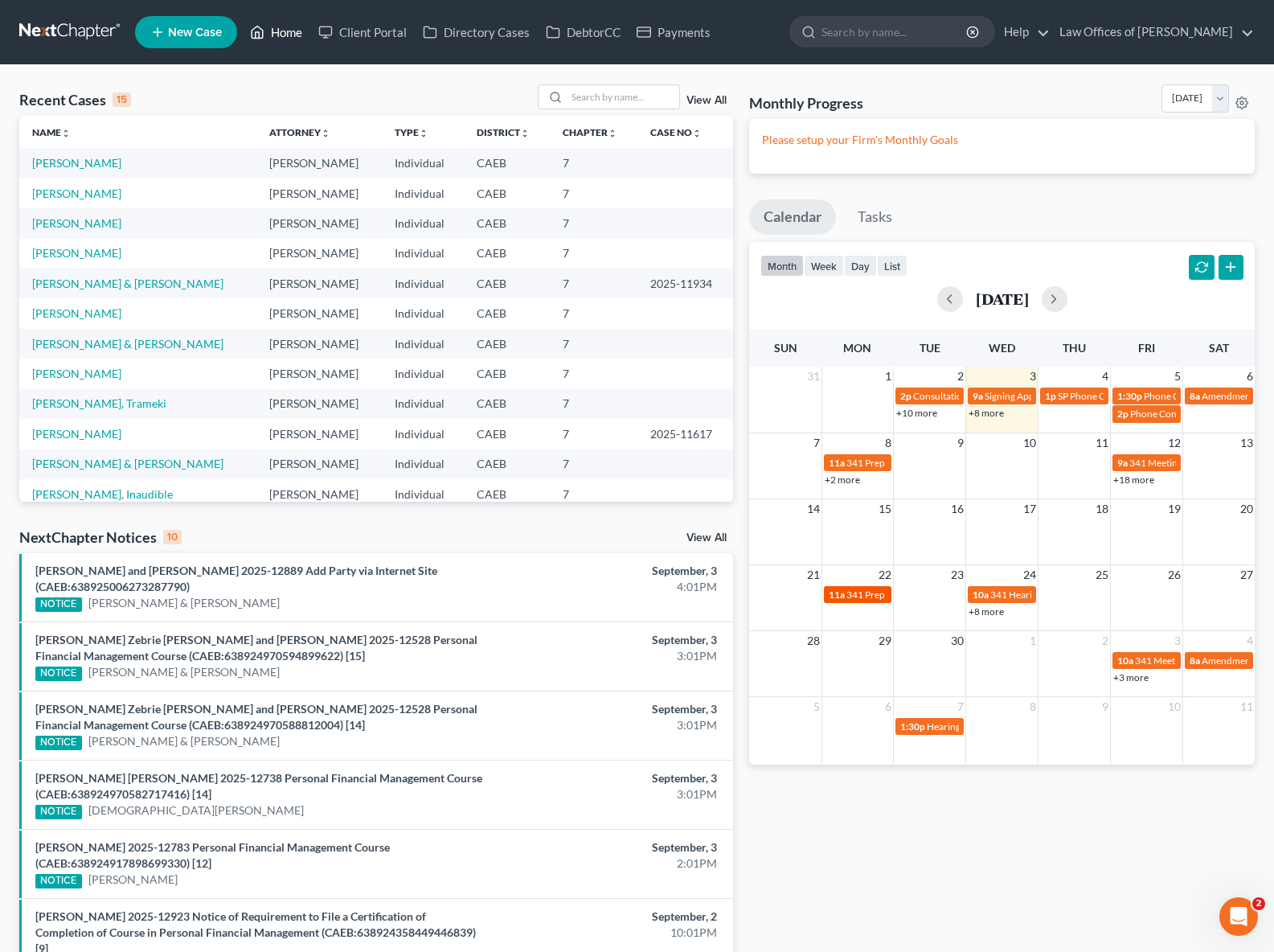
click at [861, 597] on span "341 Prep for [PERSON_NAME]" at bounding box center [912, 594] width 130 height 12
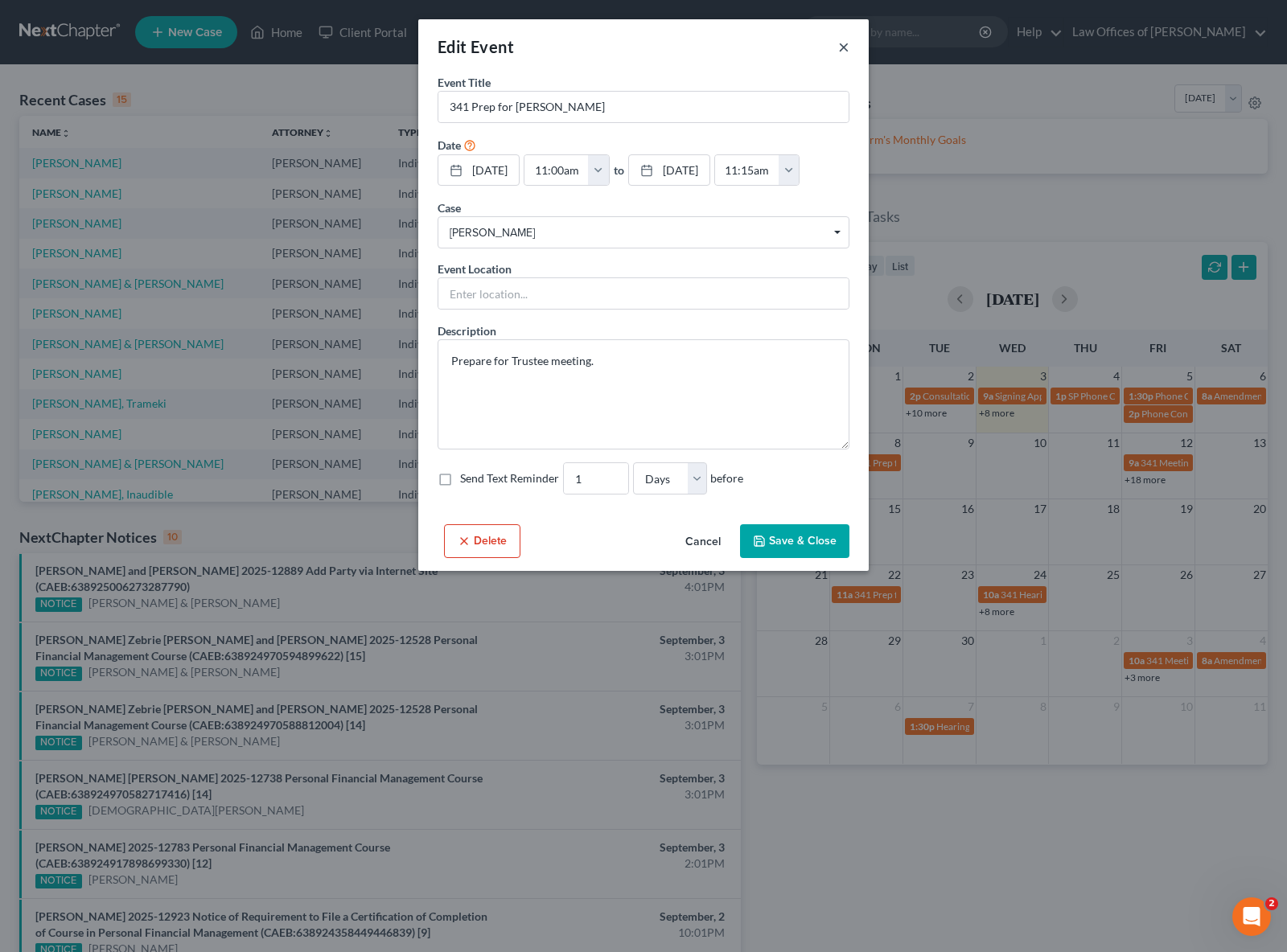
drag, startPoint x: 842, startPoint y: 47, endPoint x: 834, endPoint y: 87, distance: 40.8
click at [842, 47] on button "×" at bounding box center [844, 46] width 12 height 19
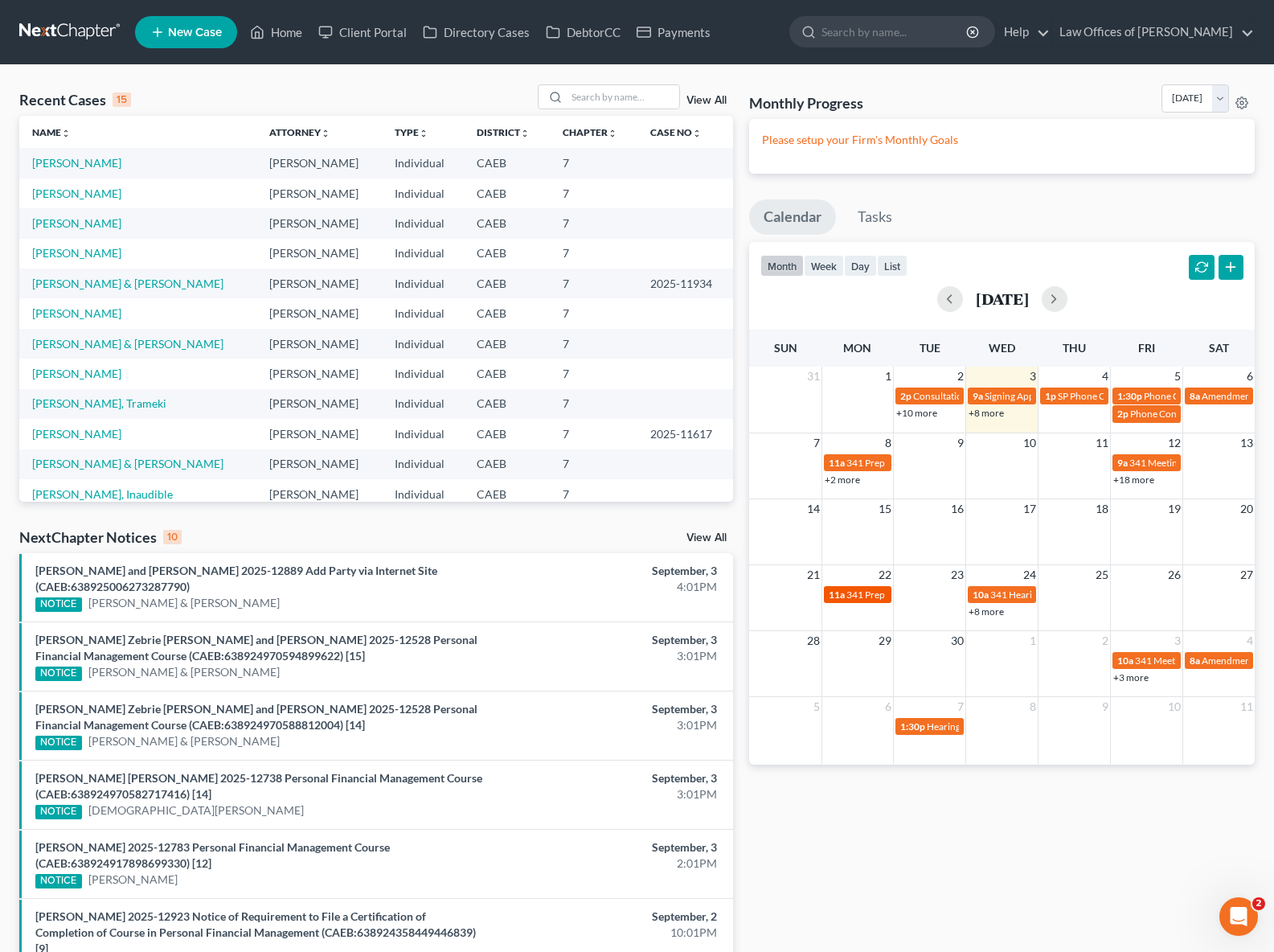
click at [842, 594] on span "11a" at bounding box center [837, 594] width 16 height 12
select select "Days"
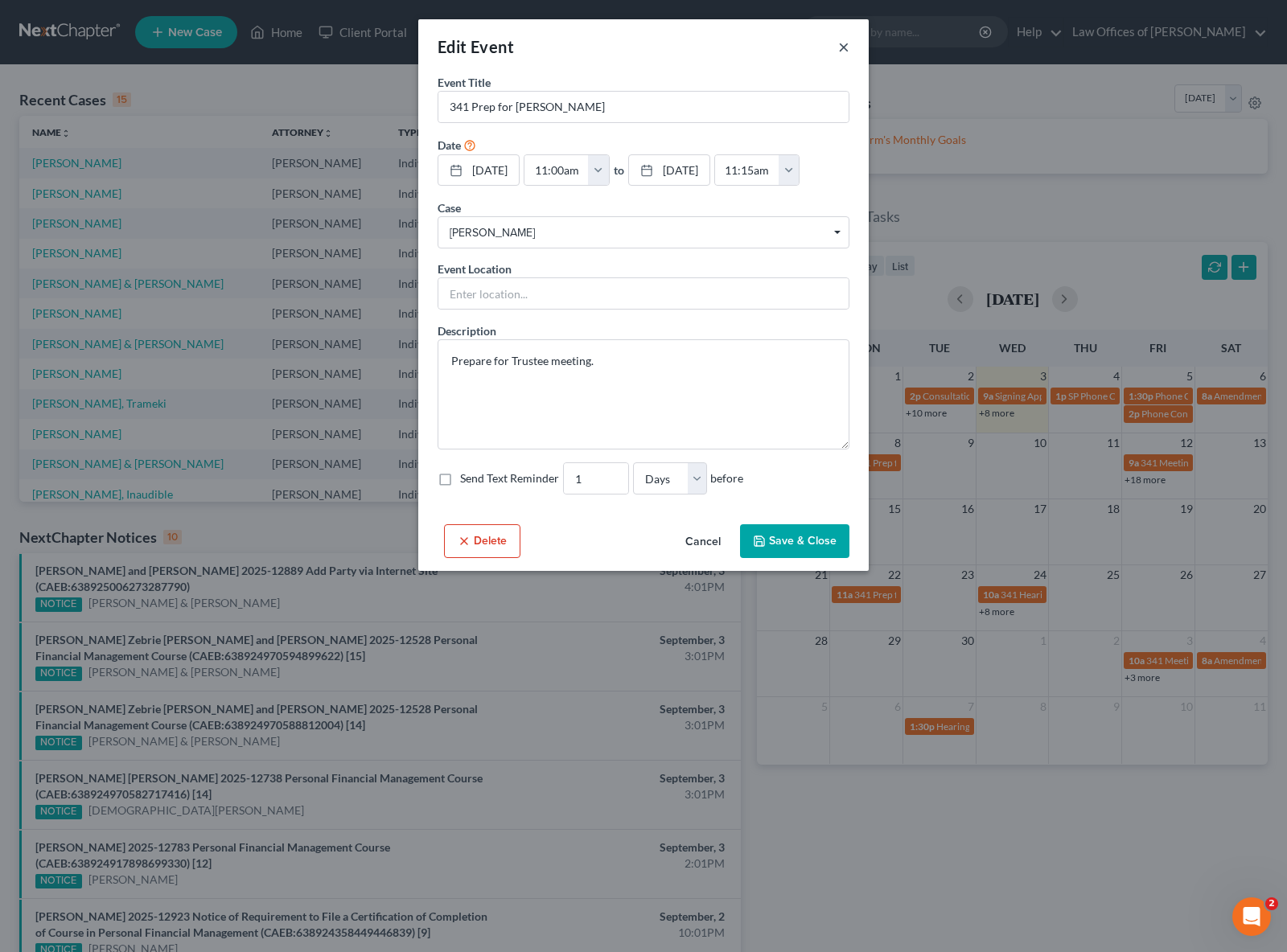
click at [845, 45] on button "×" at bounding box center [844, 46] width 12 height 19
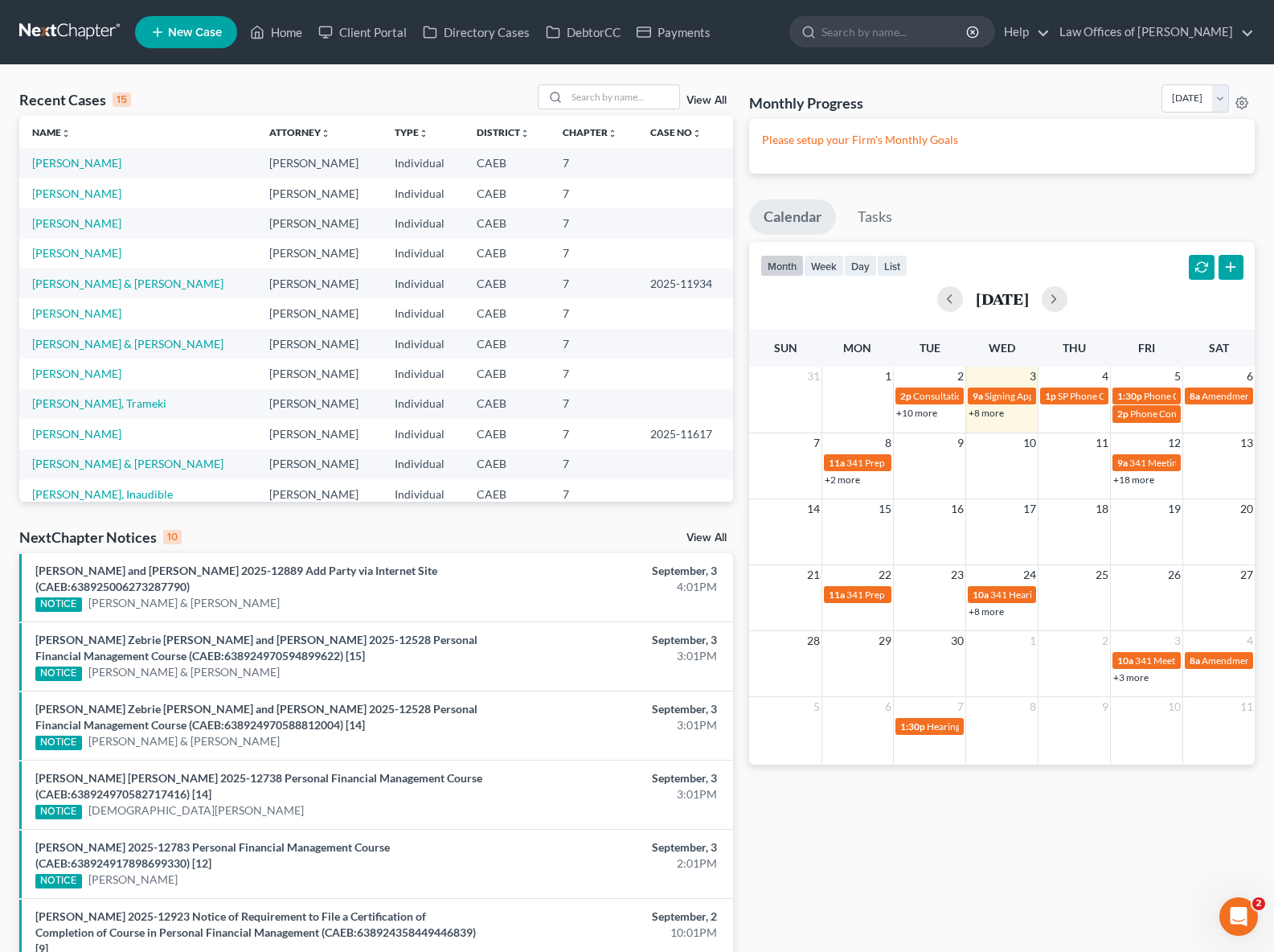
click at [842, 478] on link "+2 more" at bounding box center [842, 479] width 35 height 12
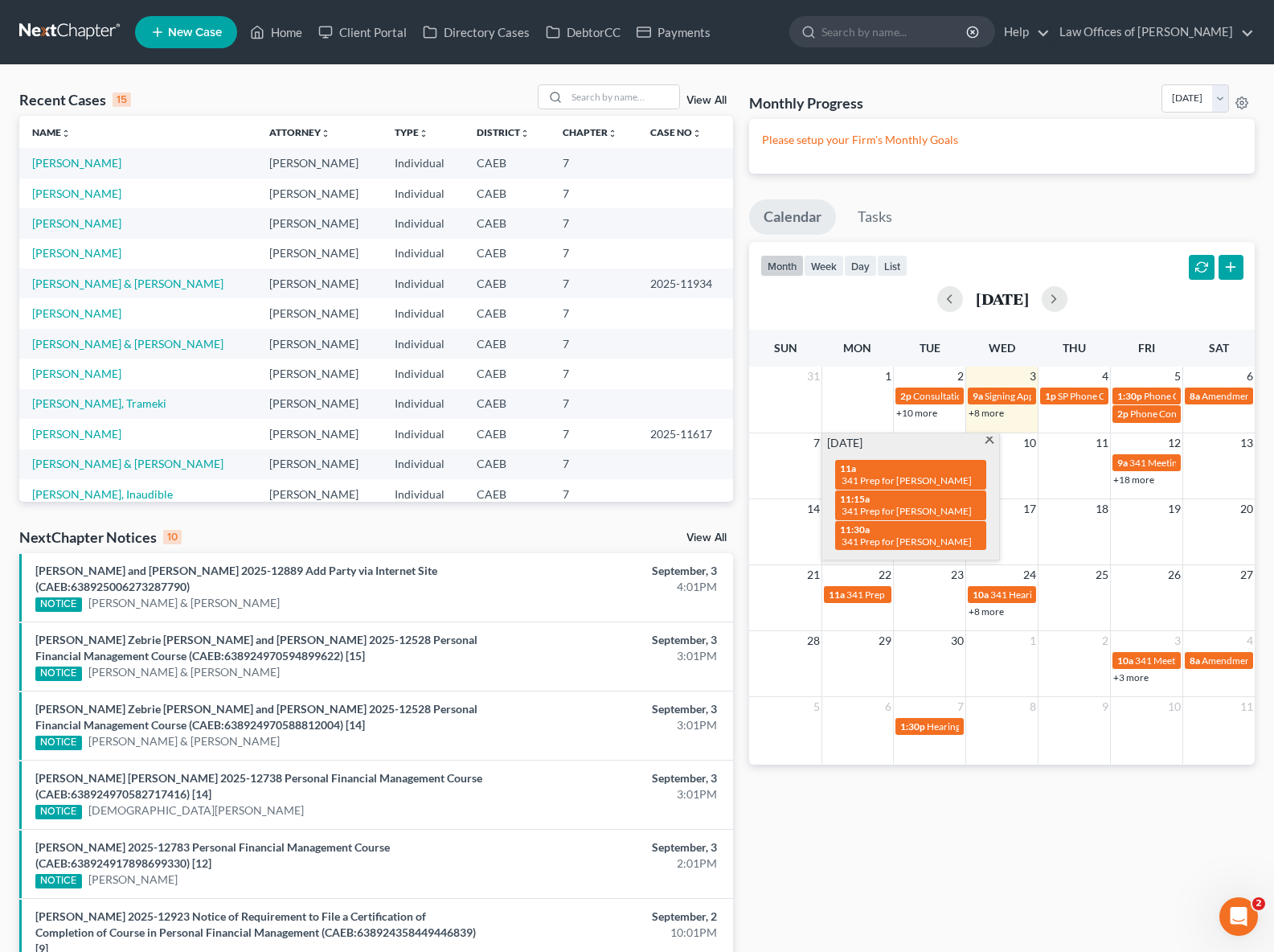
click at [1129, 480] on link "+18 more" at bounding box center [1134, 479] width 41 height 12
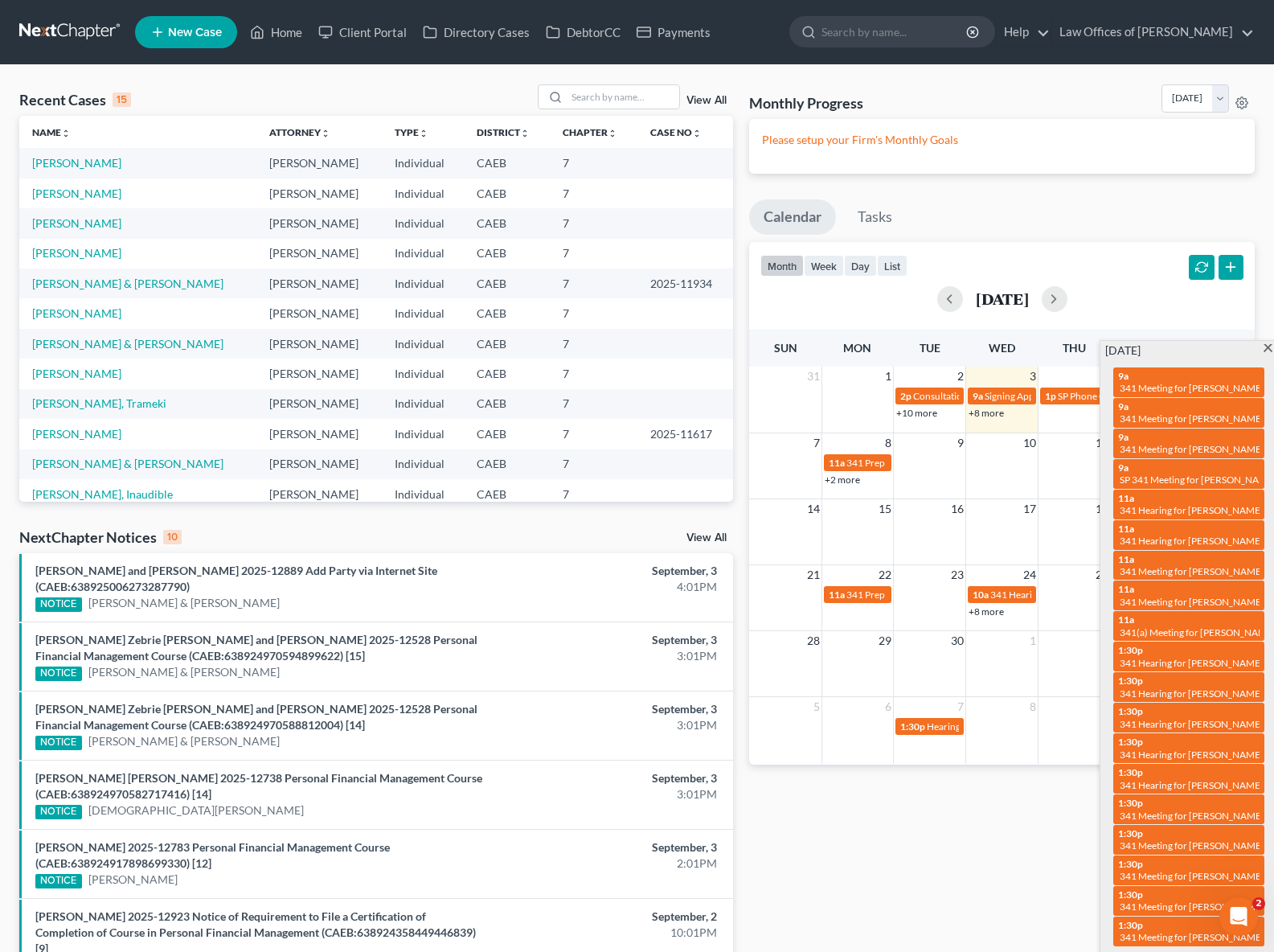
click at [838, 479] on link "+2 more" at bounding box center [842, 479] width 35 height 12
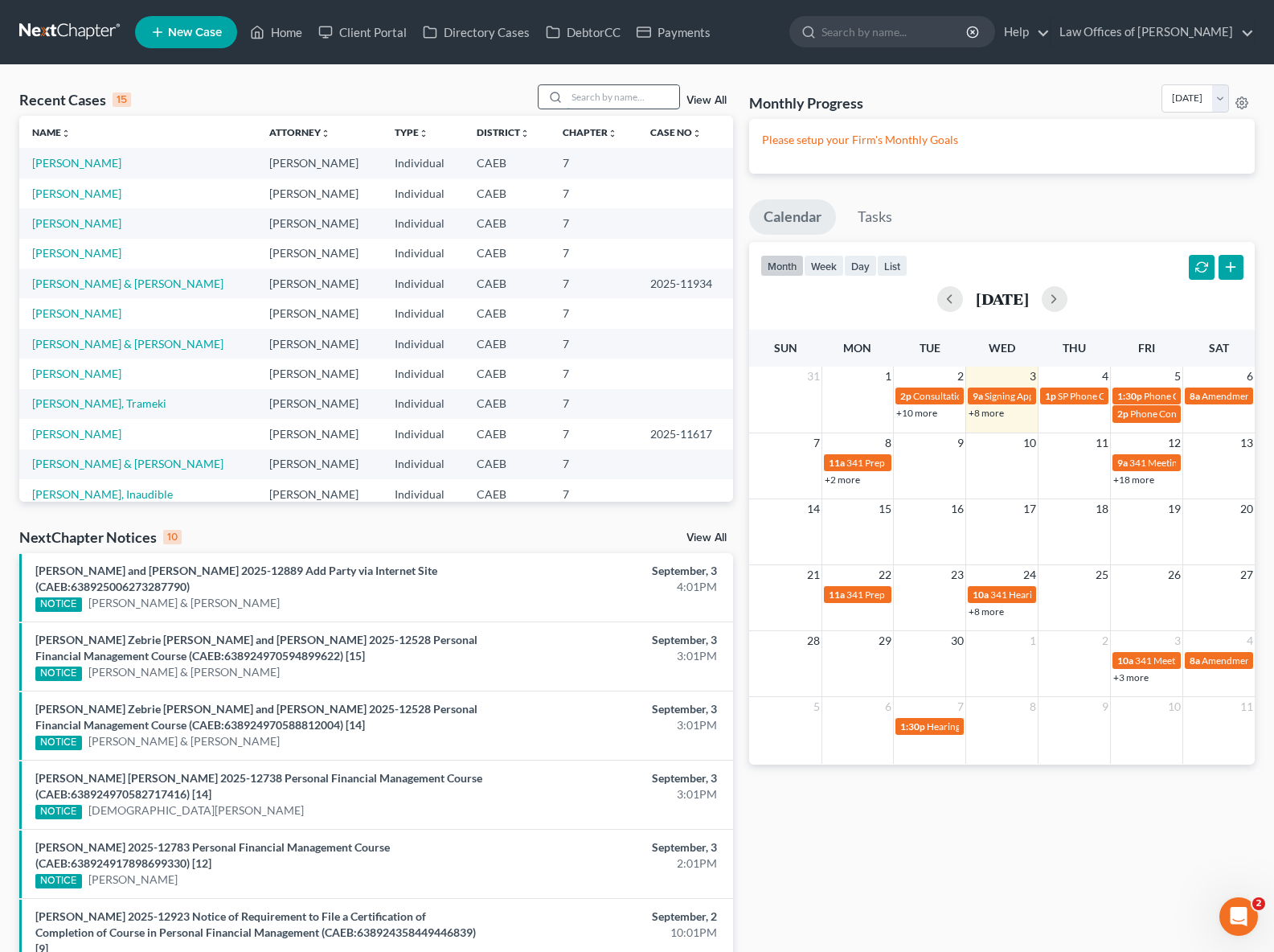
click at [635, 95] on input "search" at bounding box center [623, 97] width 113 height 23
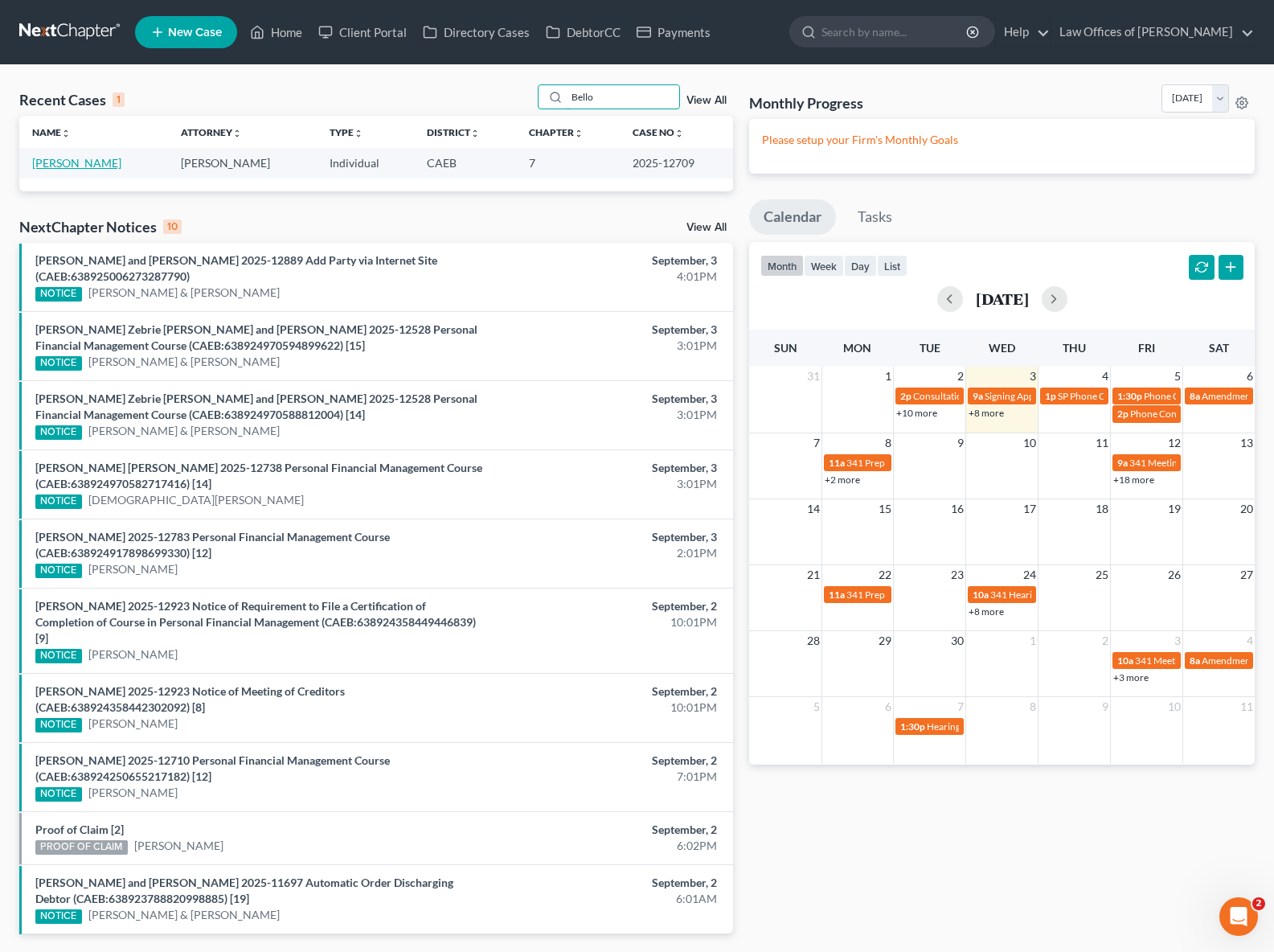
type input "Bello"
click at [66, 157] on link "[PERSON_NAME]" at bounding box center [76, 163] width 90 height 14
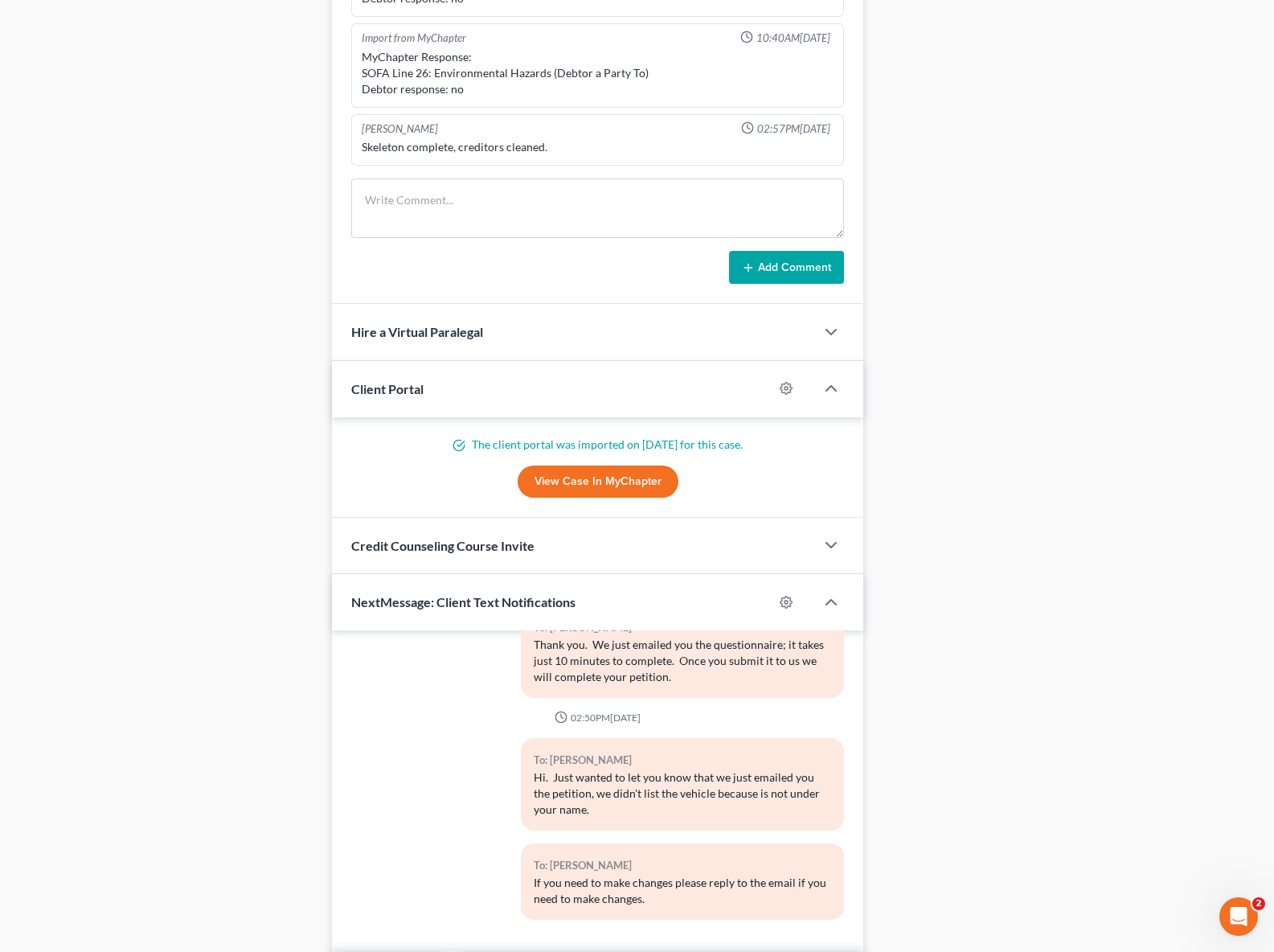
scroll to position [1411, 0]
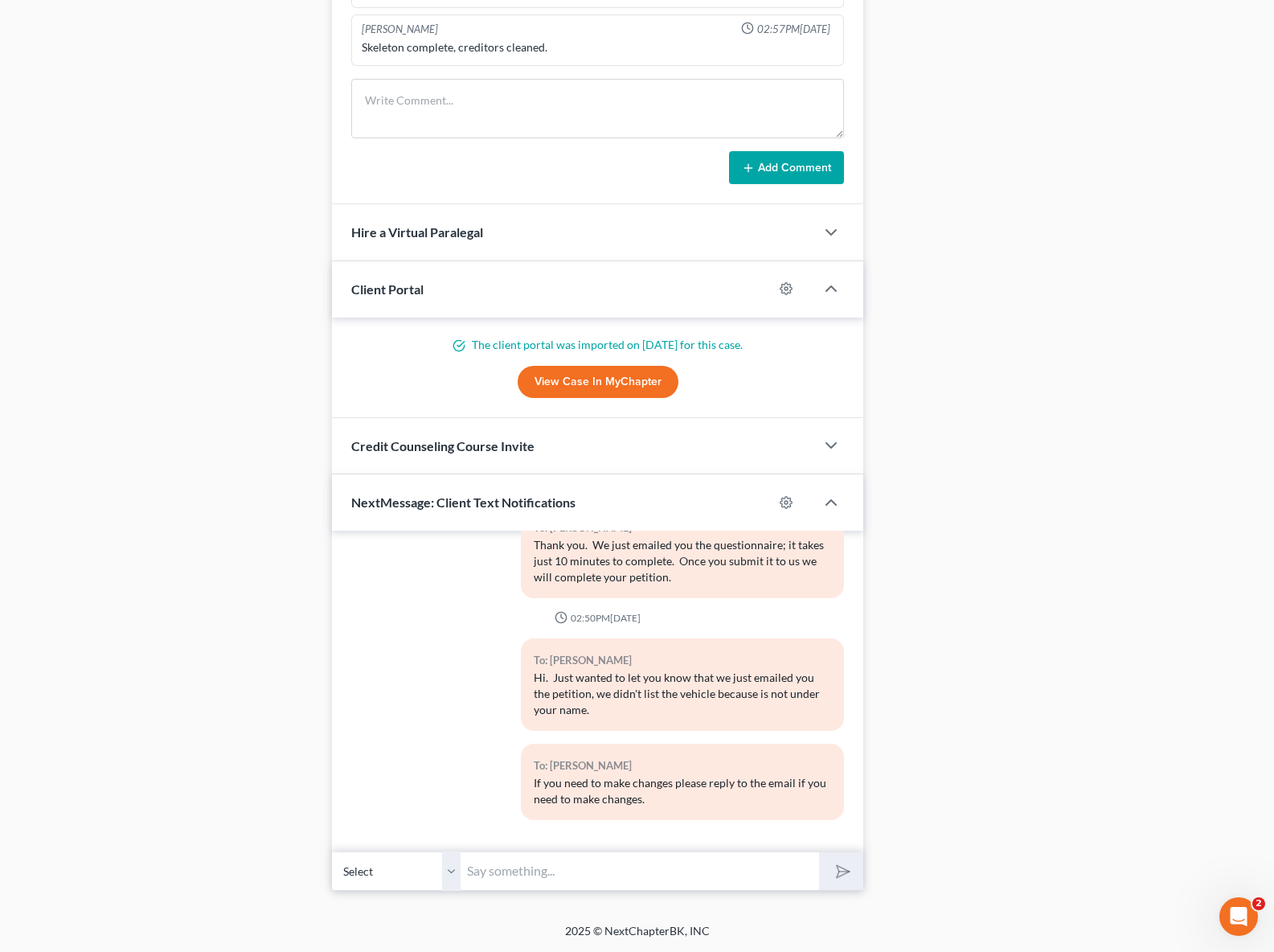
click at [520, 858] on input "text" at bounding box center [639, 871] width 358 height 39
type input "Hi. Just wanted to let you know that we just emailed you instructions for your …"
click at [819, 853] on button "submit" at bounding box center [842, 871] width 44 height 38
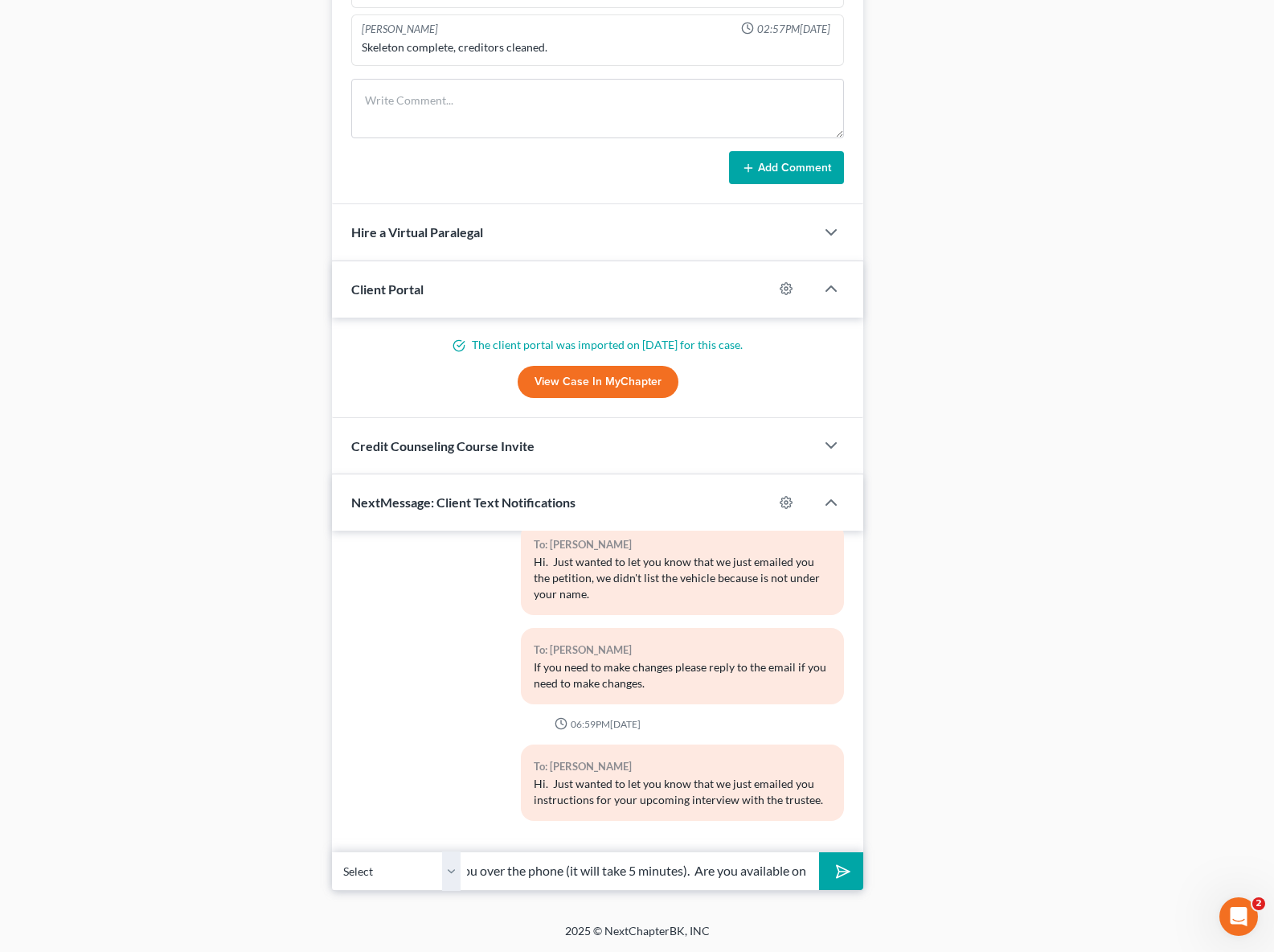
scroll to position [0, 0]
click at [776, 871] on input "Also we need to prepare you over the phone (it will take 5 minutes). Are you av…" at bounding box center [639, 871] width 358 height 39
type input "Also we need to prepare you over the phone (it will take 5 minutes). Are you av…"
click at [819, 853] on button "submit" at bounding box center [842, 871] width 44 height 38
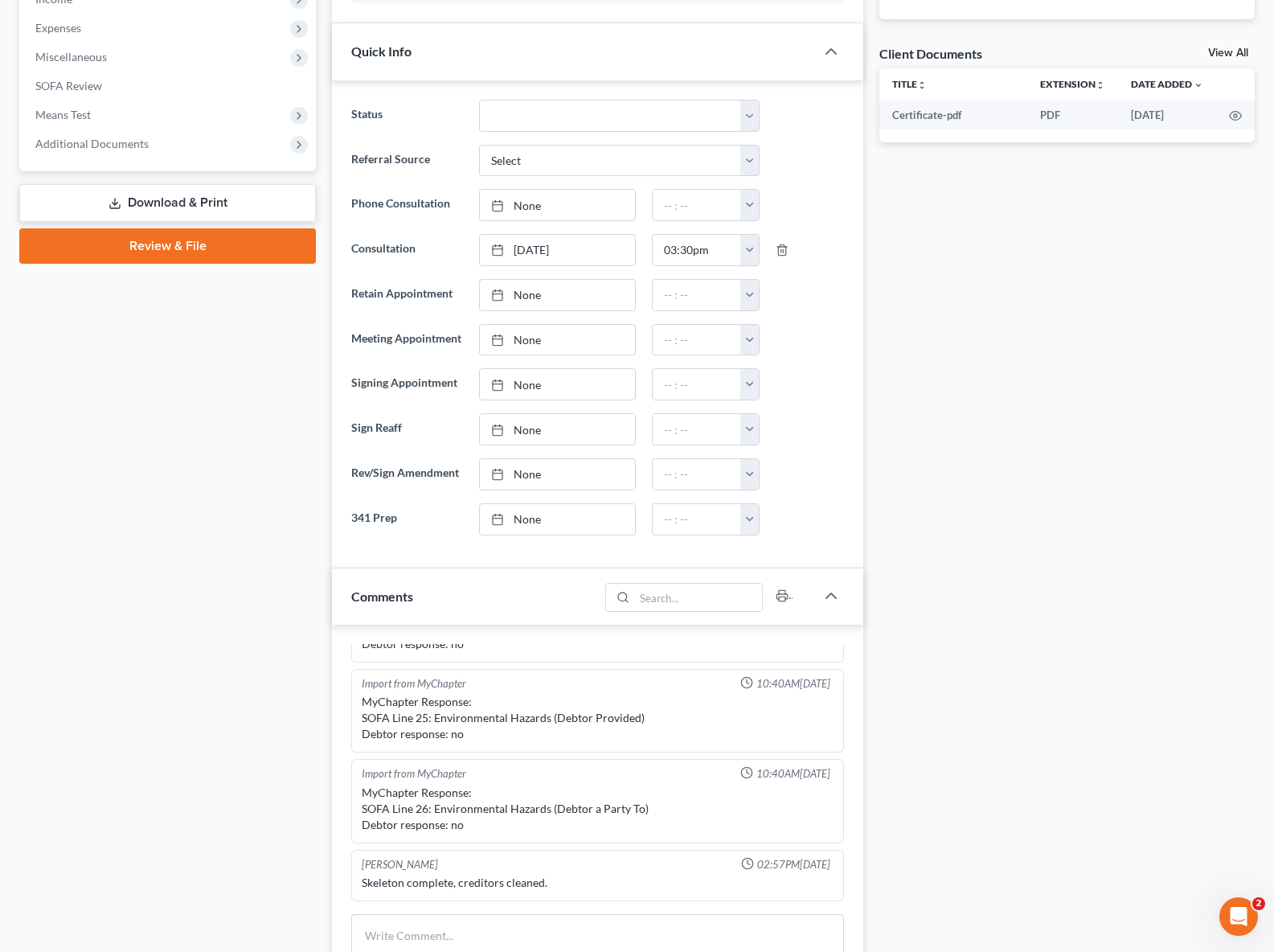
scroll to position [0, 0]
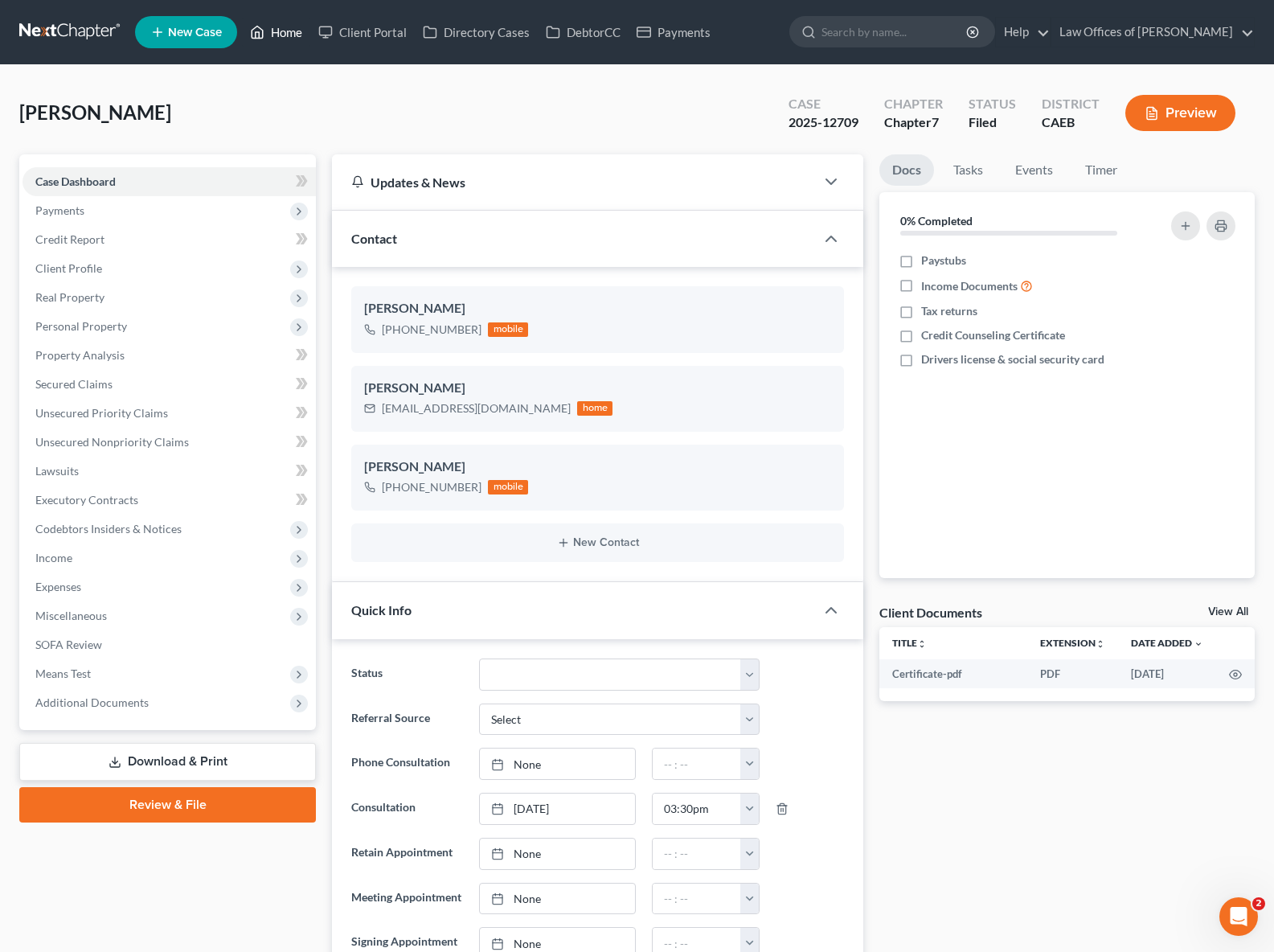
click at [290, 30] on link "Home" at bounding box center [275, 32] width 68 height 29
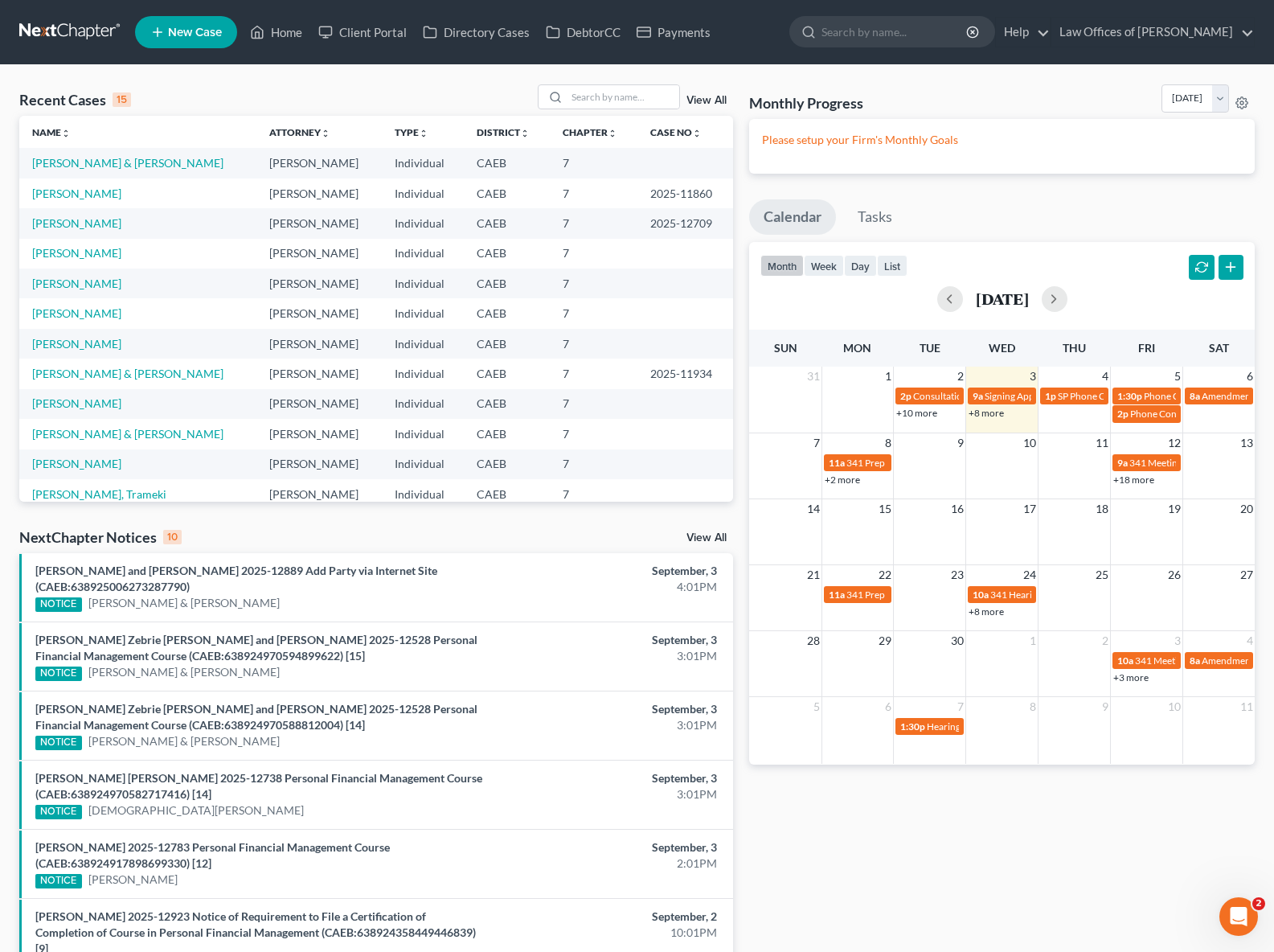
click at [1132, 479] on link "+18 more" at bounding box center [1134, 479] width 41 height 12
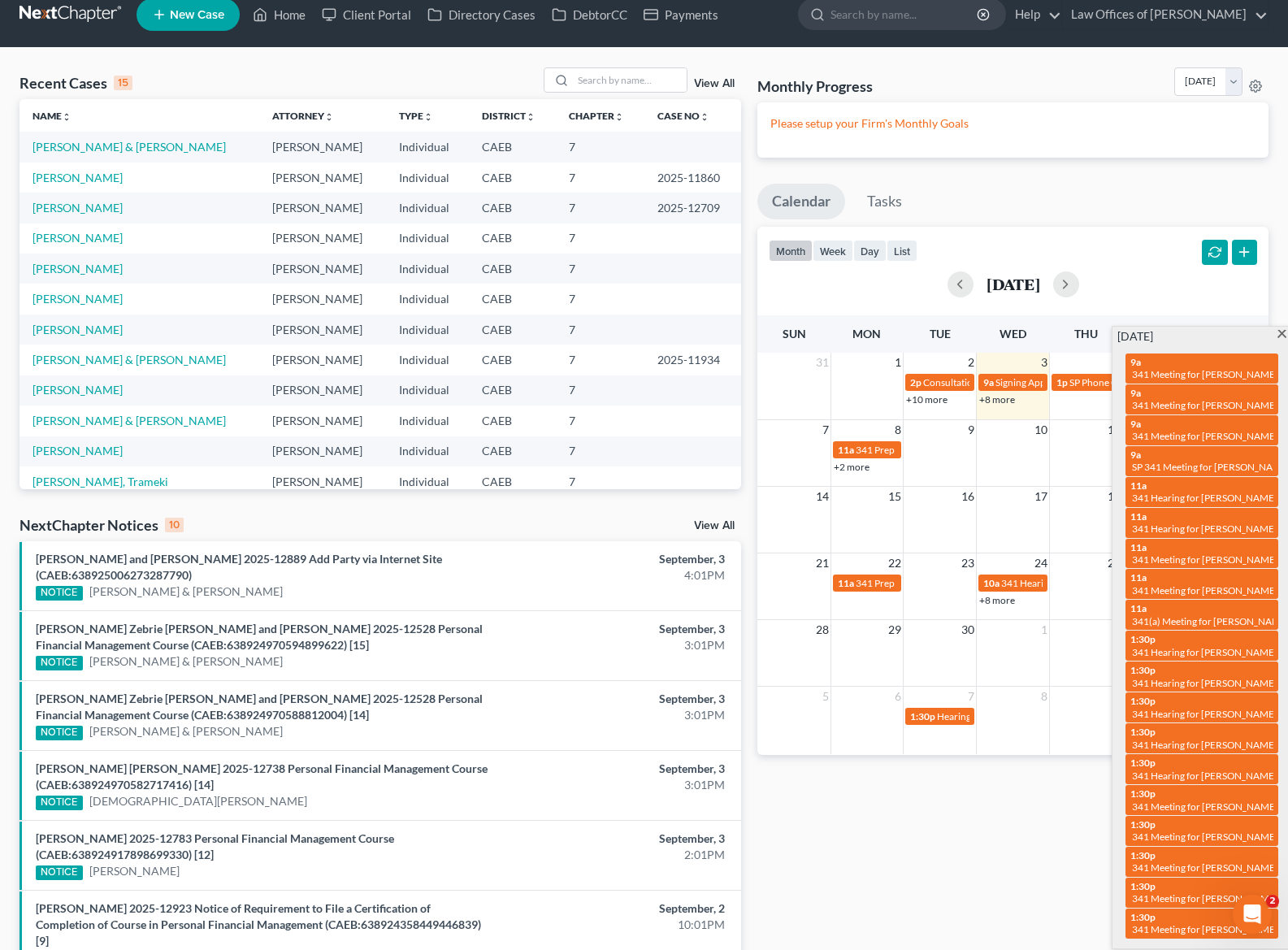
scroll to position [19, 0]
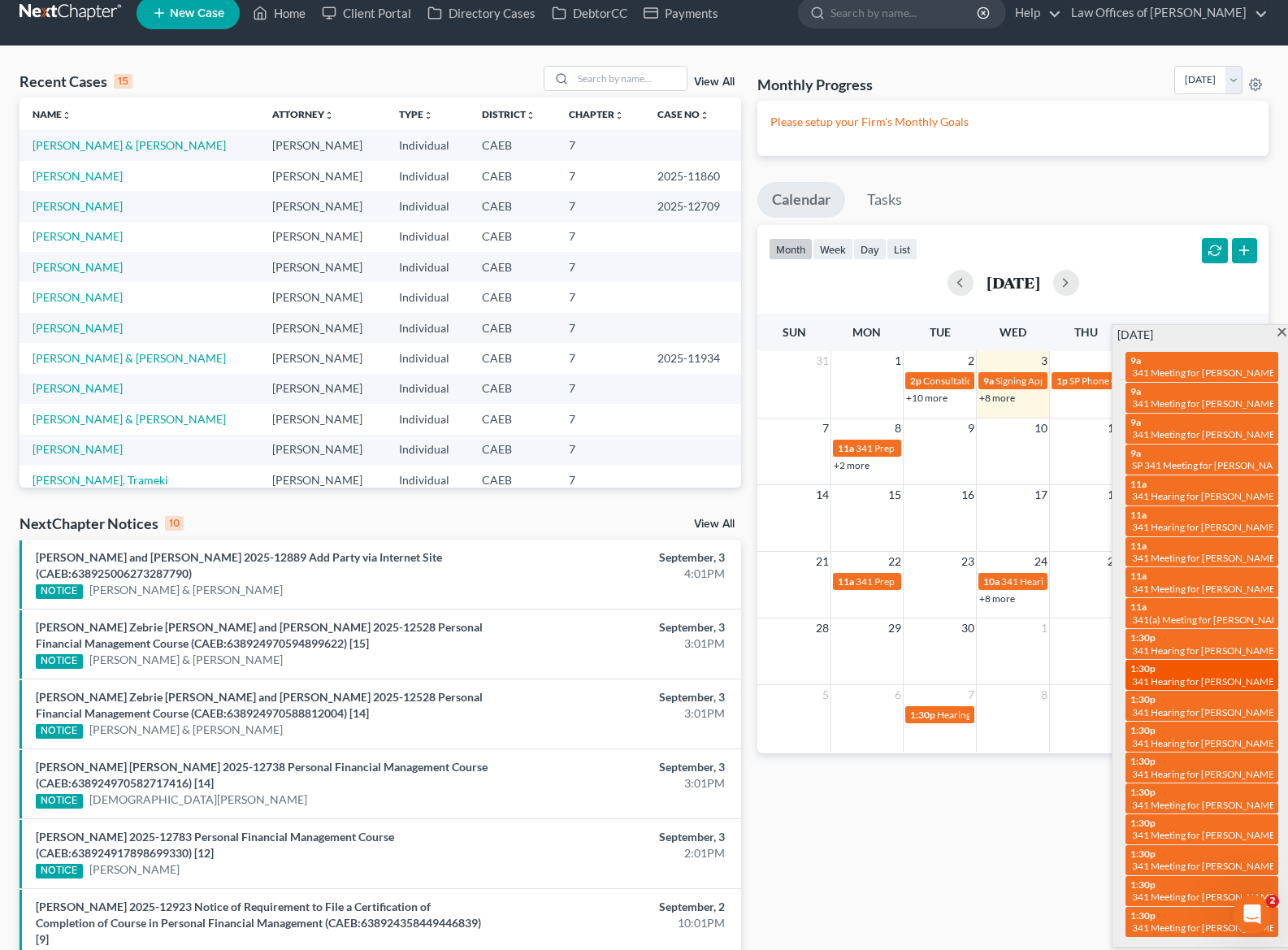
click at [1158, 676] on span "341 Hearing for [PERSON_NAME] & [PERSON_NAME]" at bounding box center [1248, 682] width 232 height 12
select select "Days"
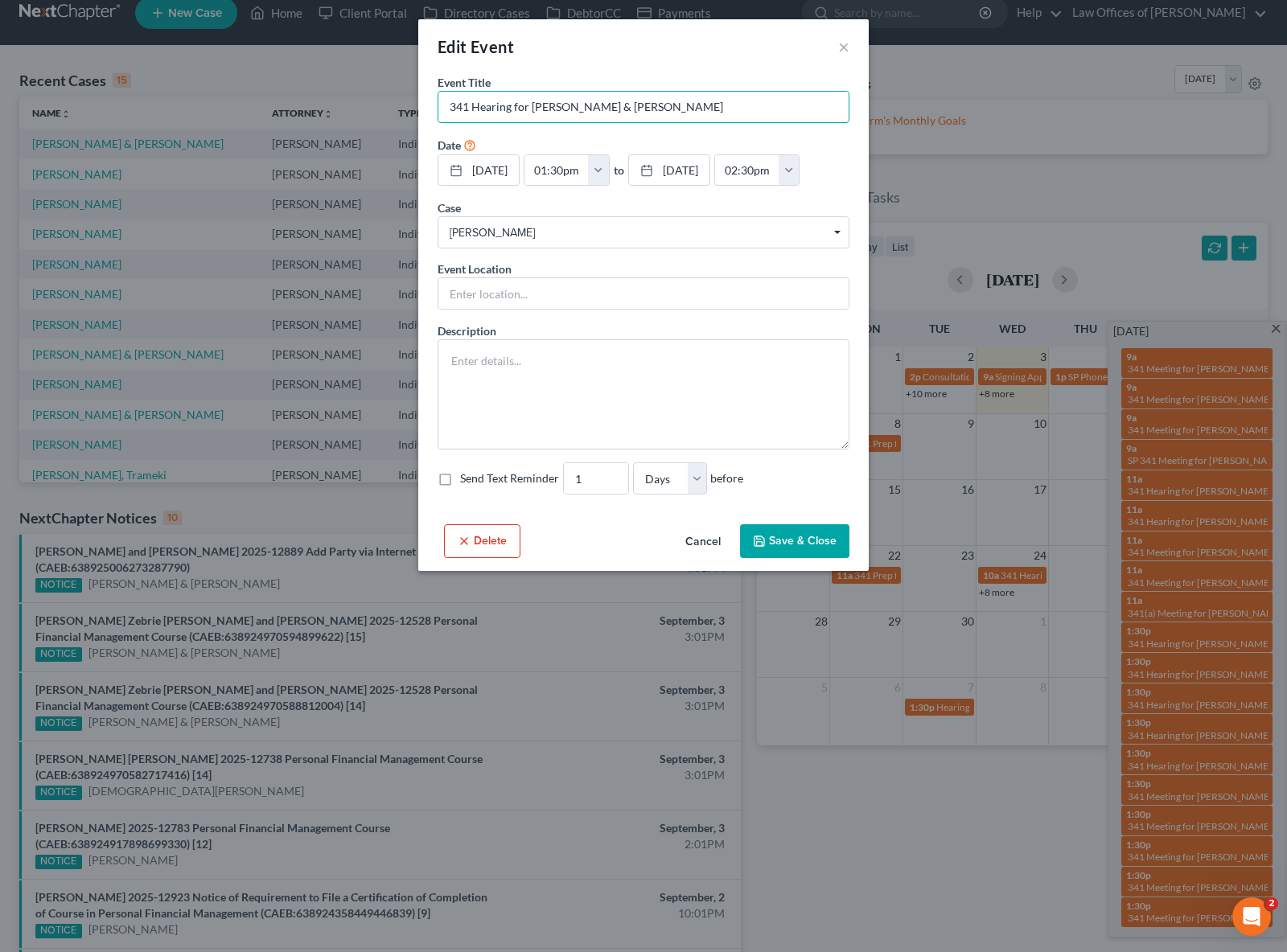
drag, startPoint x: 447, startPoint y: 109, endPoint x: 499, endPoint y: 131, distance: 56.5
click at [447, 109] on input "341 Hearing for [PERSON_NAME] & [PERSON_NAME]" at bounding box center [643, 107] width 410 height 30
type input "SP 341 Hearing for [PERSON_NAME] & [PERSON_NAME]"
click at [759, 533] on button "Save & Close" at bounding box center [794, 541] width 109 height 34
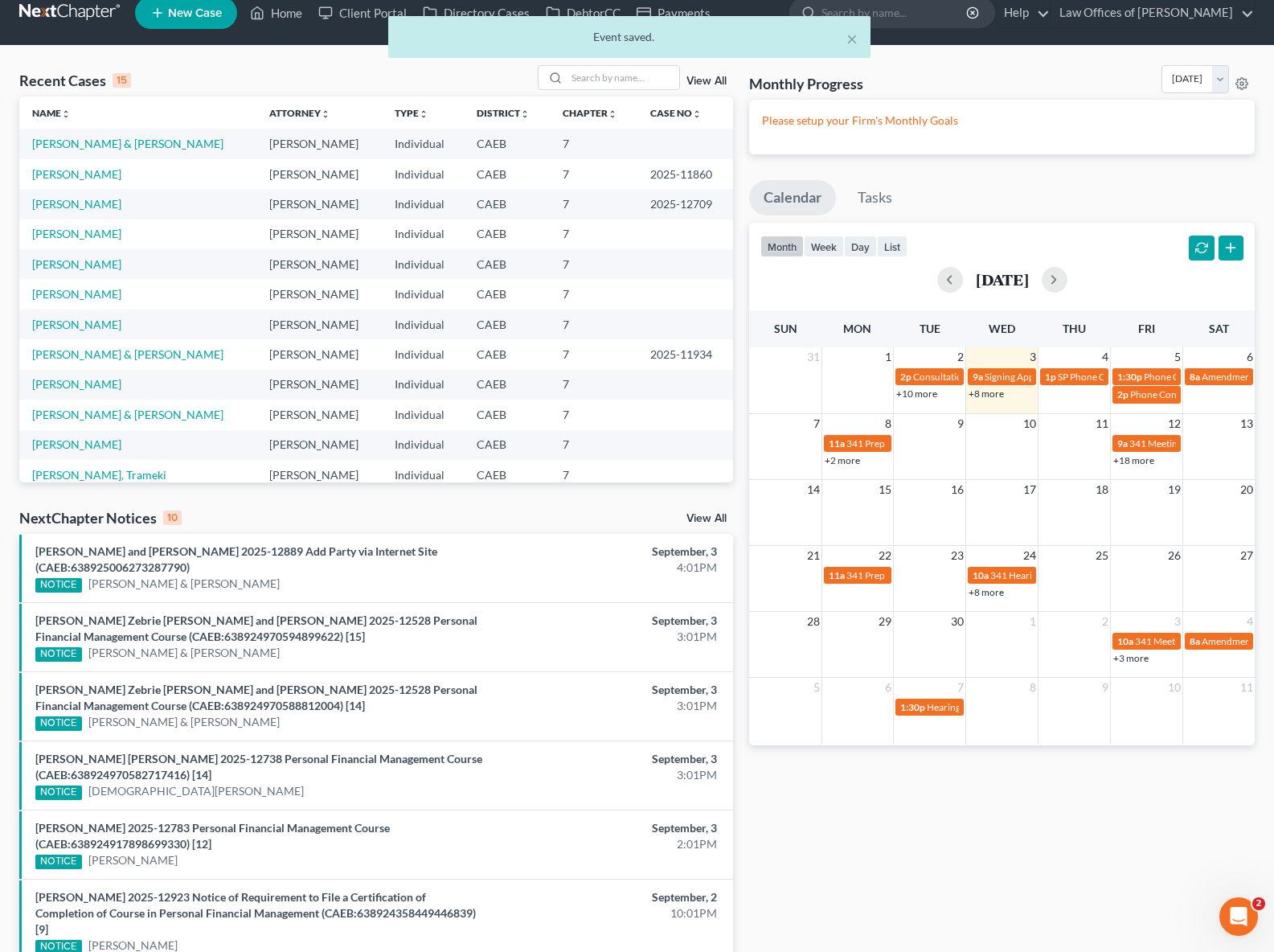
click at [1121, 460] on link "+18 more" at bounding box center [1134, 460] width 41 height 12
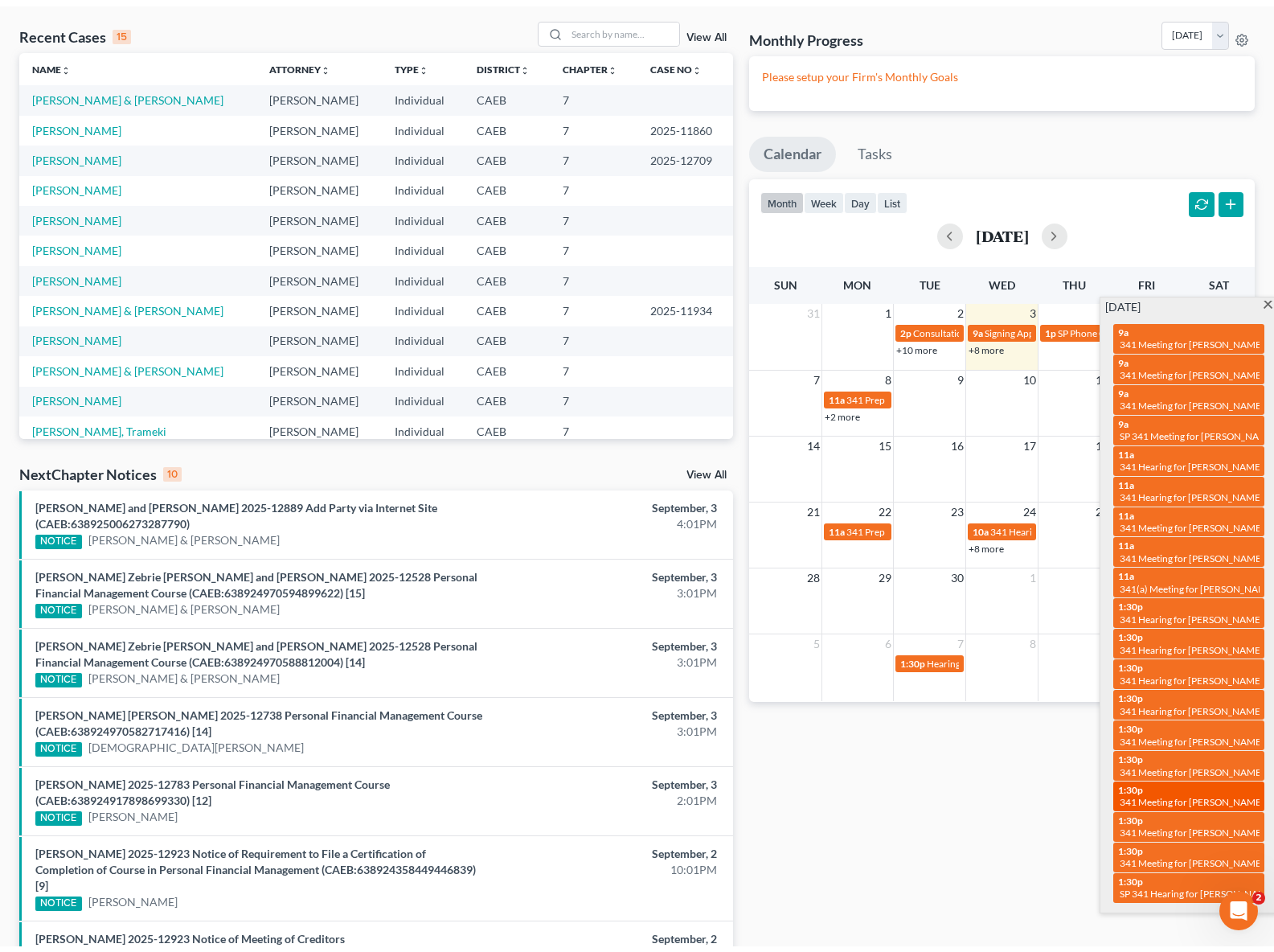
scroll to position [69, 0]
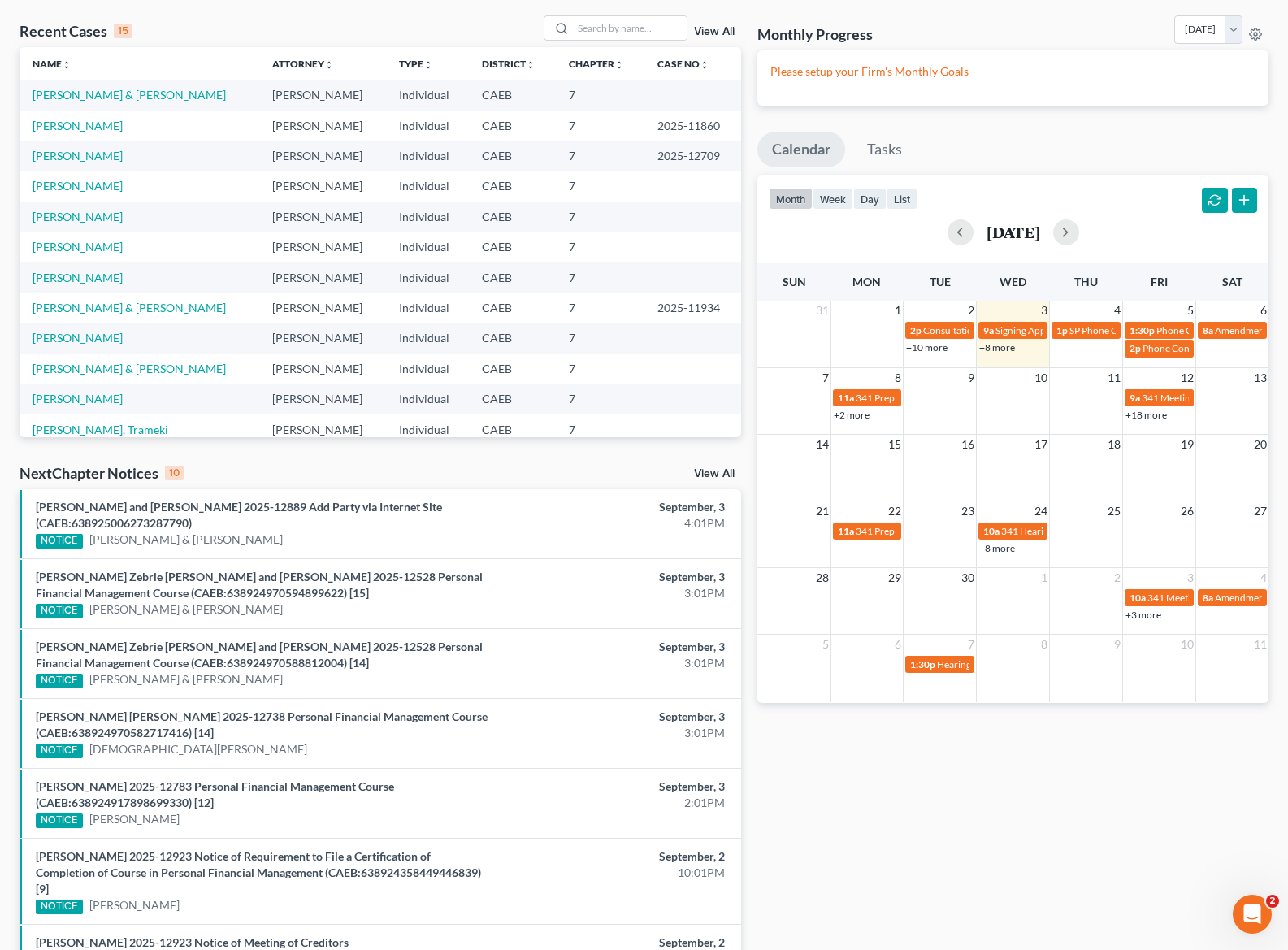
click at [858, 416] on link "+2 more" at bounding box center [852, 415] width 36 height 12
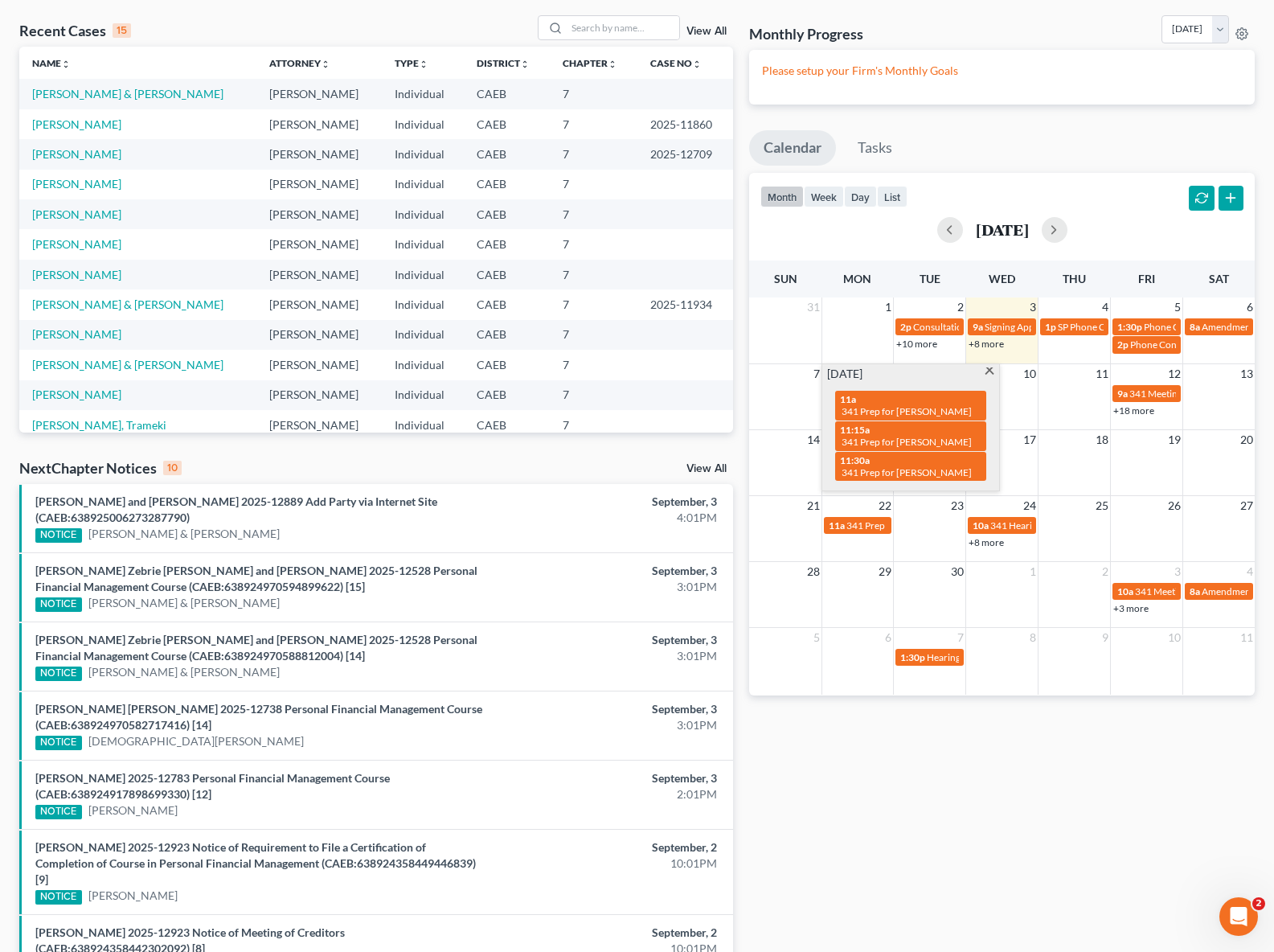
click at [989, 372] on span at bounding box center [989, 372] width 12 height 11
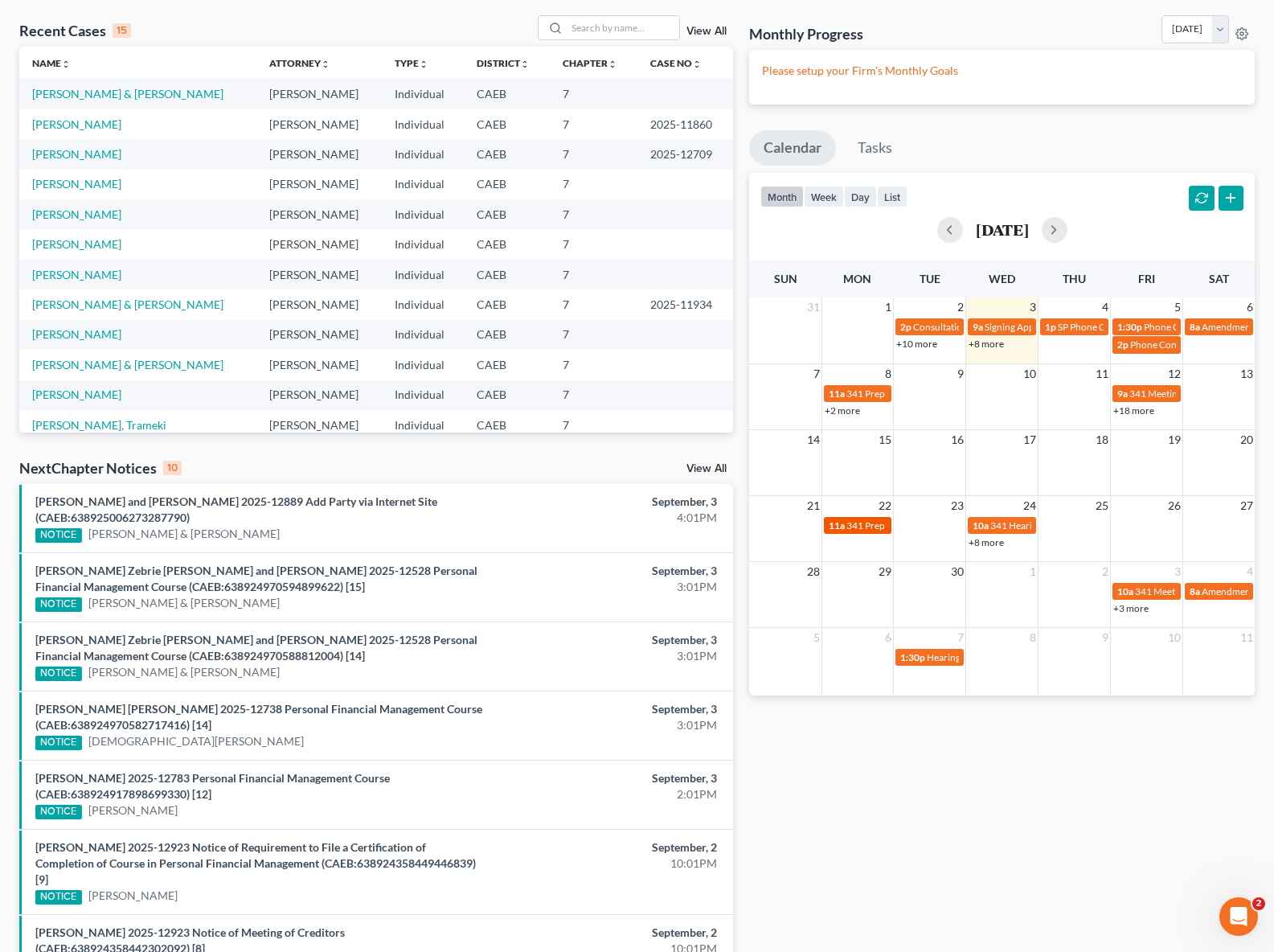
click at [859, 525] on span "341 Prep for [PERSON_NAME]" at bounding box center [912, 525] width 130 height 12
select select "Days"
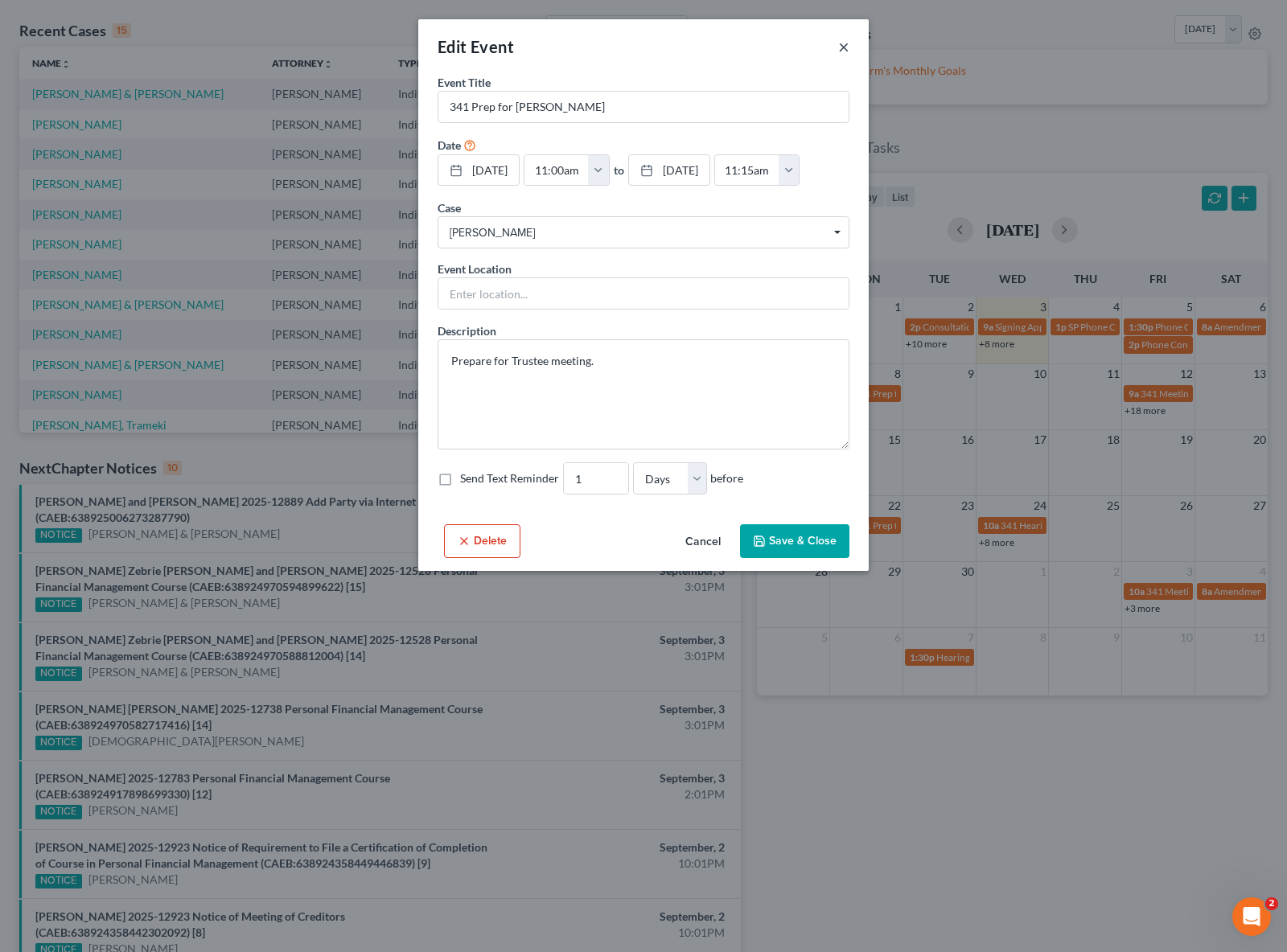
click at [842, 49] on button "×" at bounding box center [844, 46] width 12 height 19
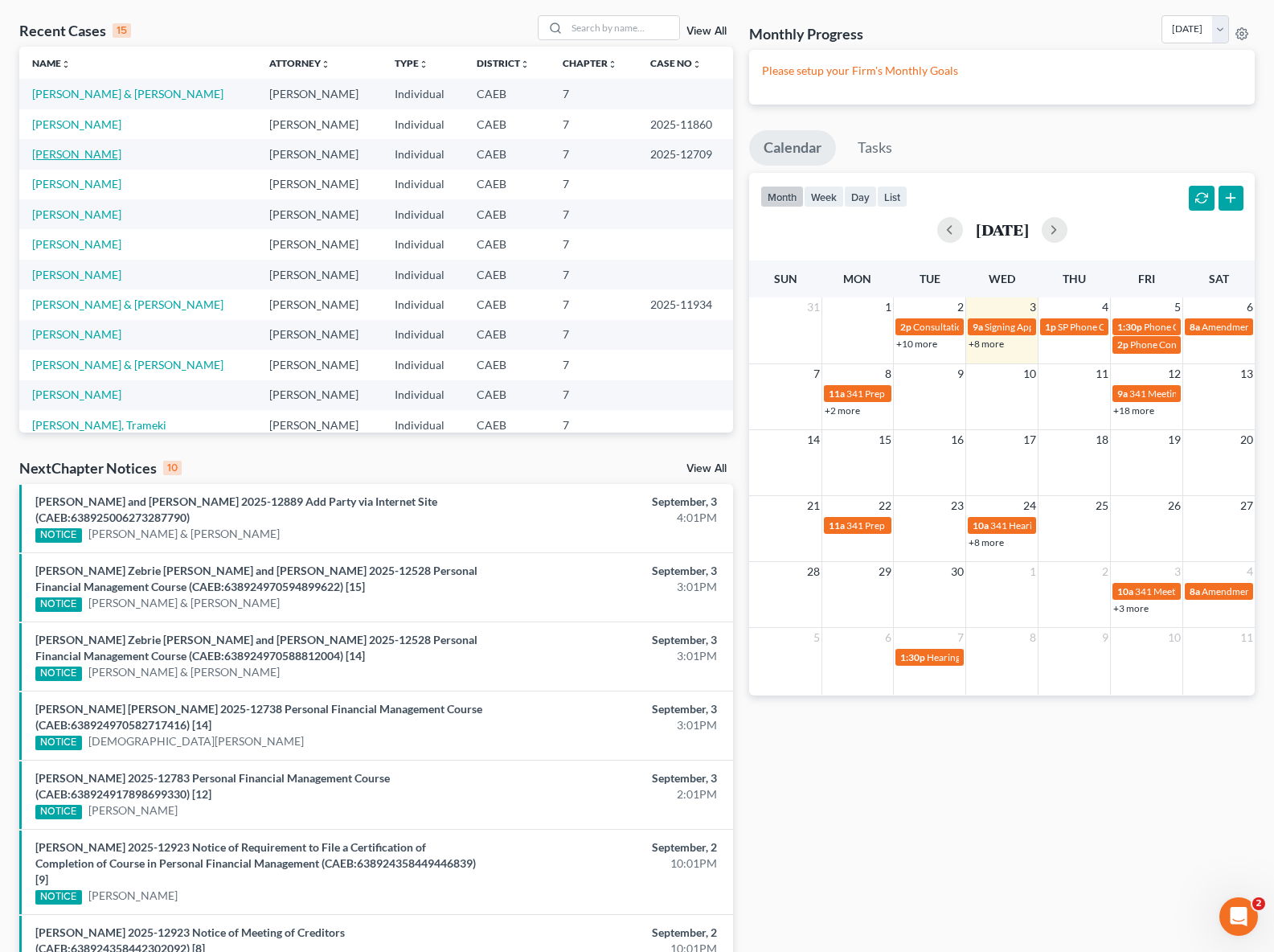
click at [81, 158] on link "[PERSON_NAME]" at bounding box center [76, 154] width 90 height 14
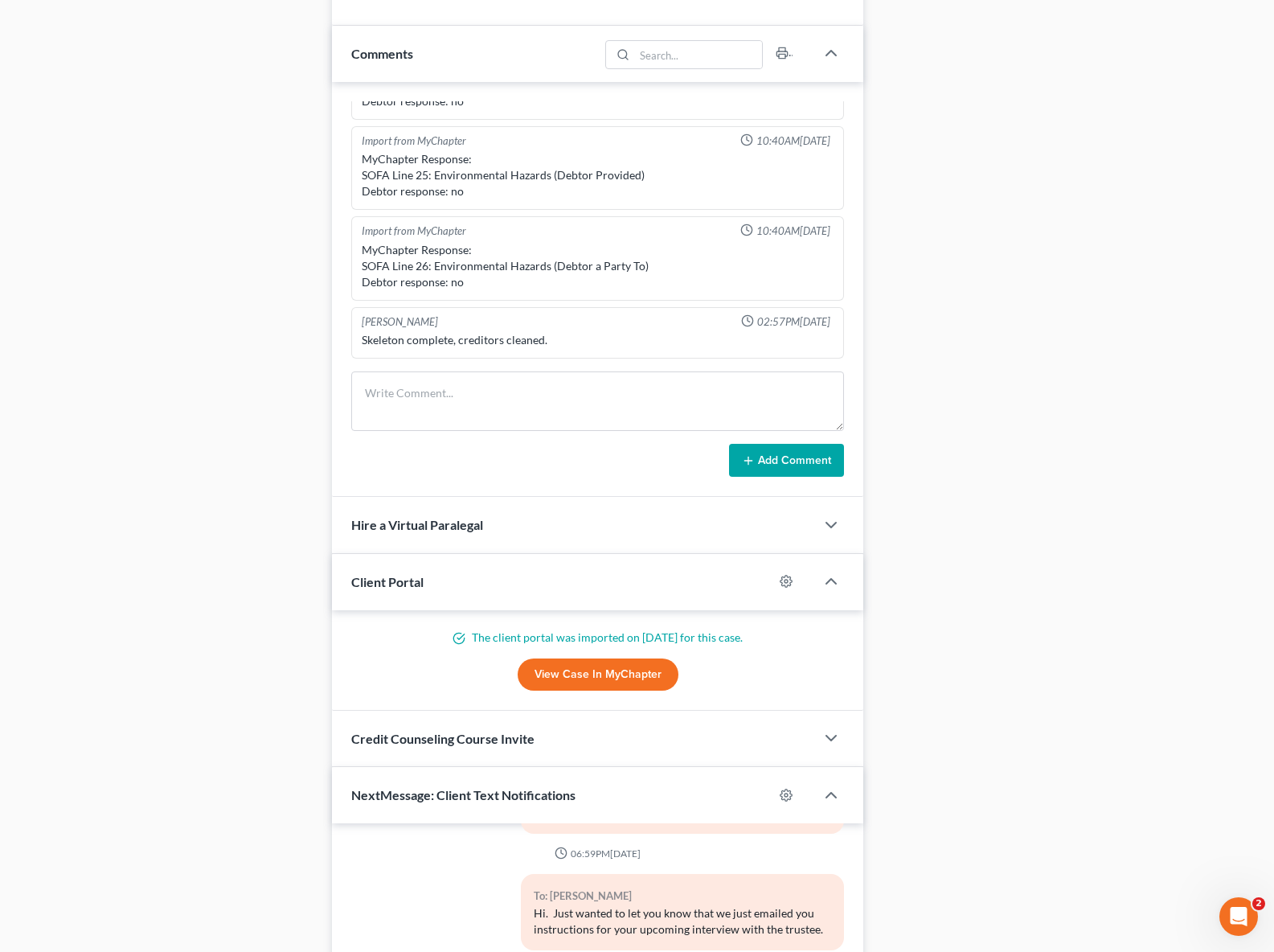
scroll to position [1411, 0]
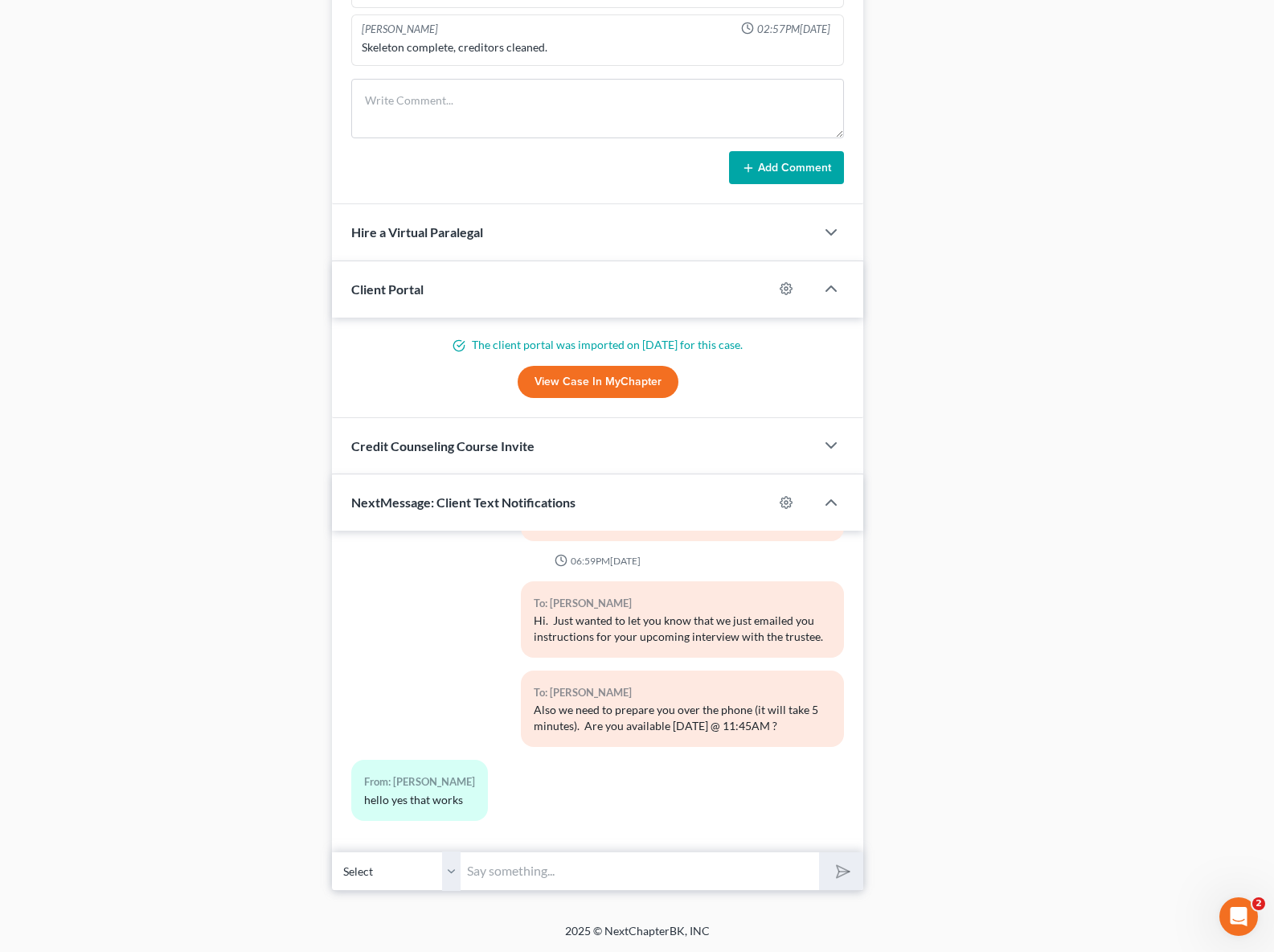
click at [525, 862] on input "text" at bounding box center [639, 871] width 358 height 39
type input "Sounds good, we will call you then. Thank you !"
click at [819, 853] on button "submit" at bounding box center [842, 871] width 44 height 38
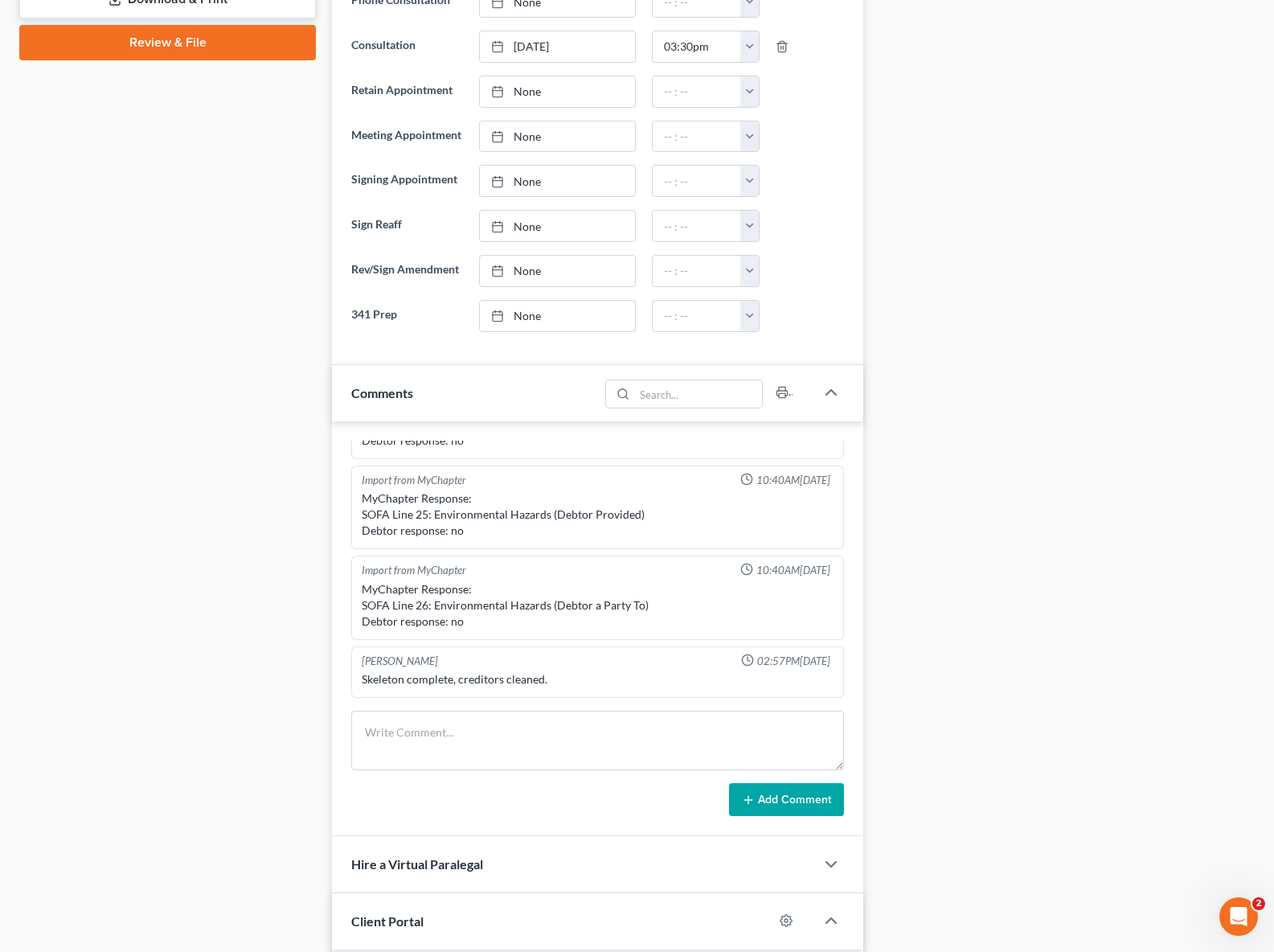
scroll to position [429, 0]
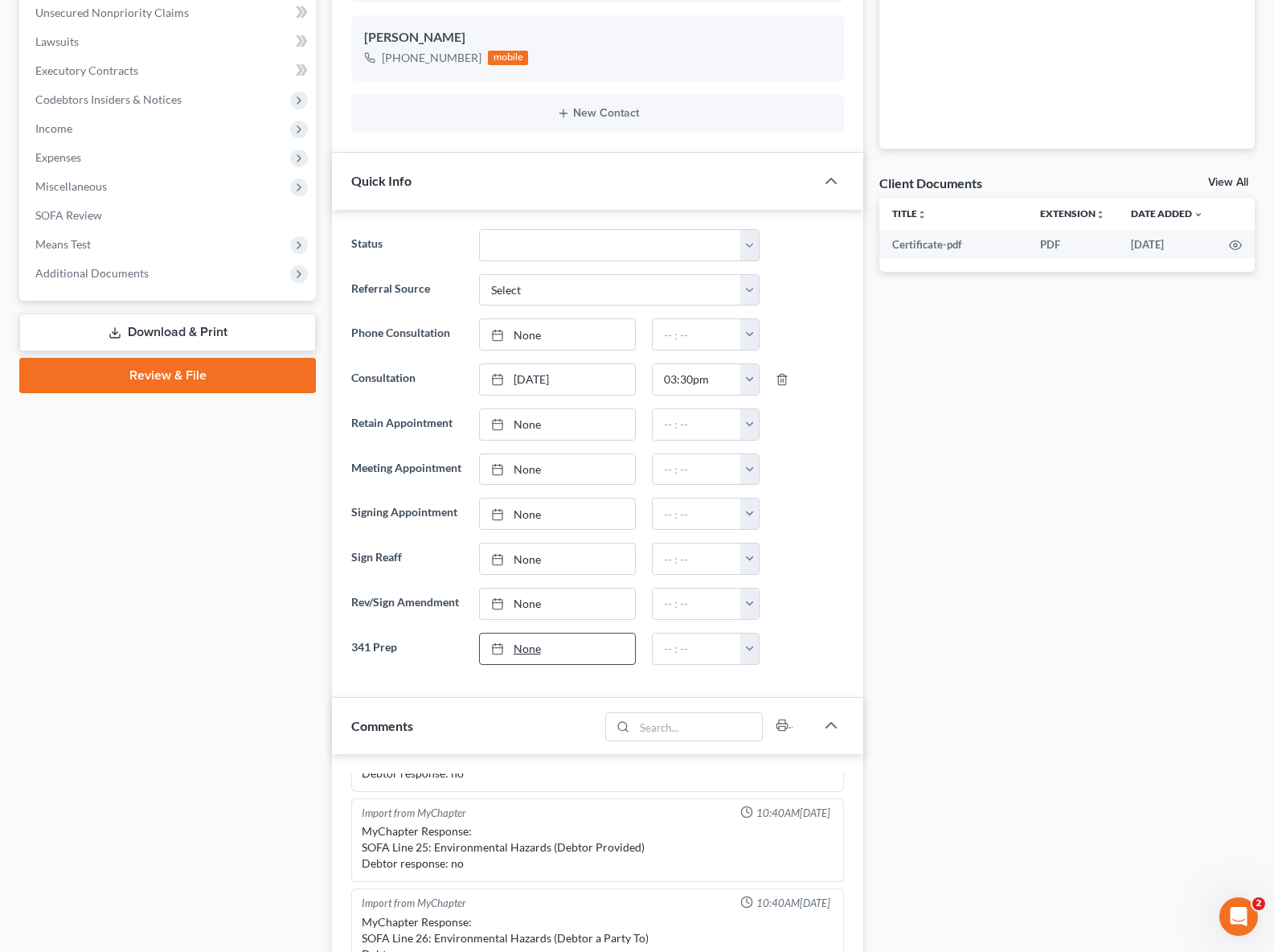
type input "[DATE]"
click at [542, 663] on link "None" at bounding box center [557, 649] width 155 height 30
click at [746, 661] on button "button" at bounding box center [750, 649] width 18 height 30
click at [796, 816] on link "11:30am" at bounding box center [786, 802] width 90 height 27
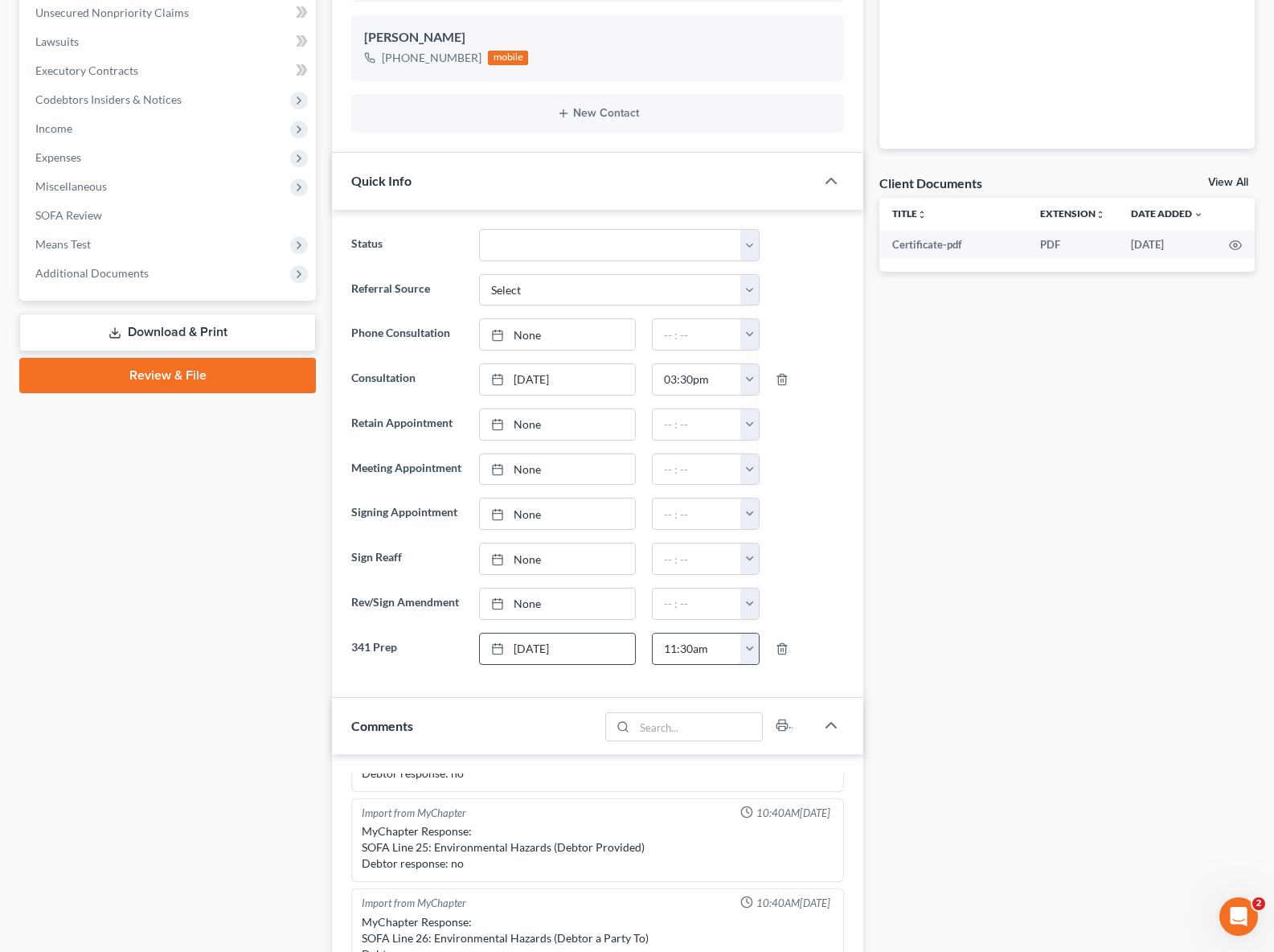
click at [713, 664] on input "11:30am" at bounding box center [697, 649] width 89 height 30
type input "11:45am"
click at [809, 571] on div at bounding box center [810, 558] width 85 height 32
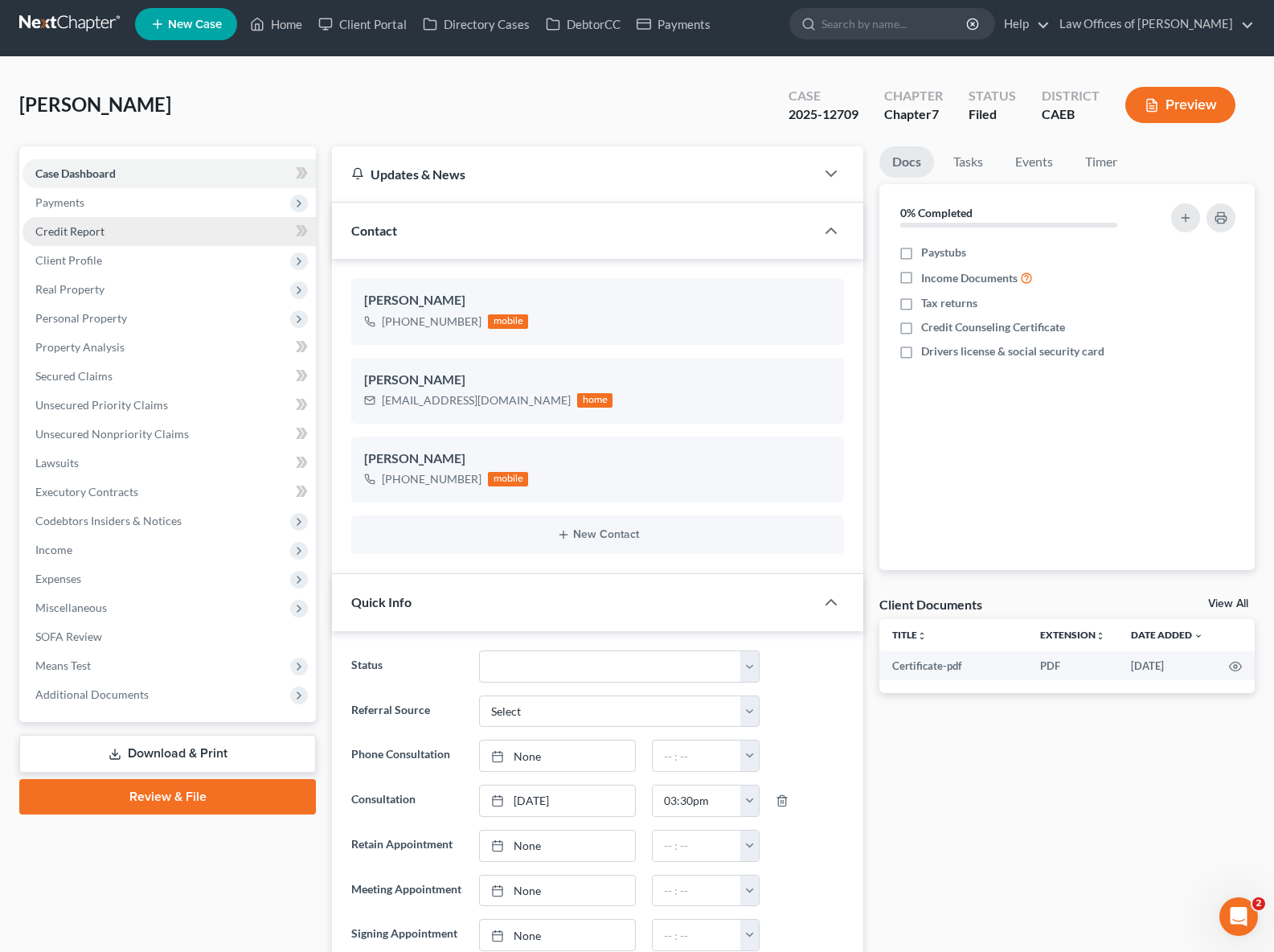
scroll to position [0, 0]
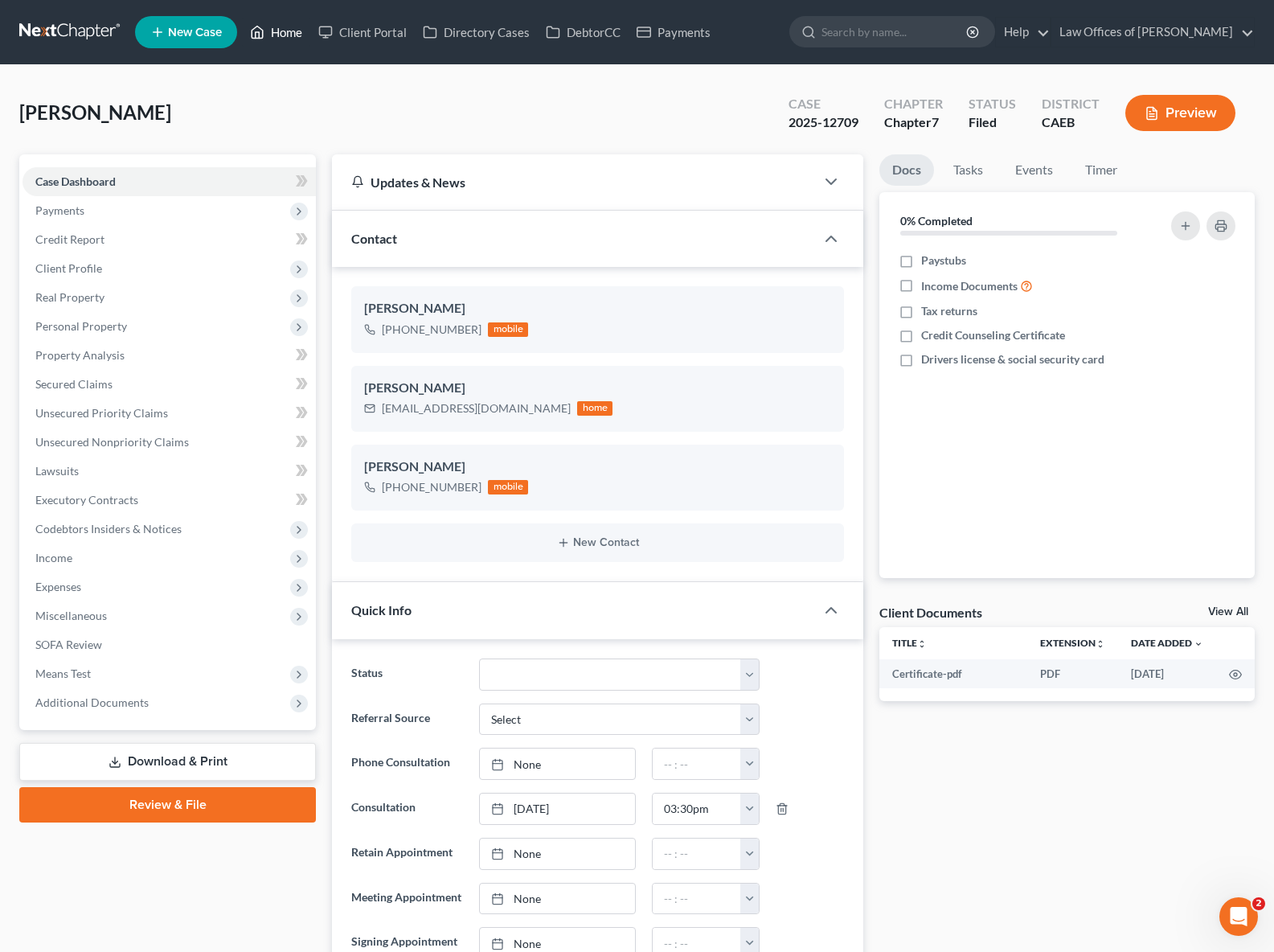
click at [293, 26] on link "Home" at bounding box center [275, 32] width 68 height 29
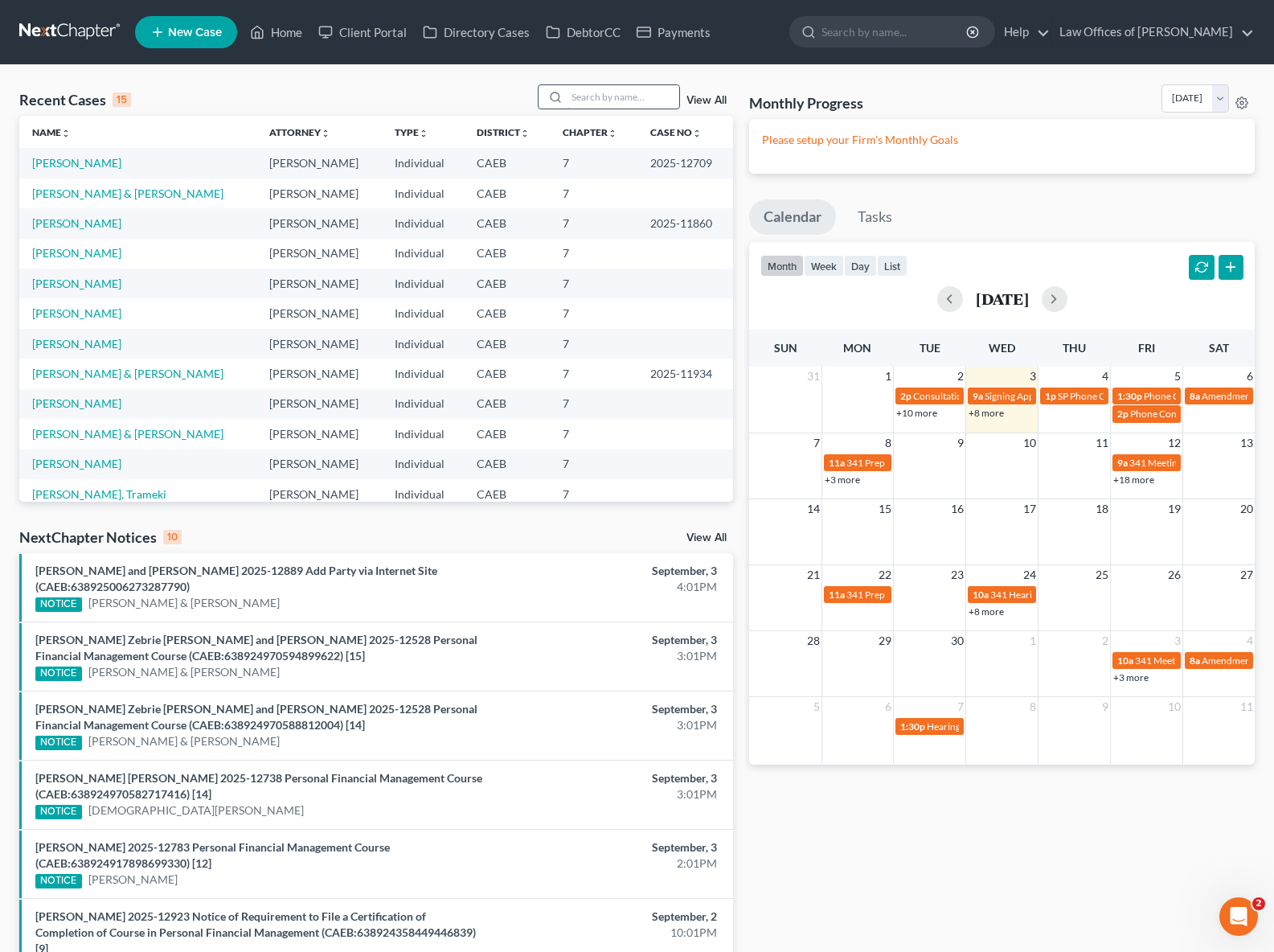
click at [624, 100] on input "search" at bounding box center [623, 97] width 113 height 23
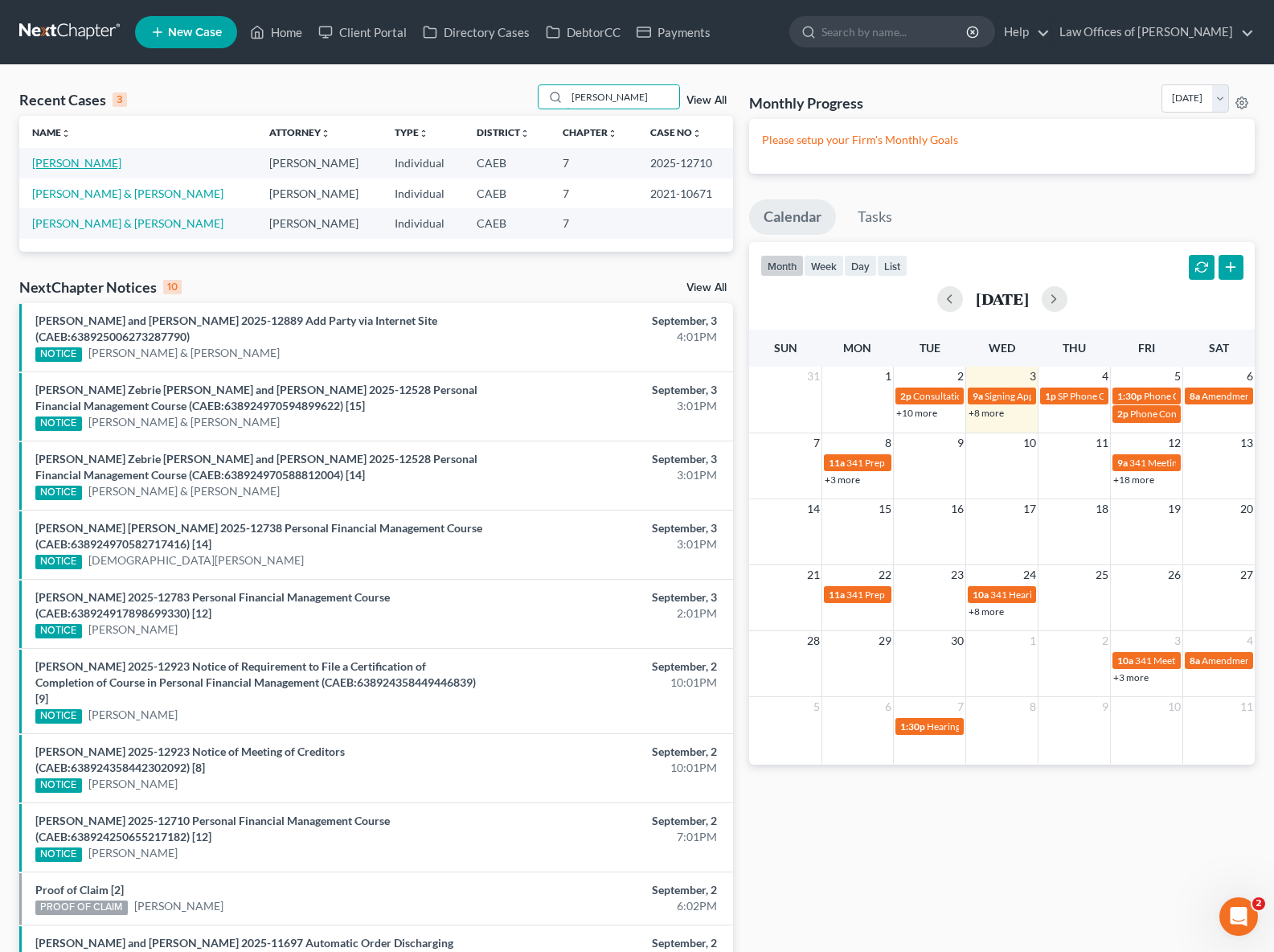
type input "[PERSON_NAME]"
click at [122, 156] on link "[PERSON_NAME]" at bounding box center [76, 163] width 90 height 14
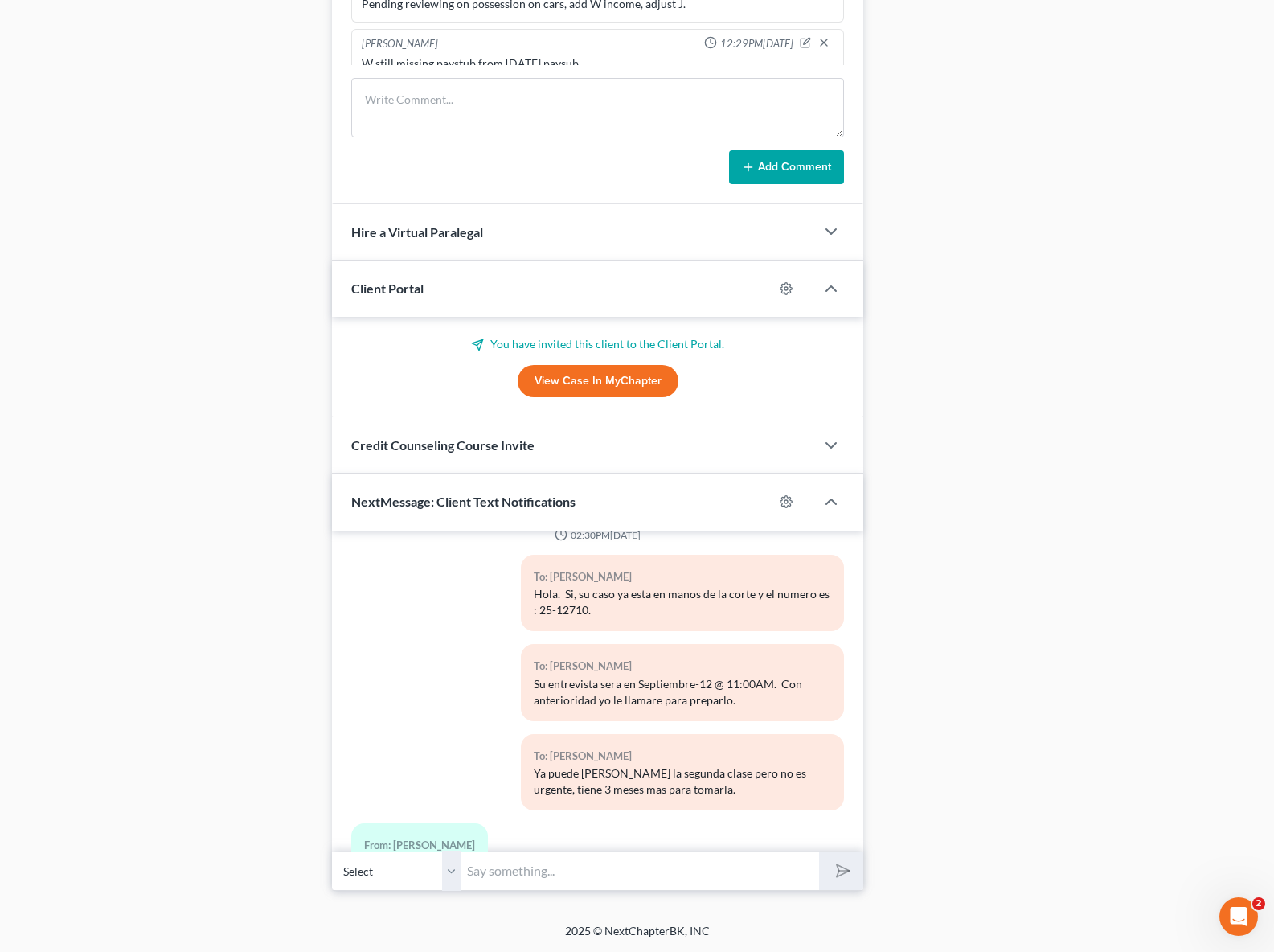
scroll to position [1273, 0]
click at [469, 836] on div "From: [PERSON_NAME]" at bounding box center [419, 845] width 111 height 18
drag, startPoint x: 524, startPoint y: 856, endPoint x: 667, endPoint y: 862, distance: 143.1
click at [524, 856] on input "text" at bounding box center [639, 871] width 358 height 39
drag, startPoint x: 561, startPoint y: 871, endPoint x: 395, endPoint y: 852, distance: 167.1
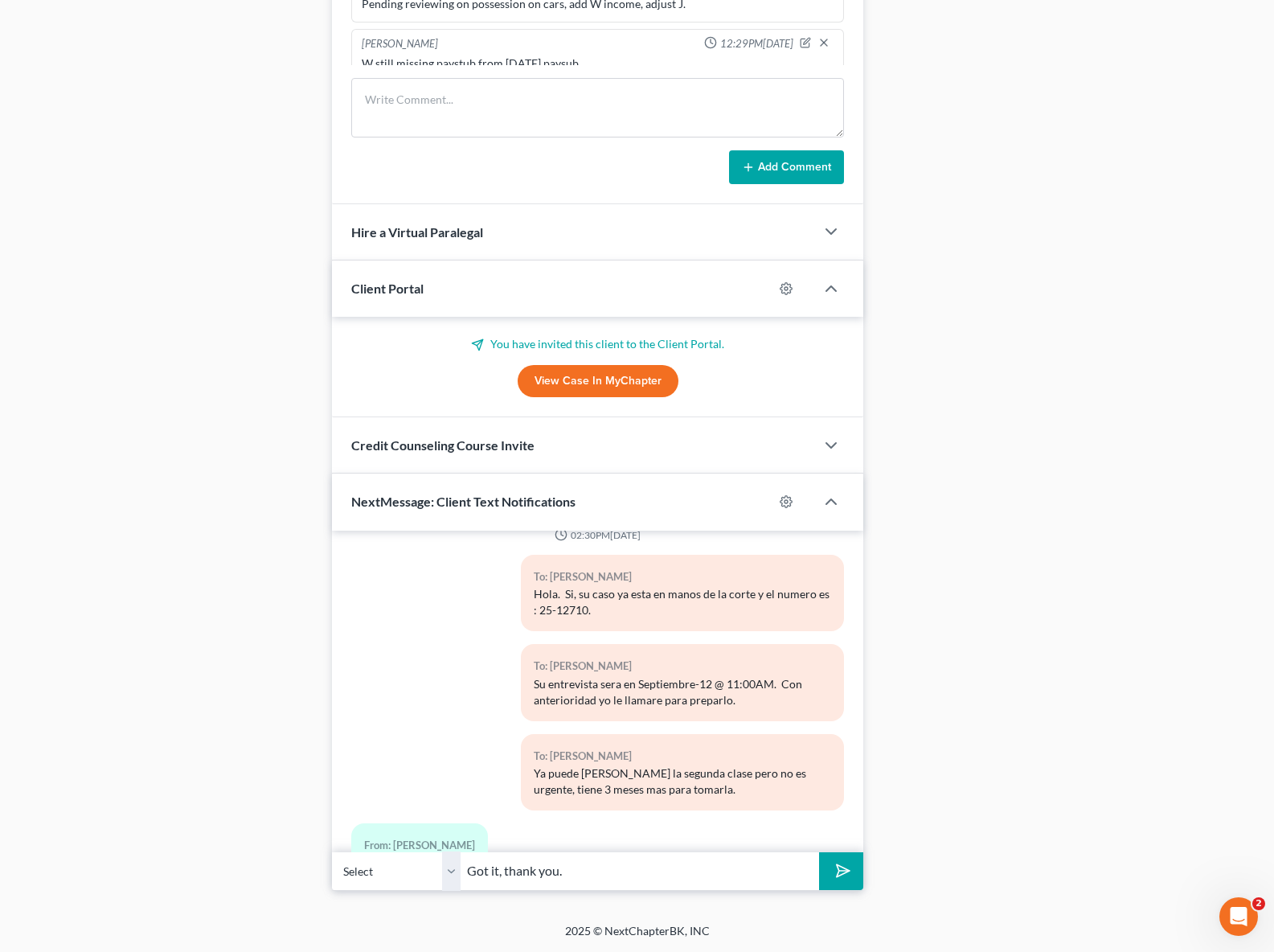
click at [395, 853] on div "Select [PHONE_NUMBER] - [PERSON_NAME] Got it, thank you." at bounding box center [598, 871] width 532 height 38
type input "Buenas tardes, como esta ? la entrevista con el comisario la quiere hacer en es…"
click at [819, 853] on button "submit" at bounding box center [842, 871] width 44 height 38
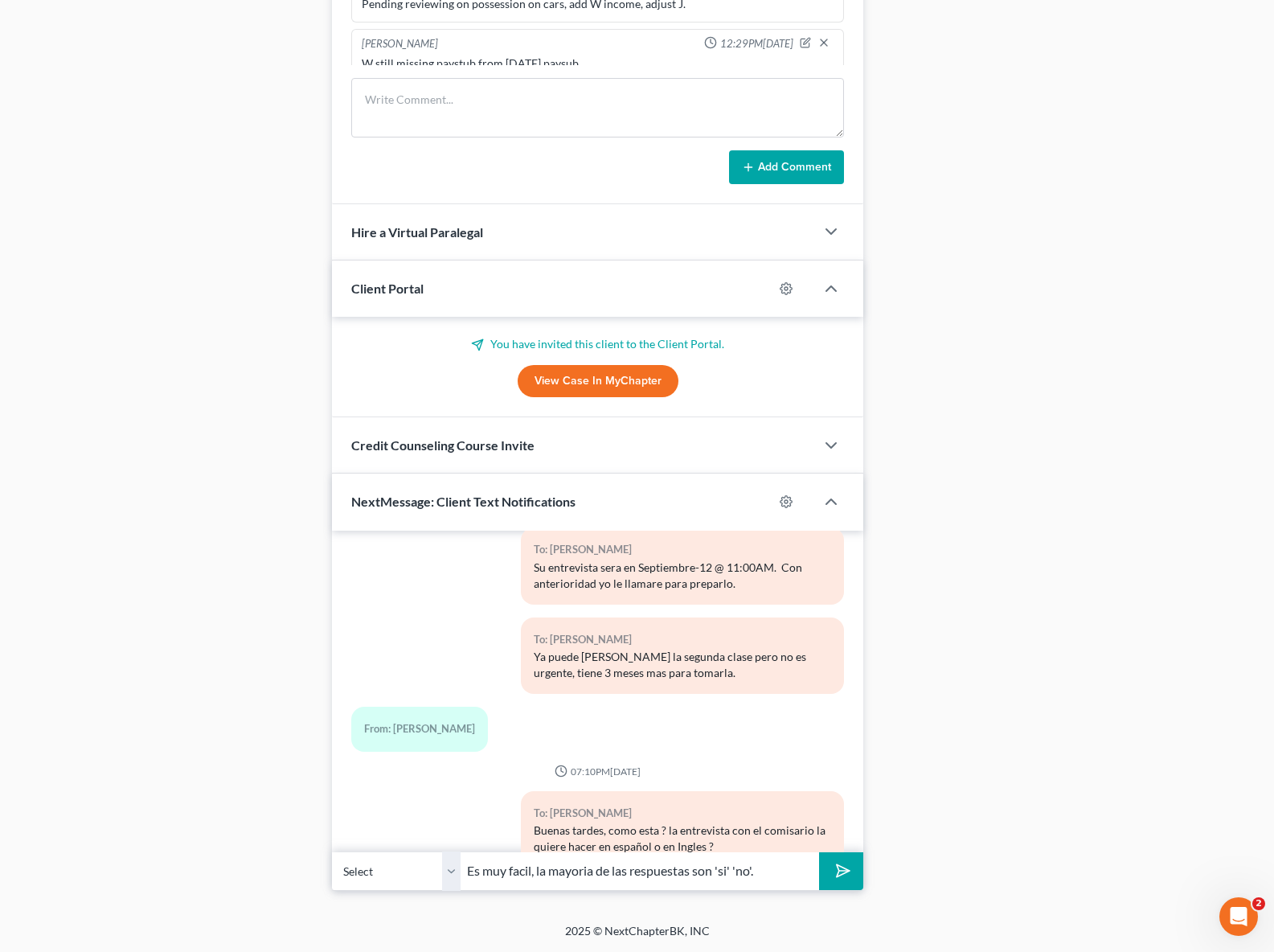
type input "Es muy facil, la mayoria de las respuestas son 'si' 'no'."
click at [819, 853] on button "submit" at bounding box center [842, 871] width 44 height 38
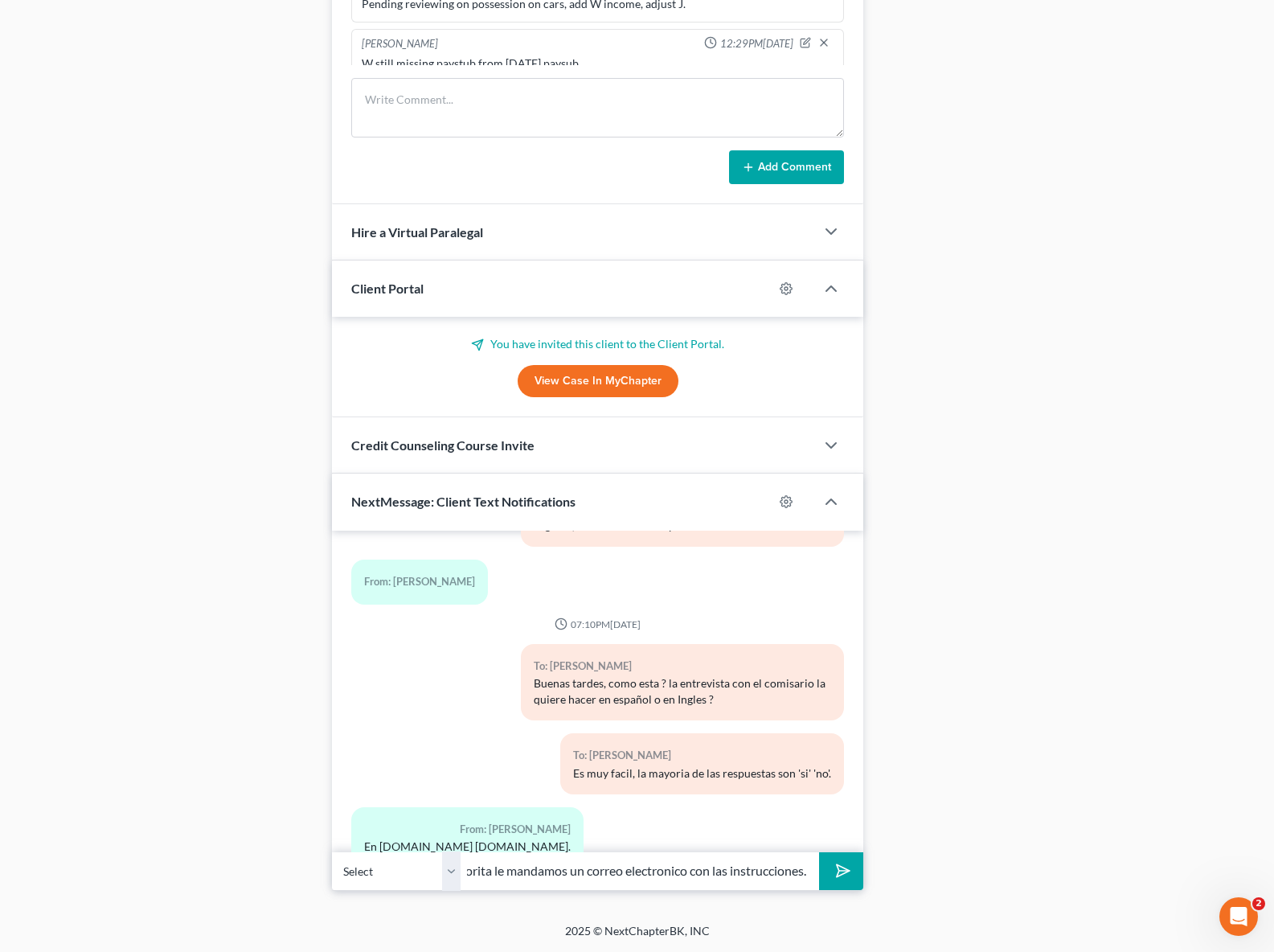
scroll to position [0, 355]
click at [510, 878] on input "Muy bien. La proxima semana lo contacto para prepararlo. Ahorita le mandamos un…" at bounding box center [639, 871] width 358 height 39
type input "Muy bien. La proxima semana lo contacto para prepararlo. Recien le hemos mandad…"
click at [819, 853] on button "submit" at bounding box center [842, 871] width 44 height 38
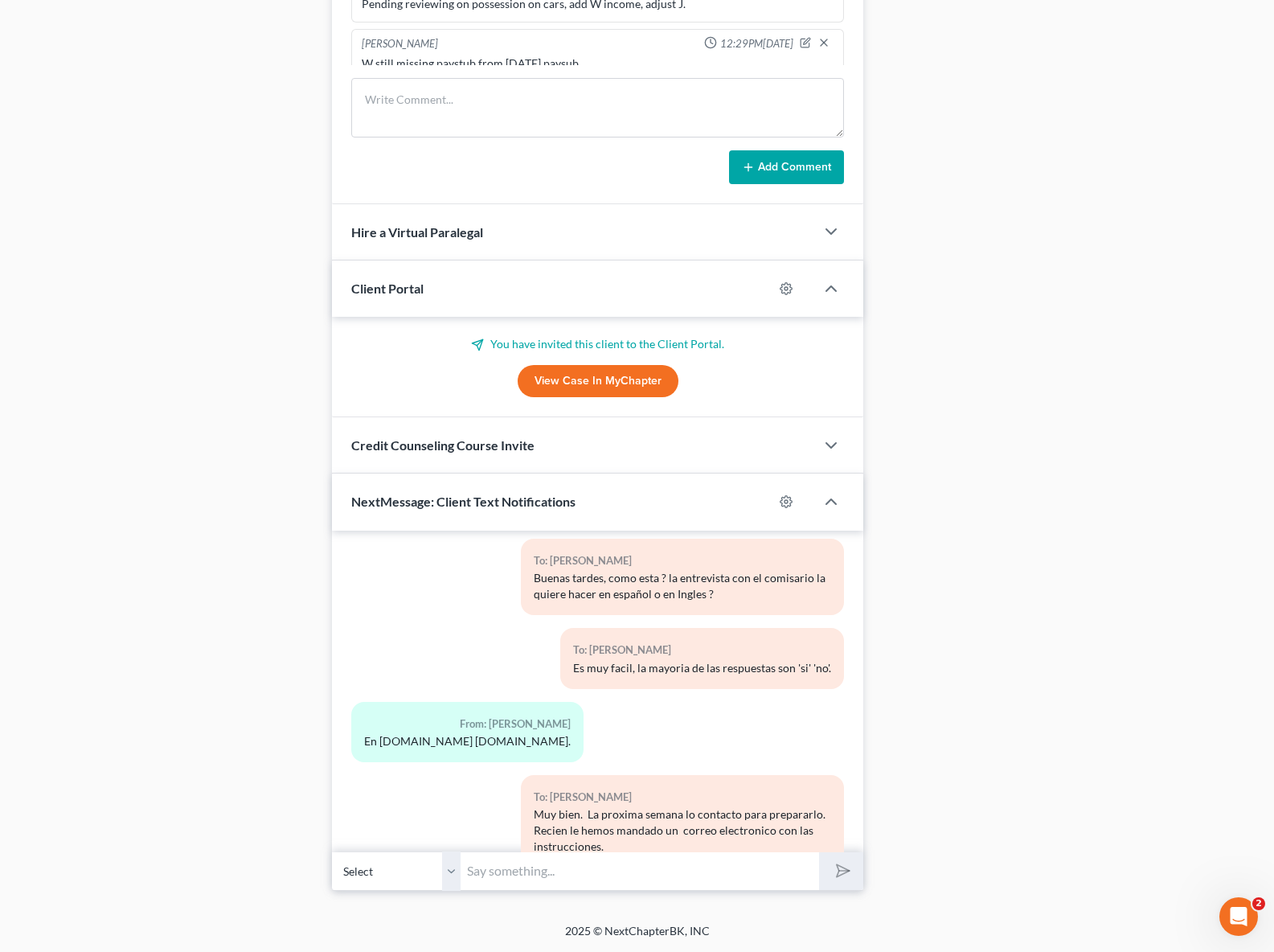
scroll to position [6141, 0]
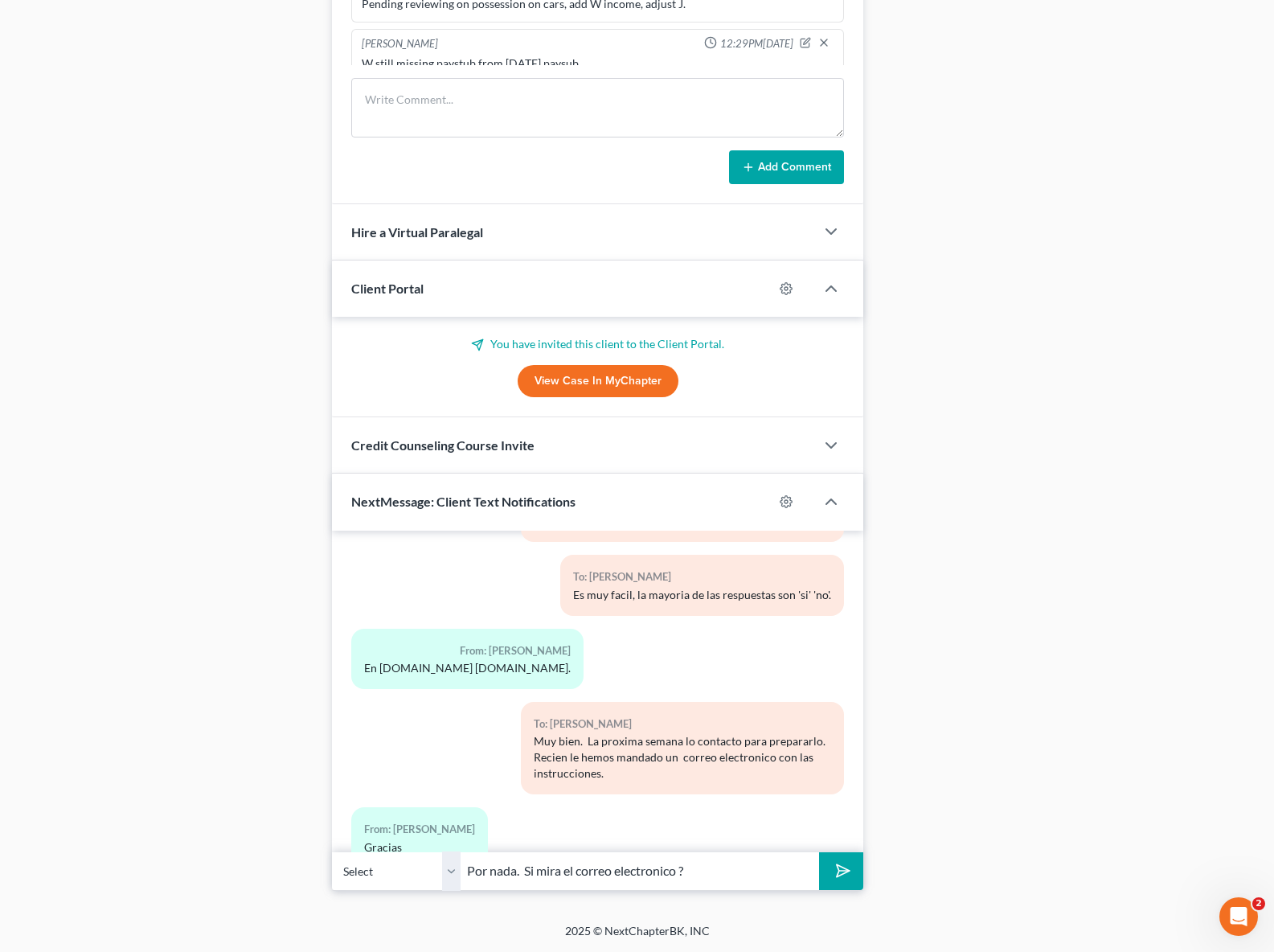
type input "Por nada. Si mira el correo electronico ?"
click at [819, 853] on button "submit" at bounding box center [842, 871] width 44 height 38
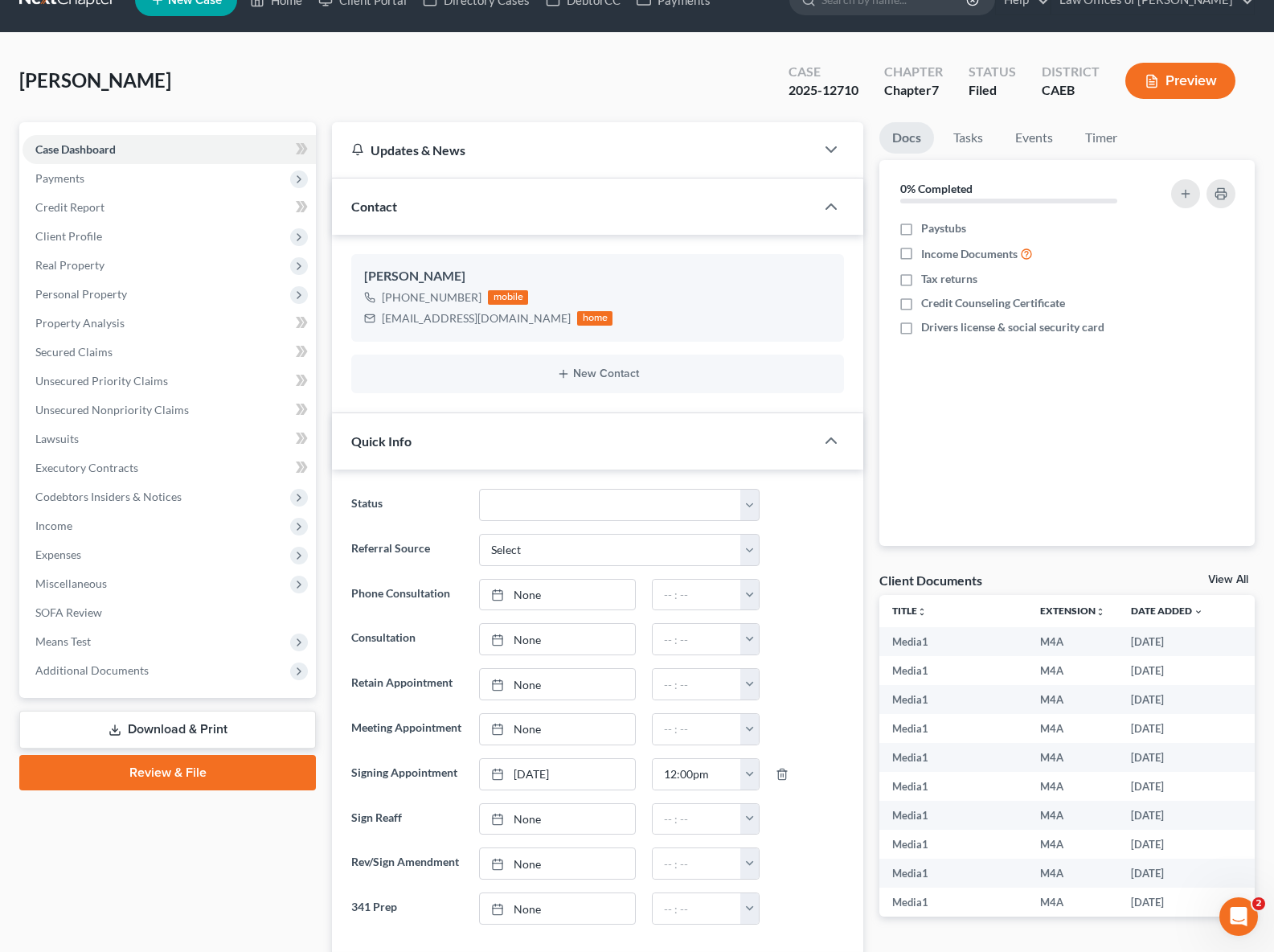
scroll to position [0, 0]
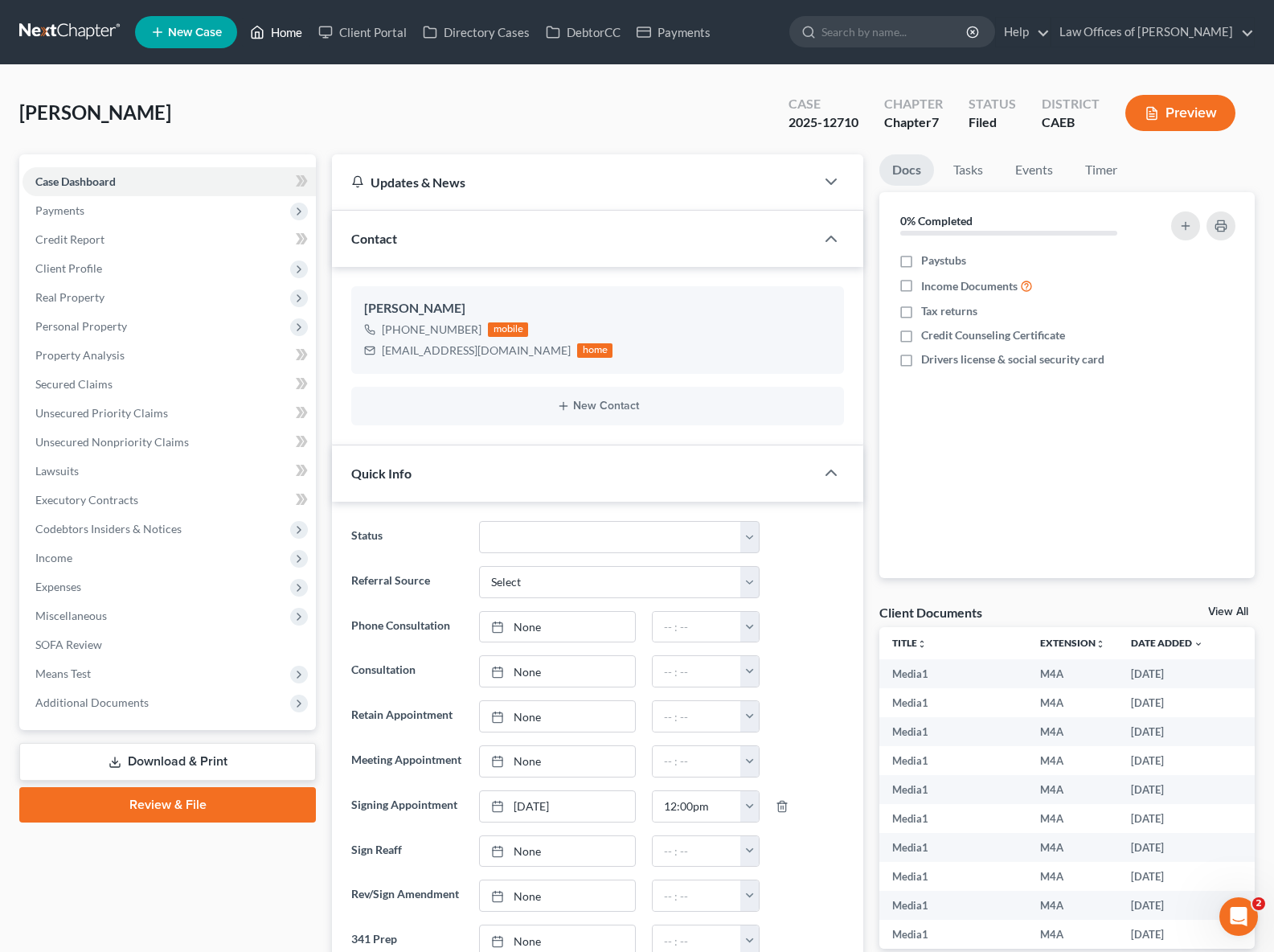
click at [282, 34] on link "Home" at bounding box center [275, 32] width 68 height 29
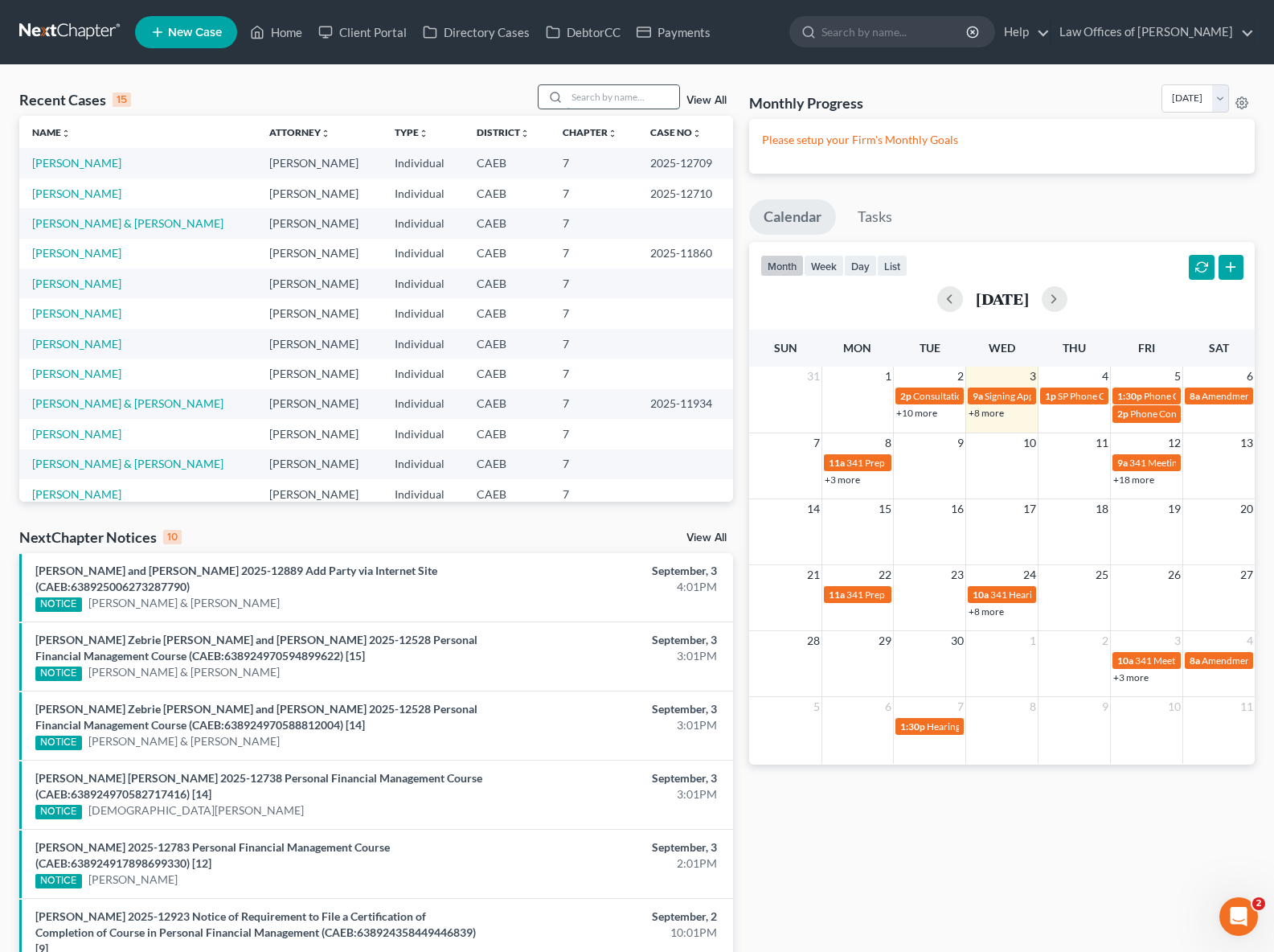
click at [609, 100] on input "search" at bounding box center [623, 97] width 113 height 23
type input "[PERSON_NAME]"
click at [122, 166] on link "[PERSON_NAME]" at bounding box center [76, 163] width 90 height 14
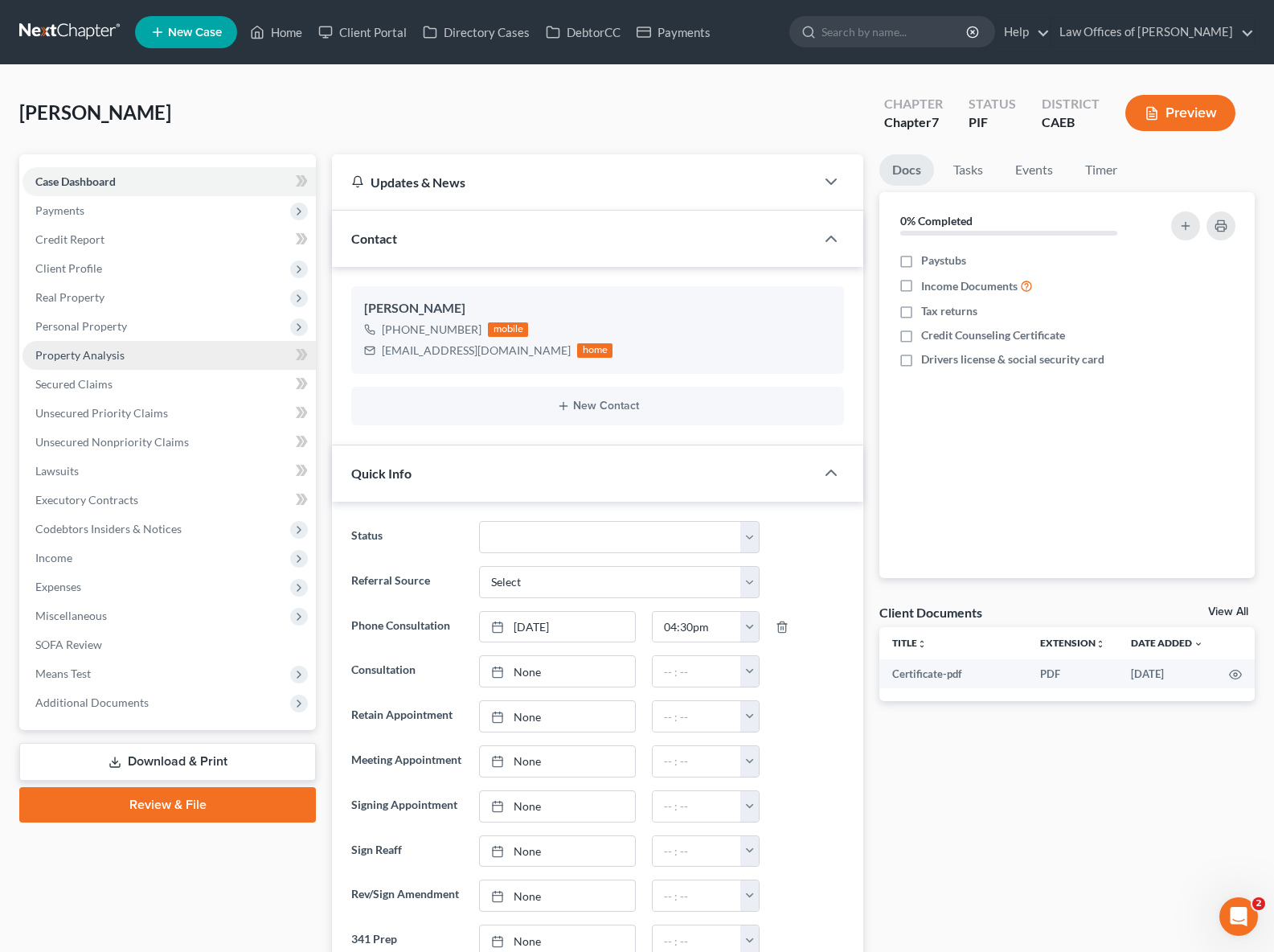
click at [125, 358] on link "Property Analysis" at bounding box center [168, 355] width 293 height 29
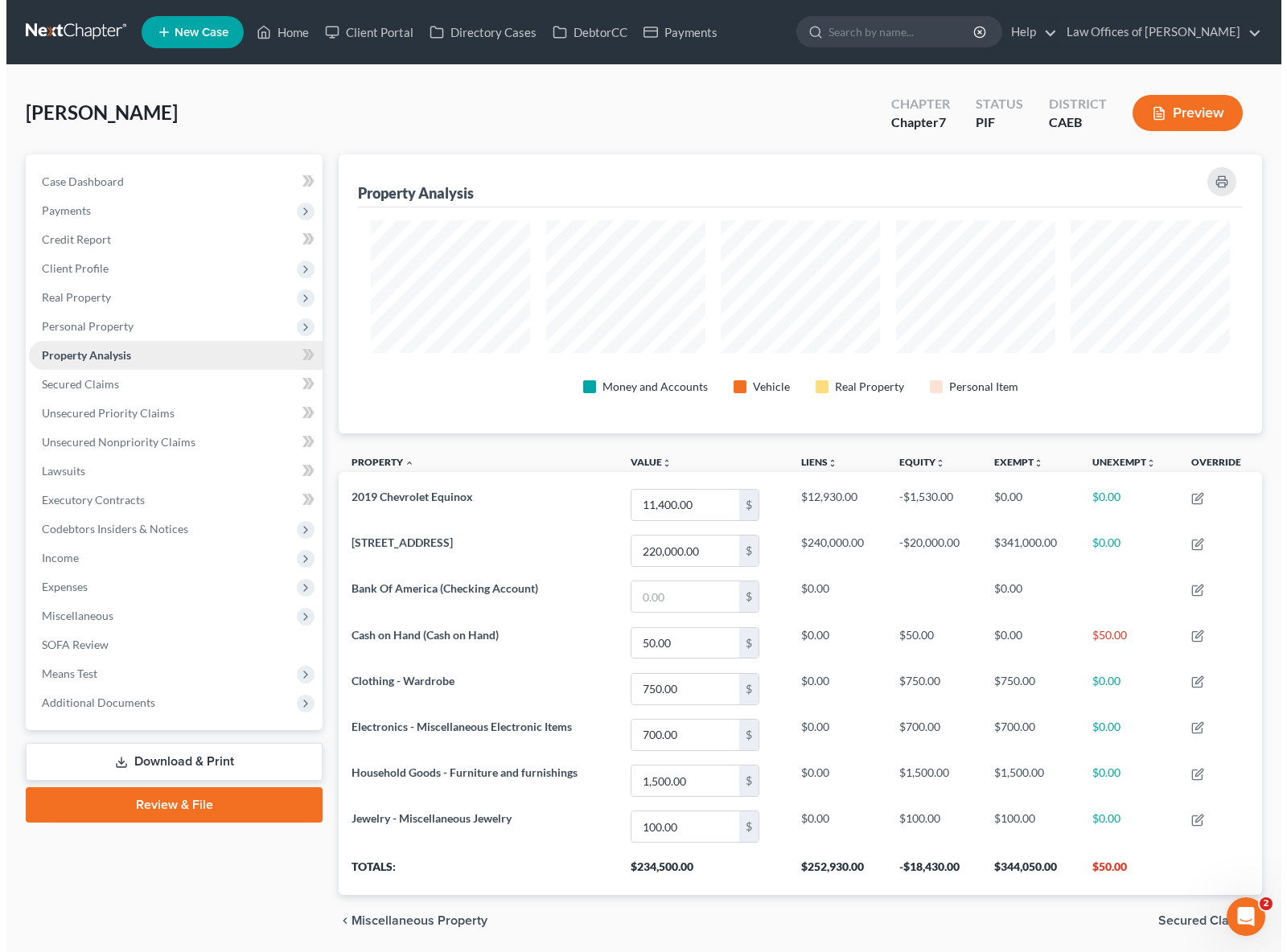
scroll to position [279, 923]
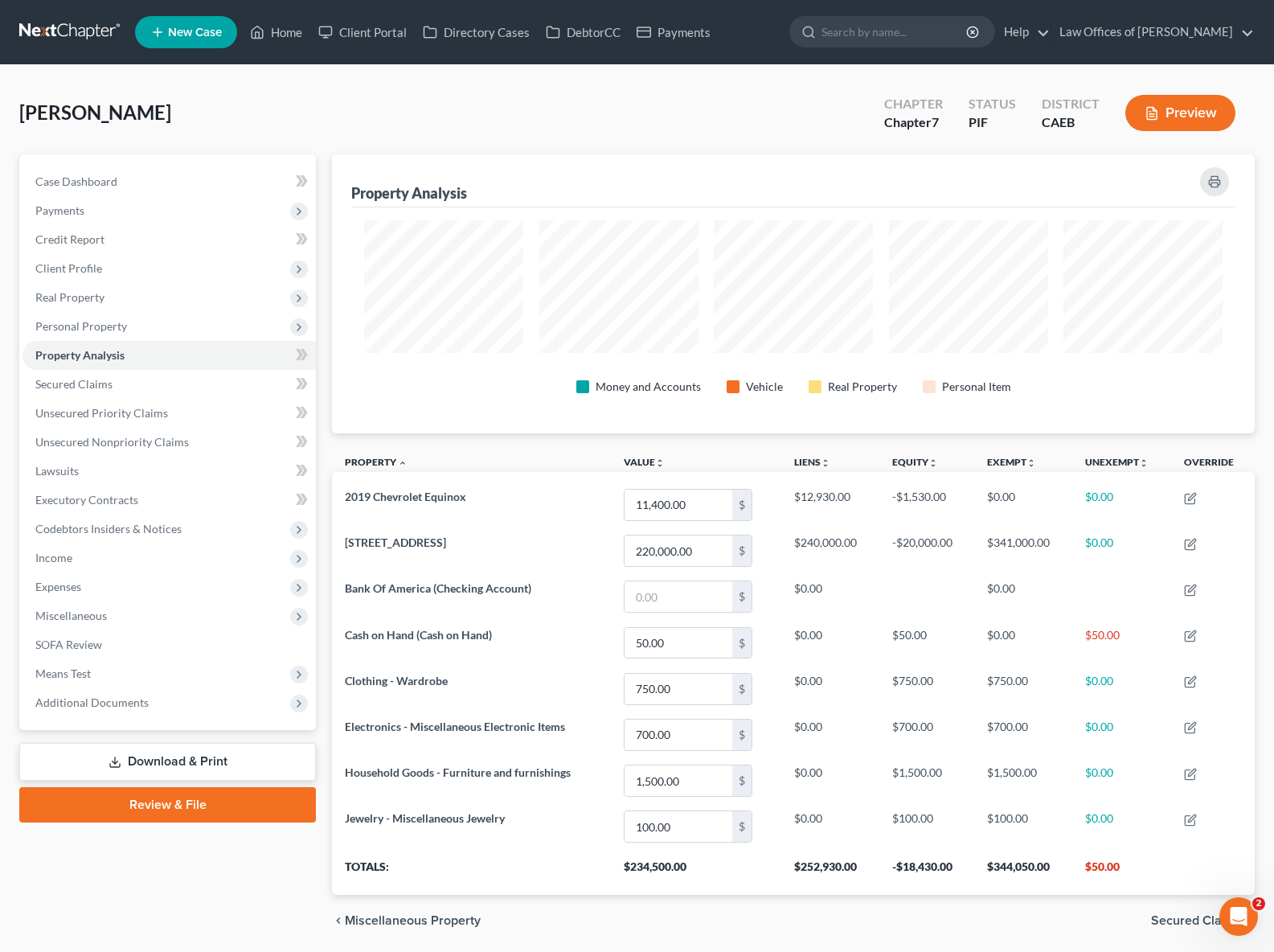
click at [1190, 102] on button "Preview" at bounding box center [1180, 113] width 110 height 36
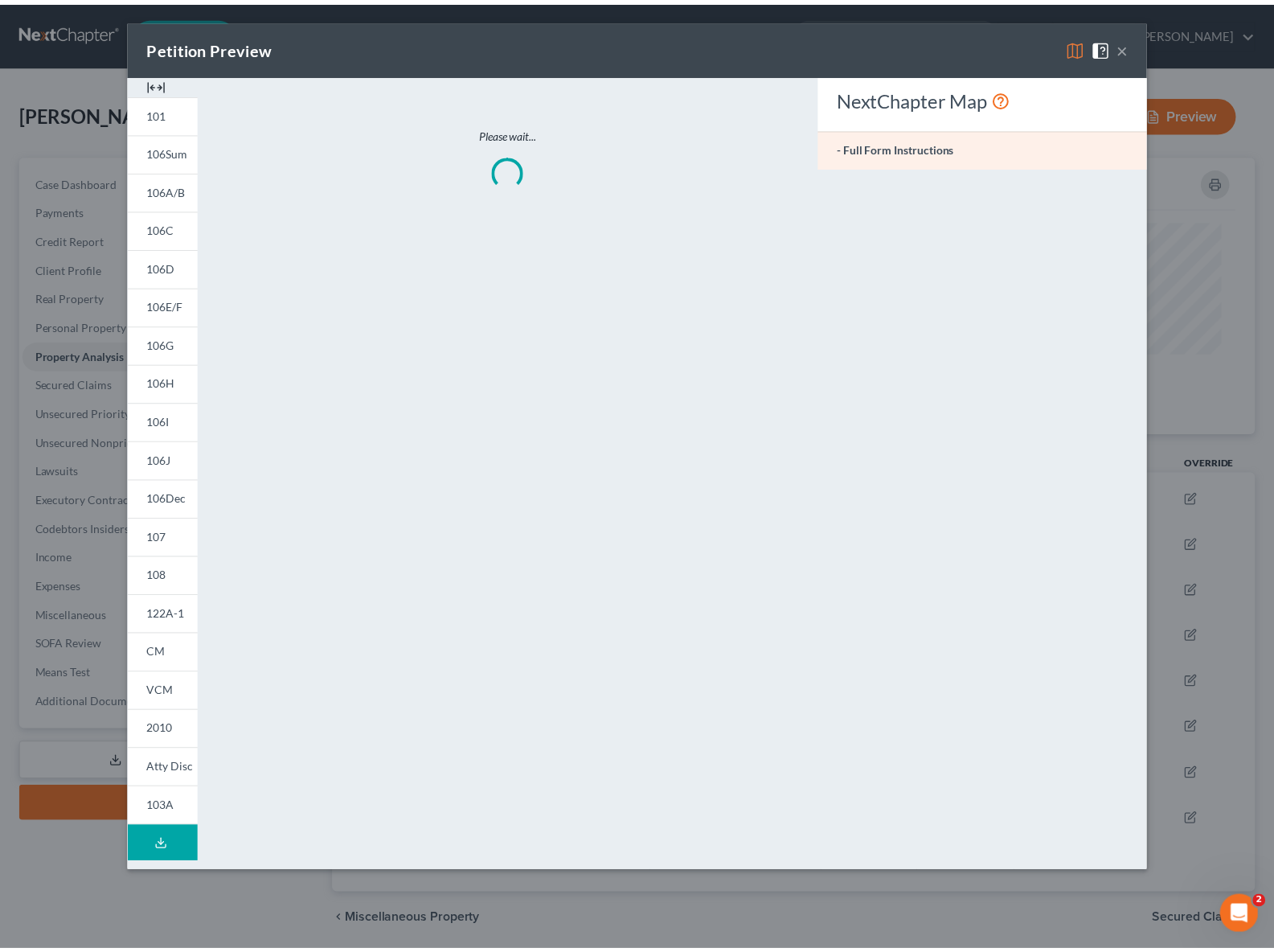
scroll to position [280, 932]
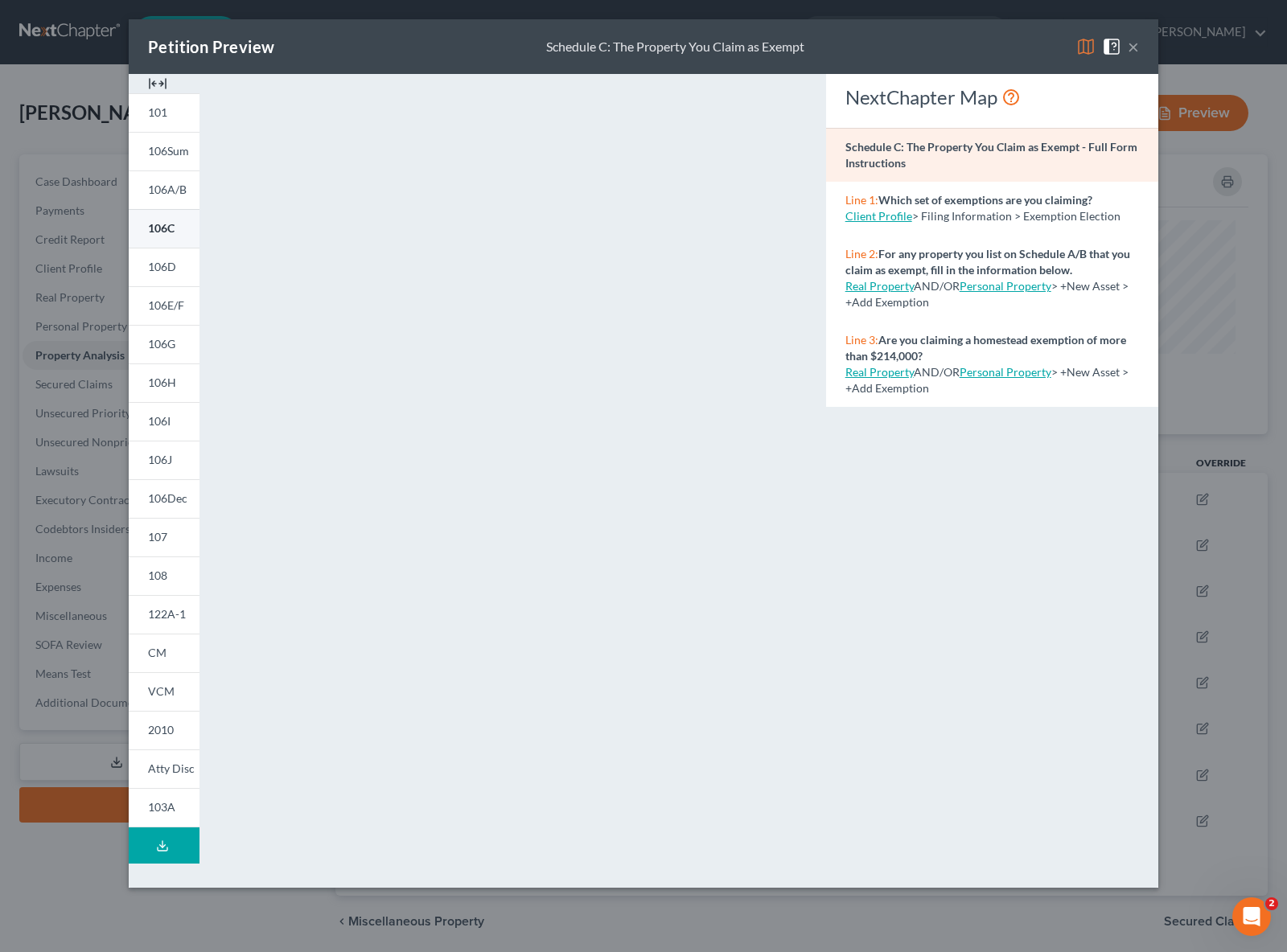
click at [155, 222] on span "106C" at bounding box center [161, 228] width 26 height 14
click at [1136, 43] on button "×" at bounding box center [1133, 46] width 12 height 19
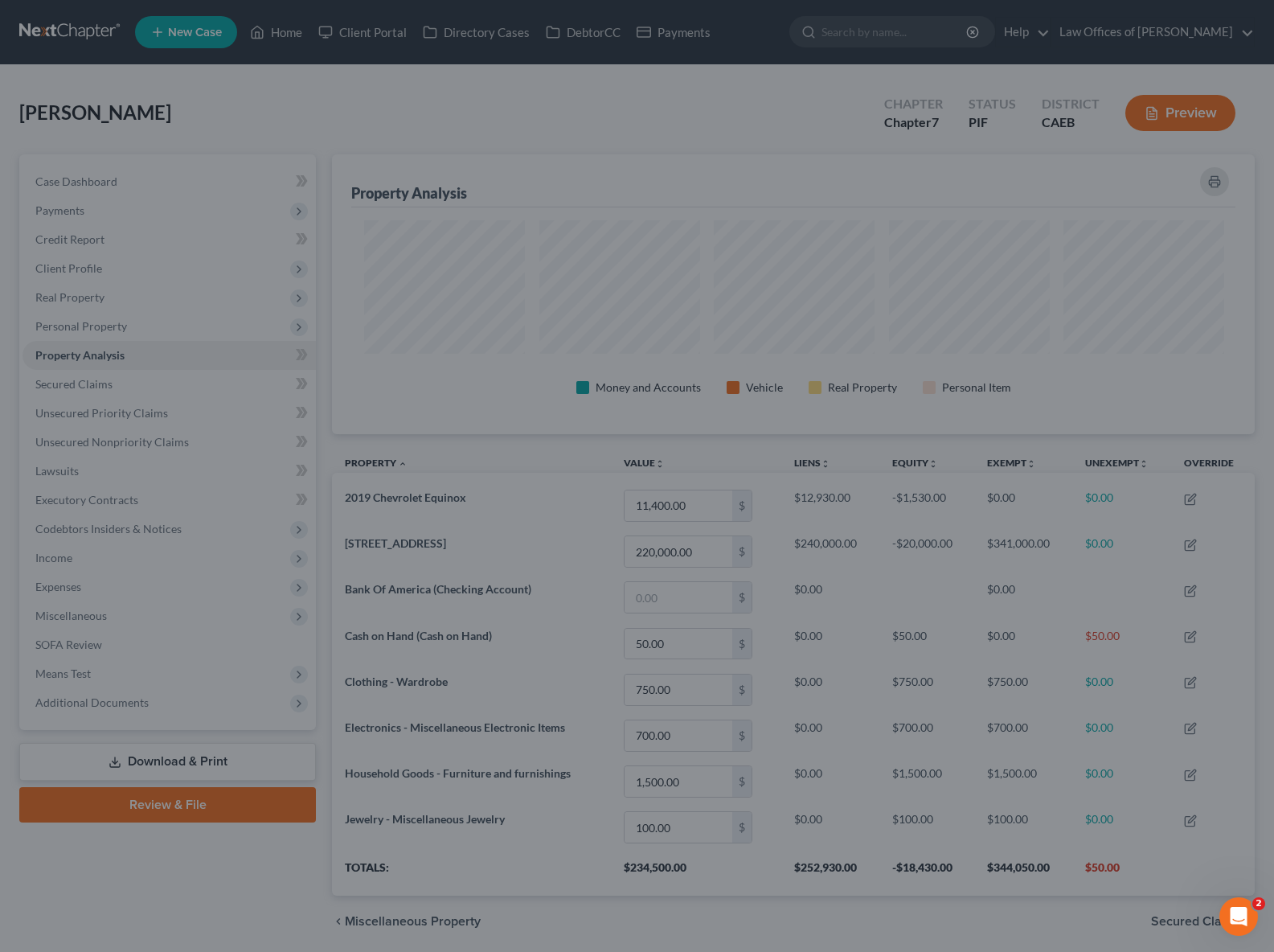
scroll to position [0, 0]
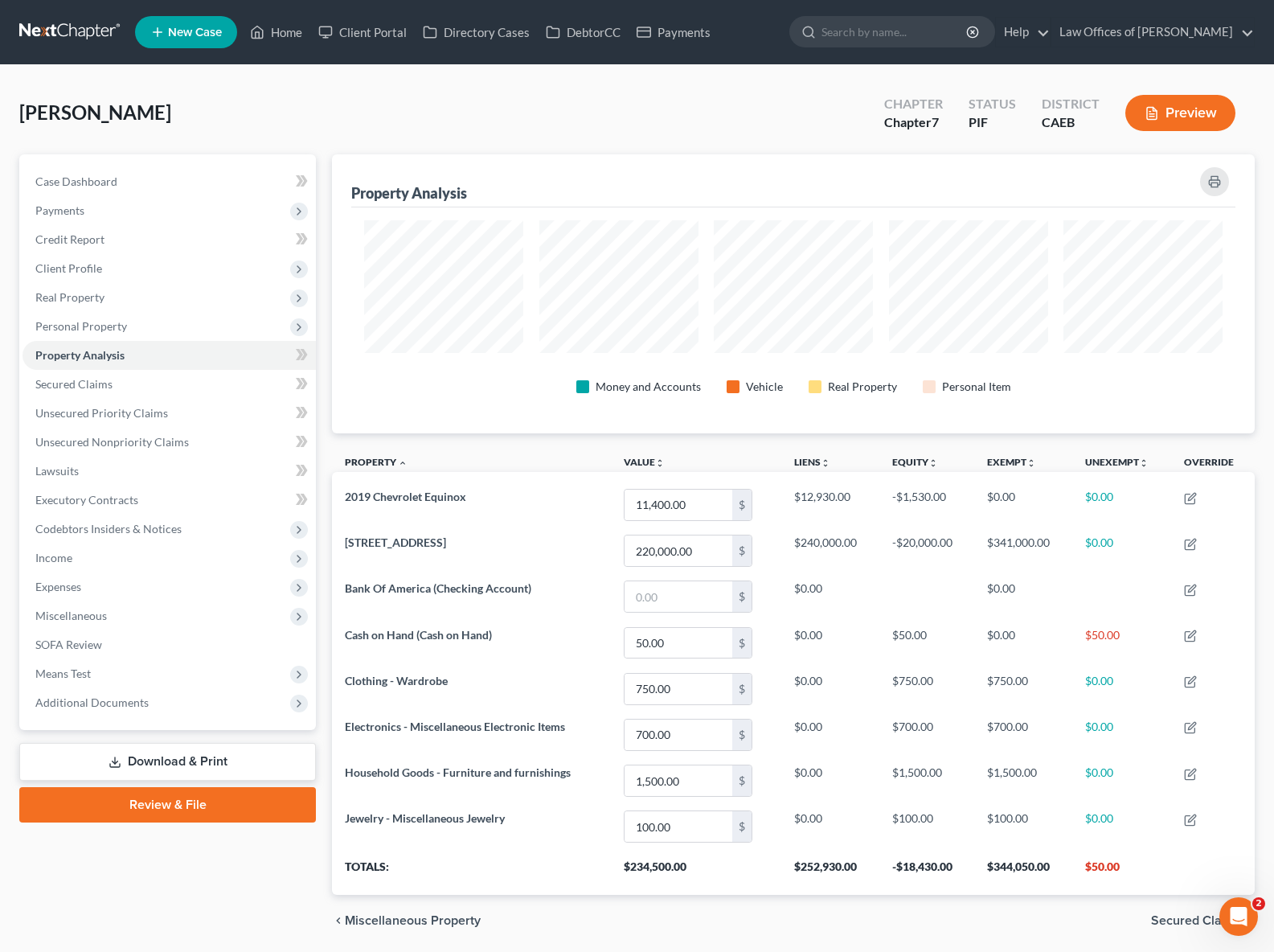
click at [1173, 113] on button "Preview" at bounding box center [1180, 113] width 110 height 36
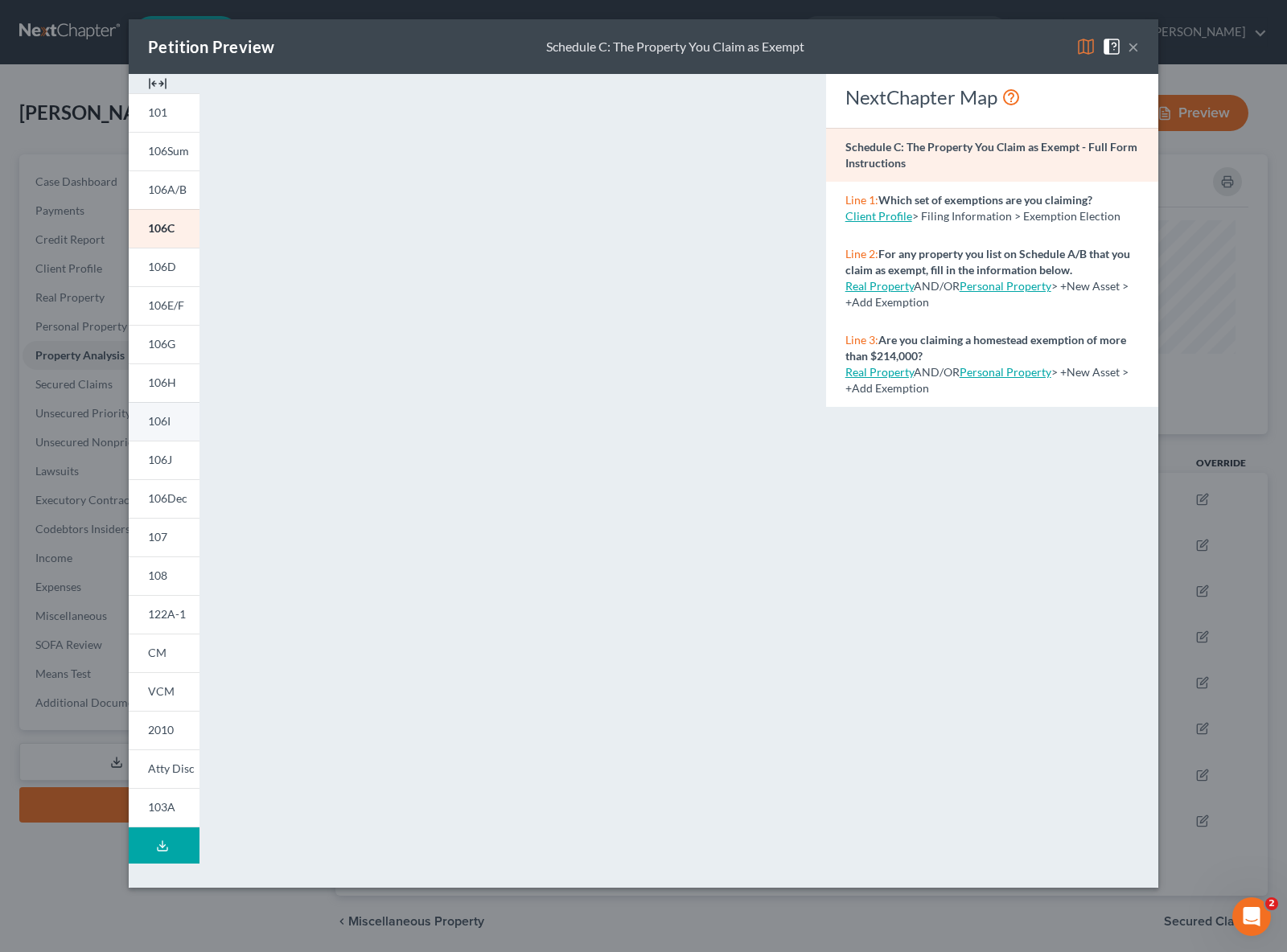
click at [179, 421] on link "106I" at bounding box center [164, 421] width 71 height 39
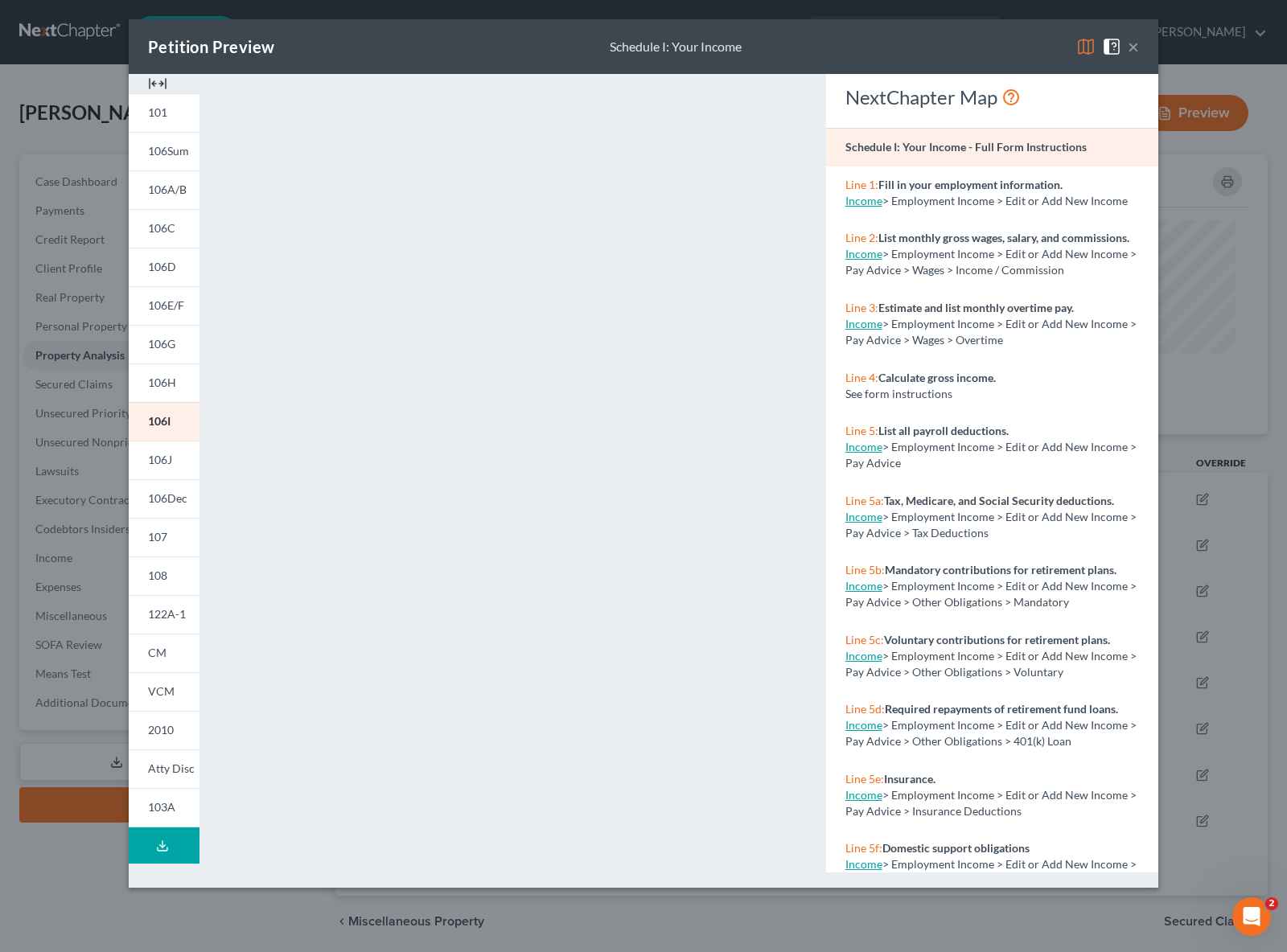
click at [1135, 45] on button "×" at bounding box center [1133, 46] width 12 height 19
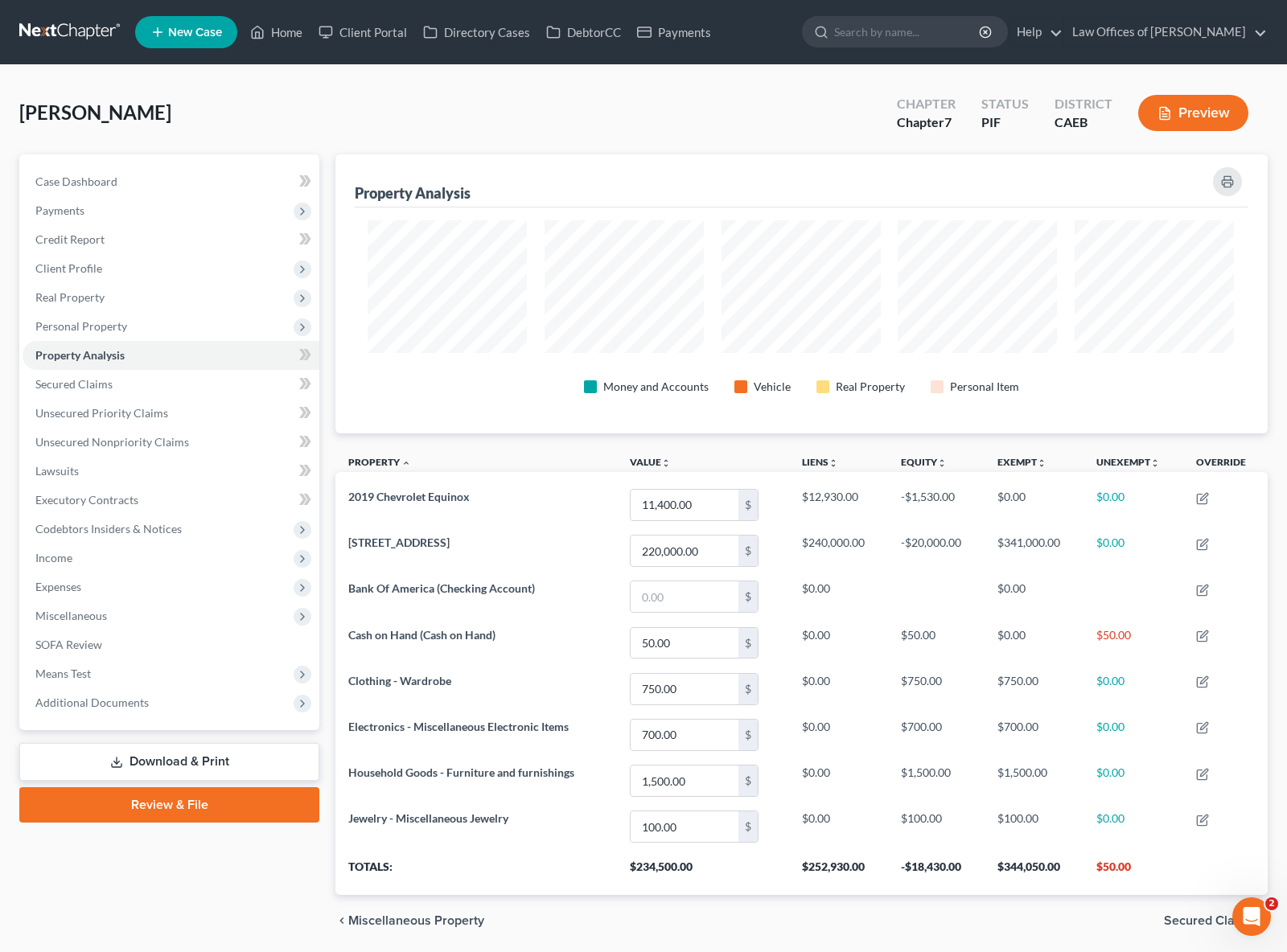
scroll to position [803846, 803452]
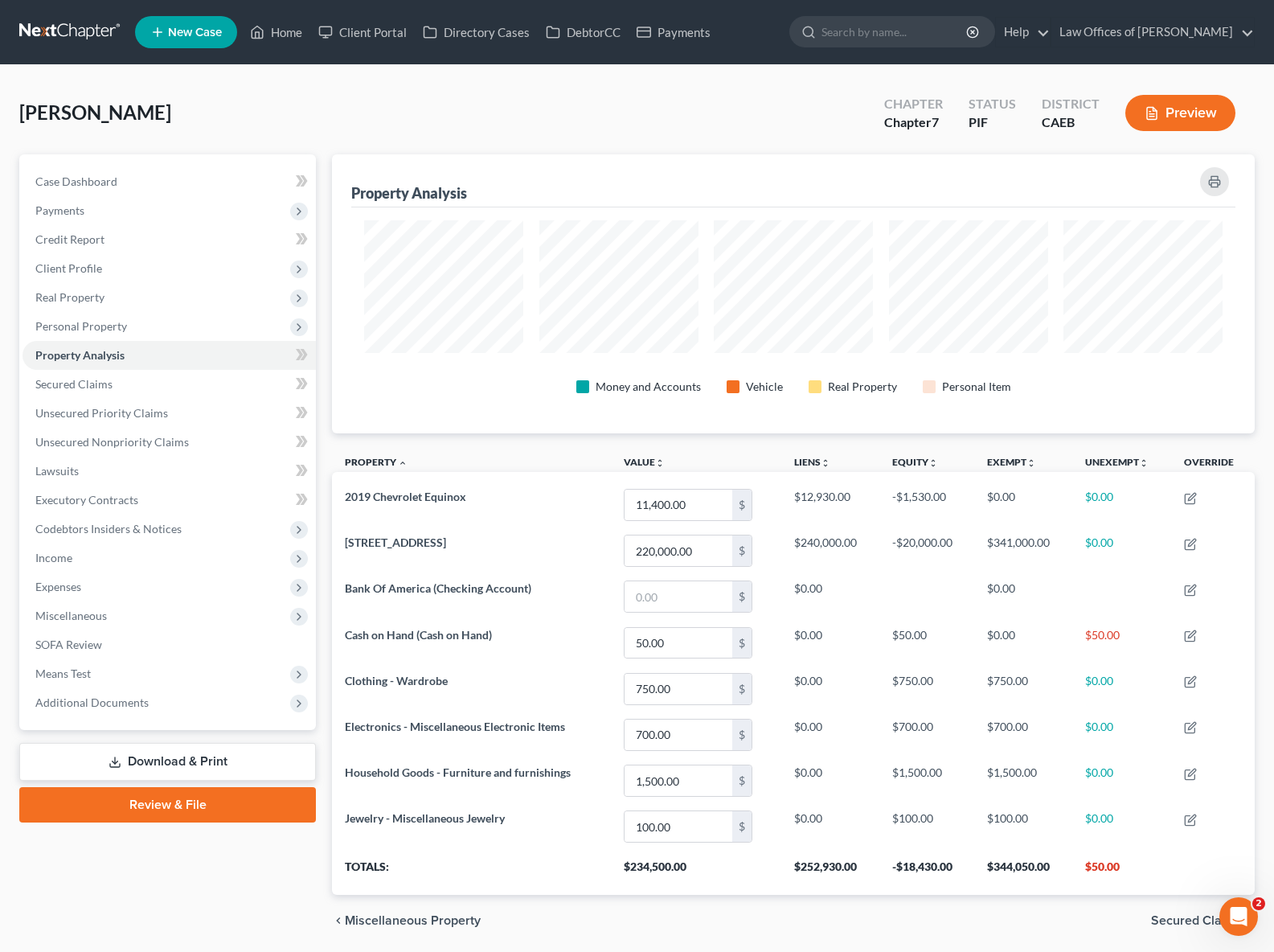
click at [1198, 111] on button "Preview" at bounding box center [1180, 113] width 110 height 36
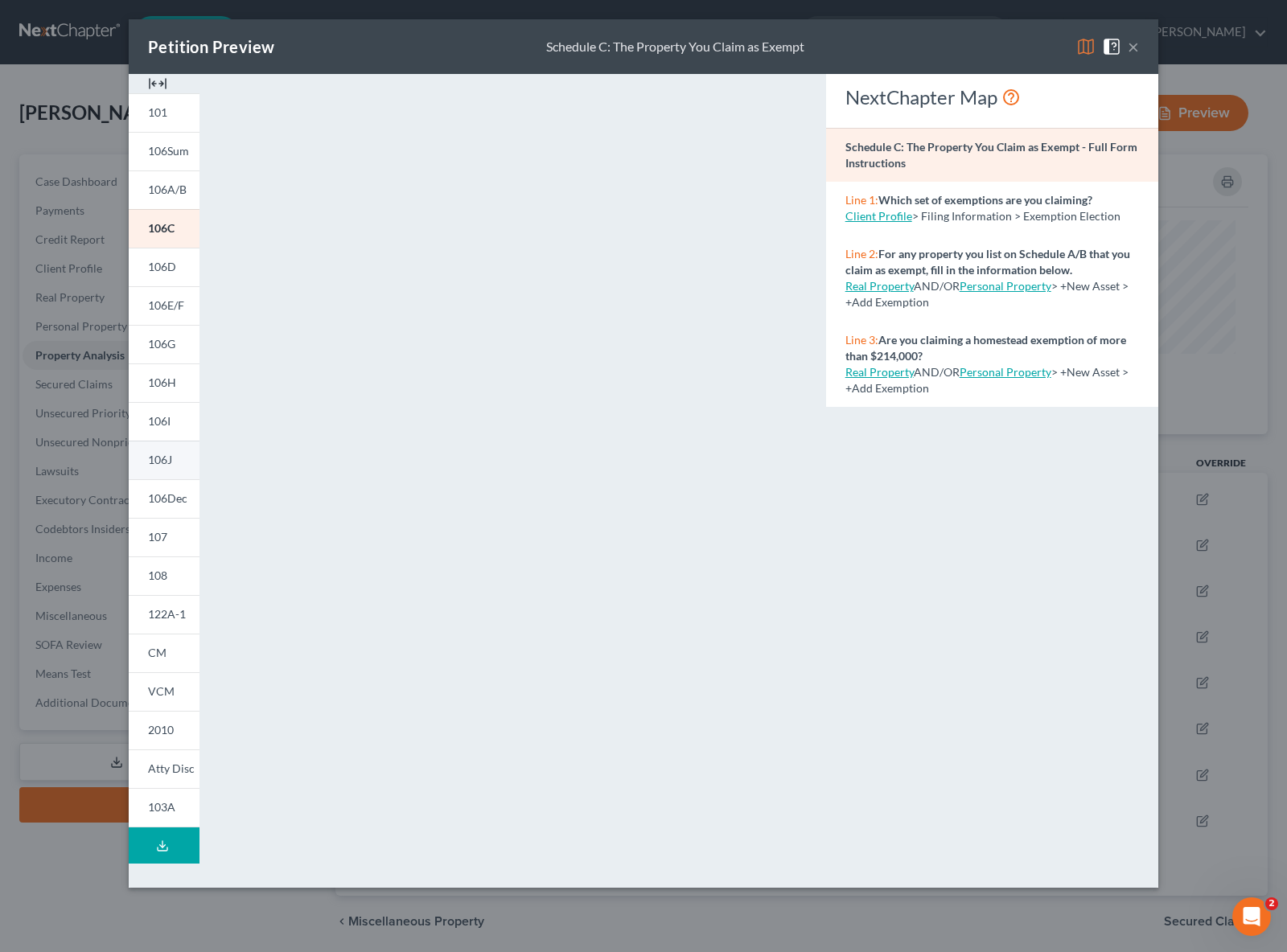
click at [171, 462] on span "106J" at bounding box center [160, 460] width 24 height 14
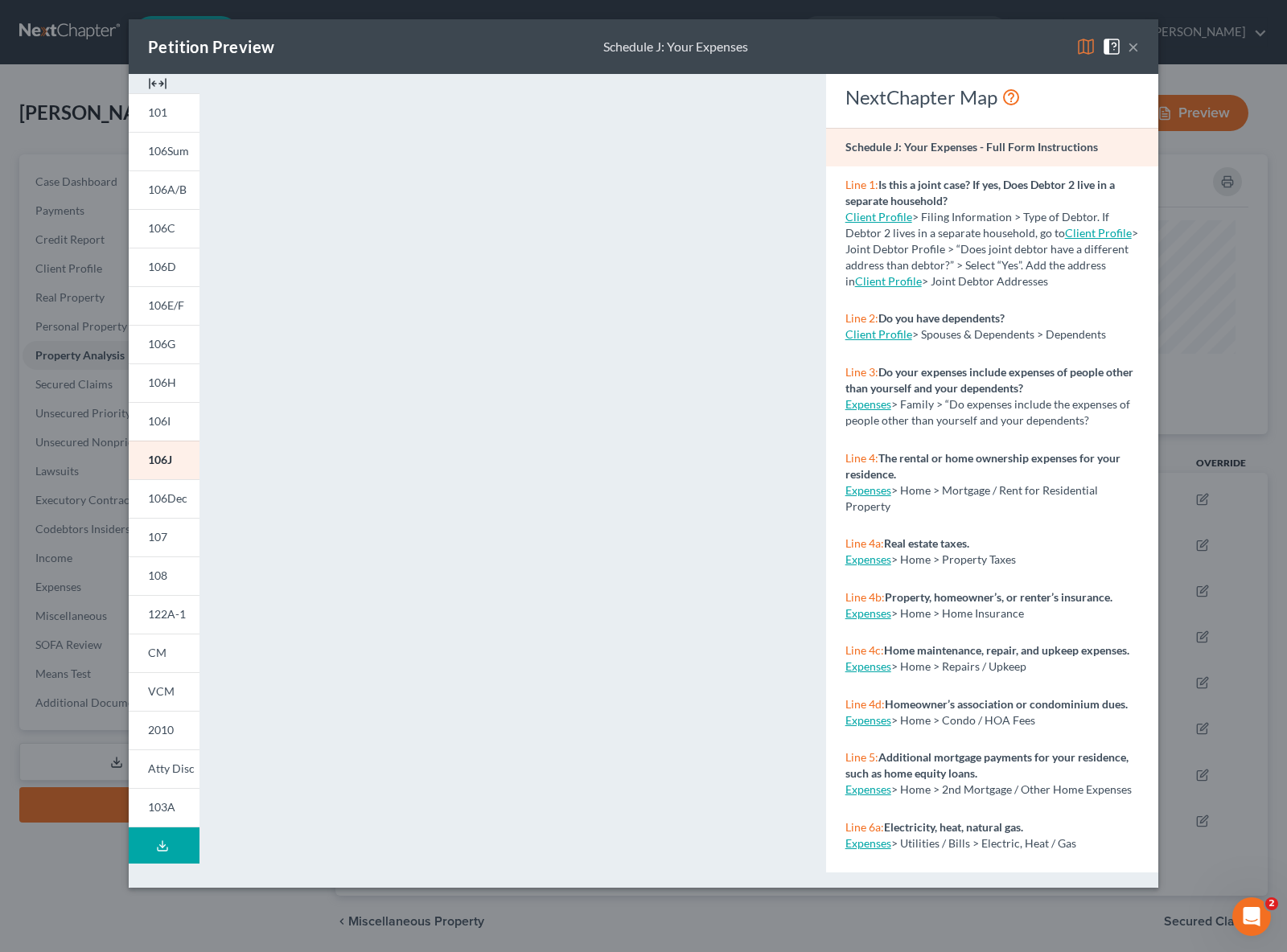
click at [1132, 37] on button "×" at bounding box center [1133, 46] width 12 height 19
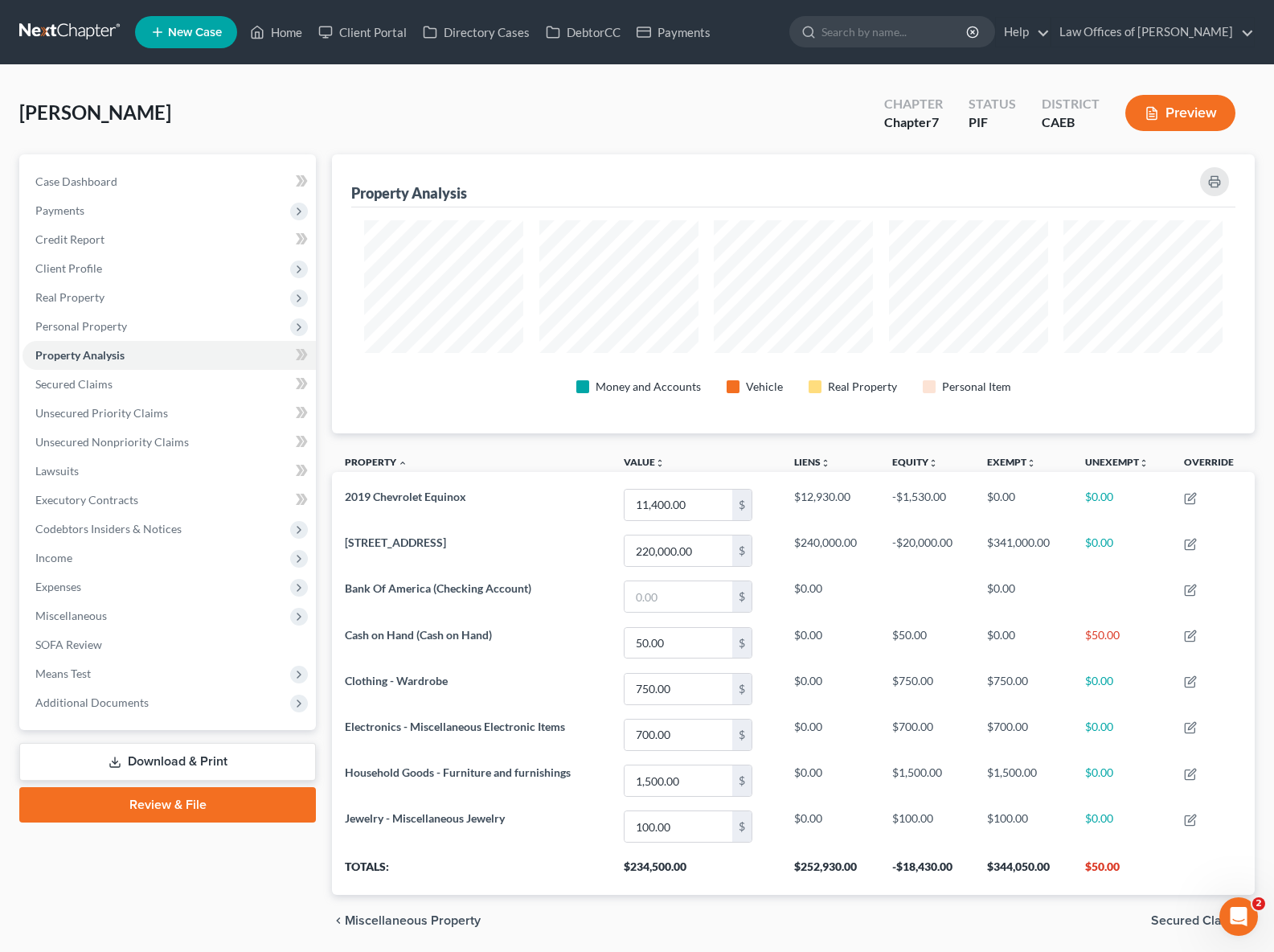
click at [213, 752] on link "Download & Print" at bounding box center [167, 762] width 297 height 38
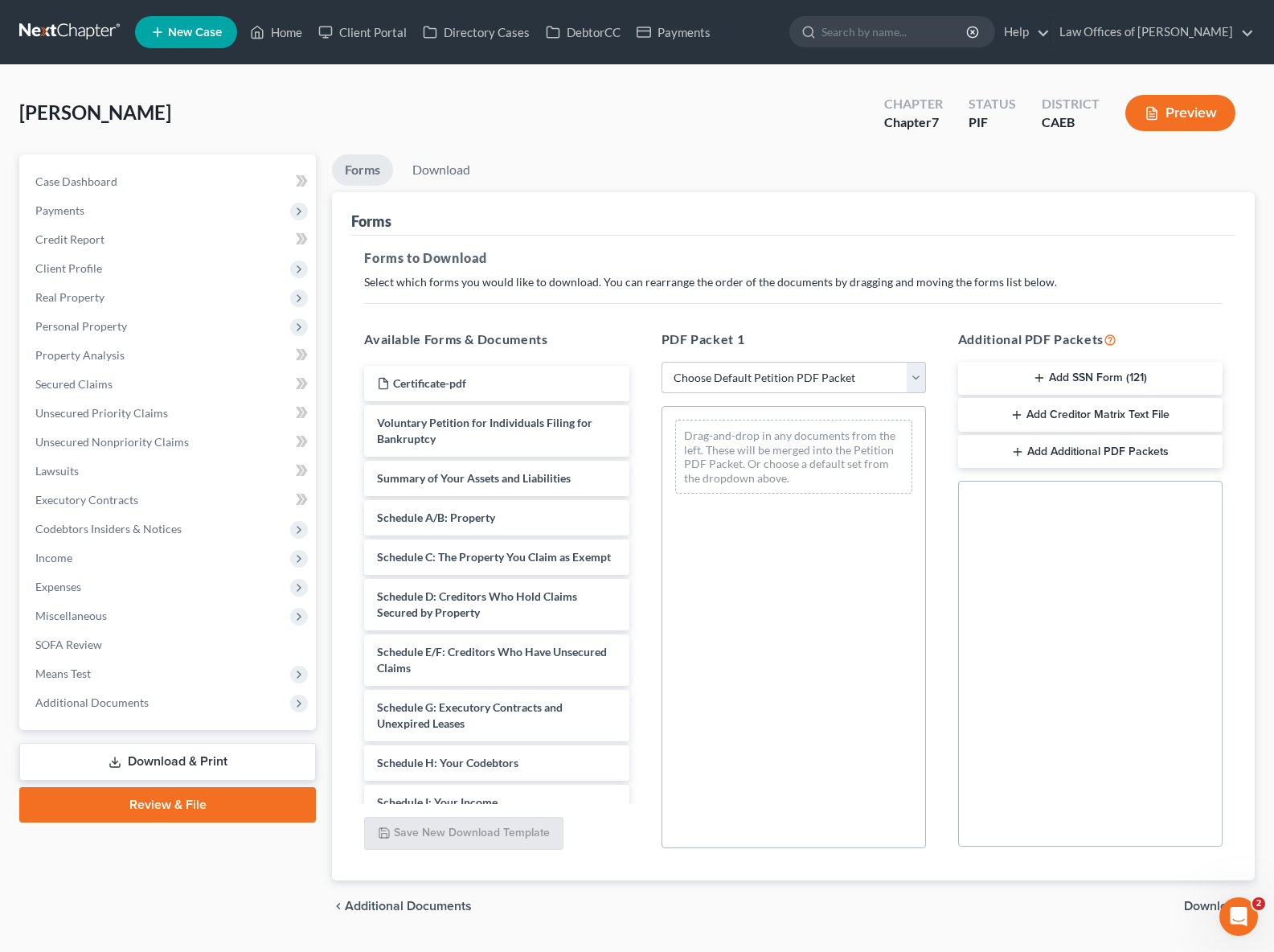
click at [912, 382] on select "Choose Default Petition PDF Packet Complete Bankruptcy Petition (all forms and …" at bounding box center [794, 377] width 265 height 32
select select "4"
click at [662, 362] on select "Choose Default Petition PDF Packet Complete Bankruptcy Petition (all forms and …" at bounding box center [794, 377] width 265 height 32
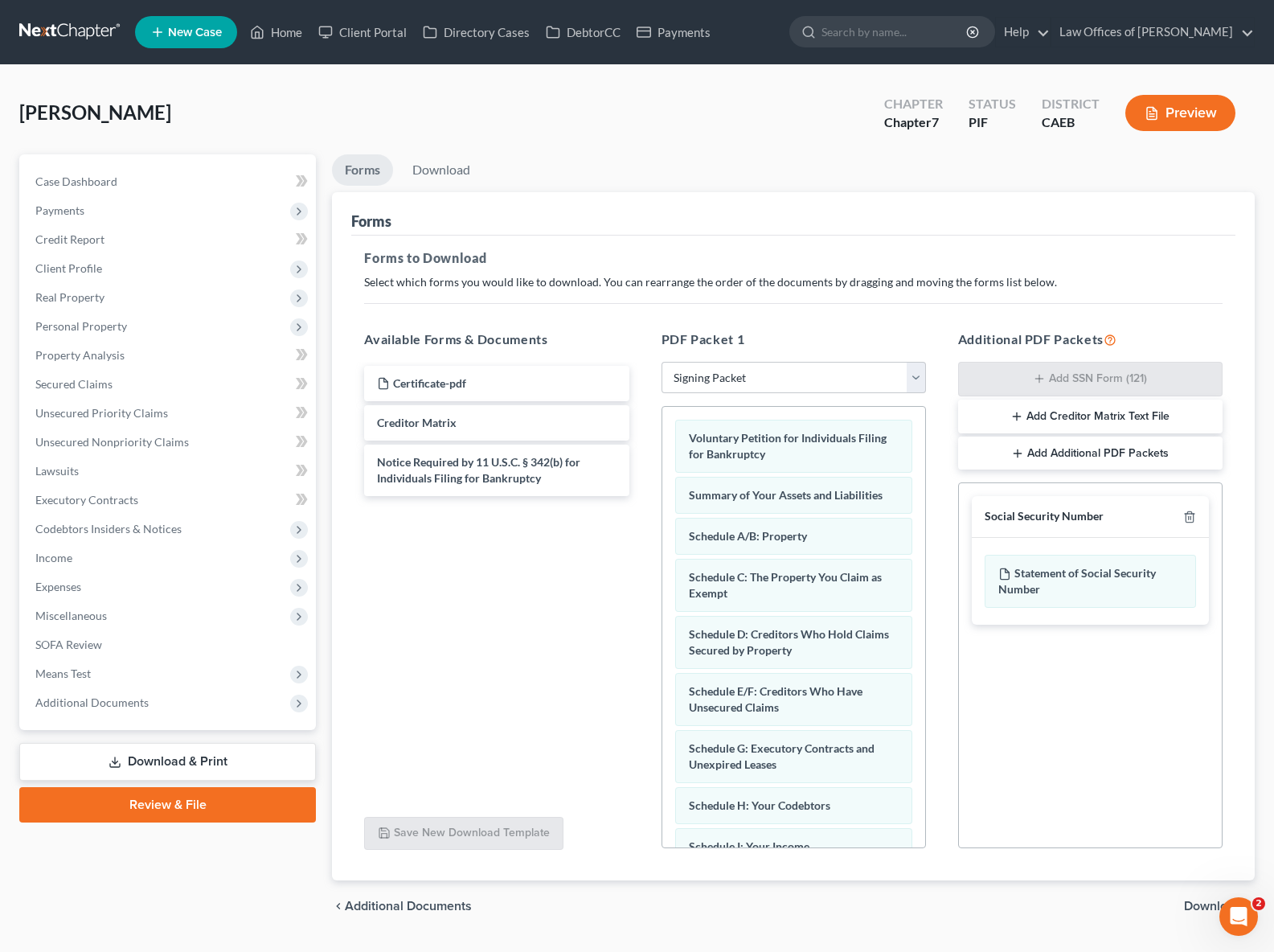
click at [1212, 903] on span "Download" at bounding box center [1213, 907] width 58 height 13
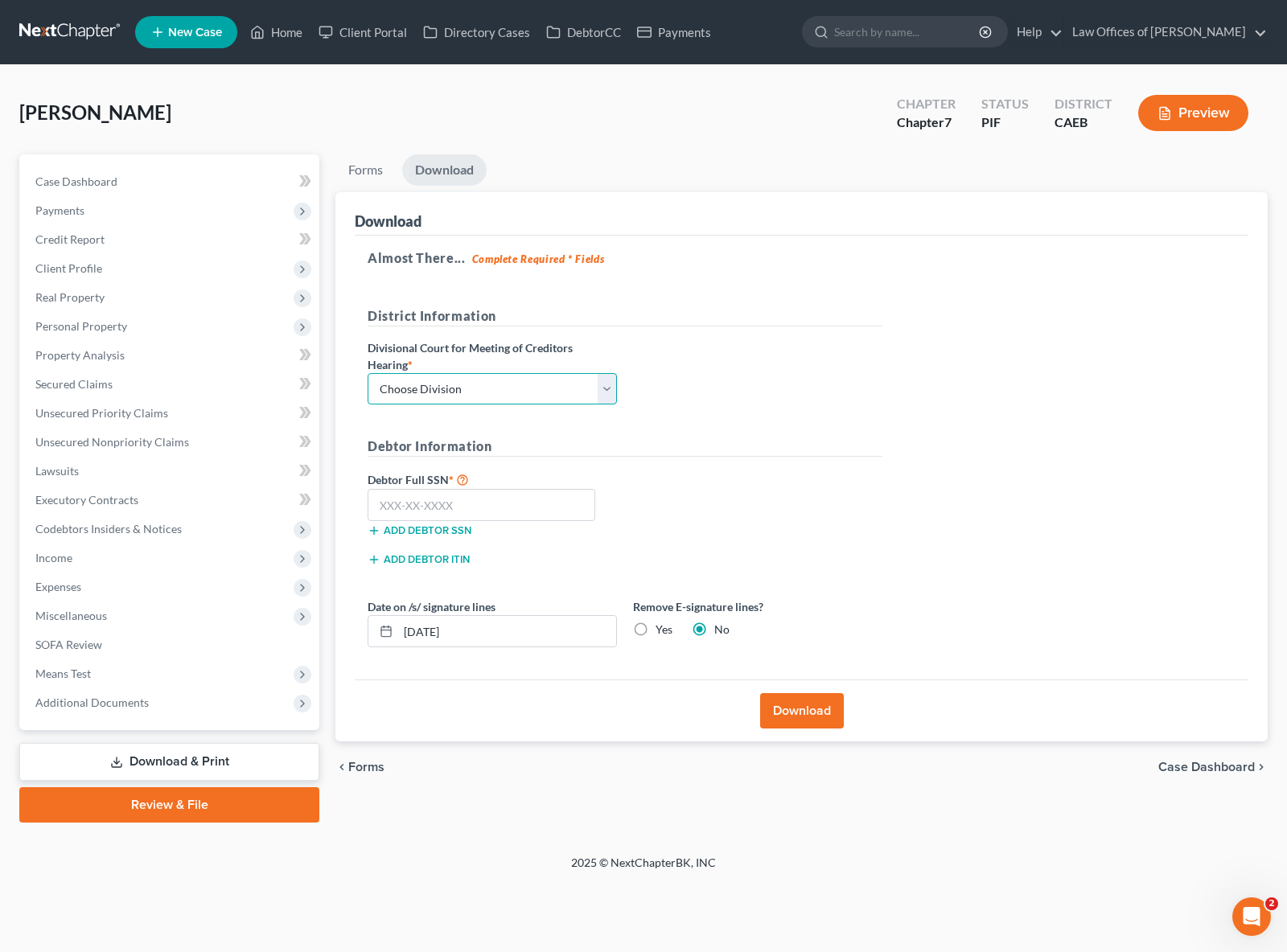
click at [607, 386] on select "Choose Division Fresno Modesto [GEOGRAPHIC_DATA]" at bounding box center [492, 389] width 249 height 32
select select "0"
click at [368, 373] on select "Choose Division Fresno Modesto [GEOGRAPHIC_DATA]" at bounding box center [492, 389] width 249 height 32
click at [479, 502] on input "text" at bounding box center [481, 505] width 228 height 32
type input "111-11-1111"
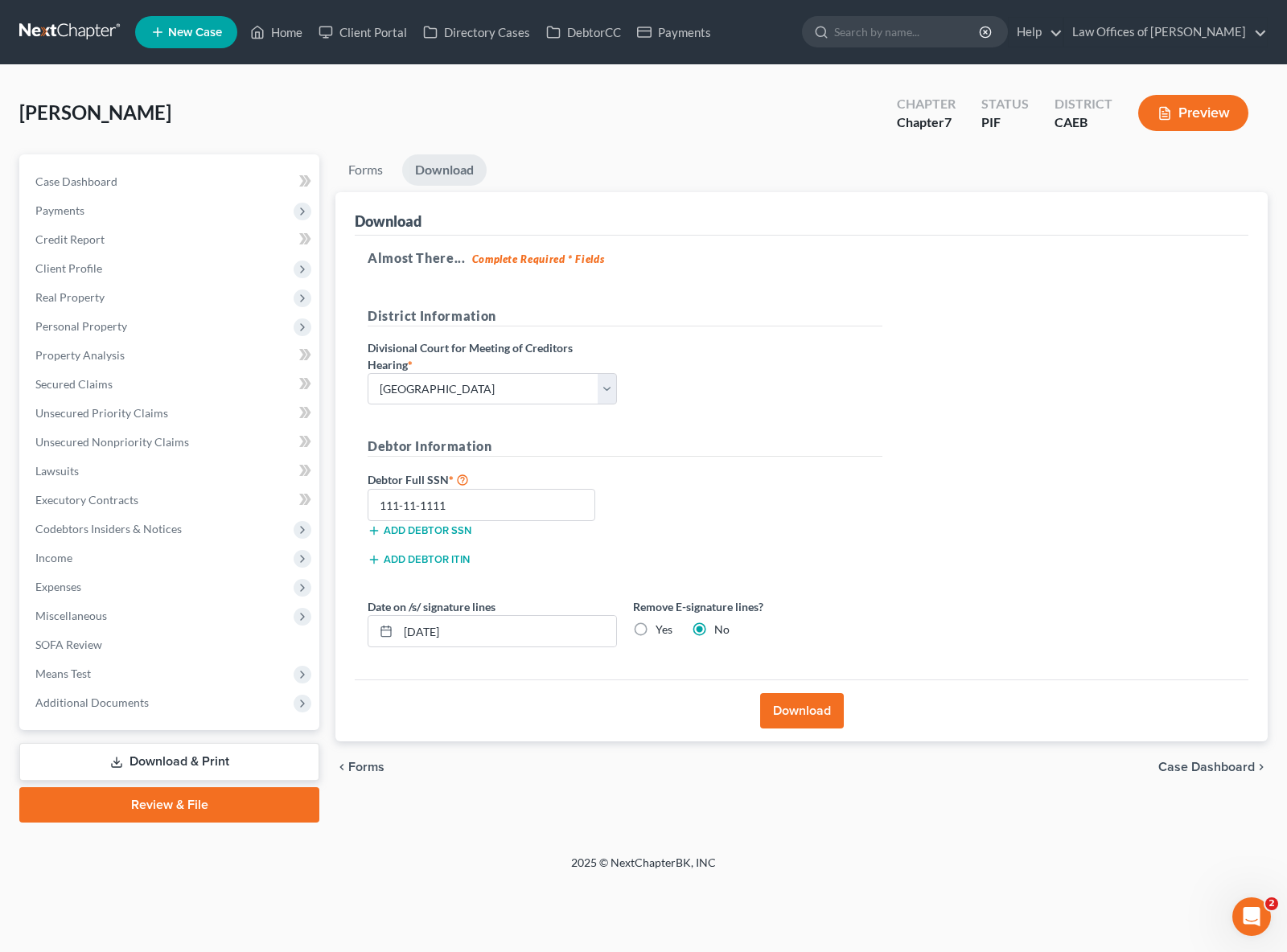
click at [803, 714] on button "Download" at bounding box center [802, 710] width 84 height 35
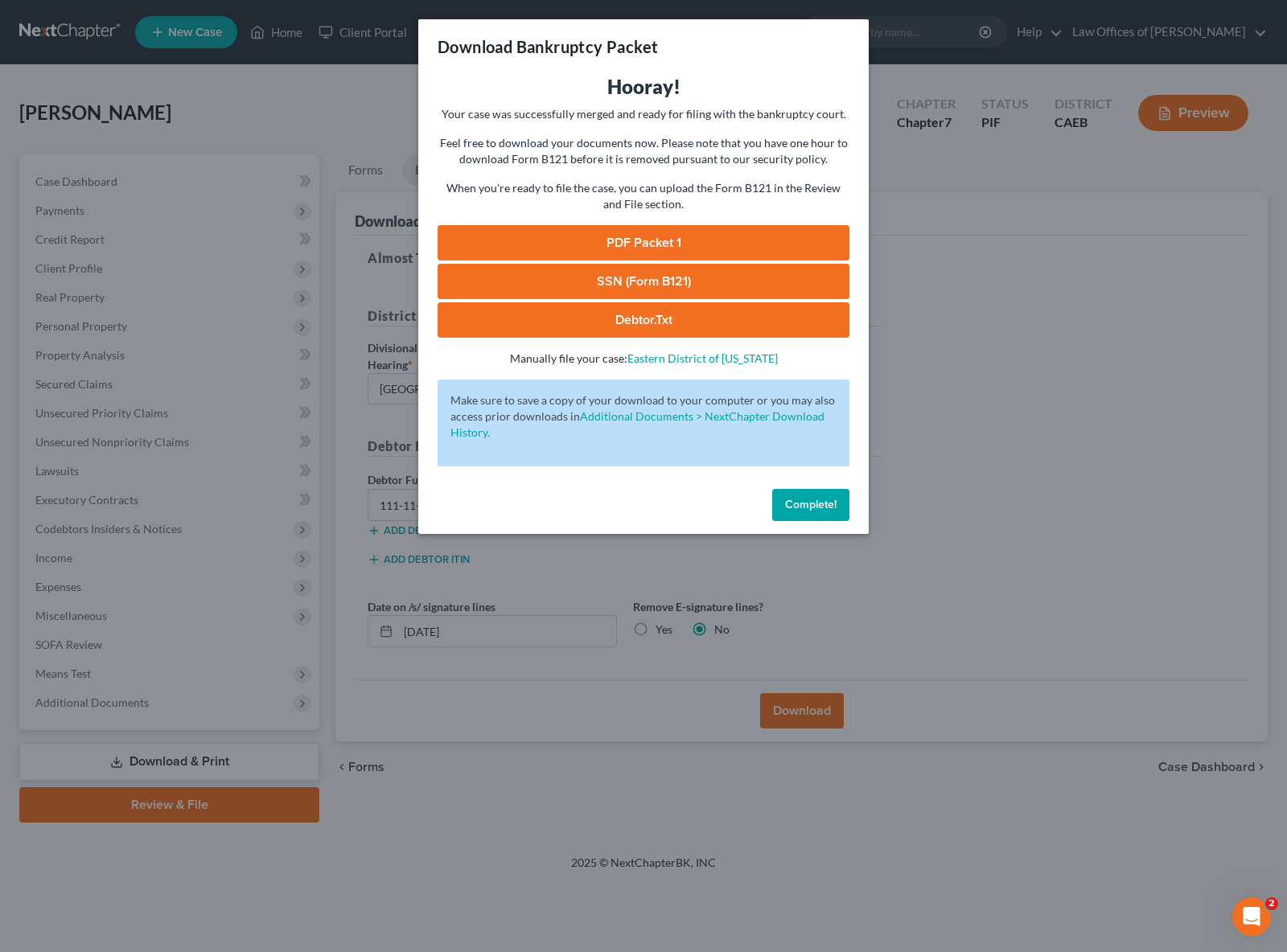
click at [650, 243] on link "PDF Packet 1" at bounding box center [643, 243] width 412 height 35
click at [794, 503] on span "Complete!" at bounding box center [811, 504] width 52 height 14
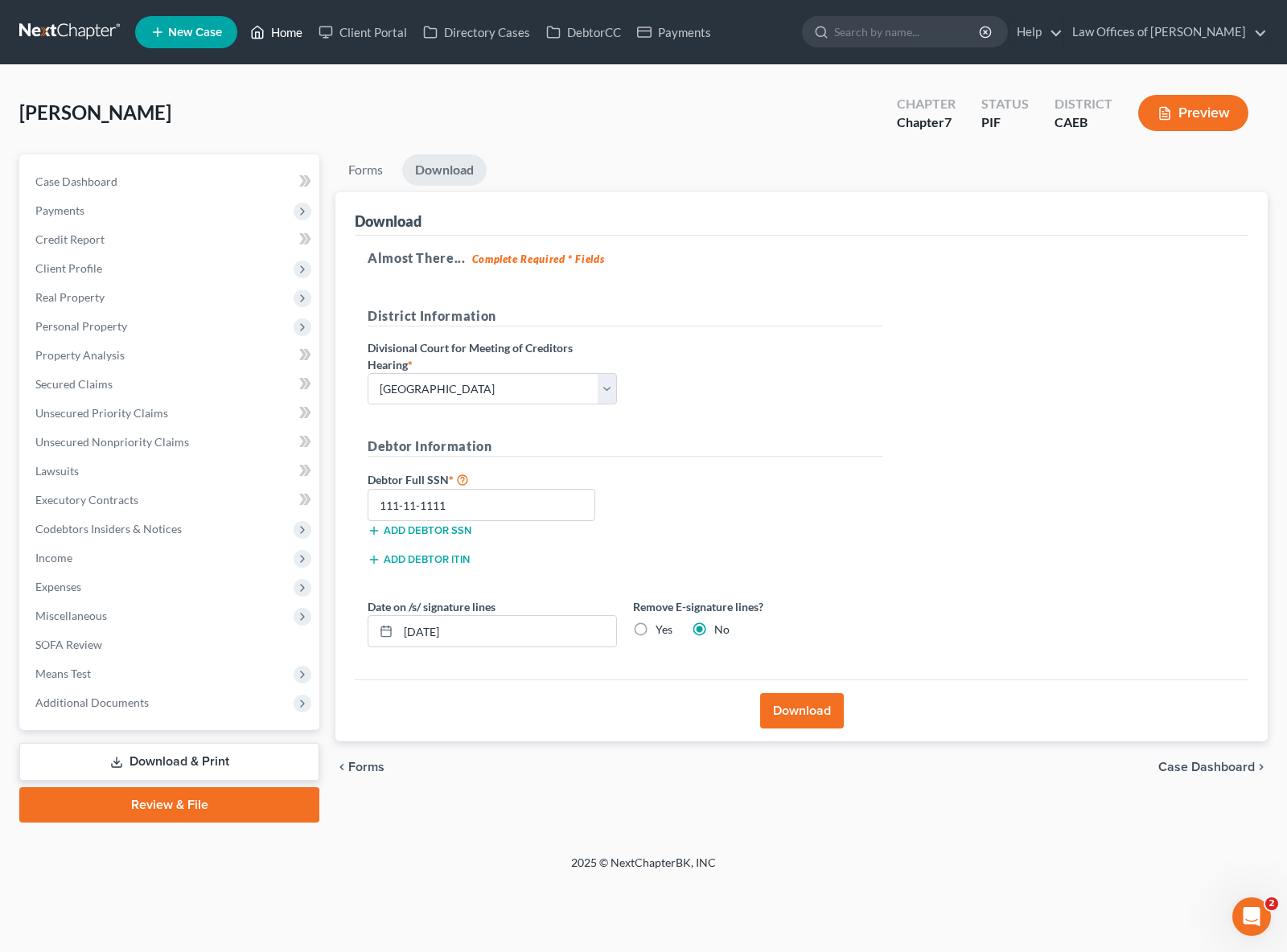
click at [294, 38] on link "Home" at bounding box center [275, 32] width 68 height 29
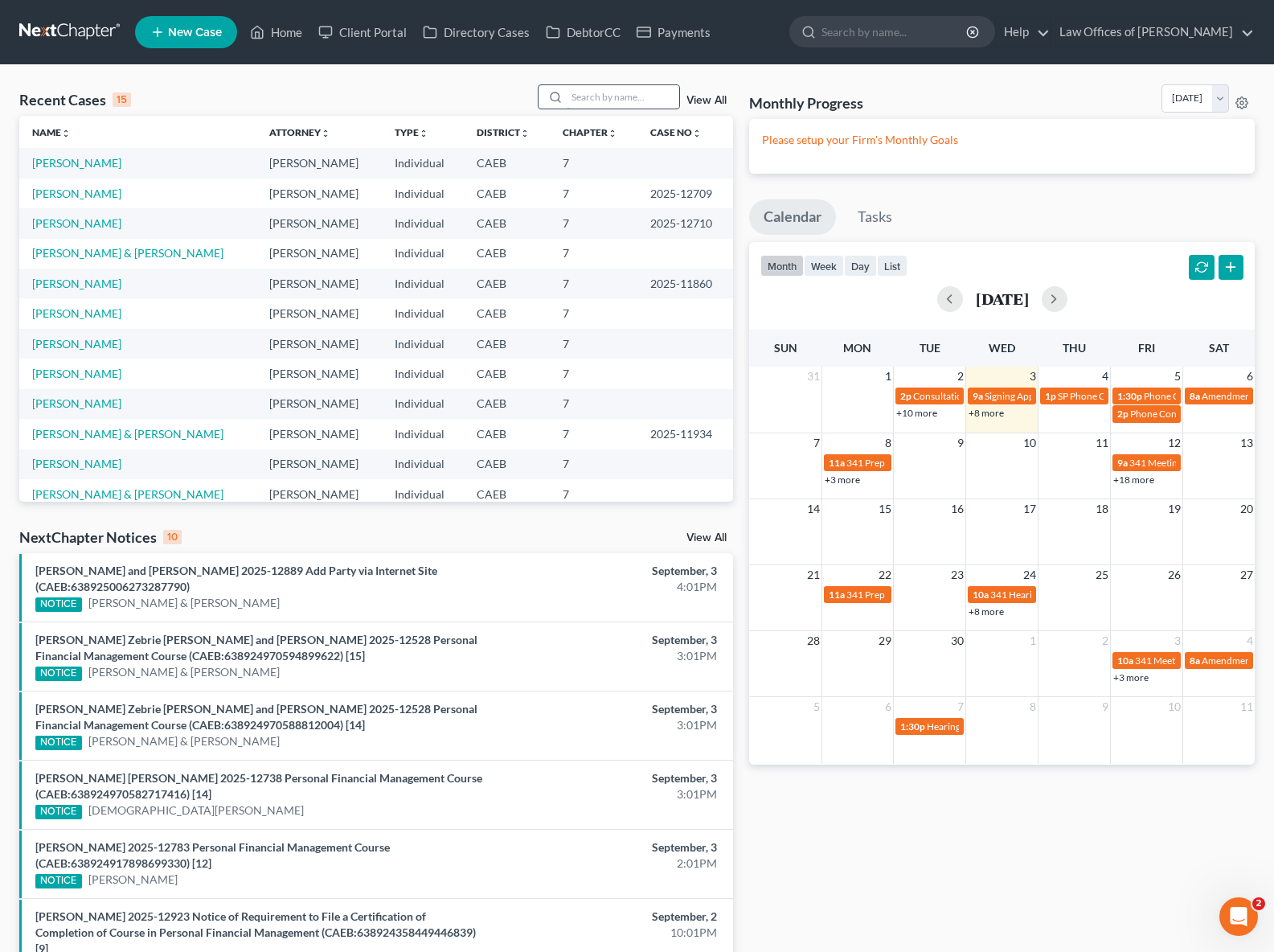
click at [581, 97] on input "search" at bounding box center [623, 97] width 113 height 23
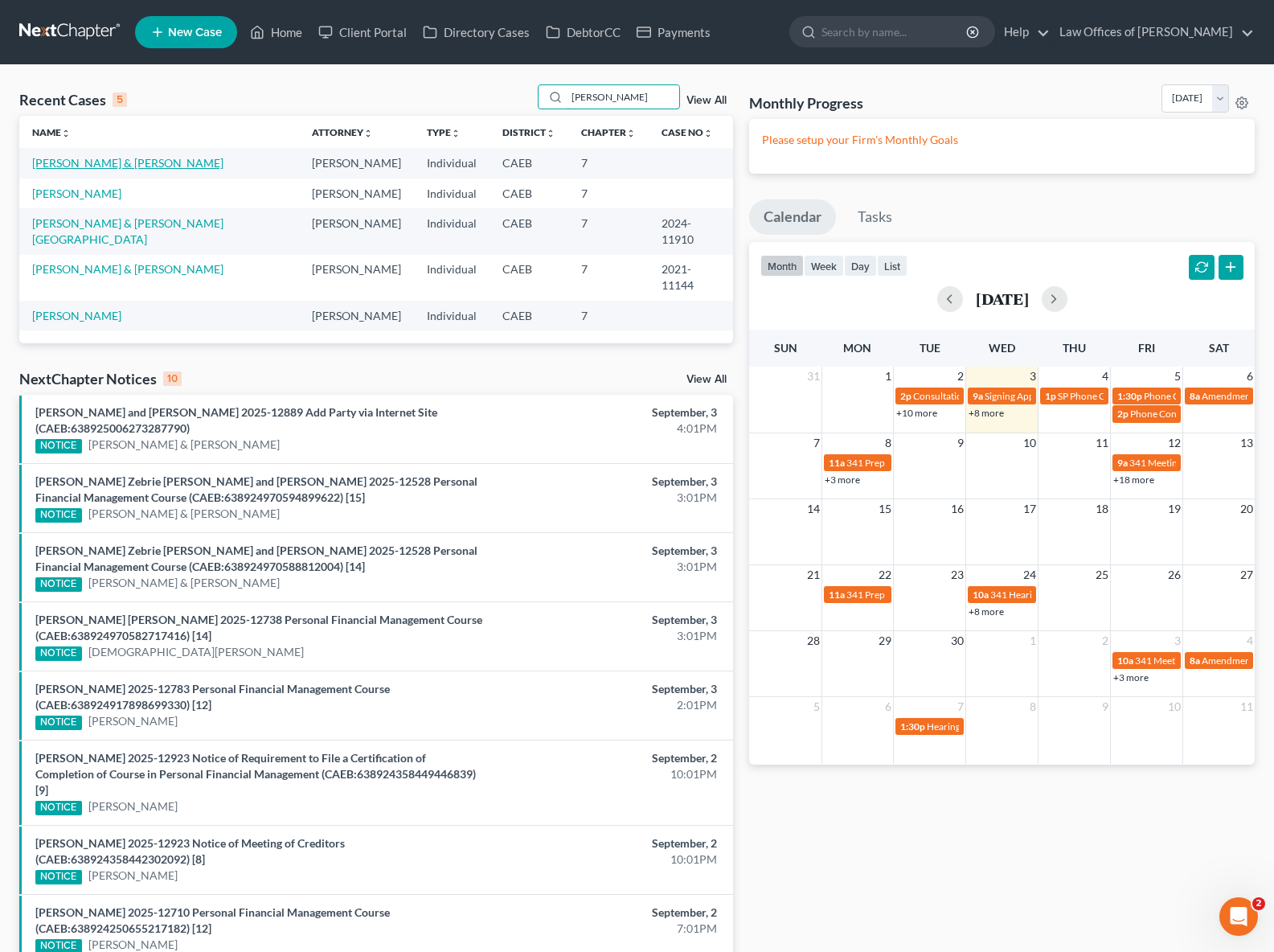
type input "[PERSON_NAME]"
click at [104, 165] on link "[PERSON_NAME] & [PERSON_NAME]" at bounding box center [127, 163] width 192 height 14
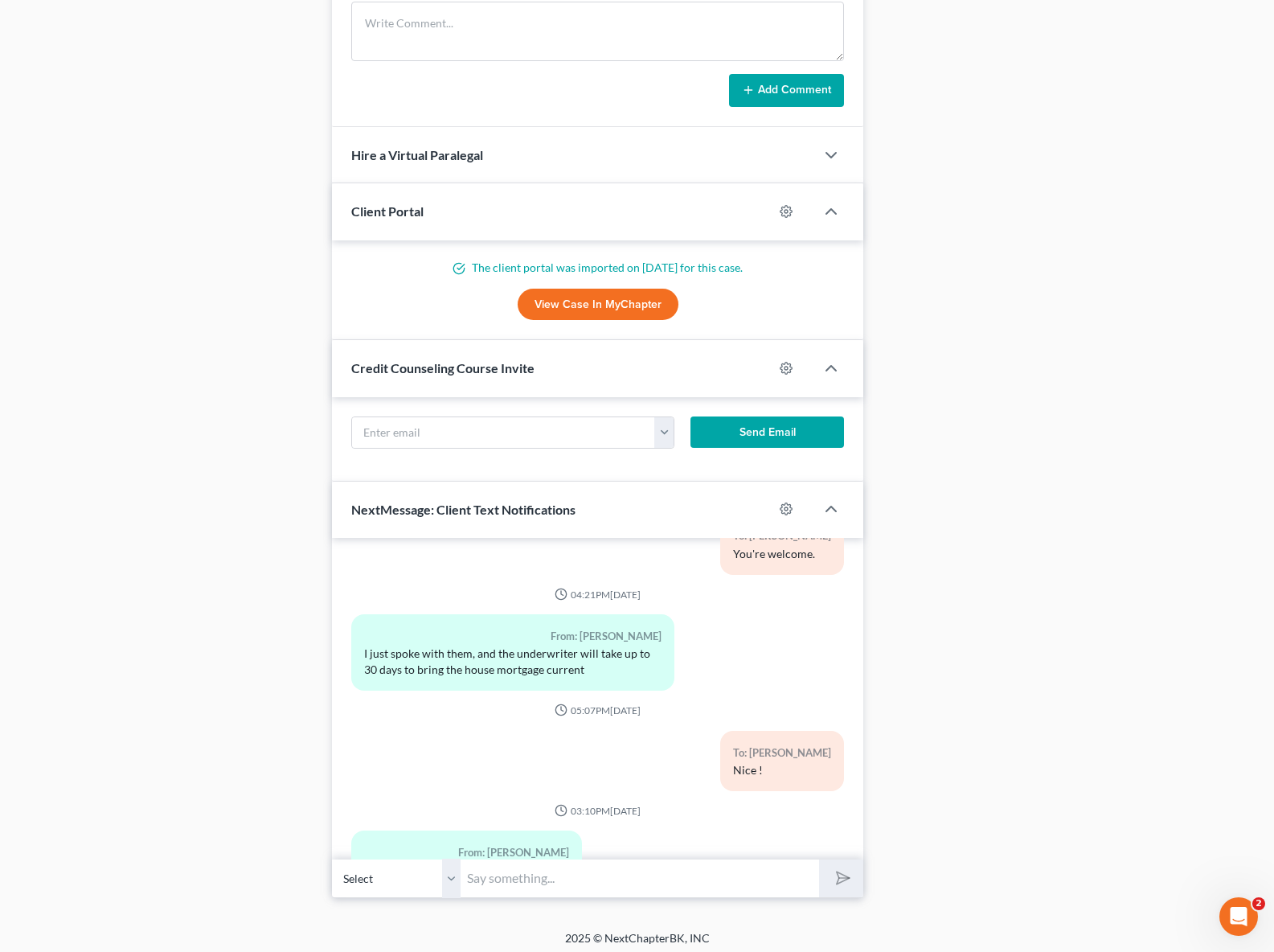
scroll to position [1436, 0]
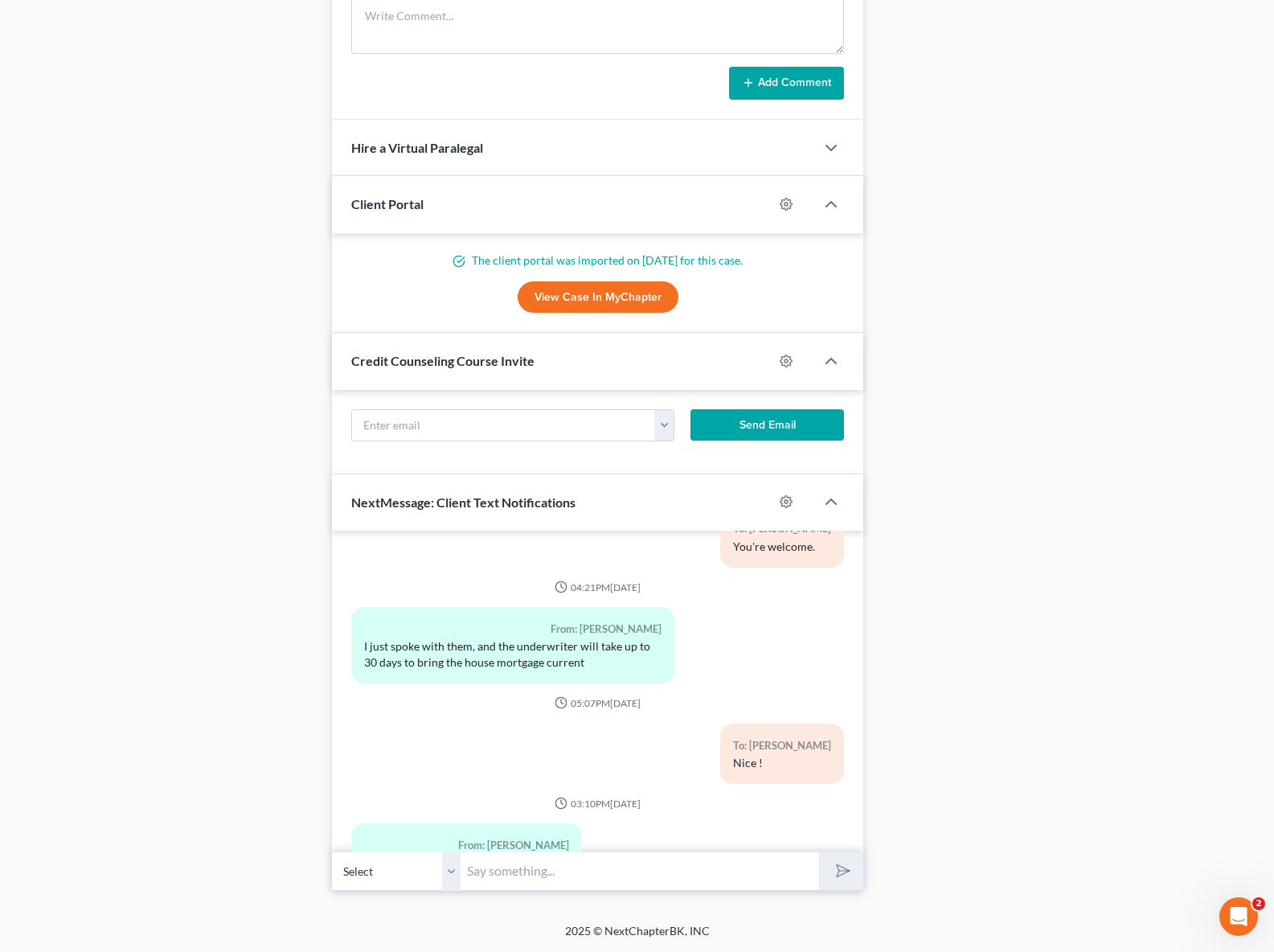
click at [529, 865] on input "text" at bounding box center [639, 871] width 358 height 39
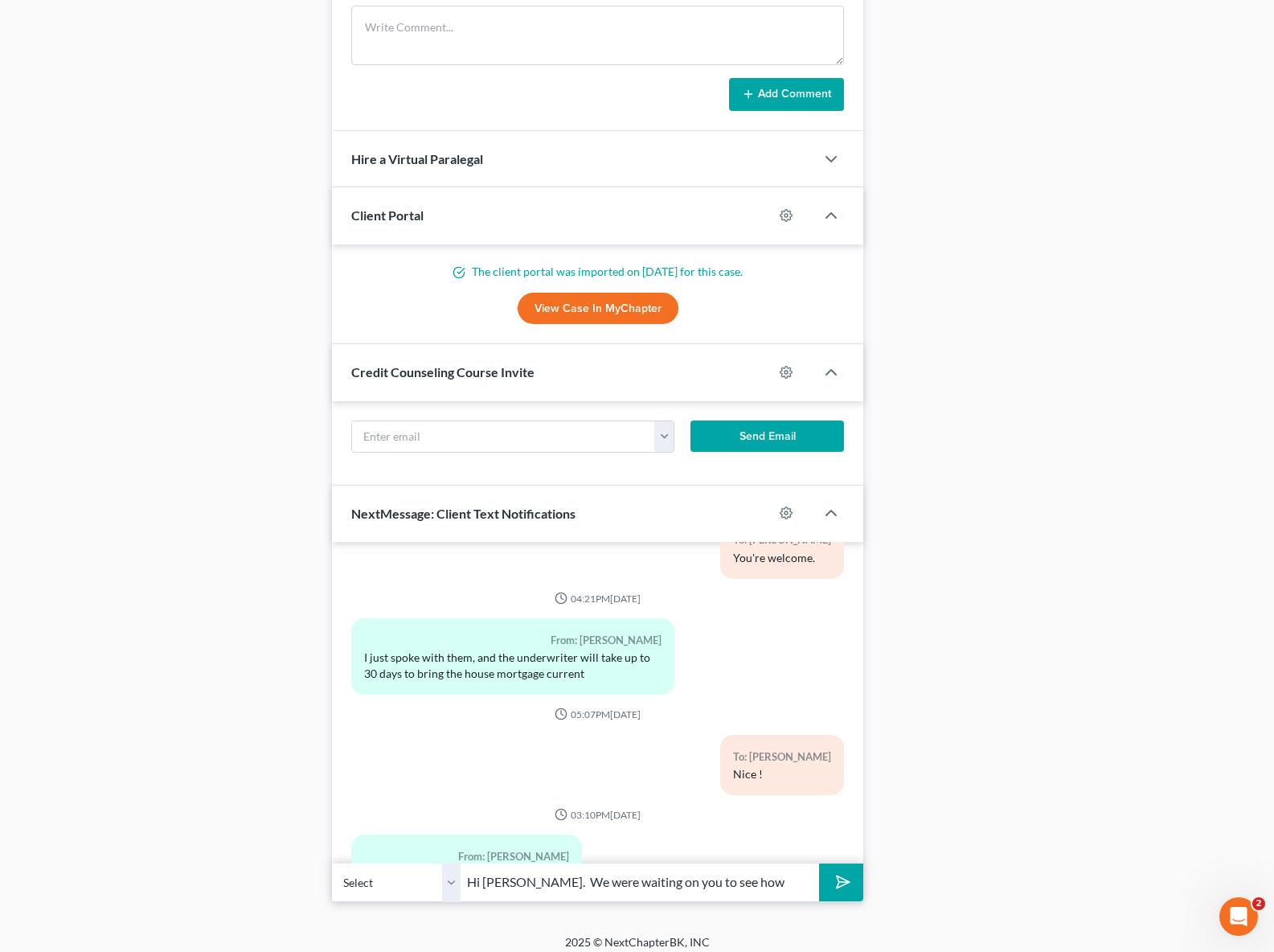
scroll to position [1416, 0]
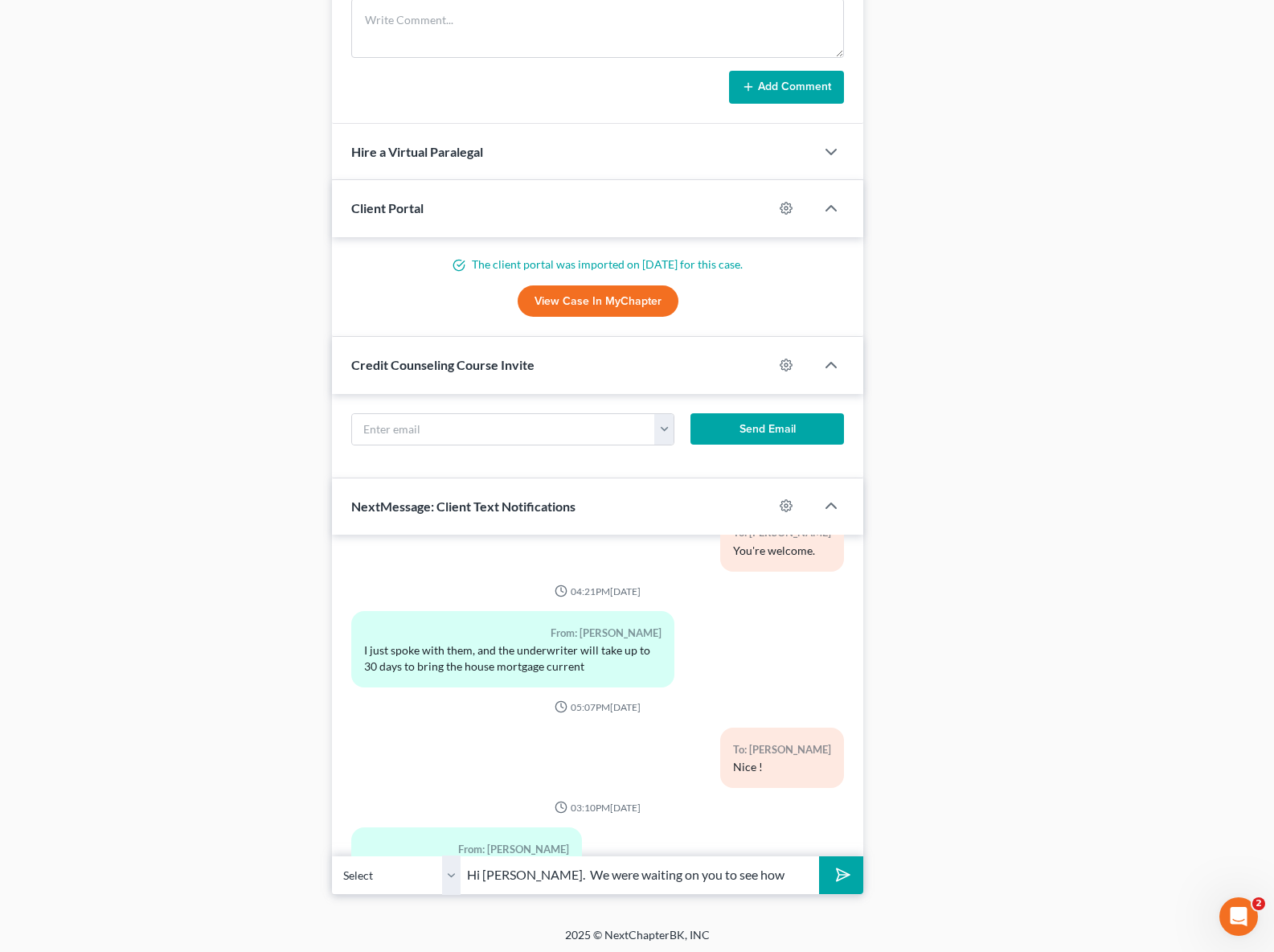
click at [742, 890] on input "Hi [PERSON_NAME]. We were waiting on you to see how" at bounding box center [639, 876] width 358 height 39
drag, startPoint x: 798, startPoint y: 892, endPoint x: 818, endPoint y: 900, distance: 21.5
click at [800, 892] on input "Hi [PERSON_NAME]. We were waiting on you to see if you signed the agreement wit…" at bounding box center [639, 876] width 358 height 39
click at [644, 891] on input "Hi [PERSON_NAME]. We were waiting on you to see if you signed the agreement wit…" at bounding box center [639, 876] width 358 height 39
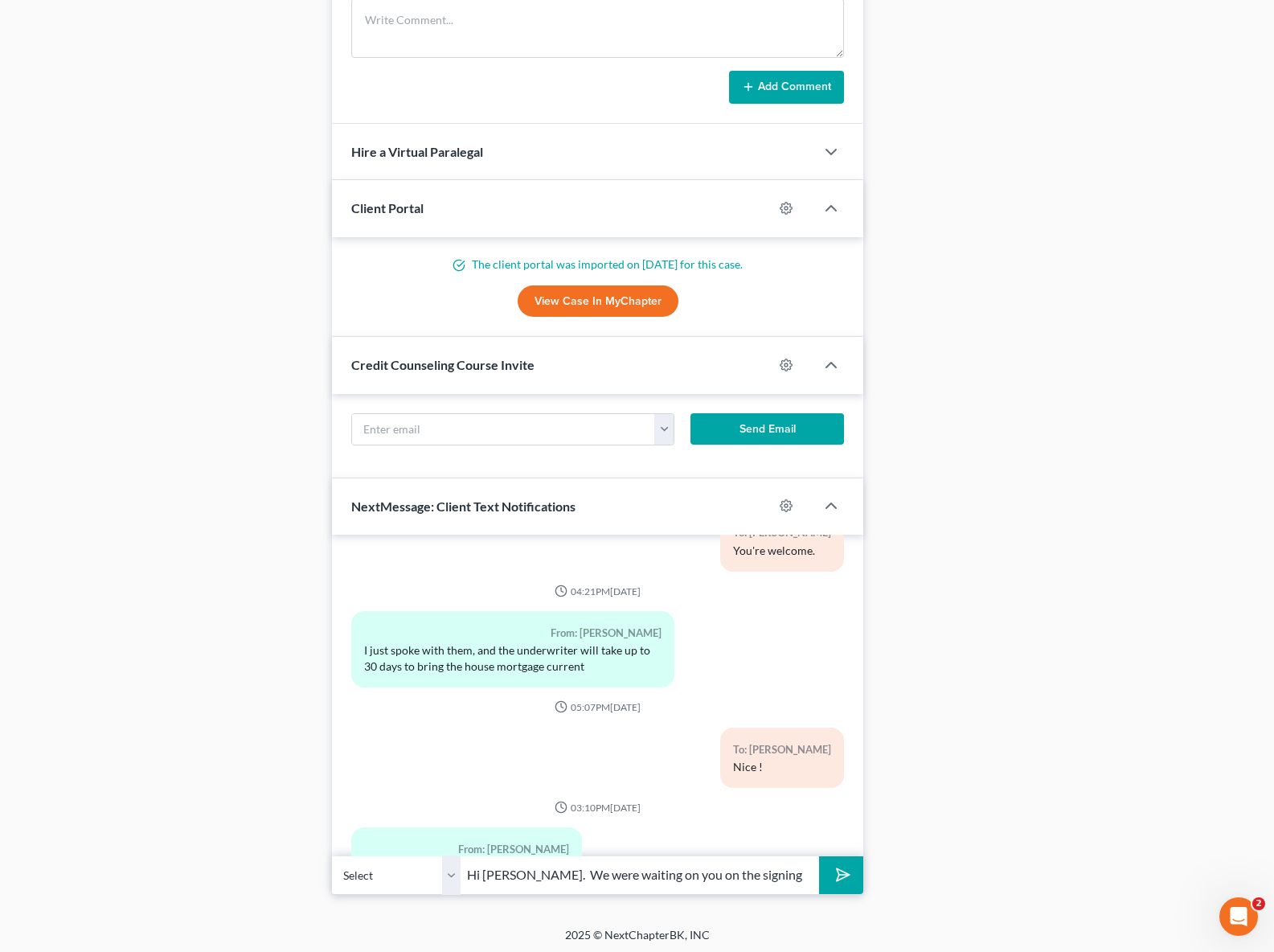
type input "Hi [PERSON_NAME]. We were waiting on you on the signing the agreement with the …"
click at [819, 857] on button "submit" at bounding box center [842, 876] width 44 height 38
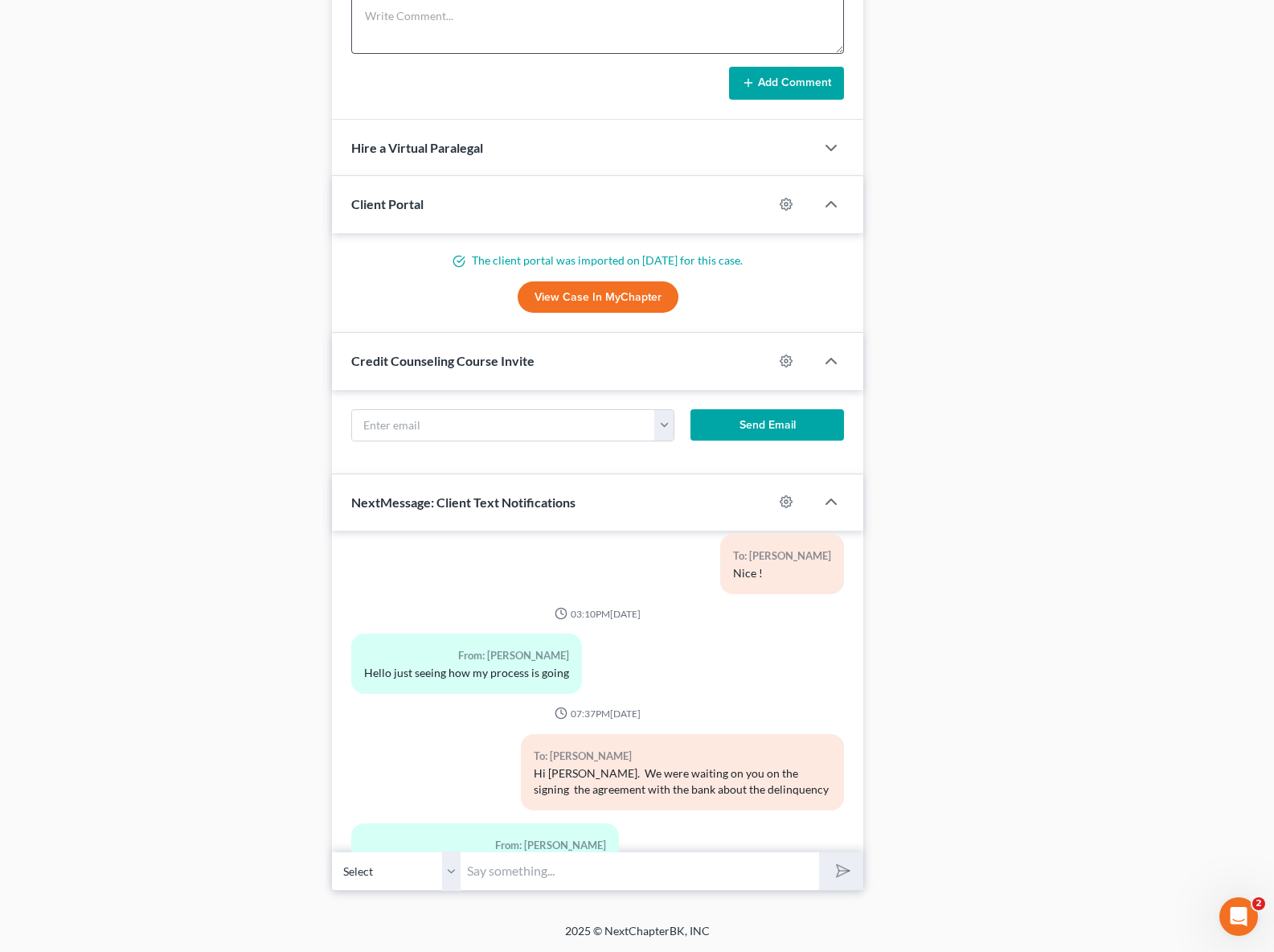
scroll to position [1436, 0]
type input "How many months are you behind now ?"
click at [819, 853] on button "submit" at bounding box center [842, 871] width 44 height 38
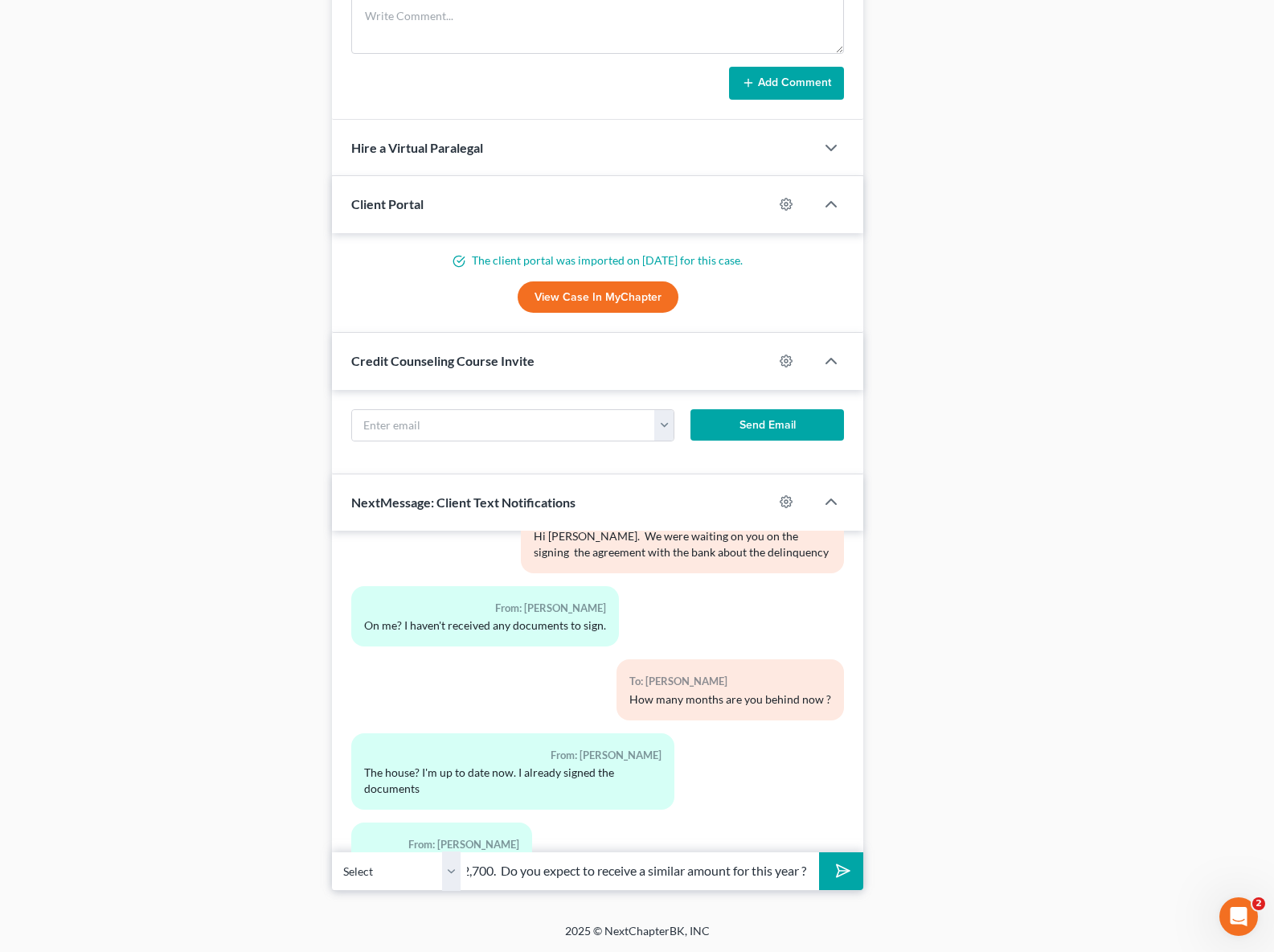
scroll to position [0, 486]
type input "Sounds good. Another thing is your tax refund for this year. Last year you rece…"
click at [819, 853] on button "submit" at bounding box center [842, 871] width 44 height 38
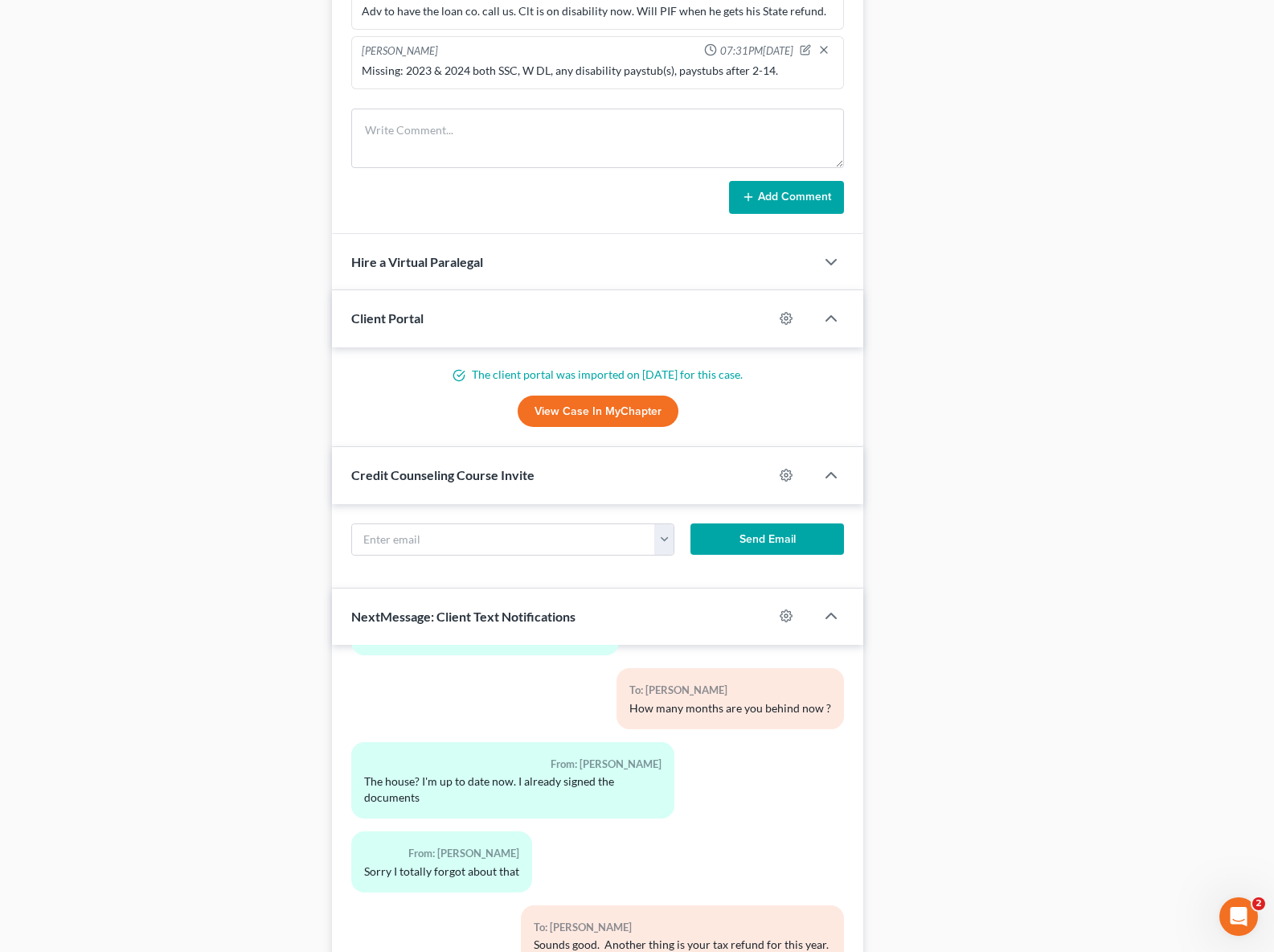
scroll to position [1215, 0]
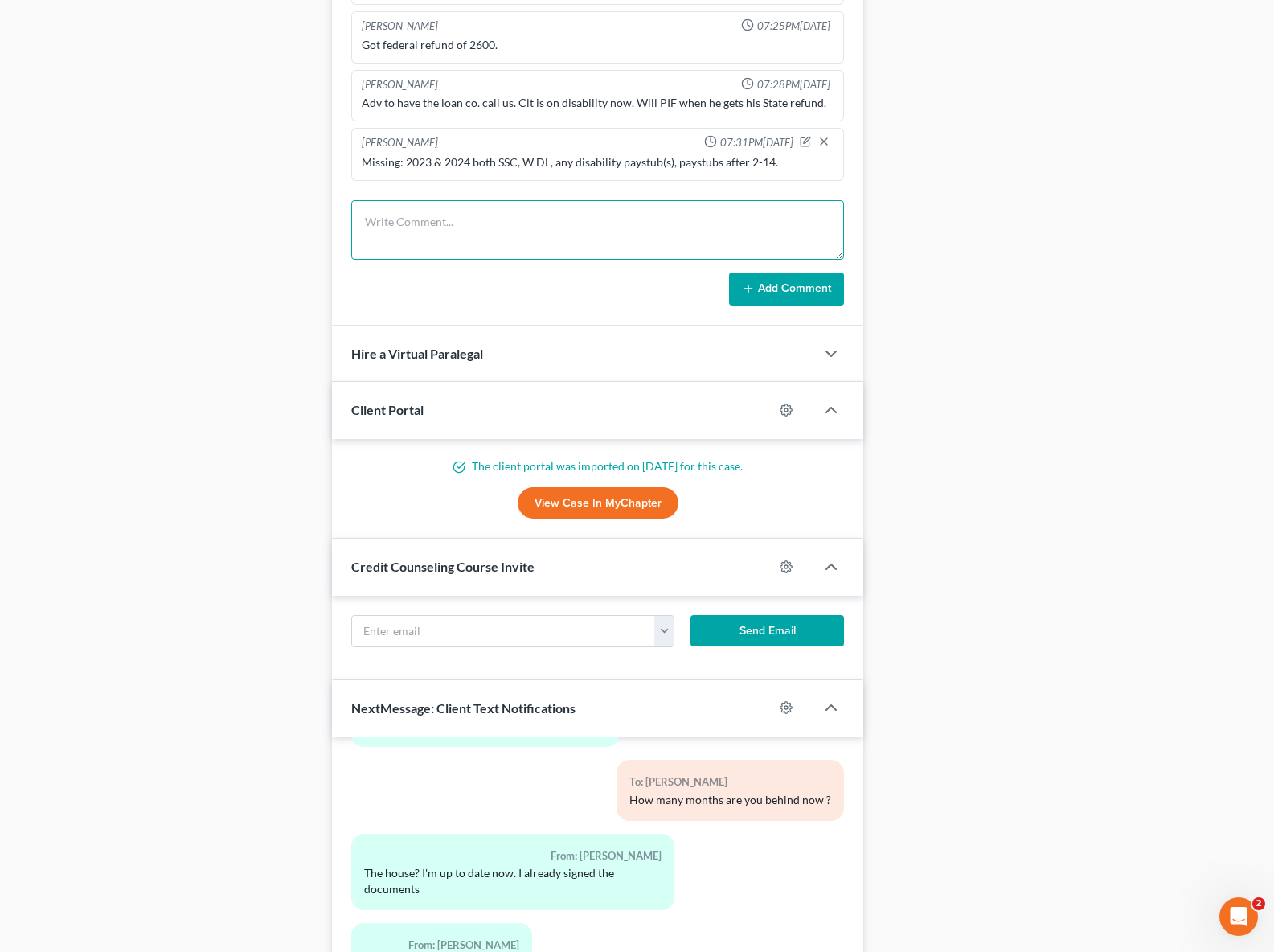
drag, startPoint x: 395, startPoint y: 232, endPoint x: 400, endPoint y: 240, distance: 9.4
click at [395, 232] on textarea at bounding box center [598, 230] width 493 height 59
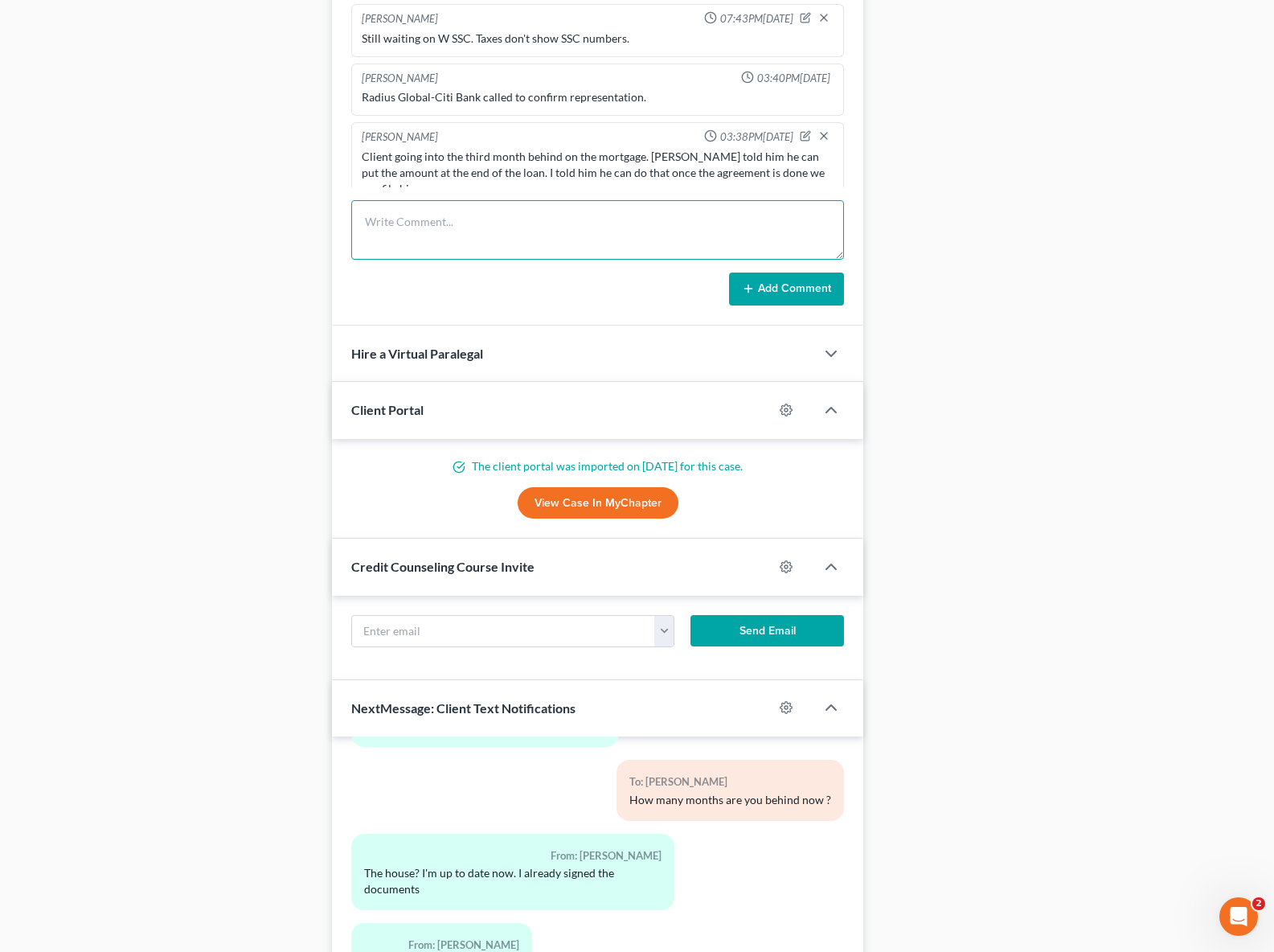
scroll to position [707, 0]
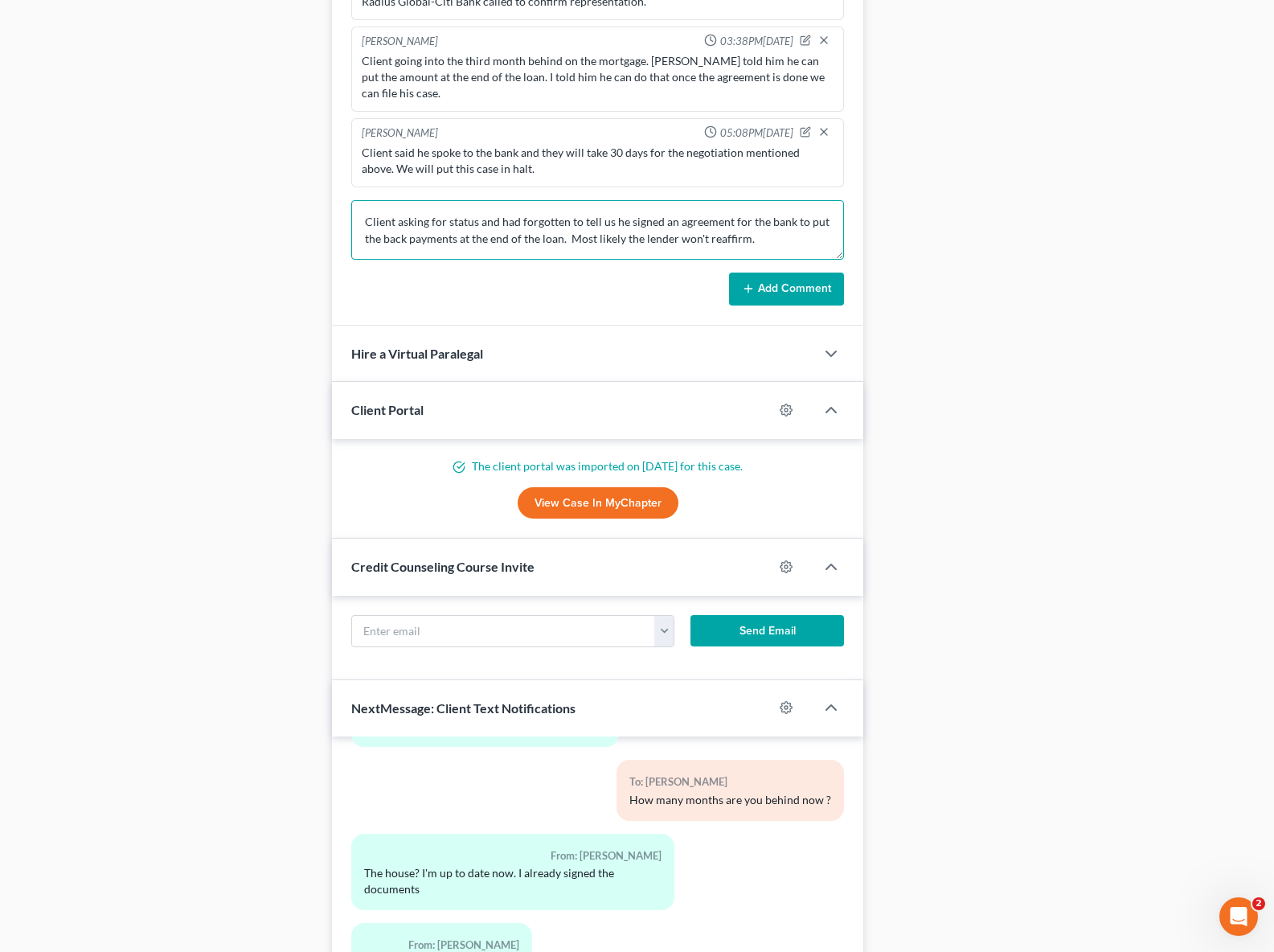
type textarea "Client asking for status and had forgotten to tell us he signed an agreement fo…"
click at [766, 302] on button "Add Comment" at bounding box center [787, 289] width 115 height 34
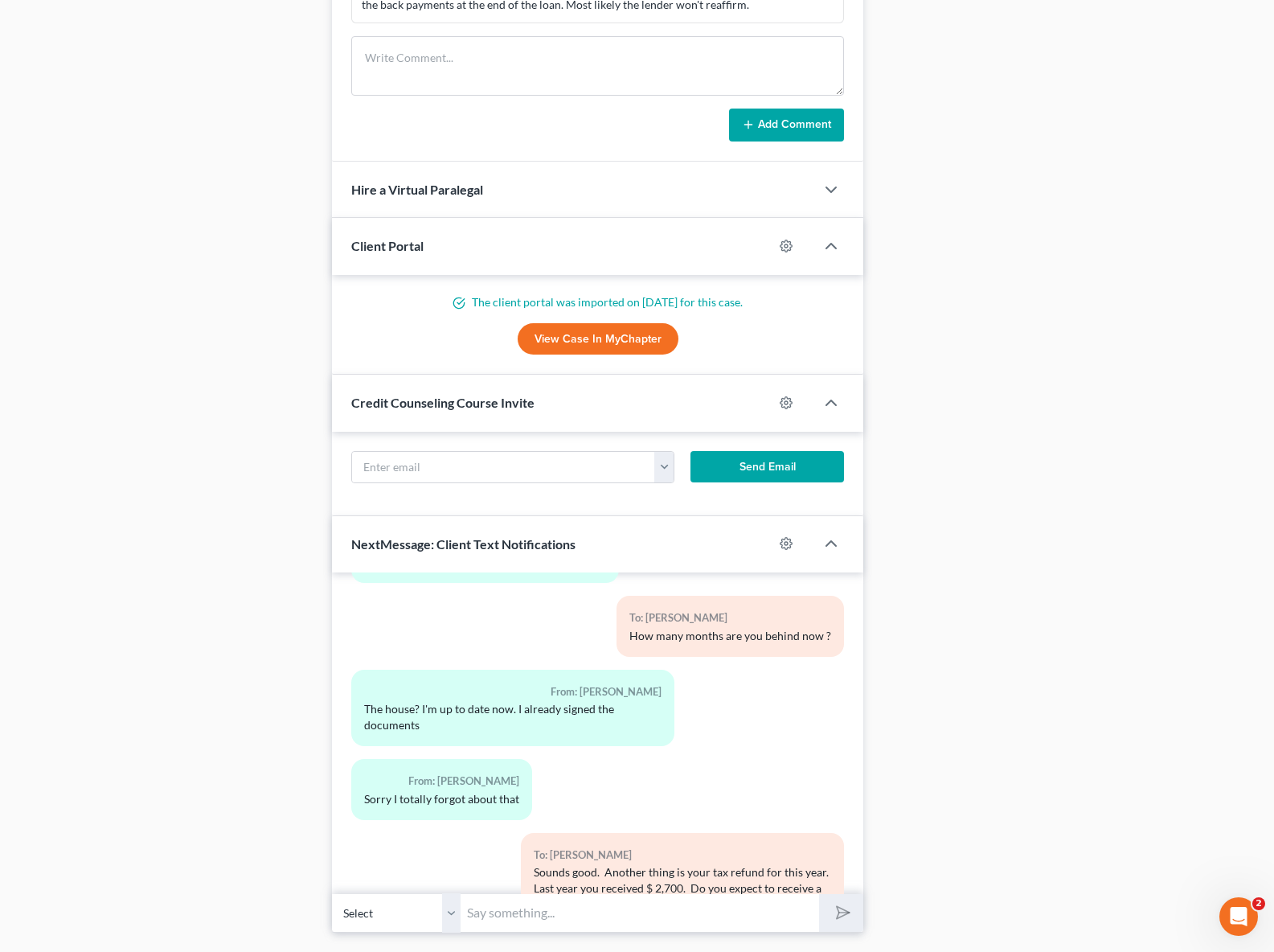
scroll to position [1436, 0]
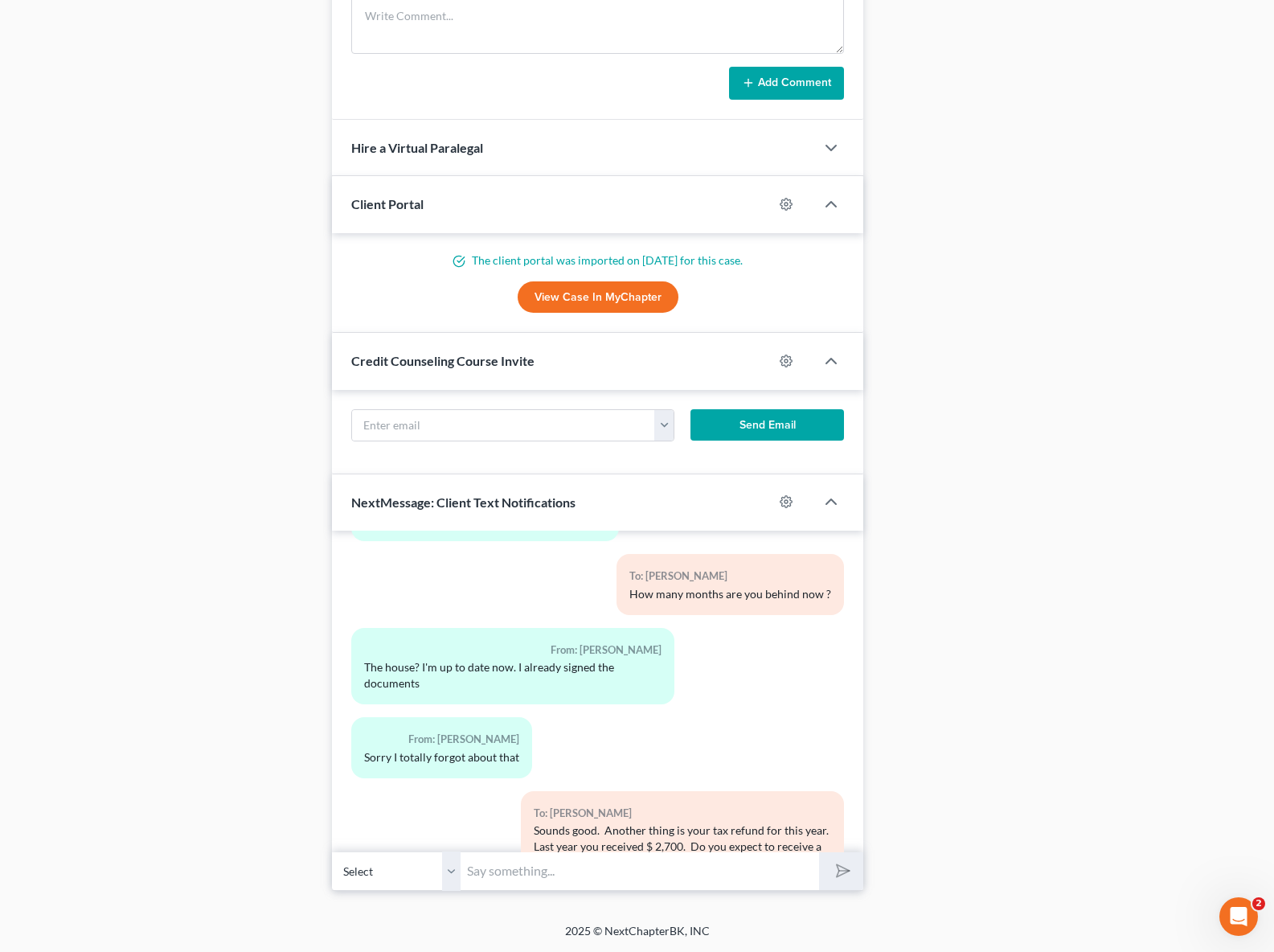
click at [561, 869] on input "text" at bounding box center [639, 871] width 358 height 39
type input "I see. The issue is that if we file your case this month the trustee will take …"
click at [819, 853] on button "submit" at bounding box center [842, 871] width 44 height 38
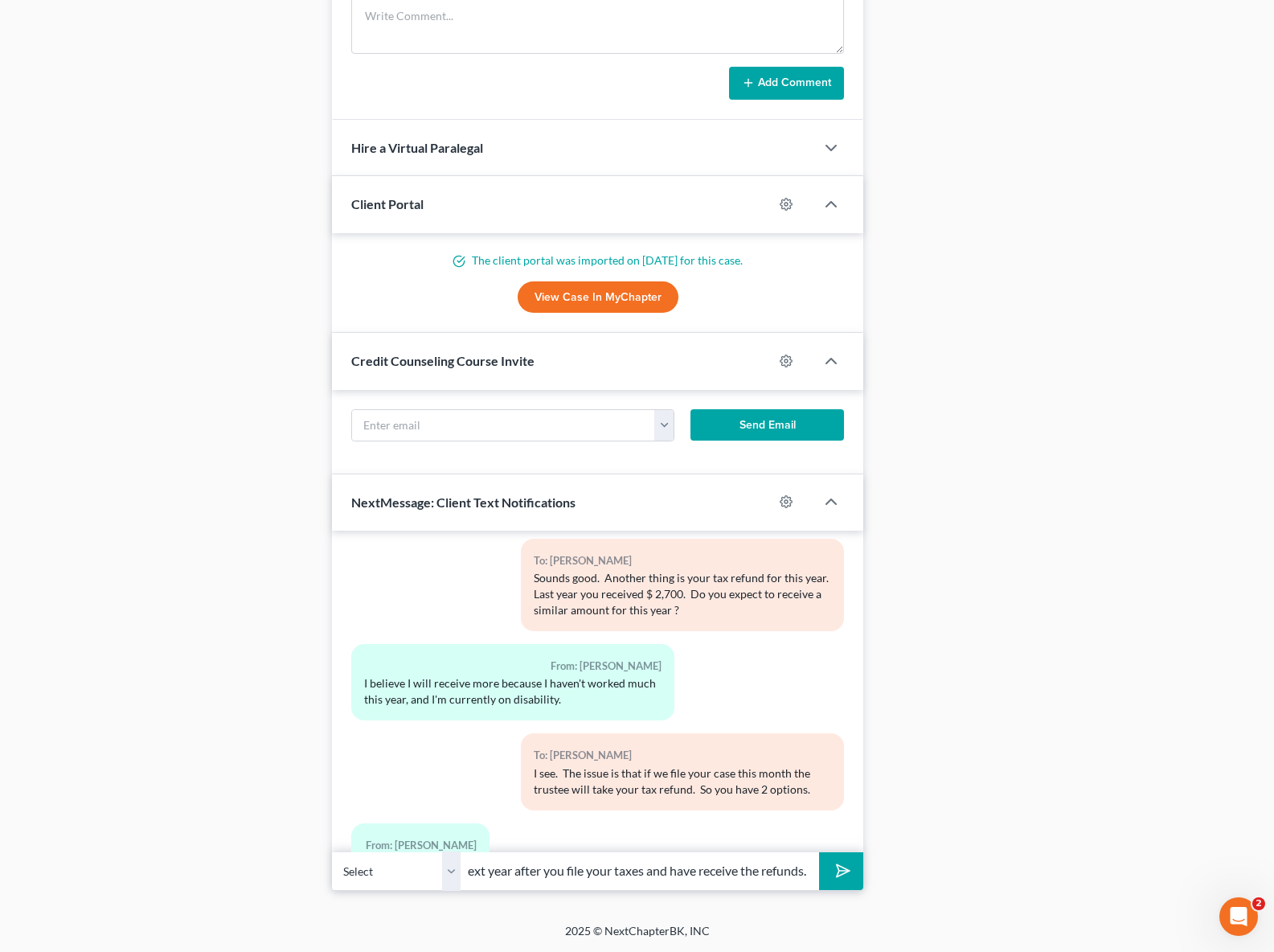
scroll to position [0, 344]
type input "One, is file now and let the trustee take your refunds or file next year after …"
click at [819, 853] on button "submit" at bounding box center [842, 871] width 44 height 38
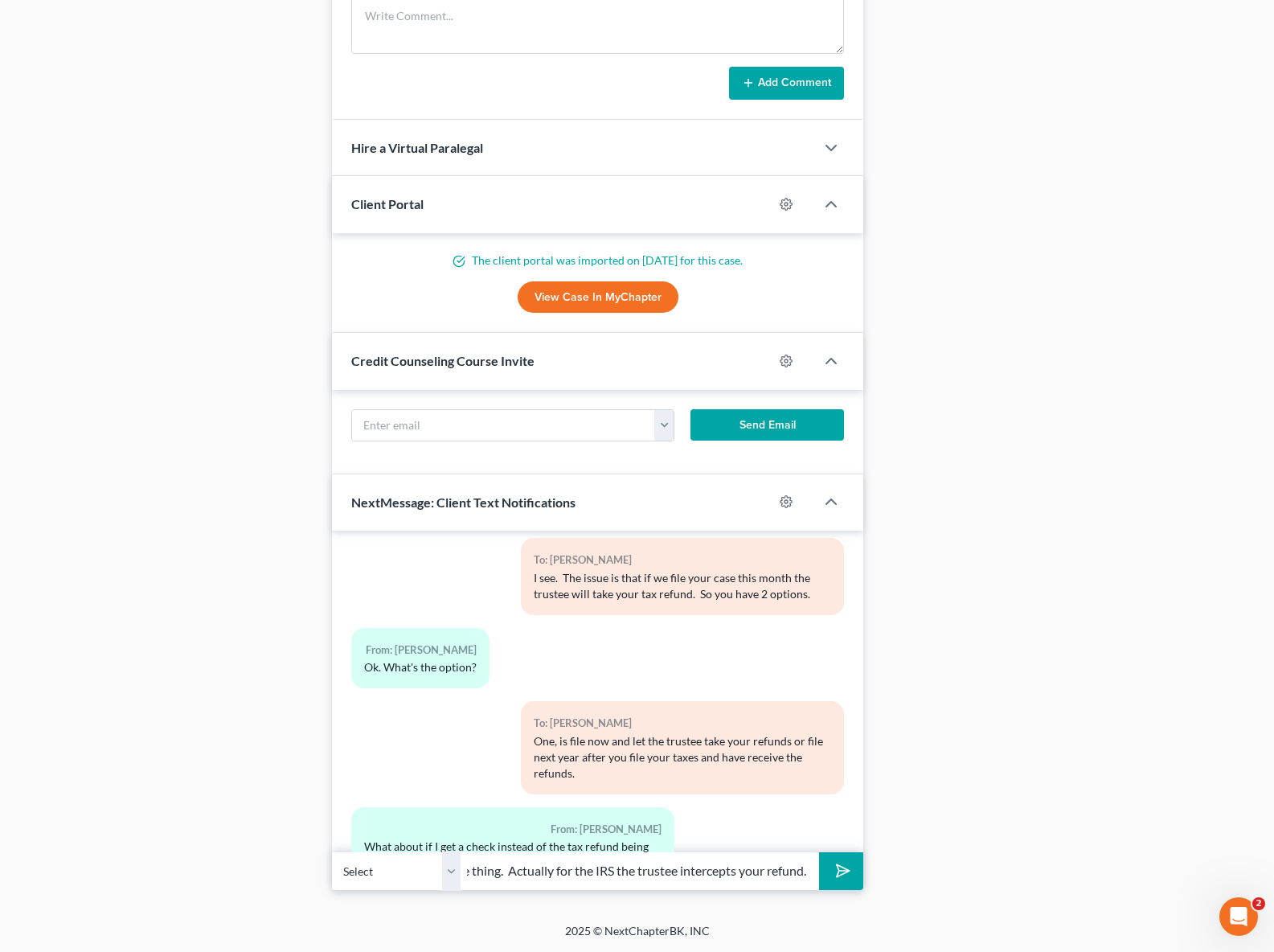
scroll to position [0, 80]
type input "It is the same thing. Actually for the IRS the trustee intercepts your refund."
click at [819, 853] on button "submit" at bounding box center [842, 871] width 44 height 38
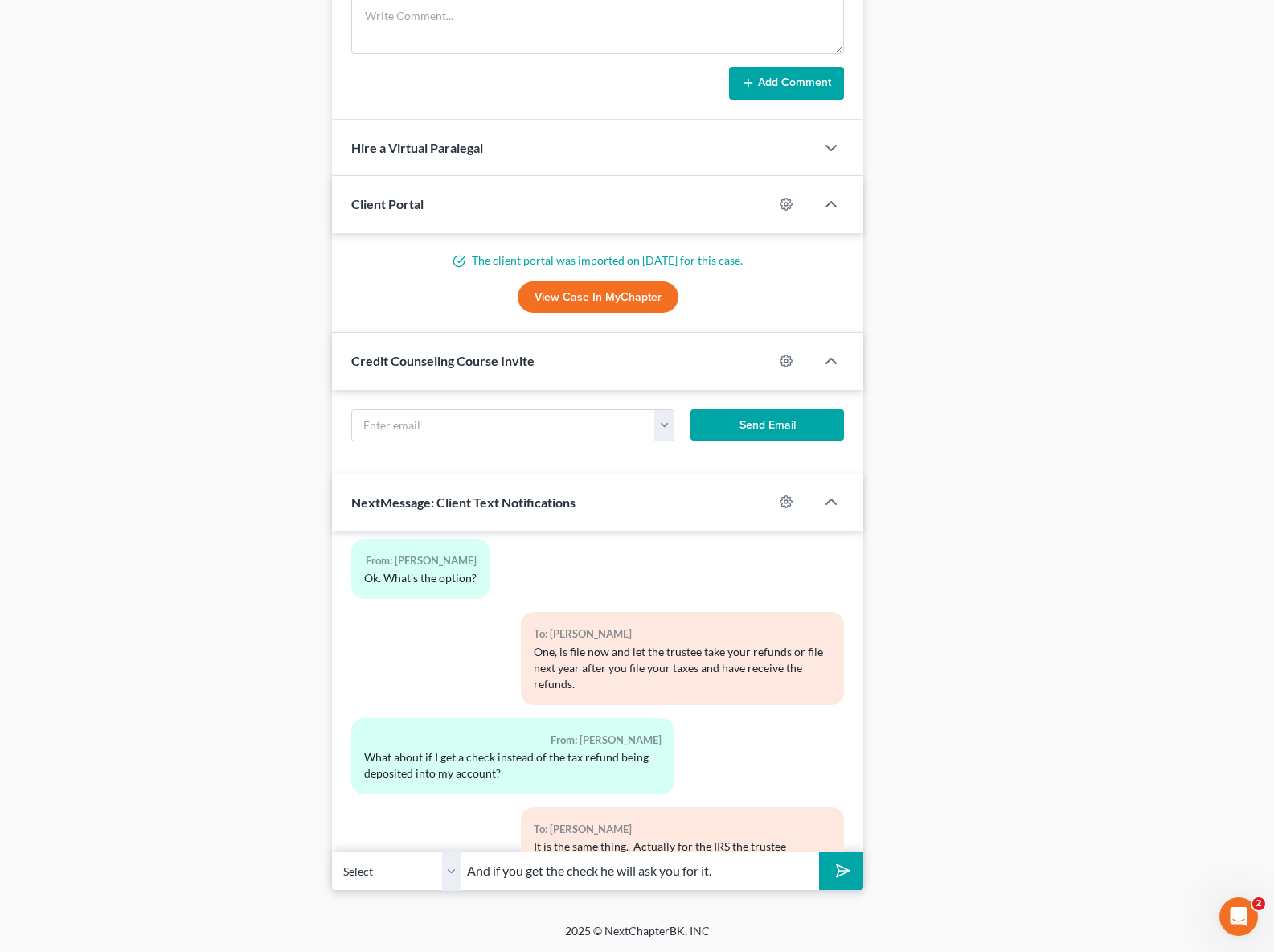
type input "And if you get the check he will ask you for it."
click at [819, 853] on button "submit" at bounding box center [842, 871] width 44 height 38
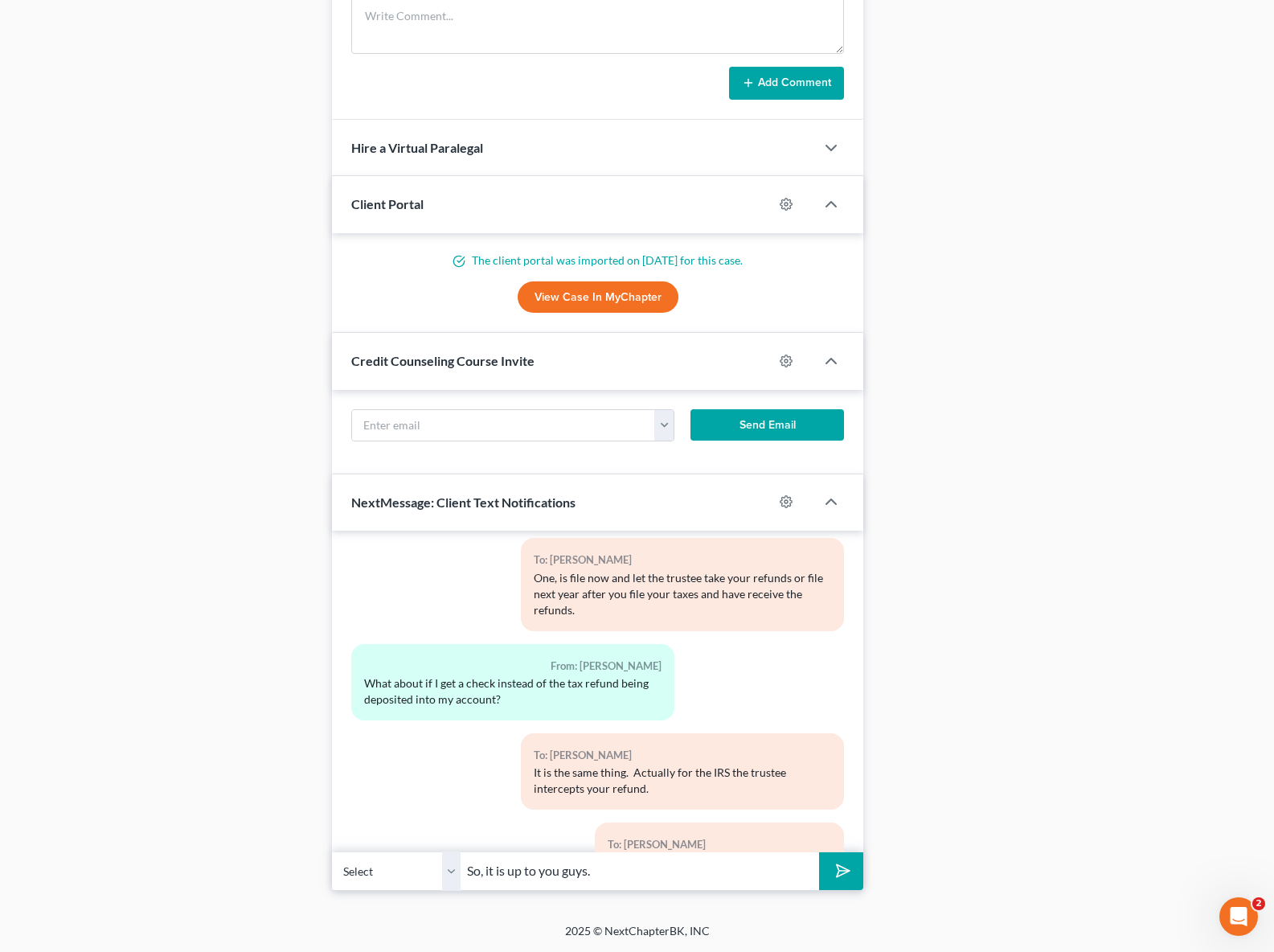
type input "So, it is up to you guys."
click at [819, 853] on button "submit" at bounding box center [842, 871] width 44 height 38
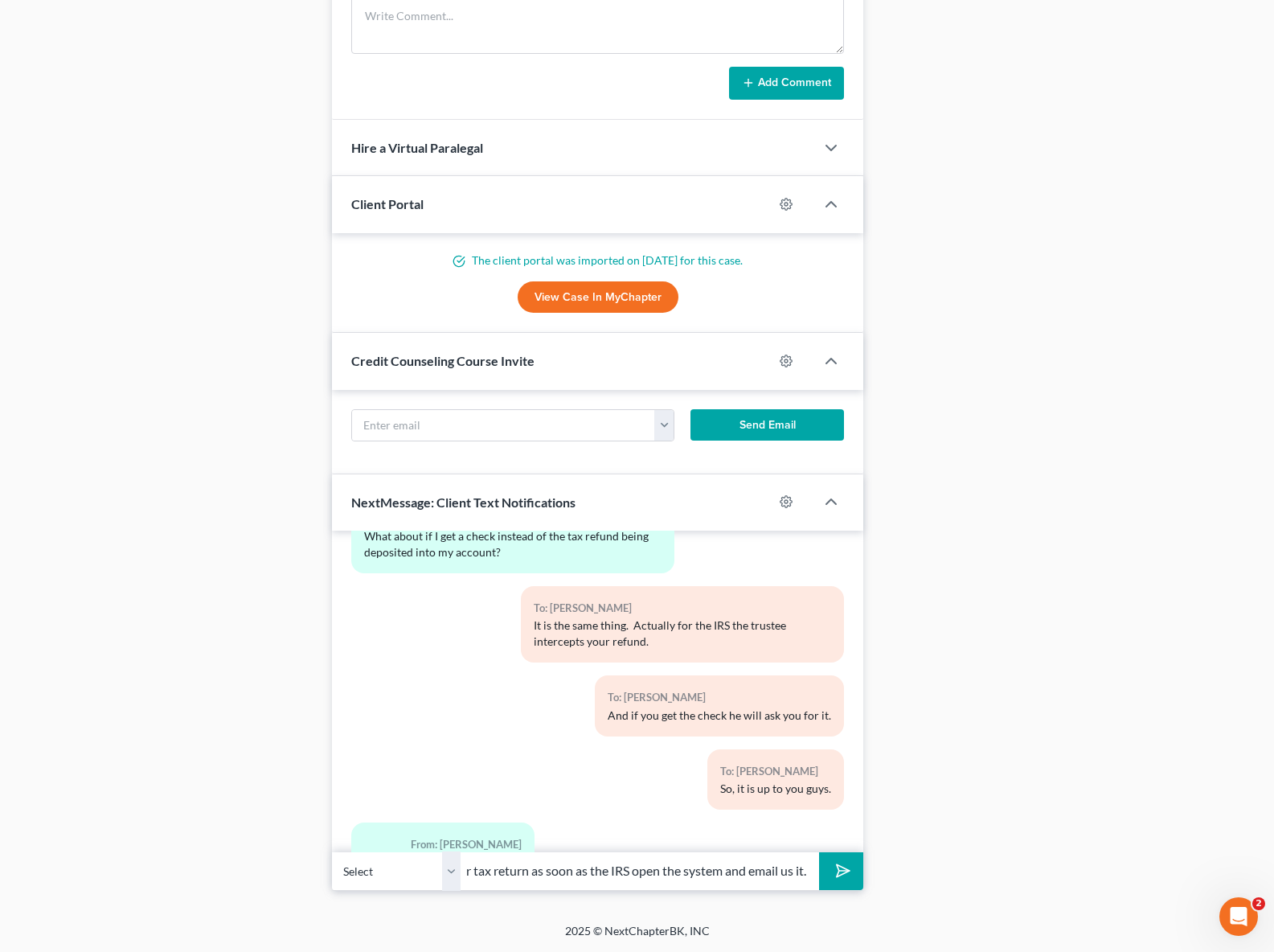
scroll to position [0, 180]
type input "Sounds good. So please file your tax return as soon as the IRS open the system …"
click at [819, 853] on button "submit" at bounding box center [842, 871] width 44 height 38
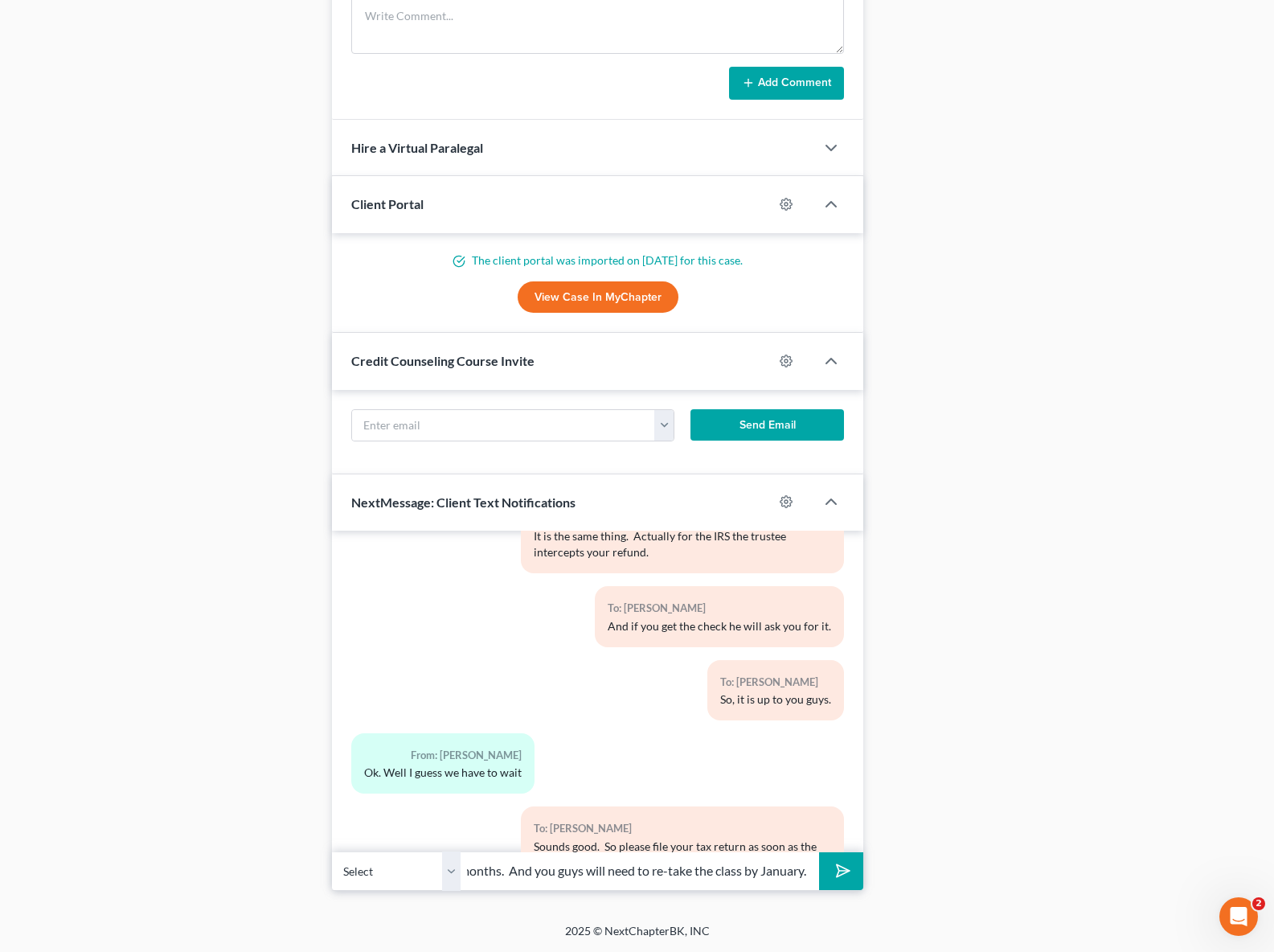
scroll to position [0, 410]
type input "Meanwhile continue collecting all the proof of income for the following months.…"
click at [819, 853] on button "submit" at bounding box center [842, 871] width 44 height 38
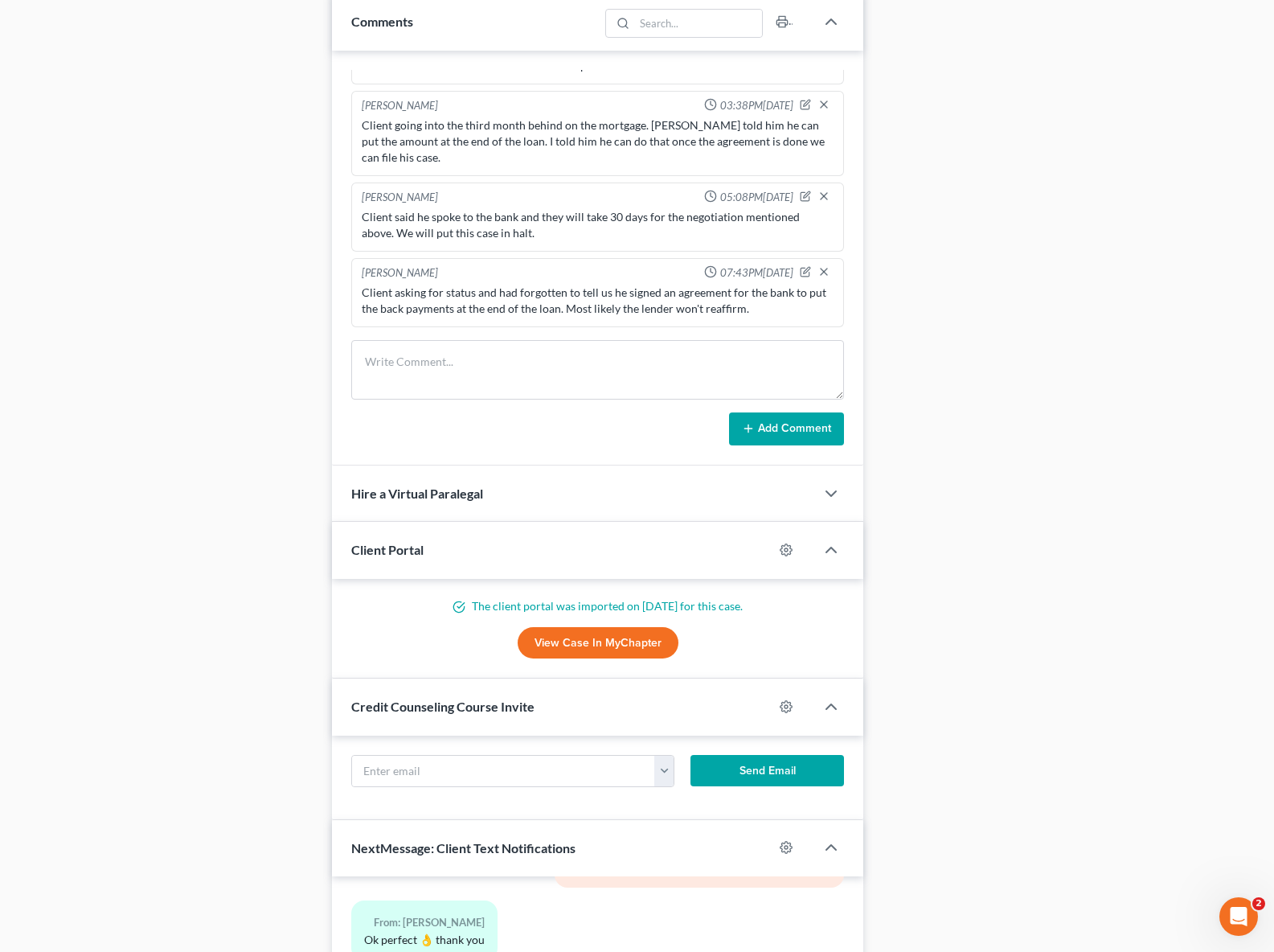
scroll to position [913, 0]
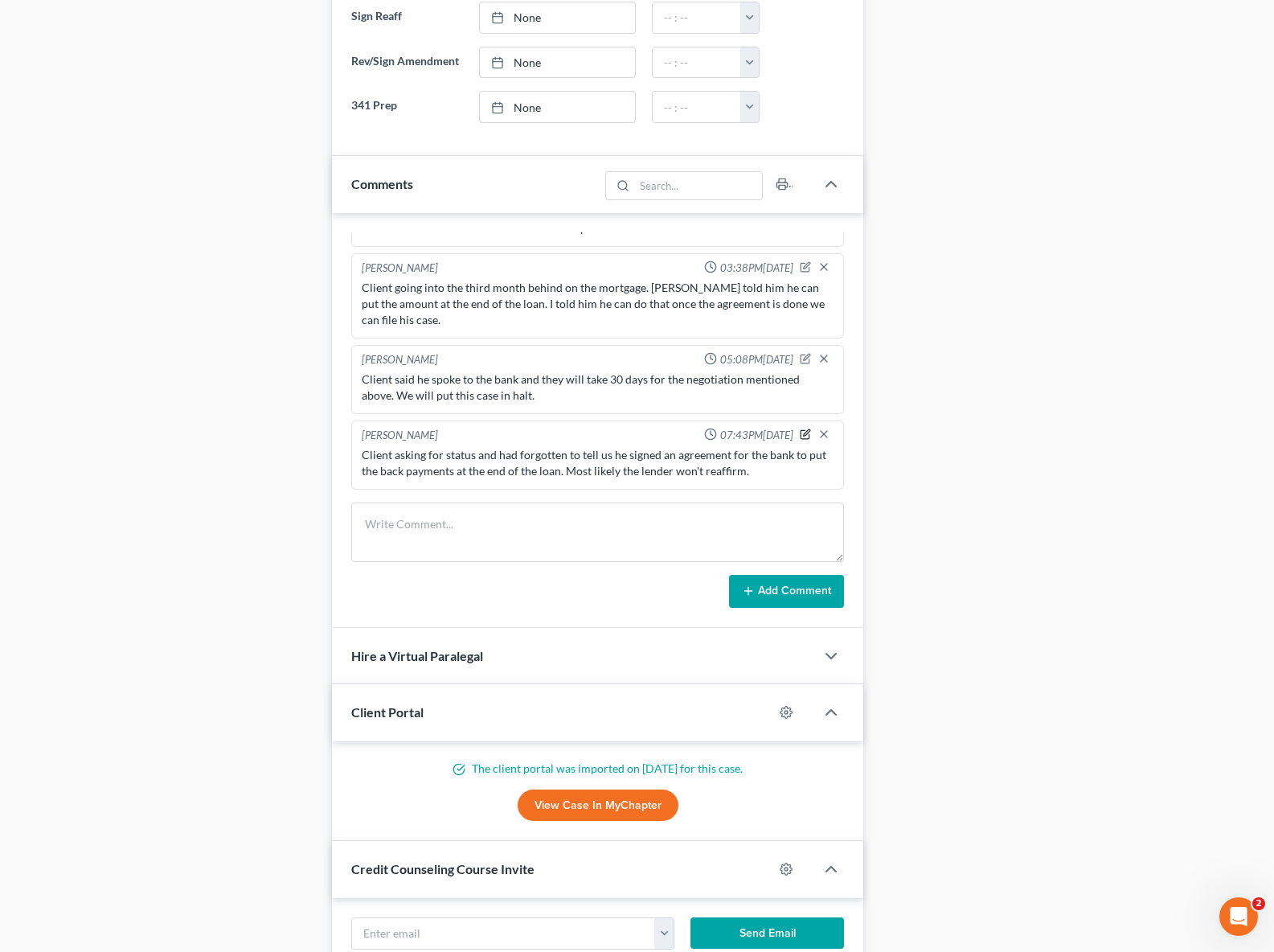
click at [800, 440] on icon "button" at bounding box center [805, 434] width 12 height 12
click at [802, 498] on textarea "Client asking for status and had forgotten to tell us he signed an agreement fo…" at bounding box center [598, 477] width 472 height 59
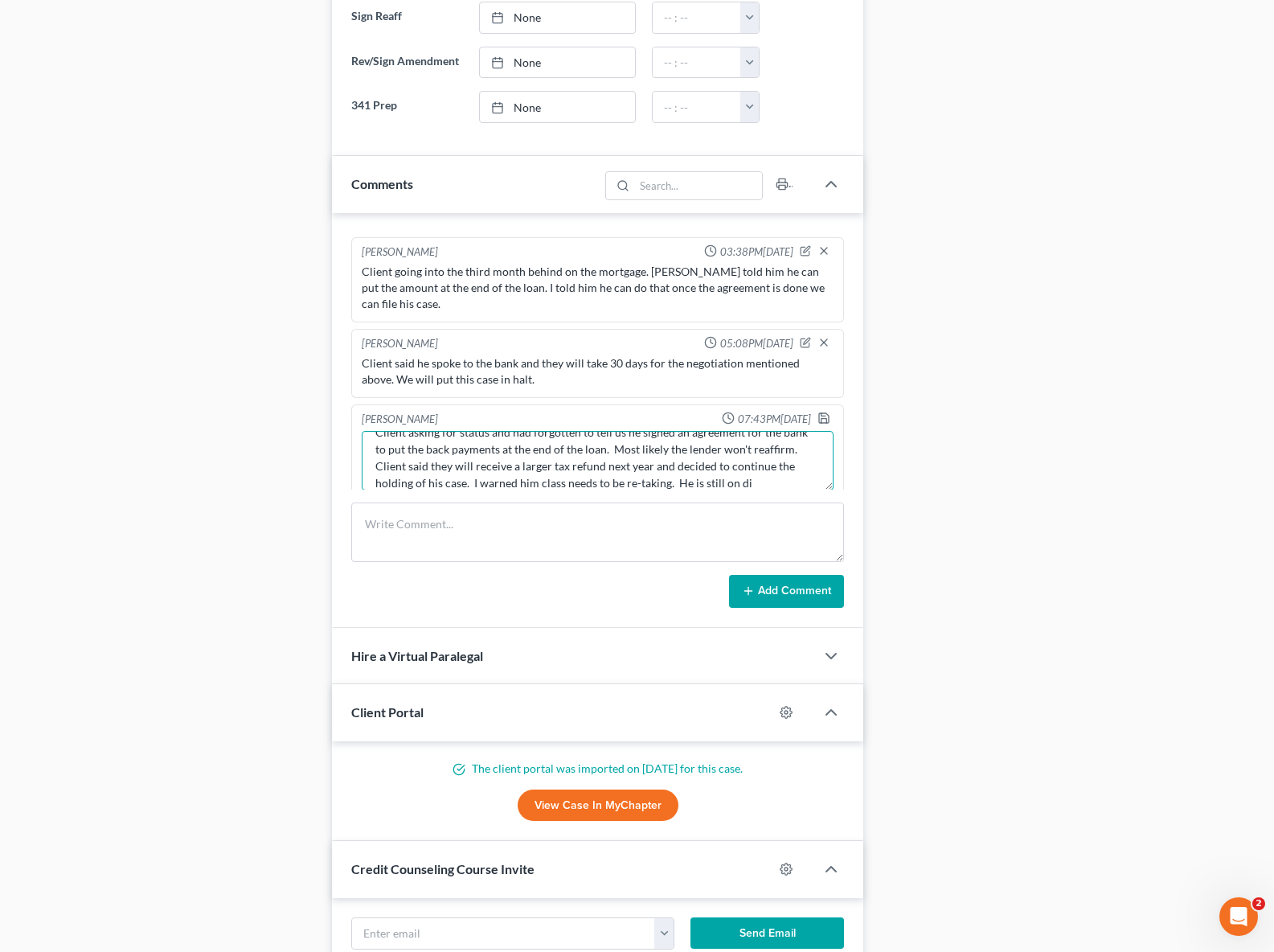
scroll to position [37, 0]
type textarea "Client asking for status and had forgotten to tell us he signed an agreement fo…"
click at [822, 423] on polyline "button" at bounding box center [824, 421] width 6 height 4
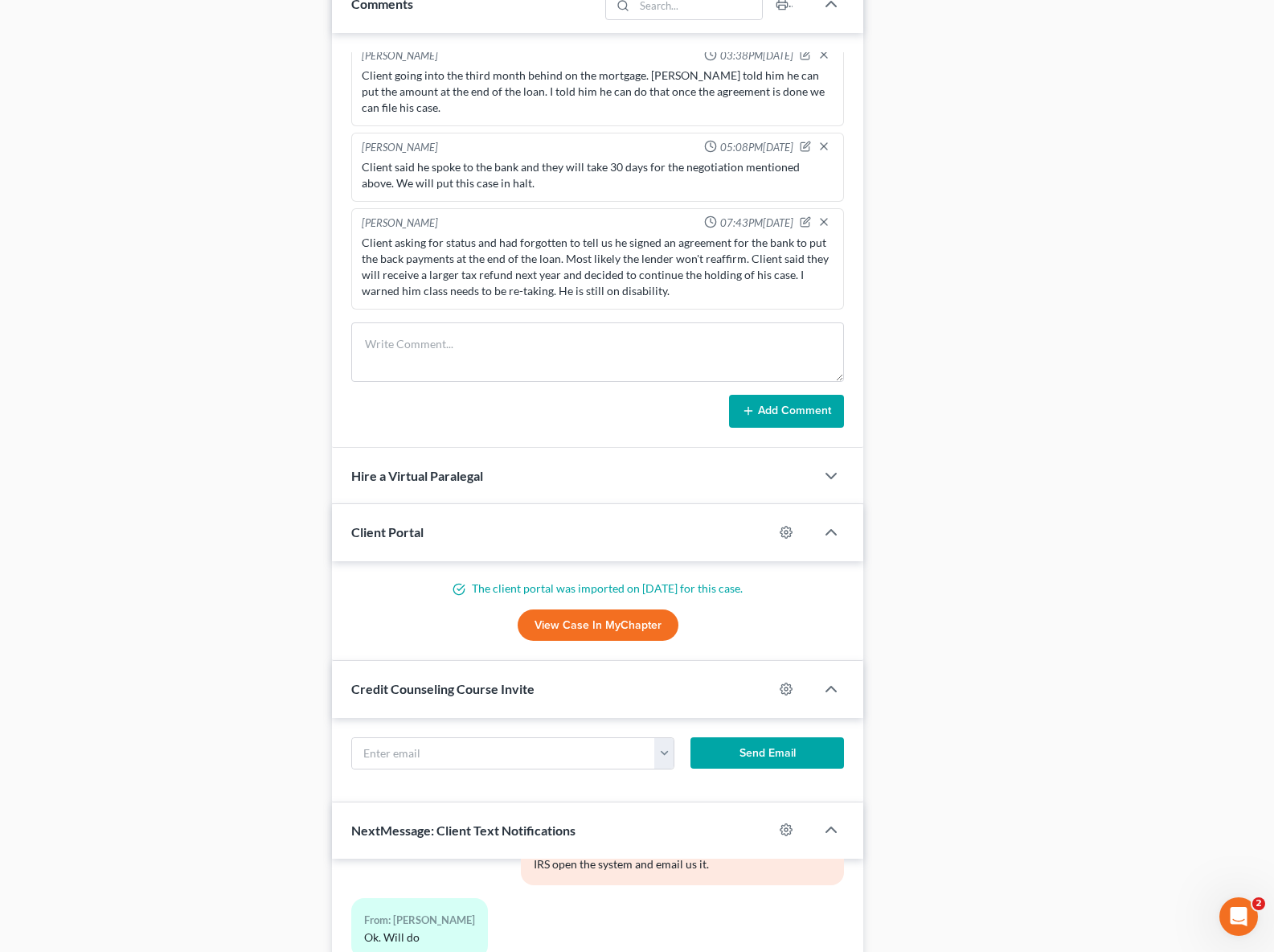
scroll to position [1436, 0]
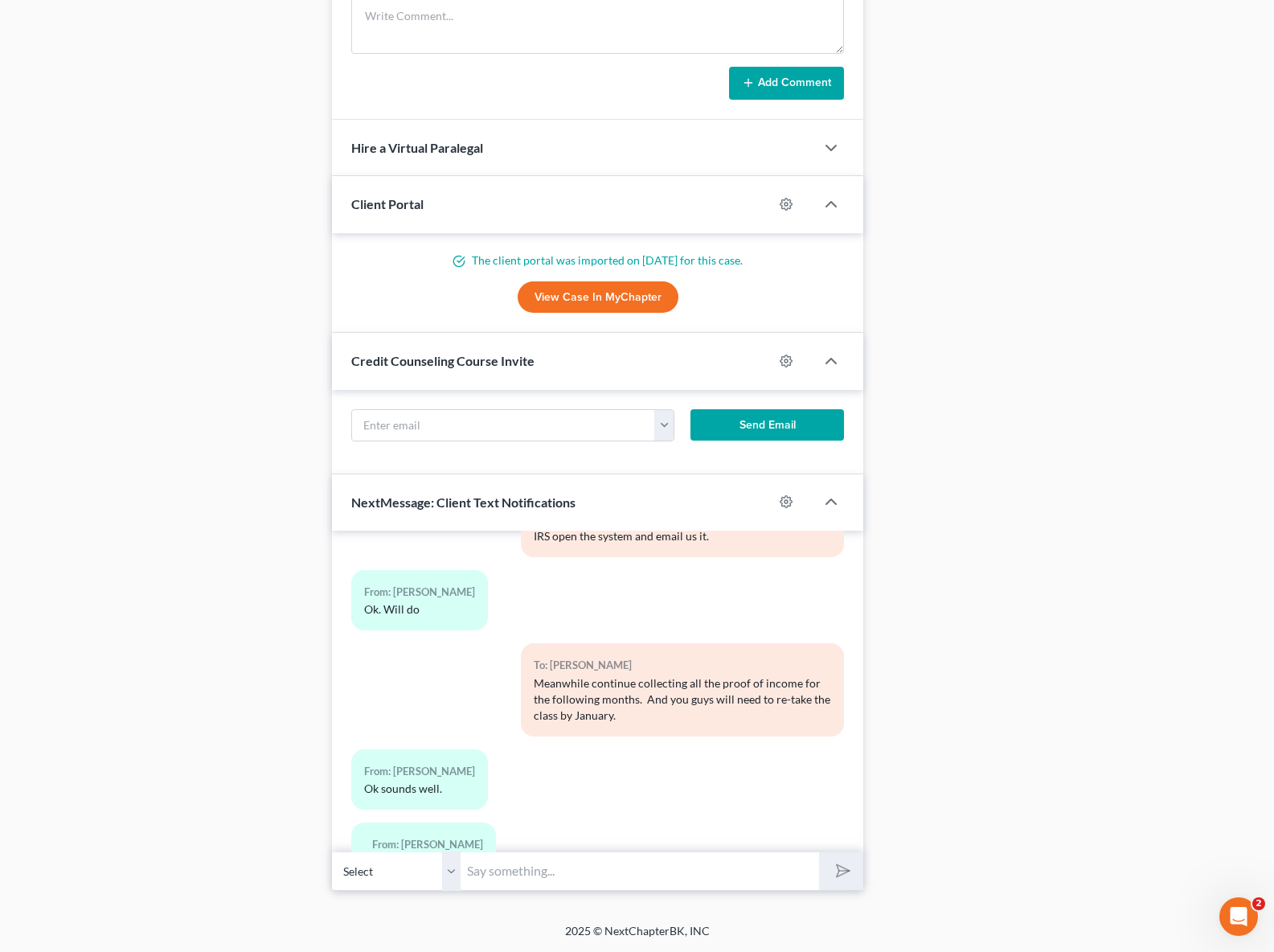
click at [540, 871] on input "text" at bounding box center [639, 871] width 358 height 39
type input "You did, on [DATE]."
click at [819, 853] on button "submit" at bounding box center [842, 871] width 44 height 38
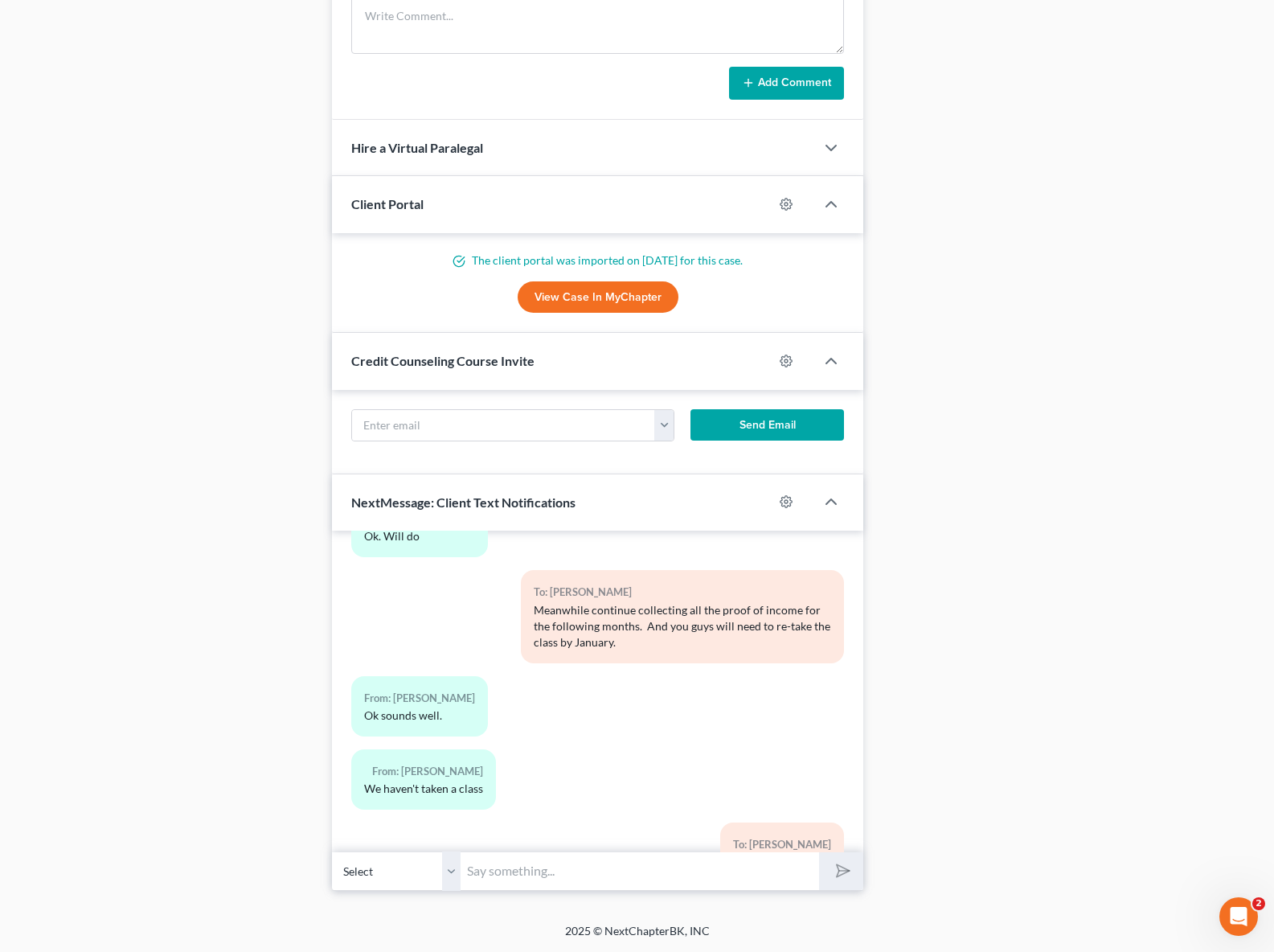
scroll to position [13349, 0]
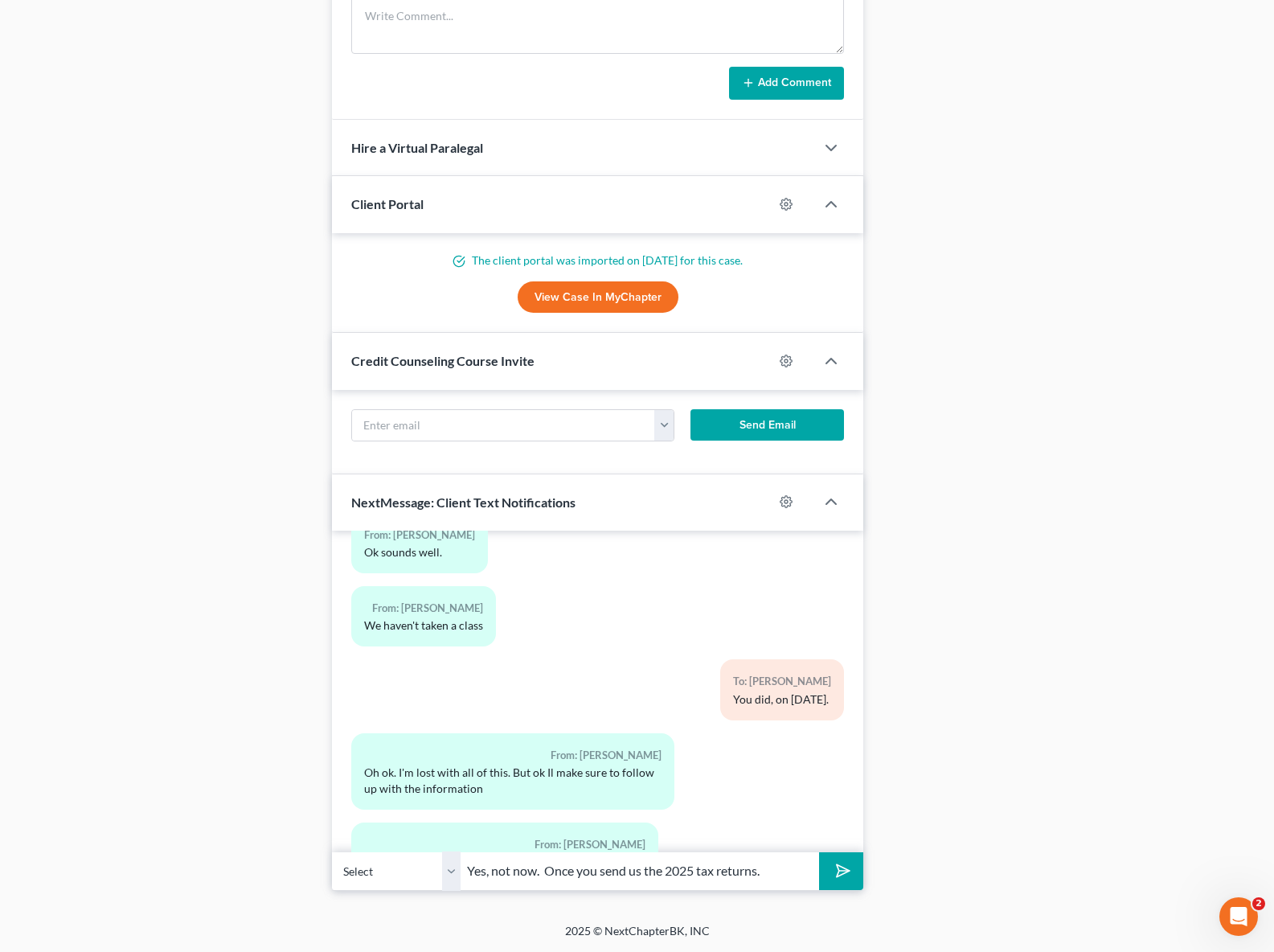
type input "Yes, not now. Once you send us the 2025 tax returns."
click at [819, 853] on button "submit" at bounding box center [842, 871] width 44 height 38
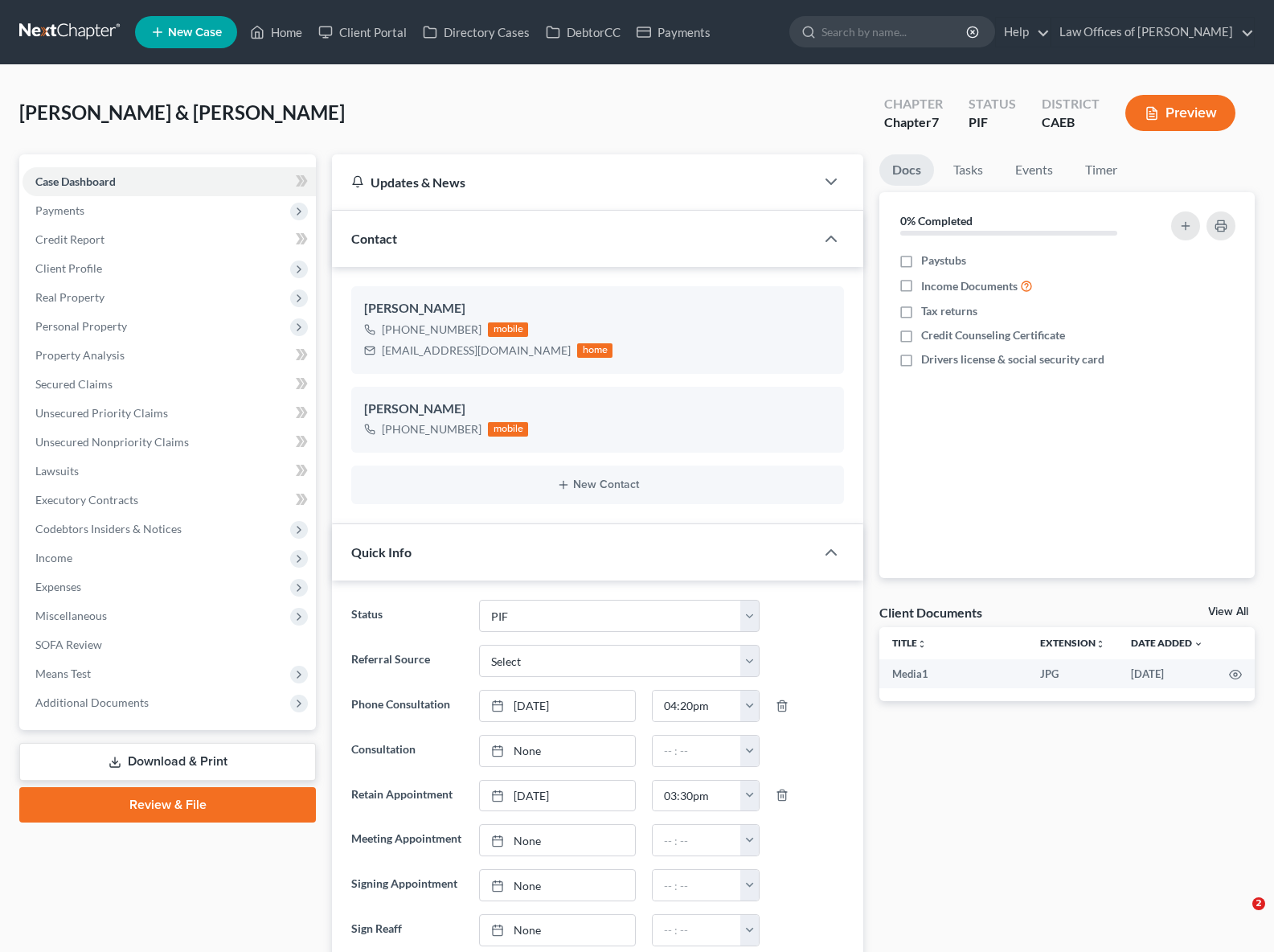
select select "11"
select select "0"
click at [288, 34] on link "Home" at bounding box center [275, 32] width 68 height 29
